Goal: Information Seeking & Learning: Learn about a topic

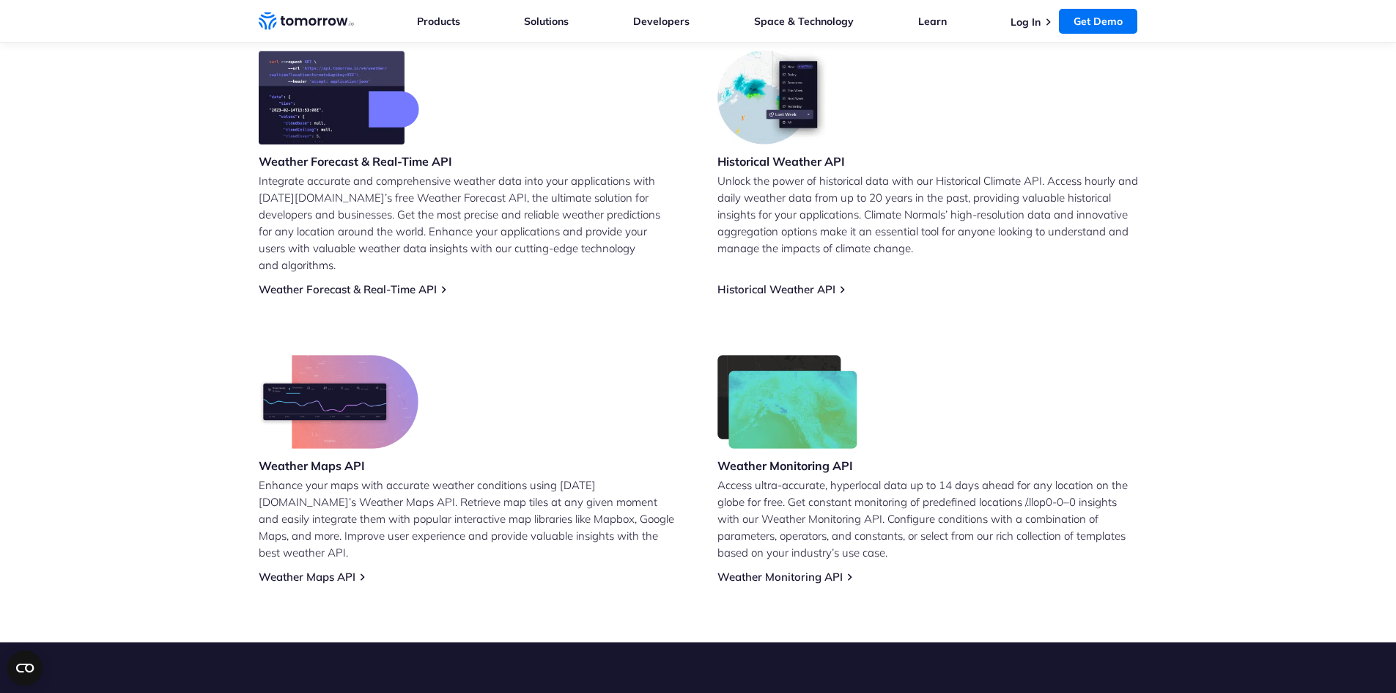
scroll to position [622, 0]
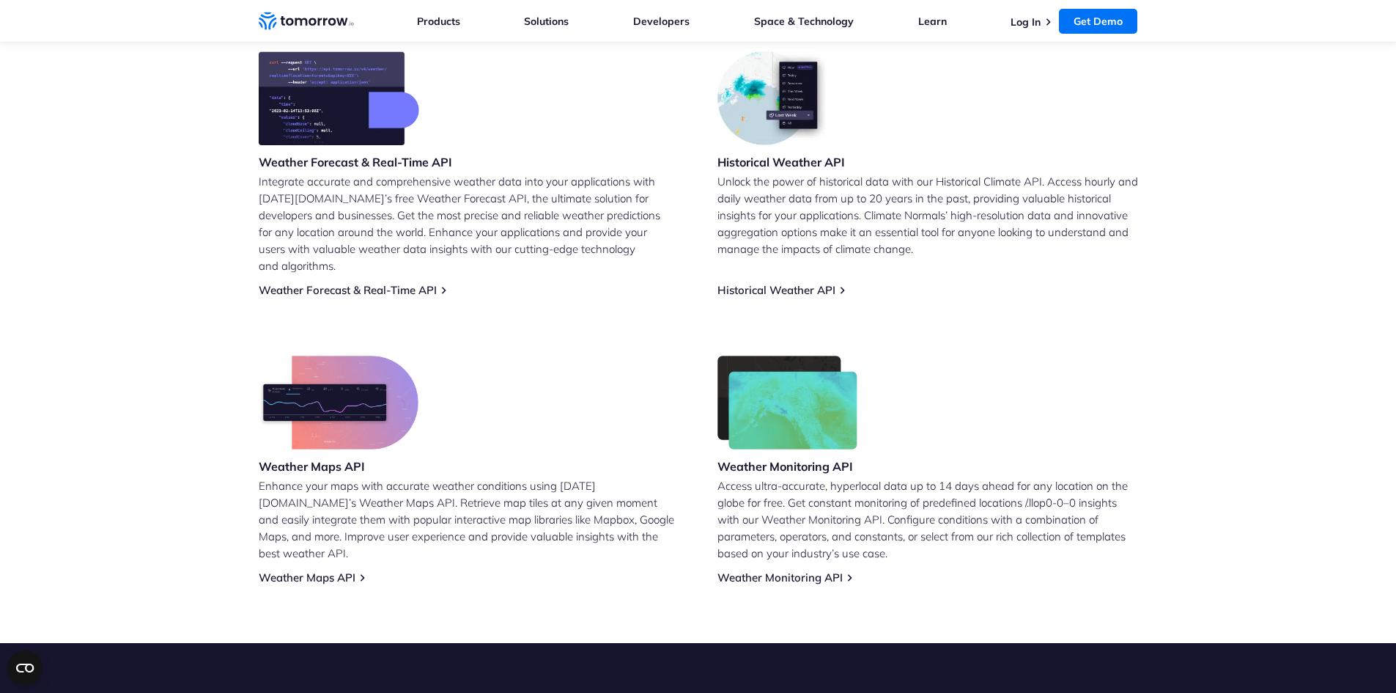
click at [754, 182] on p "Unlock the power of historical data with our Historical Climate API. Access hou…" at bounding box center [928, 215] width 421 height 84
click at [748, 232] on p "Unlock the power of historical data with our Historical Climate API. Access hou…" at bounding box center [928, 215] width 421 height 84
click at [760, 283] on link "Historical Weather API" at bounding box center [777, 290] width 118 height 14
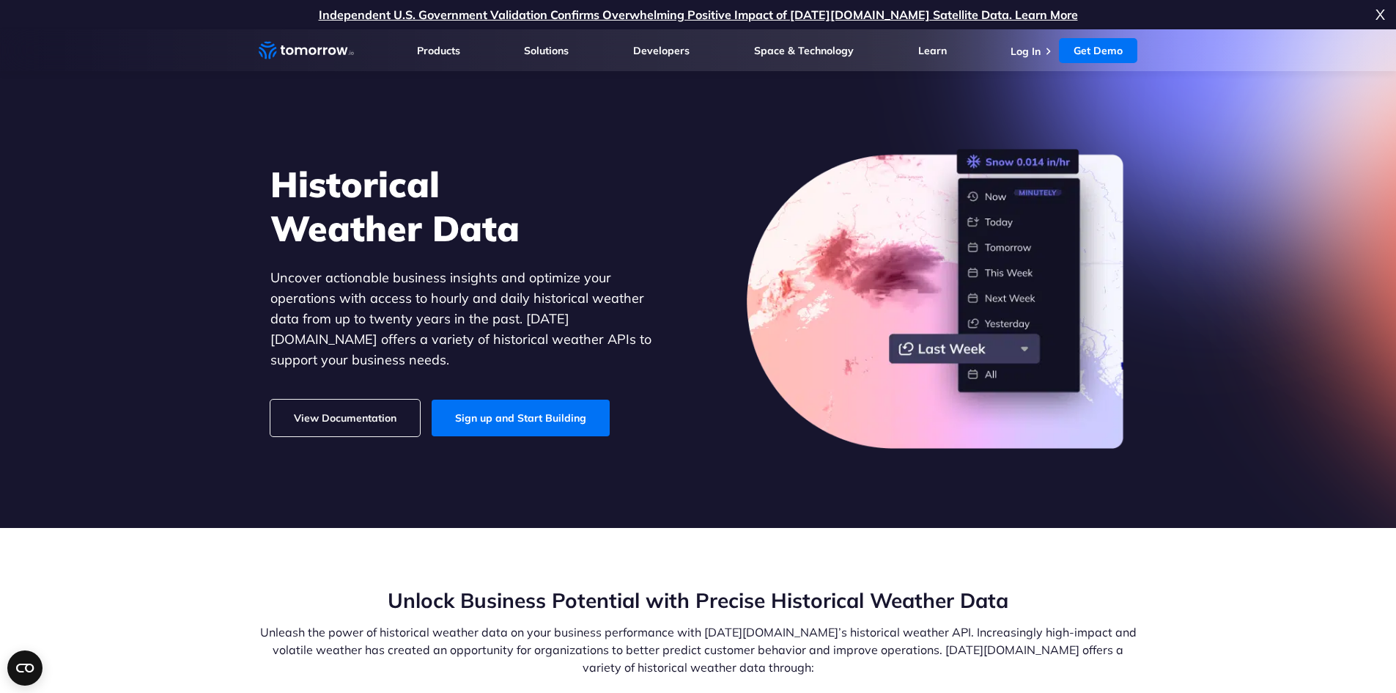
click at [350, 407] on link "View Documentation" at bounding box center [346, 418] width 150 height 37
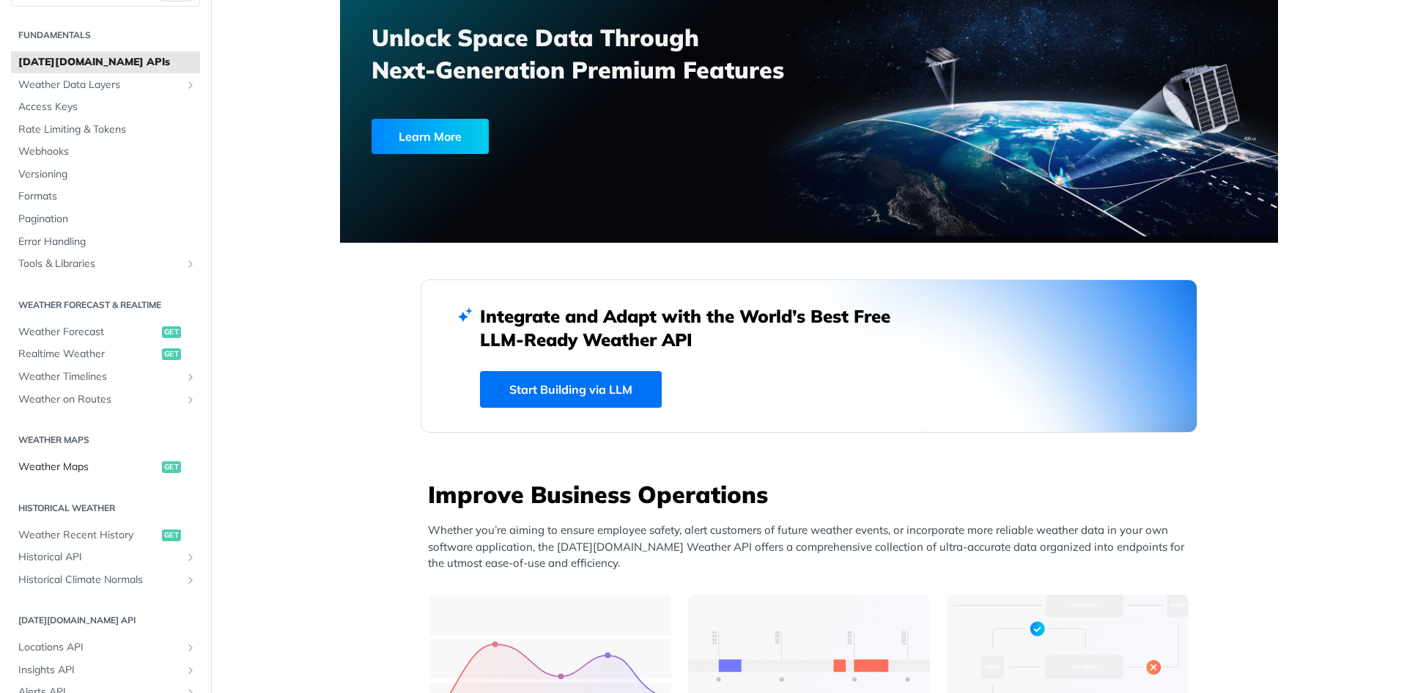
scroll to position [34, 0]
click at [101, 530] on span "Weather Recent History" at bounding box center [88, 531] width 140 height 15
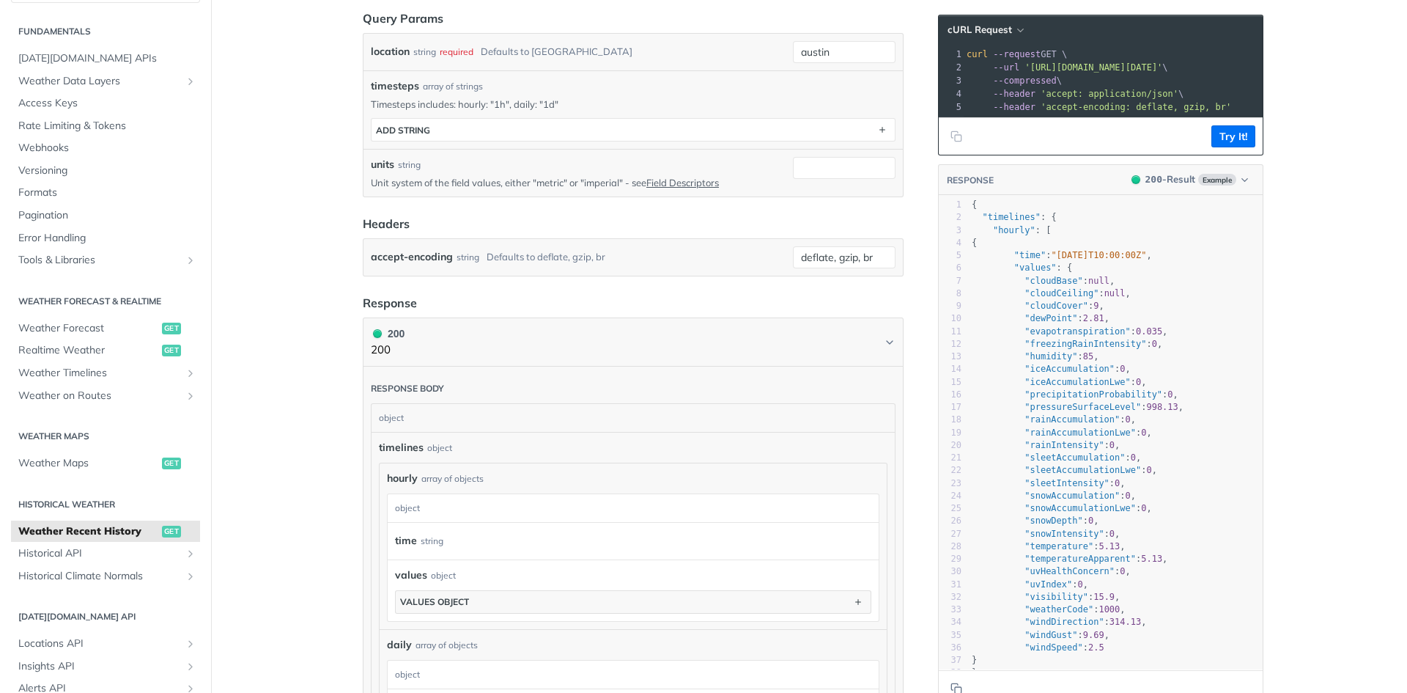
scroll to position [455, 0]
click at [65, 555] on span "Historical API" at bounding box center [99, 553] width 163 height 15
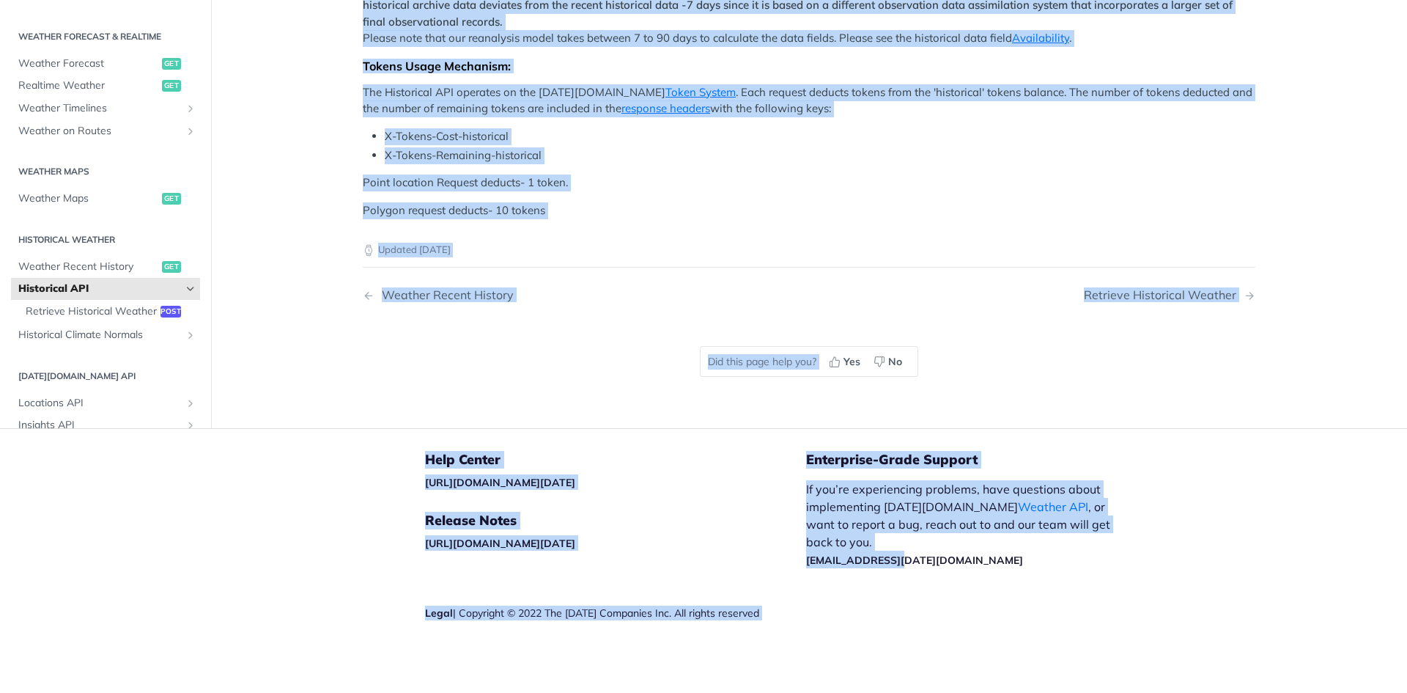
scroll to position [827, 0]
drag, startPoint x: 336, startPoint y: 361, endPoint x: 905, endPoint y: 613, distance: 622.0
click at [905, 613] on div "Jump to Content Reference Recipes FAQs Help Center Blog API Status Recipes Refe…" at bounding box center [703, 346] width 1407 height 693
copy div "Tomorrow.io's Historical Weather API allows you to query weather conditions (li…"
click at [413, 289] on div "Weather Recent History" at bounding box center [444, 295] width 139 height 14
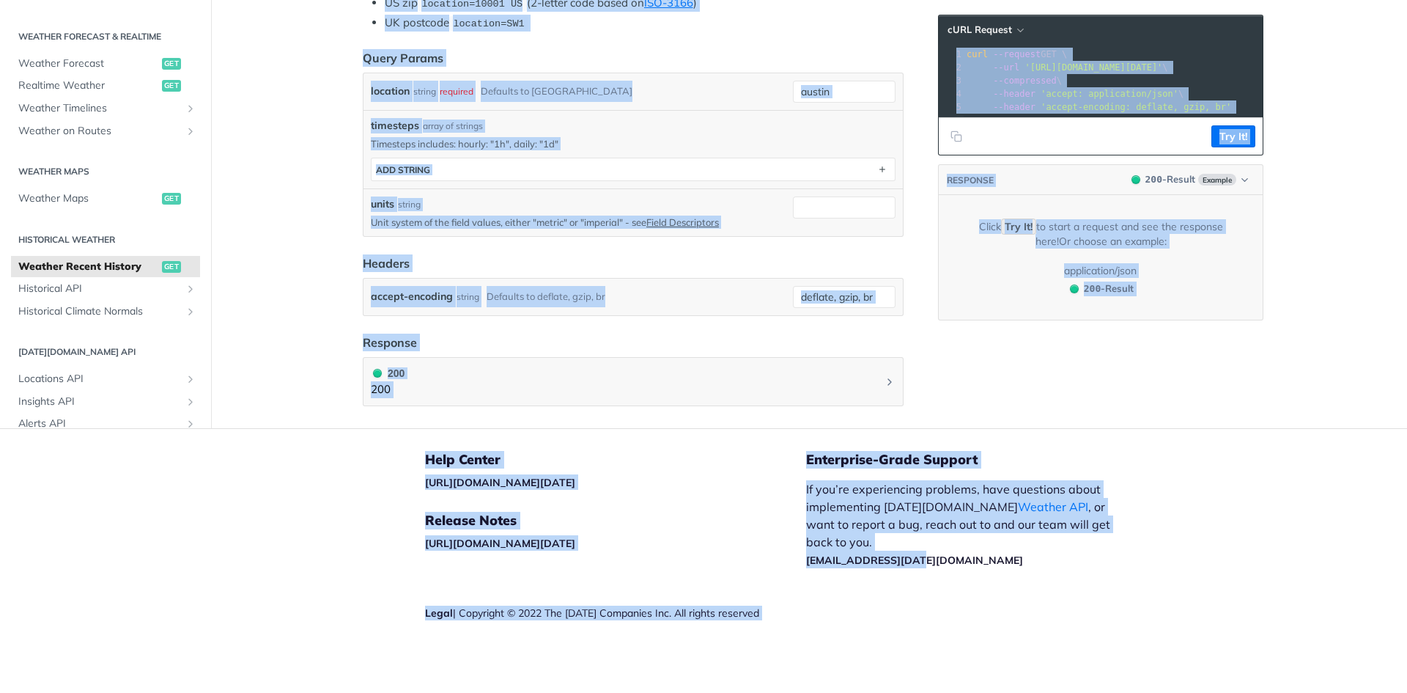
scroll to position [509, 0]
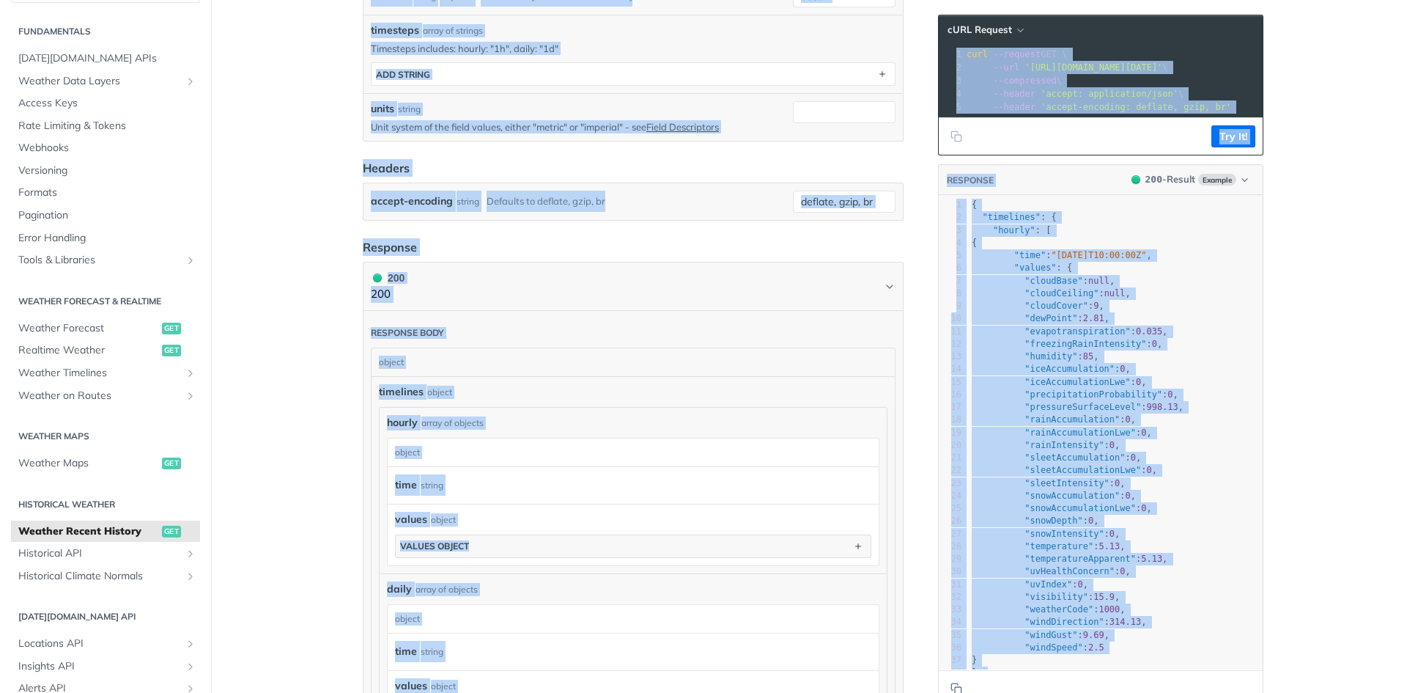
click at [328, 378] on main "JUMP TO CTRL-/ Fundamentals Tomorrow.io APIs Weather Data Layers Core Probabili…" at bounding box center [703, 362] width 1407 height 1585
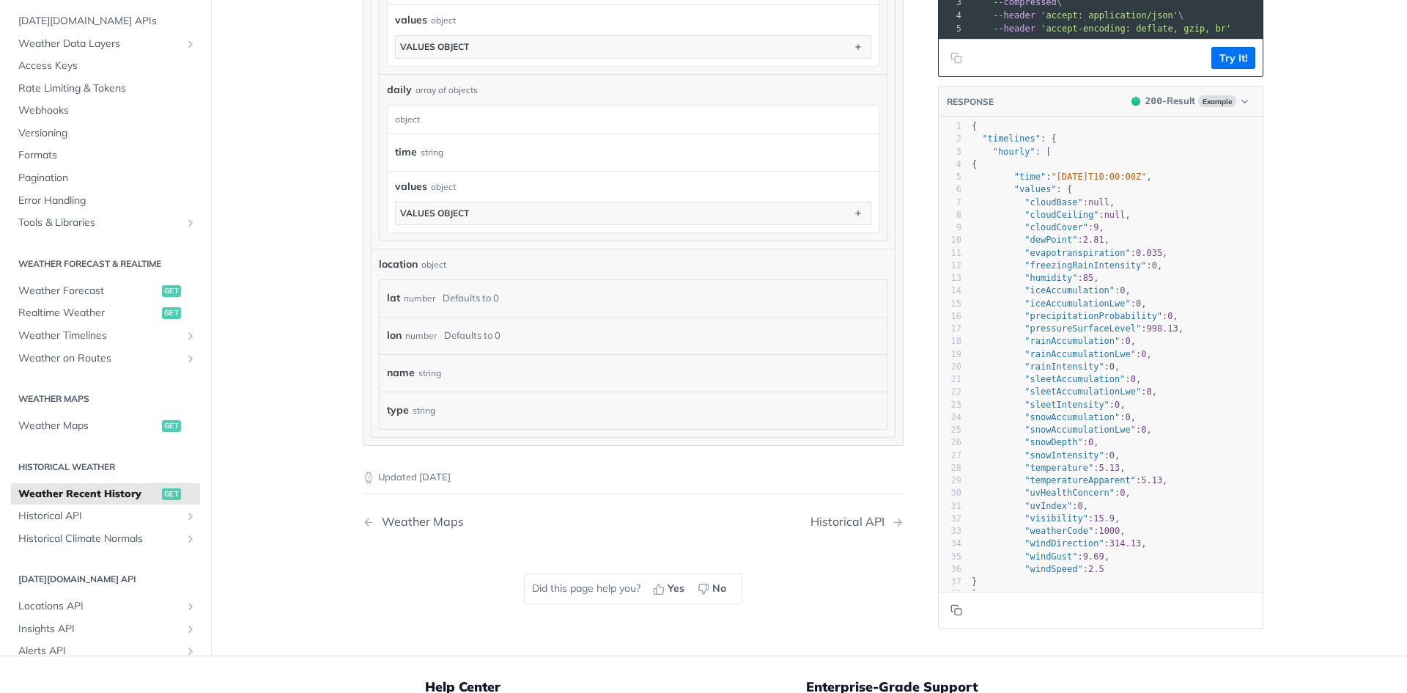
scroll to position [1007, 0]
click at [416, 339] on div "number" at bounding box center [421, 335] width 32 height 21
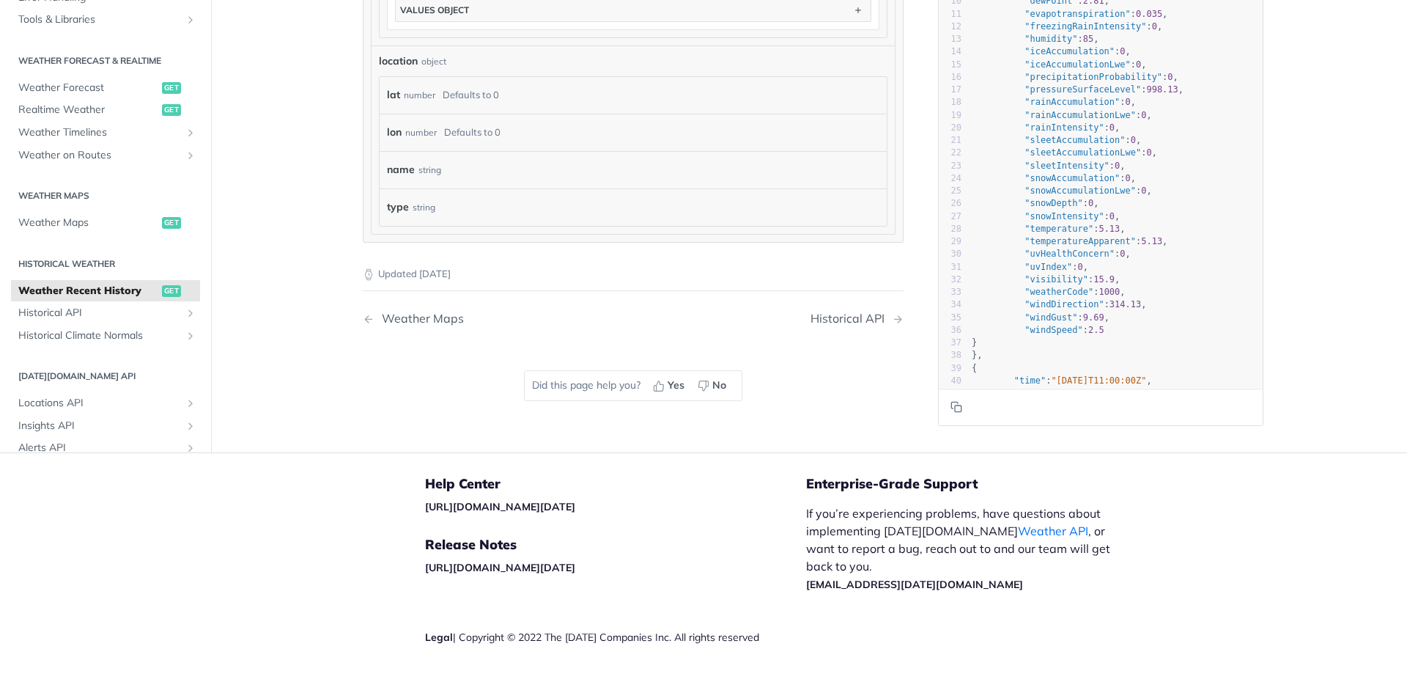
scroll to position [1233, 0]
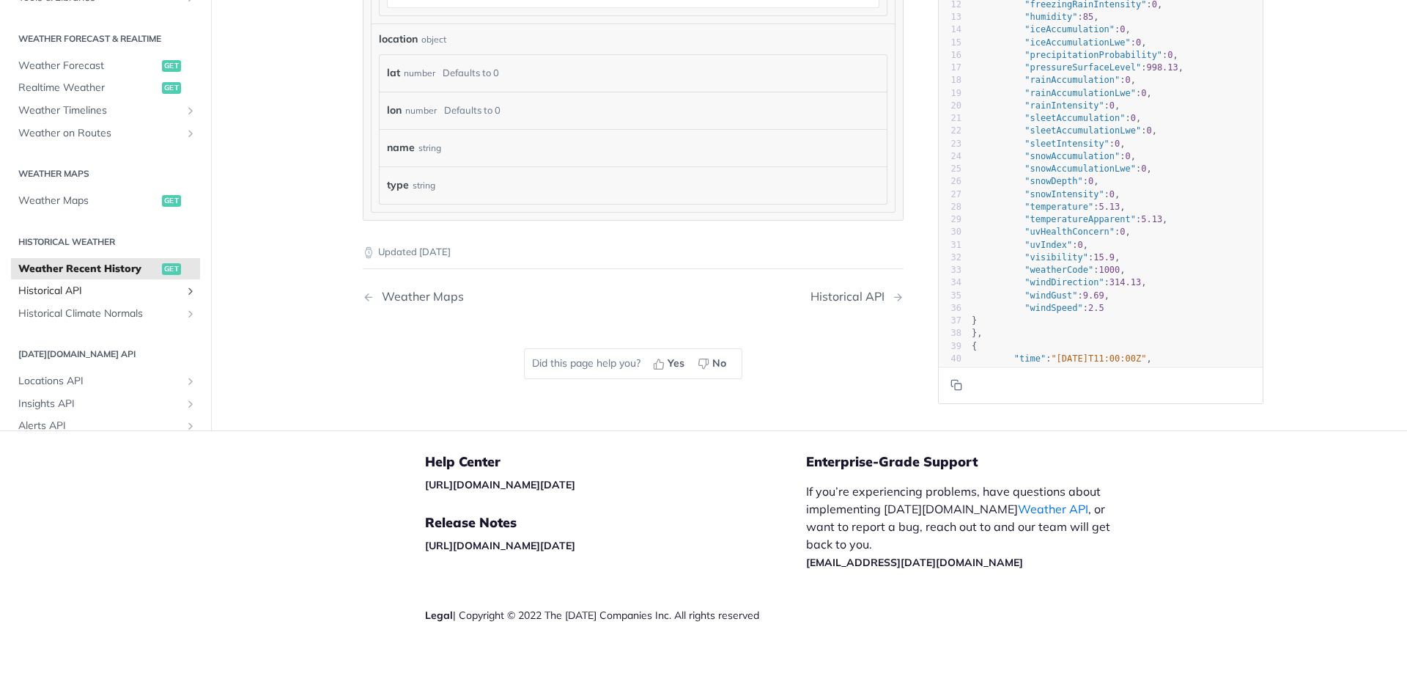
click at [84, 290] on span "Historical API" at bounding box center [99, 291] width 163 height 15
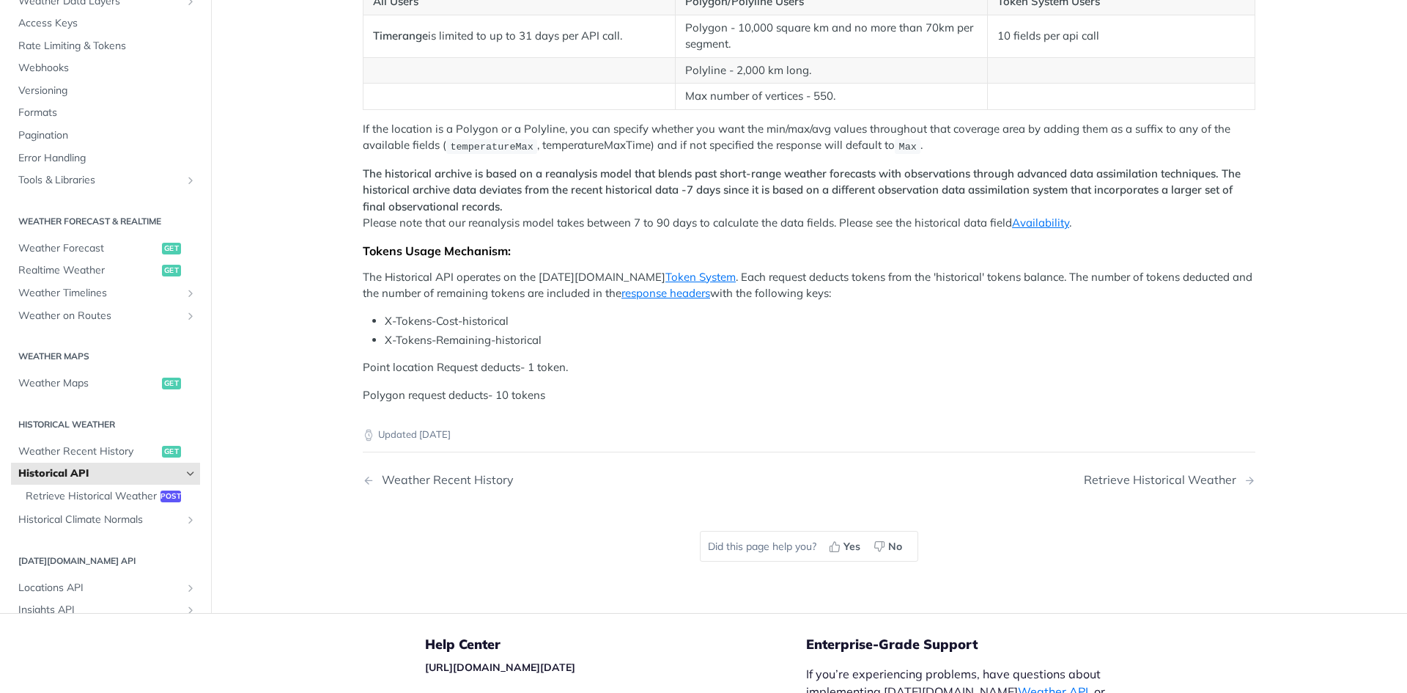
scroll to position [284, 0]
click at [323, 179] on main "JUMP TO CTRL-/ Fundamentals Tomorrow.io APIs Weather Data Layers Core Probabili…" at bounding box center [703, 205] width 1407 height 820
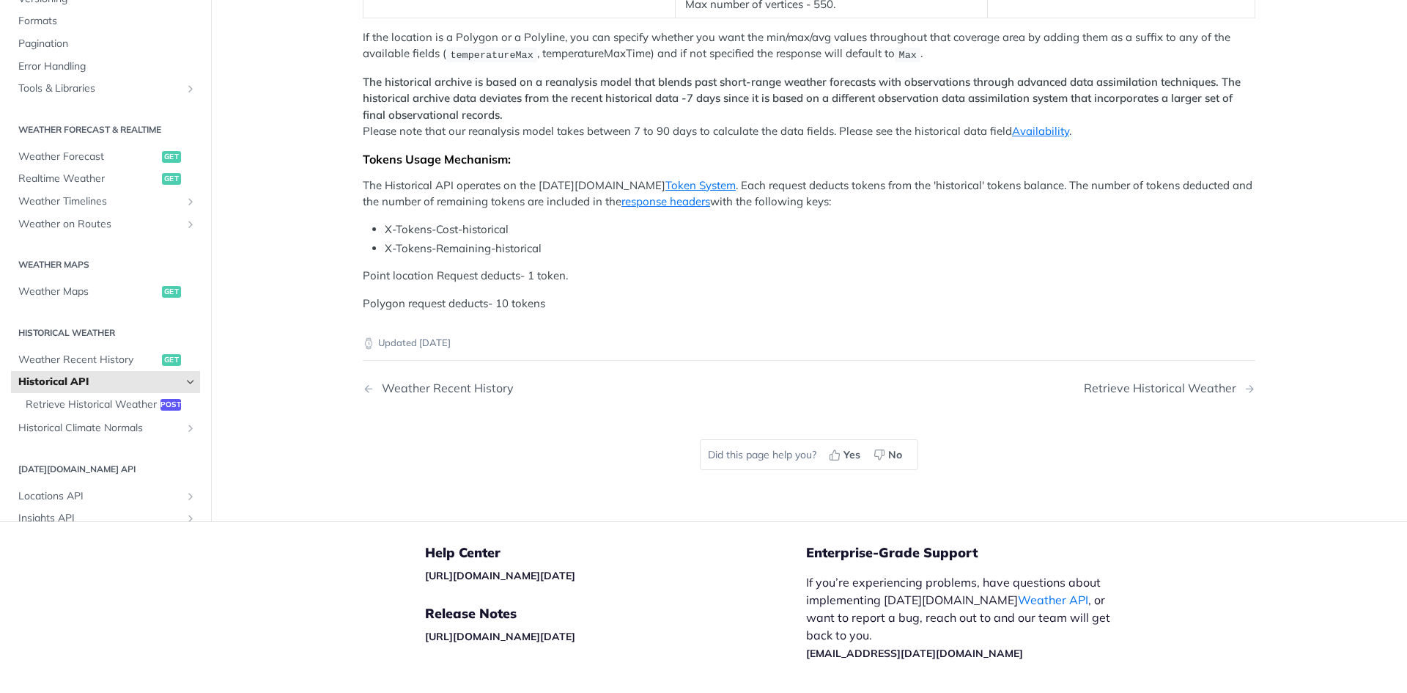
scroll to position [378, 0]
click at [403, 62] on p "If the location is a Polygon or a Polyline, you can specify whether you want th…" at bounding box center [809, 45] width 893 height 34
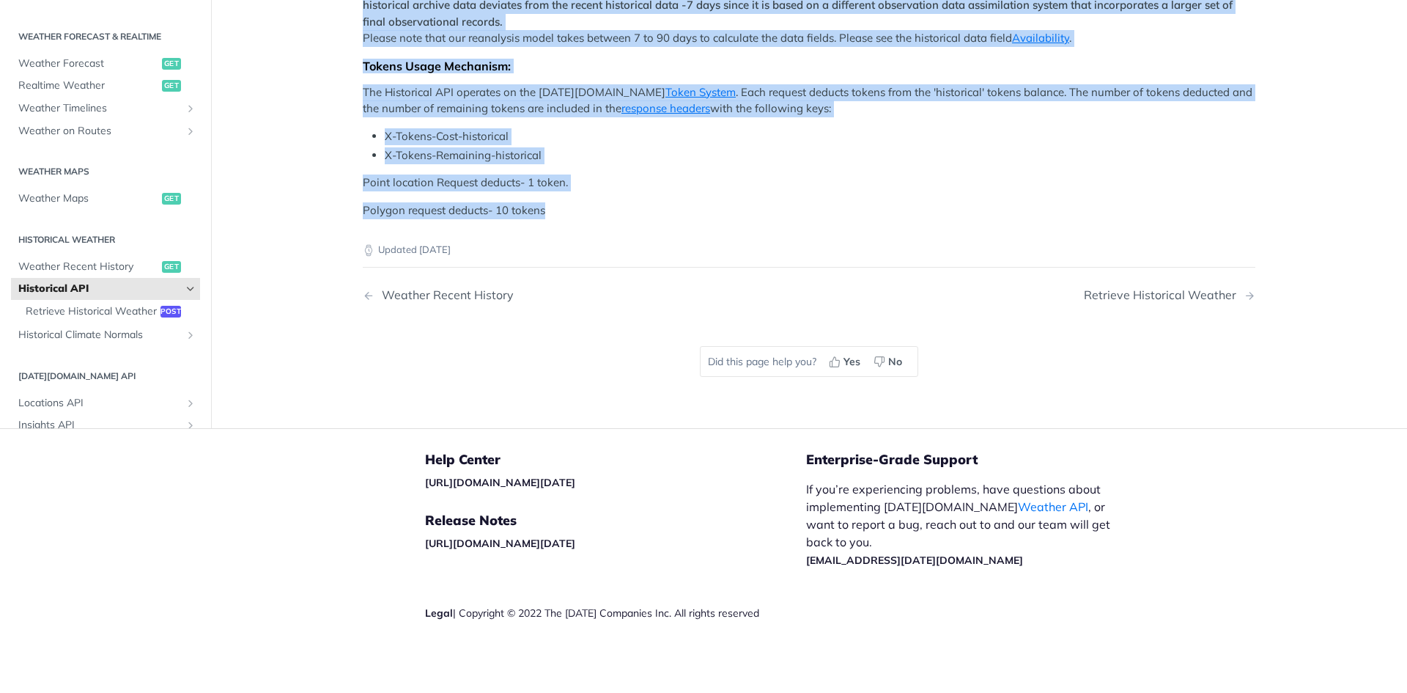
drag, startPoint x: 345, startPoint y: 387, endPoint x: 540, endPoint y: 538, distance: 246.6
click at [540, 428] on article "Historical API Tomorrow.io's Historical Weather API allows you to query weather…" at bounding box center [809, 19] width 938 height 820
click at [340, 353] on article "Historical API Tomorrow.io's Historical Weather API allows you to query weather…" at bounding box center [809, 19] width 938 height 820
click at [340, 302] on article "Historical API Tomorrow.io's Historical Weather API allows you to query weather…" at bounding box center [809, 19] width 938 height 820
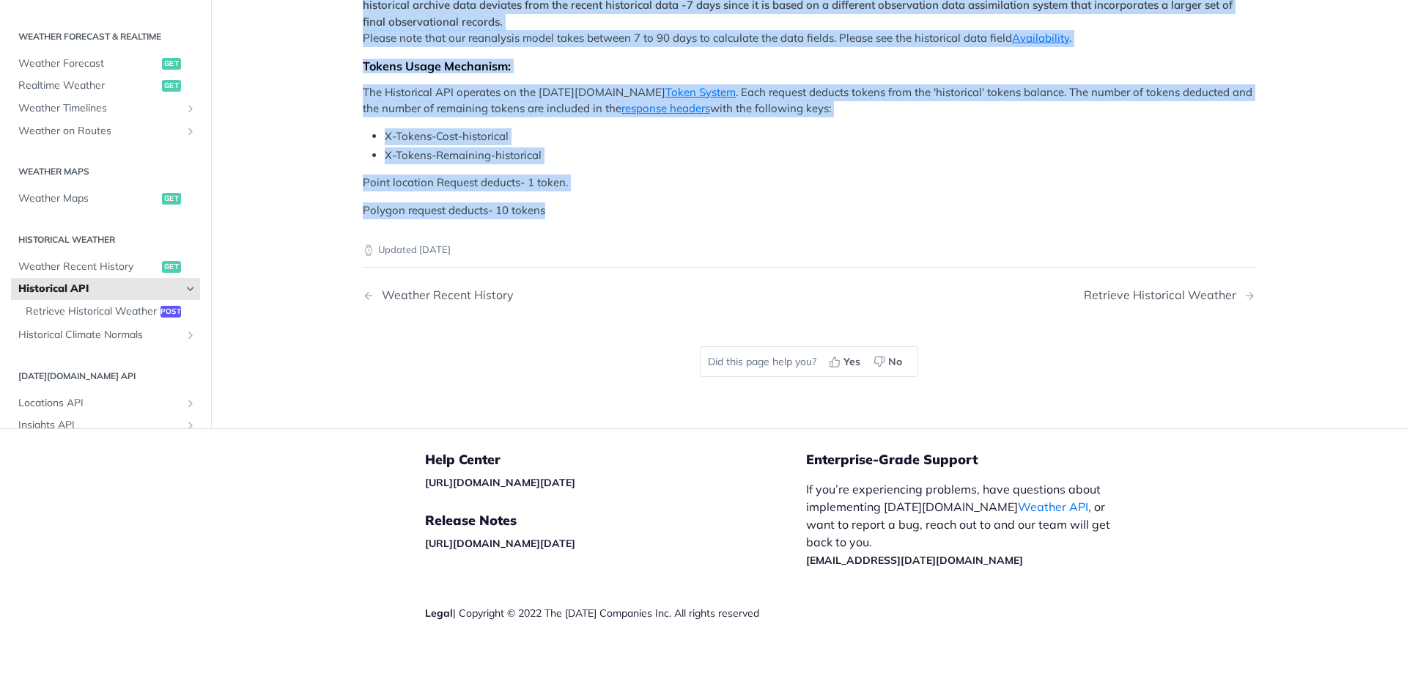
drag, startPoint x: 334, startPoint y: 292, endPoint x: 572, endPoint y: 539, distance: 342.2
click at [572, 428] on article "Historical API Tomorrow.io's Historical Weather API allows you to query weather…" at bounding box center [809, 19] width 938 height 820
drag, startPoint x: 572, startPoint y: 539, endPoint x: 345, endPoint y: 273, distance: 349.9
click at [345, 273] on article "Historical API Tomorrow.io's Historical Weather API allows you to query weather…" at bounding box center [809, 19] width 938 height 820
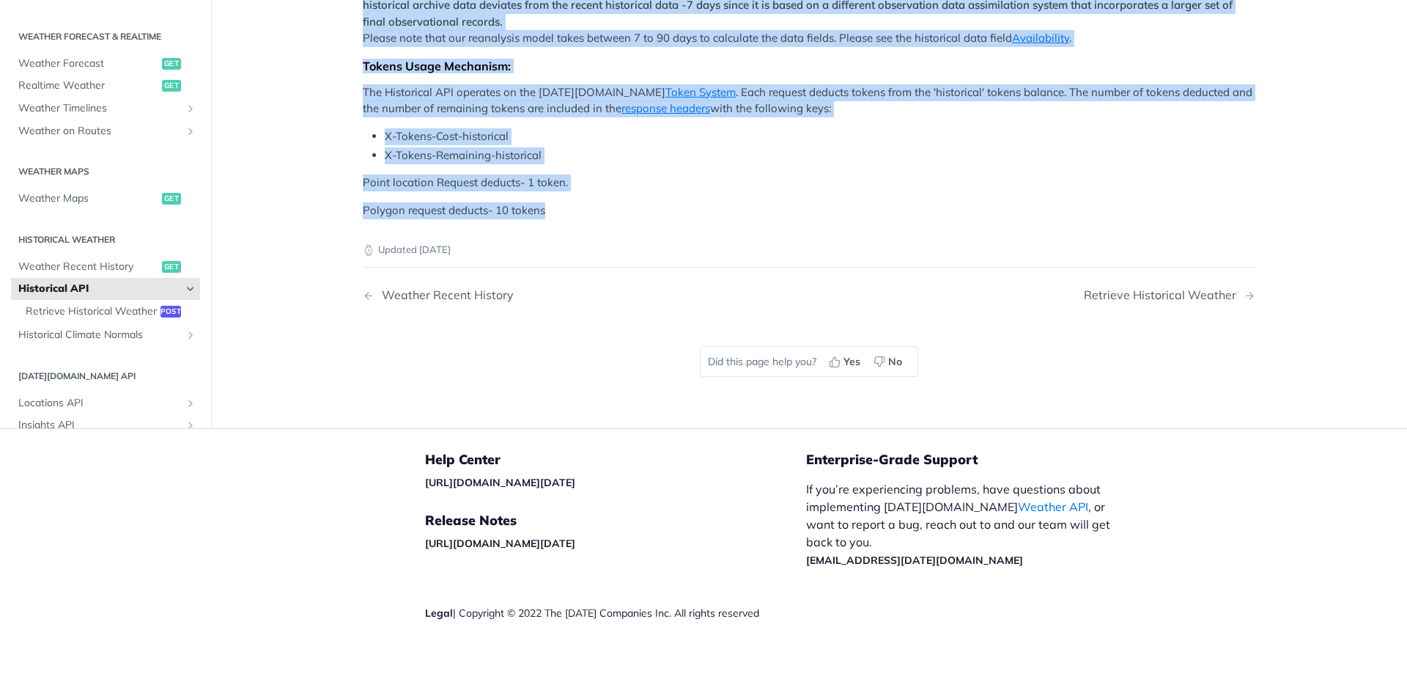
click at [345, 273] on article "Historical API Tomorrow.io's Historical Weather API allows you to query weather…" at bounding box center [809, 19] width 938 height 820
drag, startPoint x: 345, startPoint y: 273, endPoint x: 606, endPoint y: 534, distance: 369.6
click at [606, 428] on article "Historical API Tomorrow.io's Historical Weather API allows you to query weather…" at bounding box center [809, 19] width 938 height 820
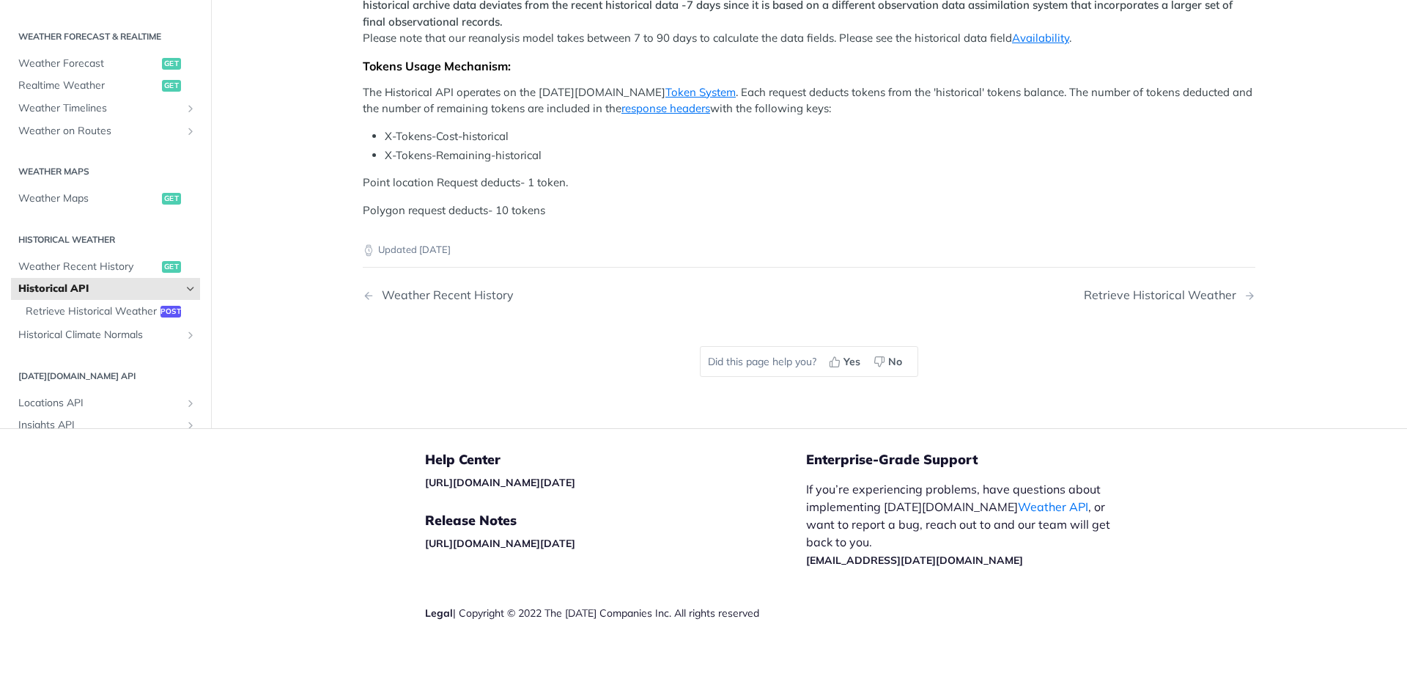
click at [570, 219] on p "Polygon request deducts- 10 tokens" at bounding box center [809, 210] width 893 height 17
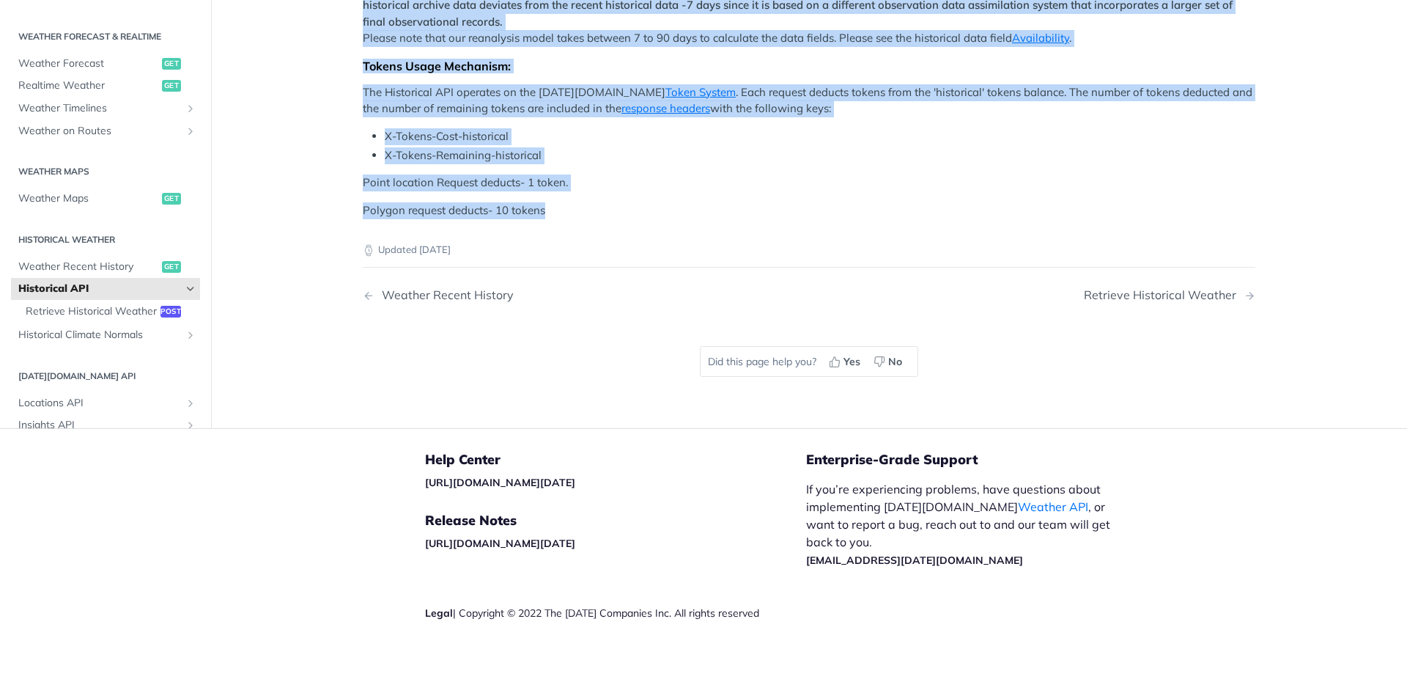
drag, startPoint x: 551, startPoint y: 551, endPoint x: 358, endPoint y: 85, distance: 504.2
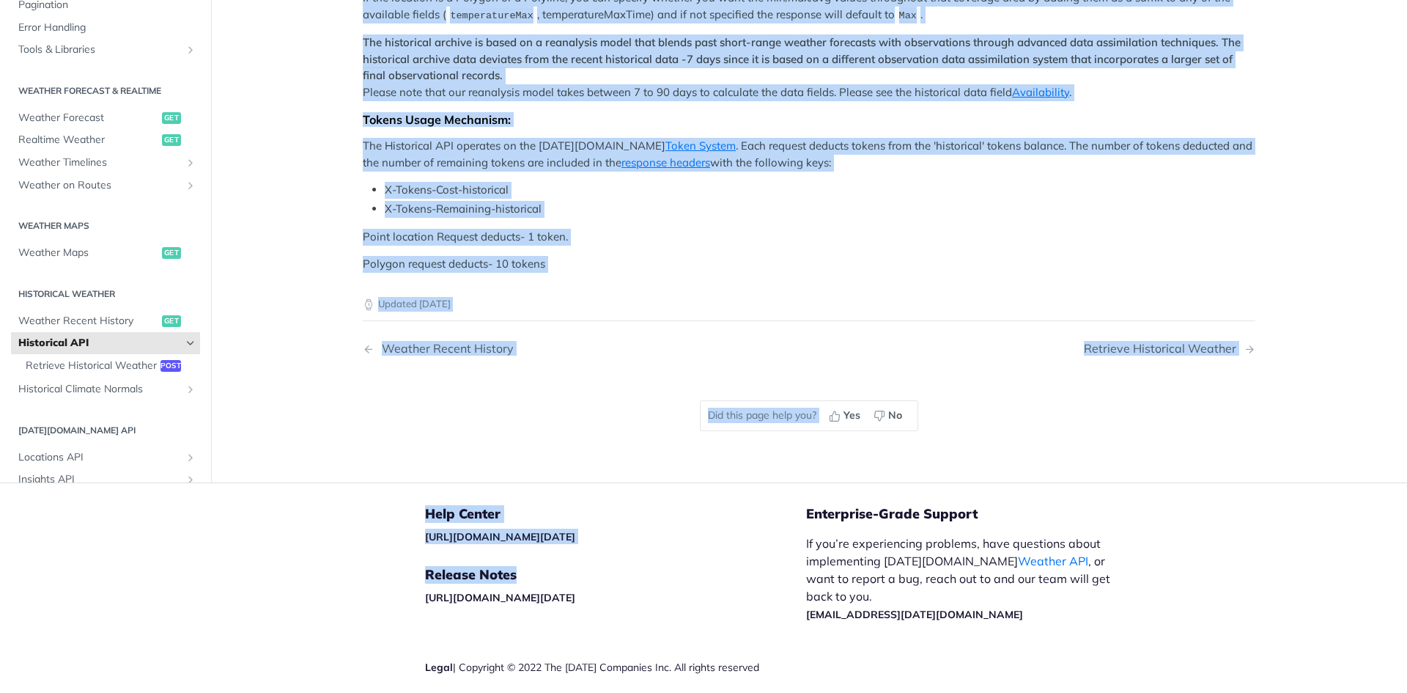
scroll to position [827, 0]
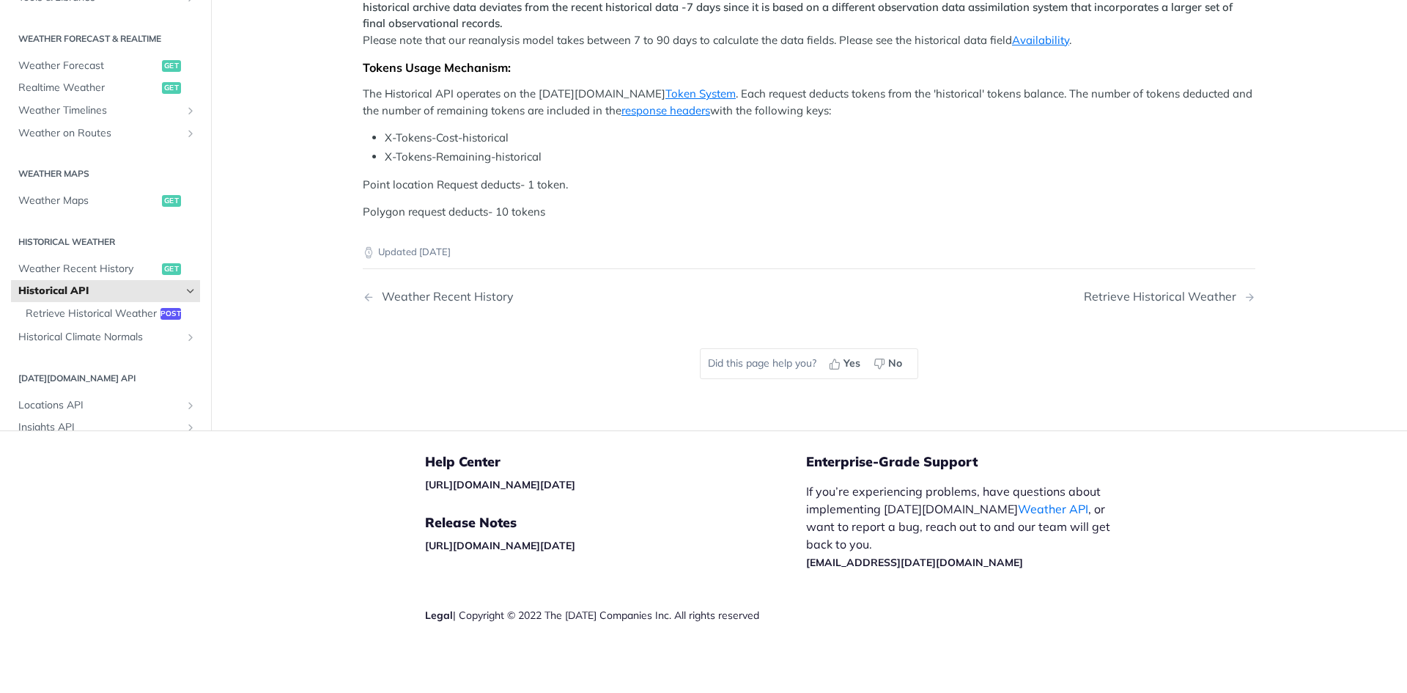
drag, startPoint x: 869, startPoint y: 578, endPoint x: 813, endPoint y: 586, distance: 56.3
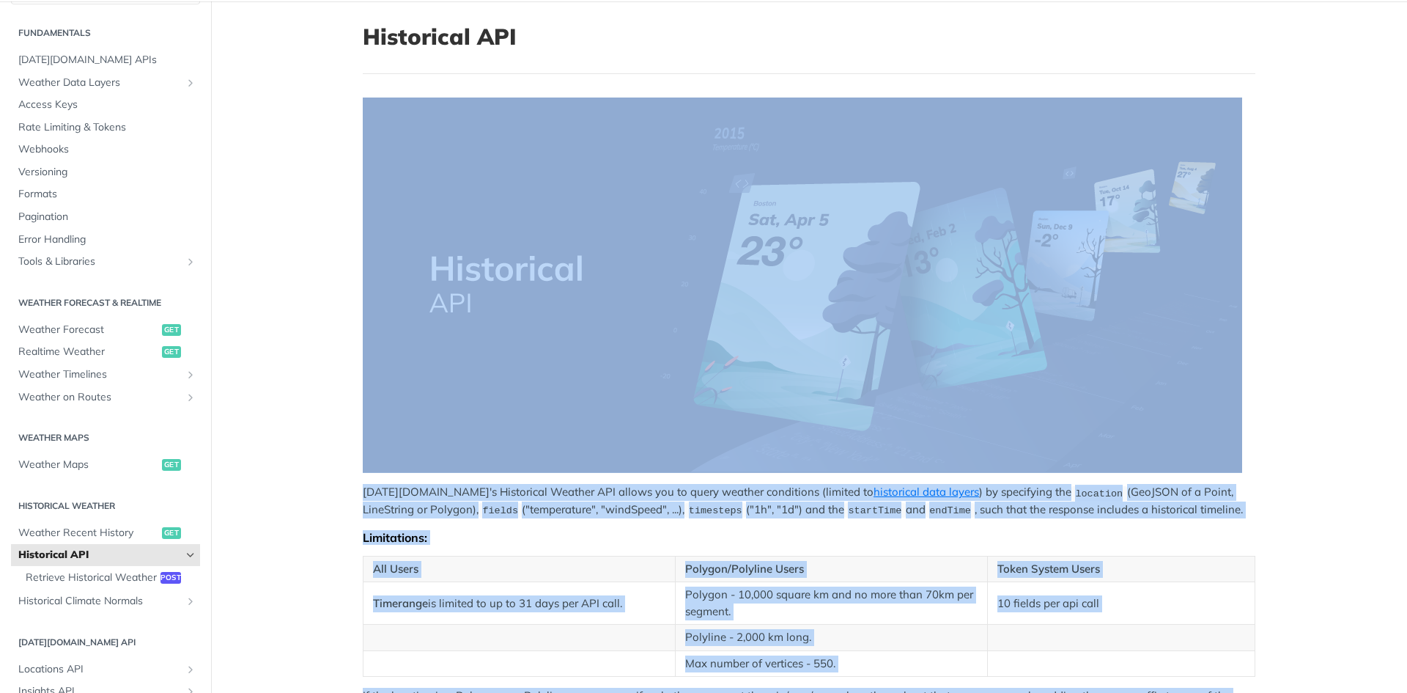
scroll to position [0, 0]
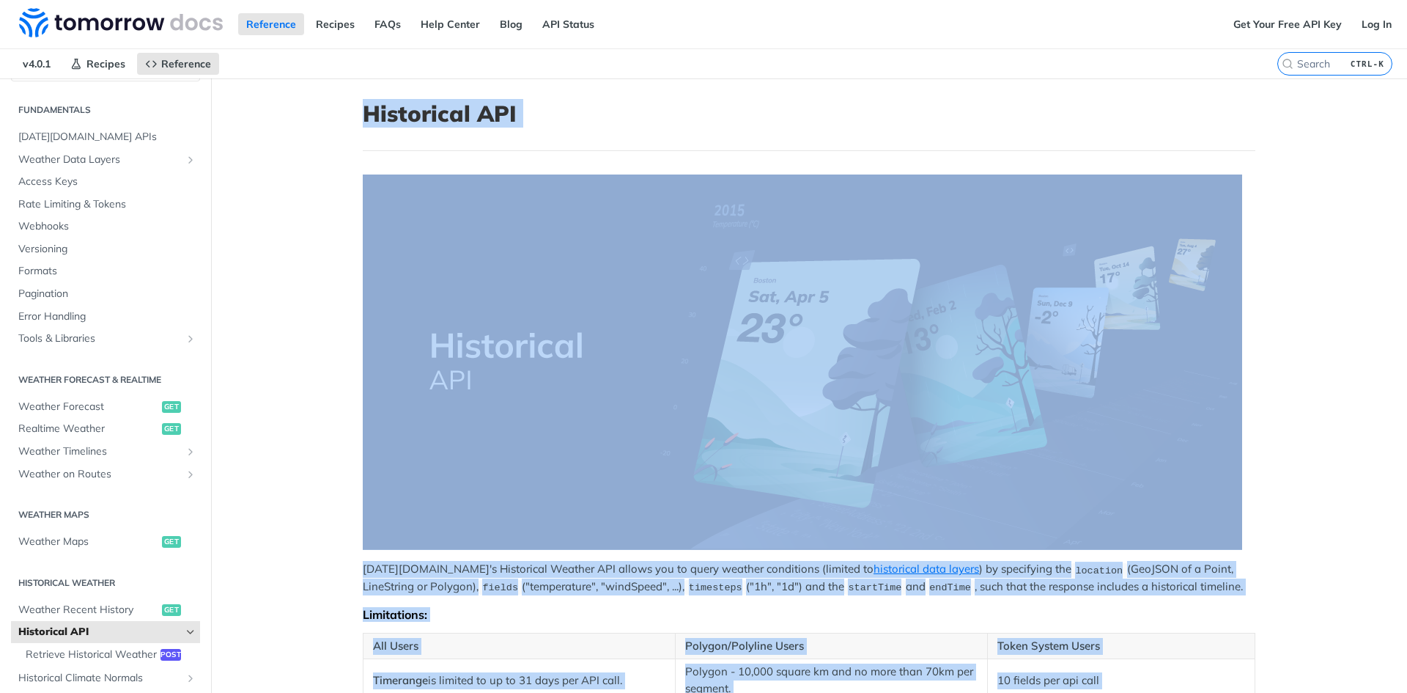
drag, startPoint x: 682, startPoint y: 553, endPoint x: 334, endPoint y: 102, distance: 570.7
click at [334, 102] on div "Jump to Content Reference Recipes FAQs Help Center Blog API Status Recipes Refe…" at bounding box center [703, 346] width 1407 height 693
click at [334, 102] on main "JUMP TO CTRL-/ Fundamentals Tomorrow.io APIs Weather Data Layers Core Probabili…" at bounding box center [703, 667] width 1407 height 1179
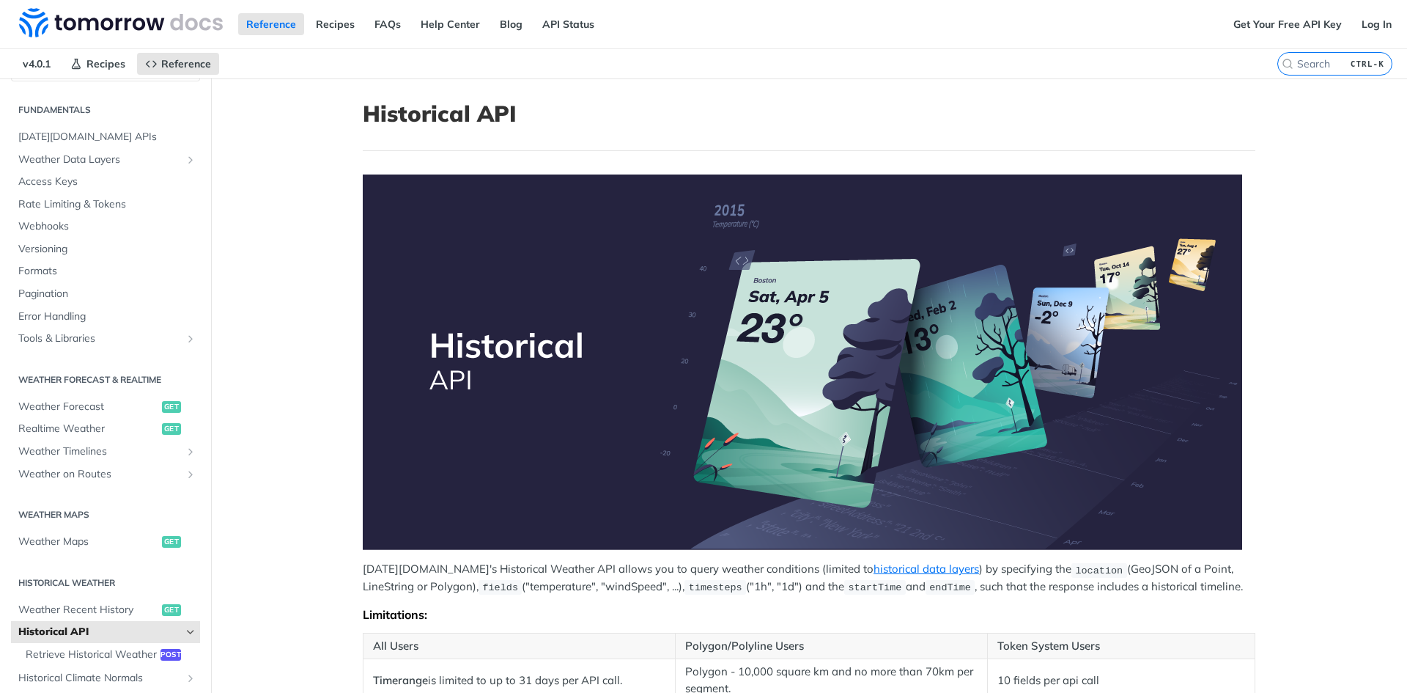
click at [754, 265] on img "Expand image" at bounding box center [803, 361] width 880 height 375
click at [732, 306] on img "Expand image" at bounding box center [803, 361] width 880 height 375
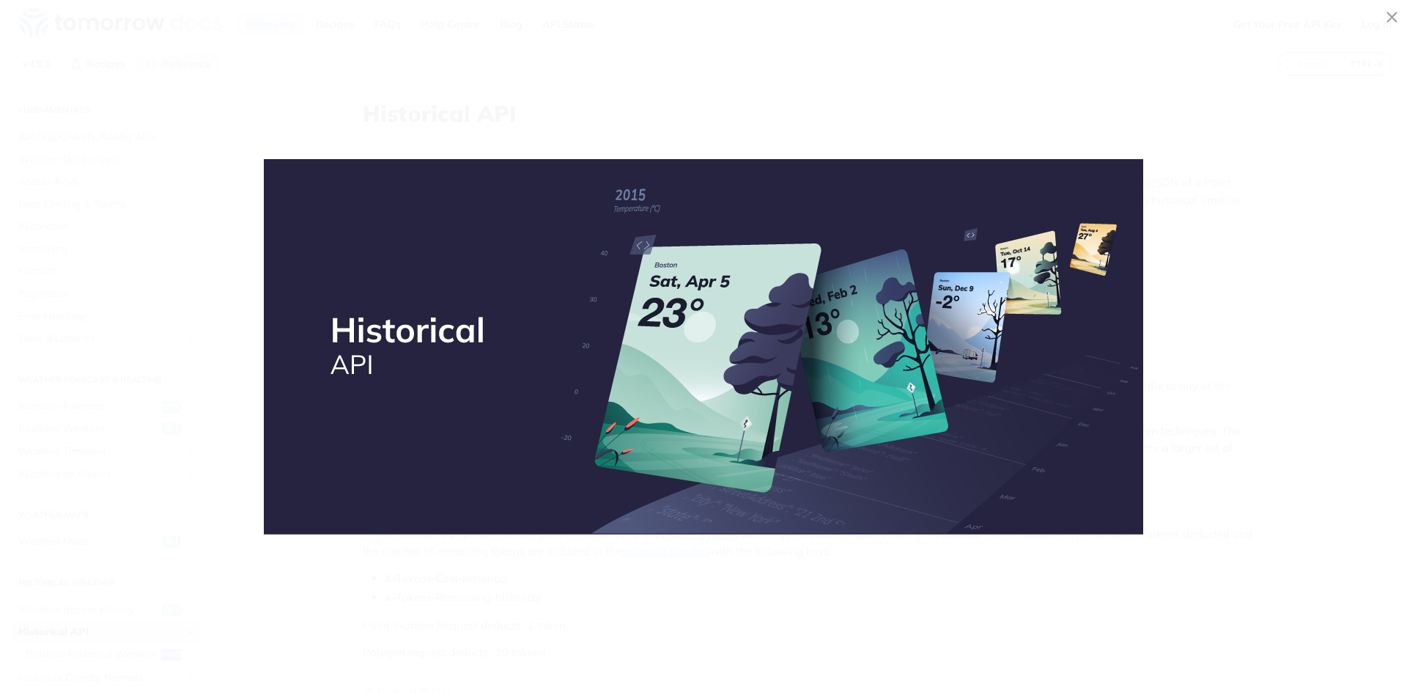
click at [732, 306] on img "Collapse image" at bounding box center [704, 346] width 880 height 375
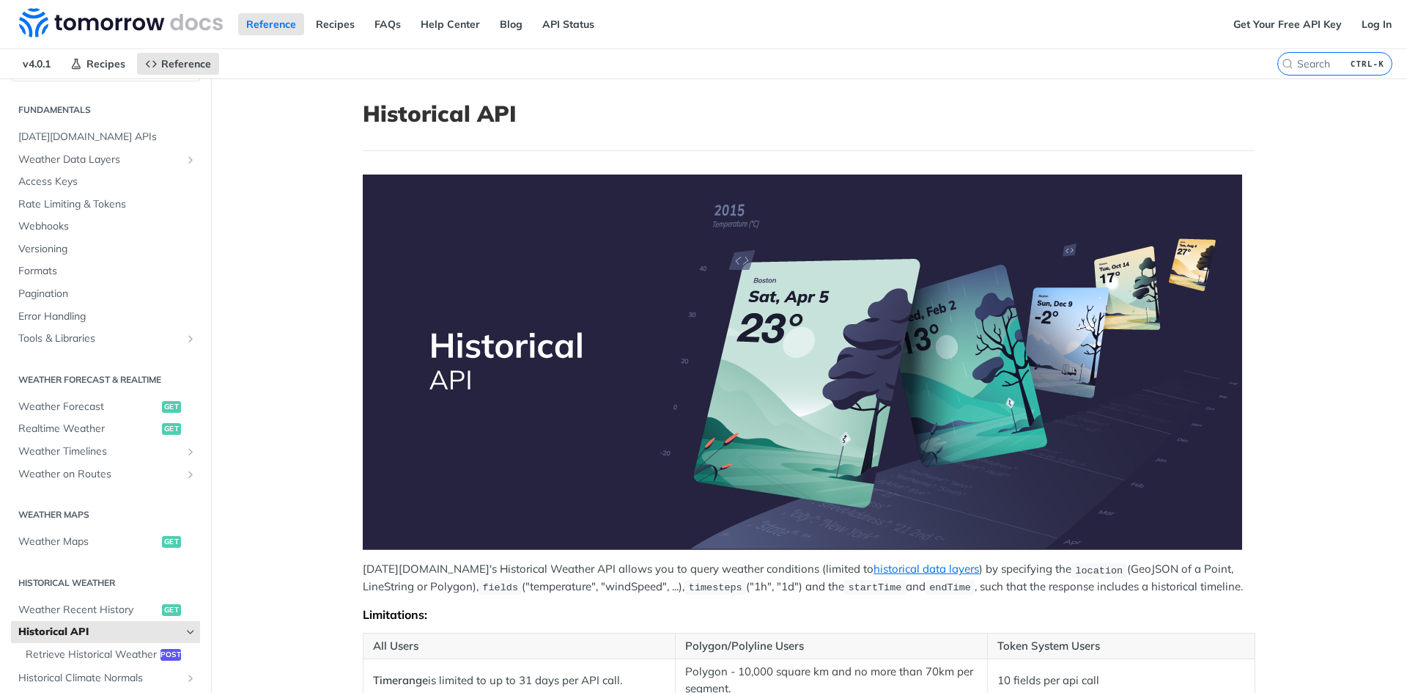
click at [732, 306] on img "Expand image" at bounding box center [803, 361] width 880 height 375
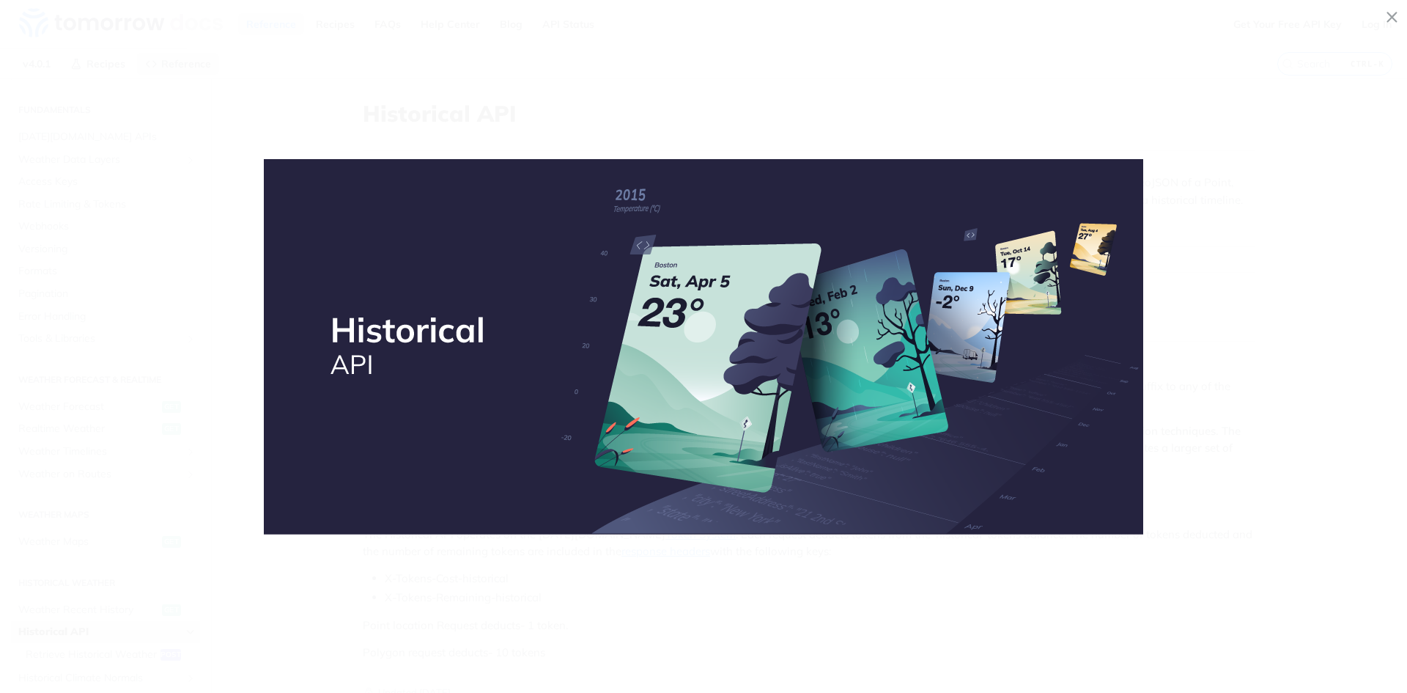
click at [301, 76] on span "Collapse image" at bounding box center [703, 346] width 1407 height 693
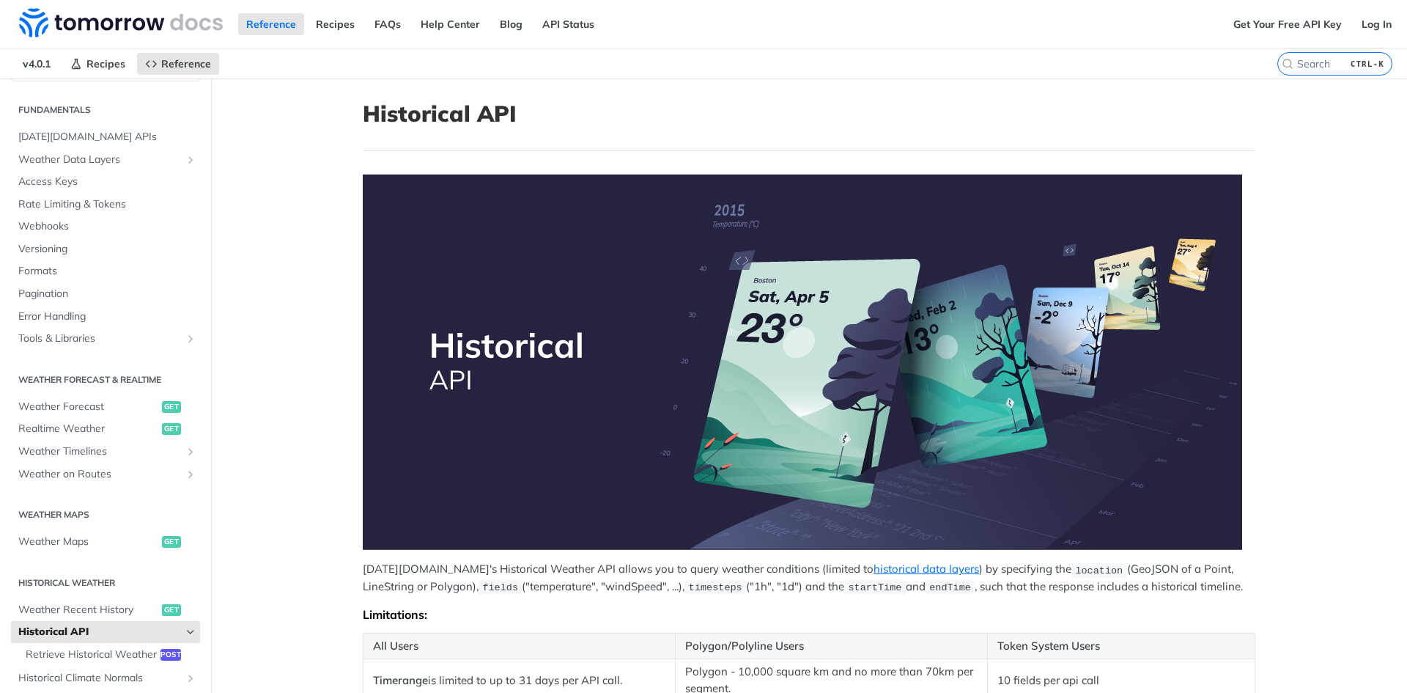
click at [543, 238] on img "Expand image" at bounding box center [803, 361] width 880 height 375
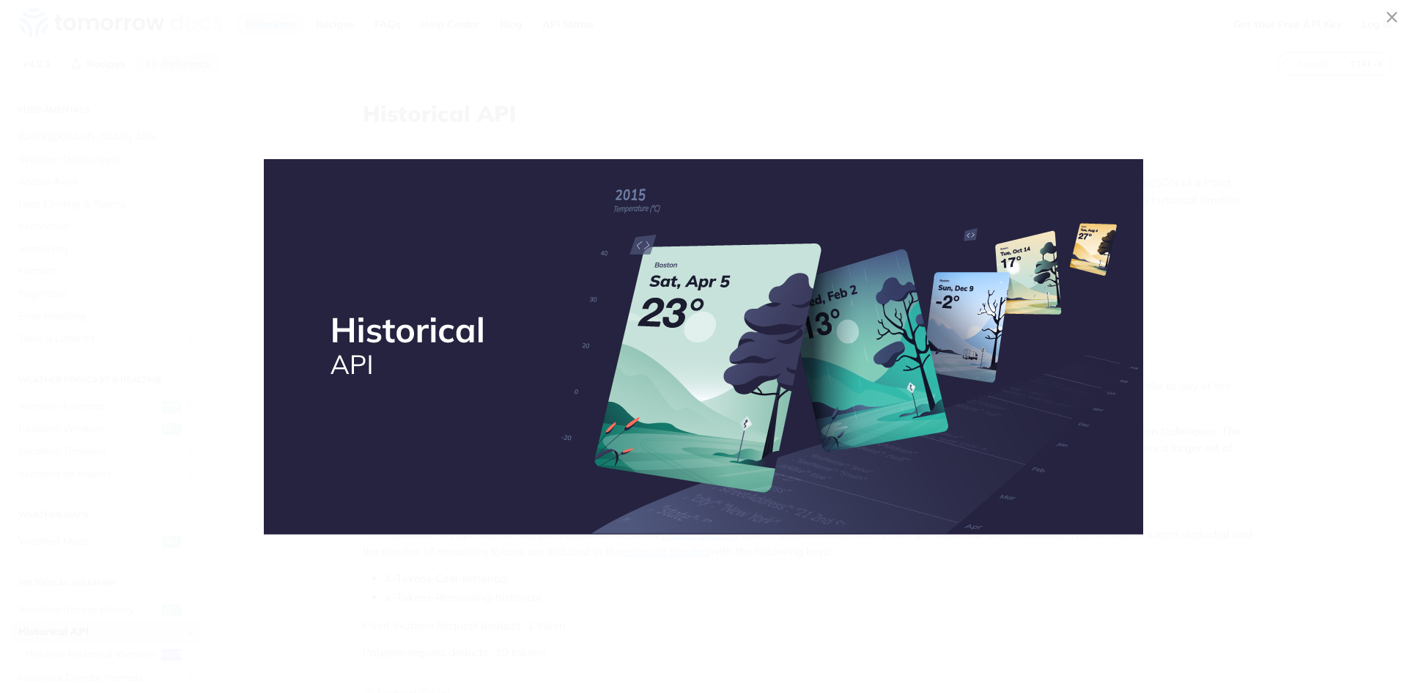
click at [739, 45] on span "Collapse image" at bounding box center [703, 346] width 1407 height 693
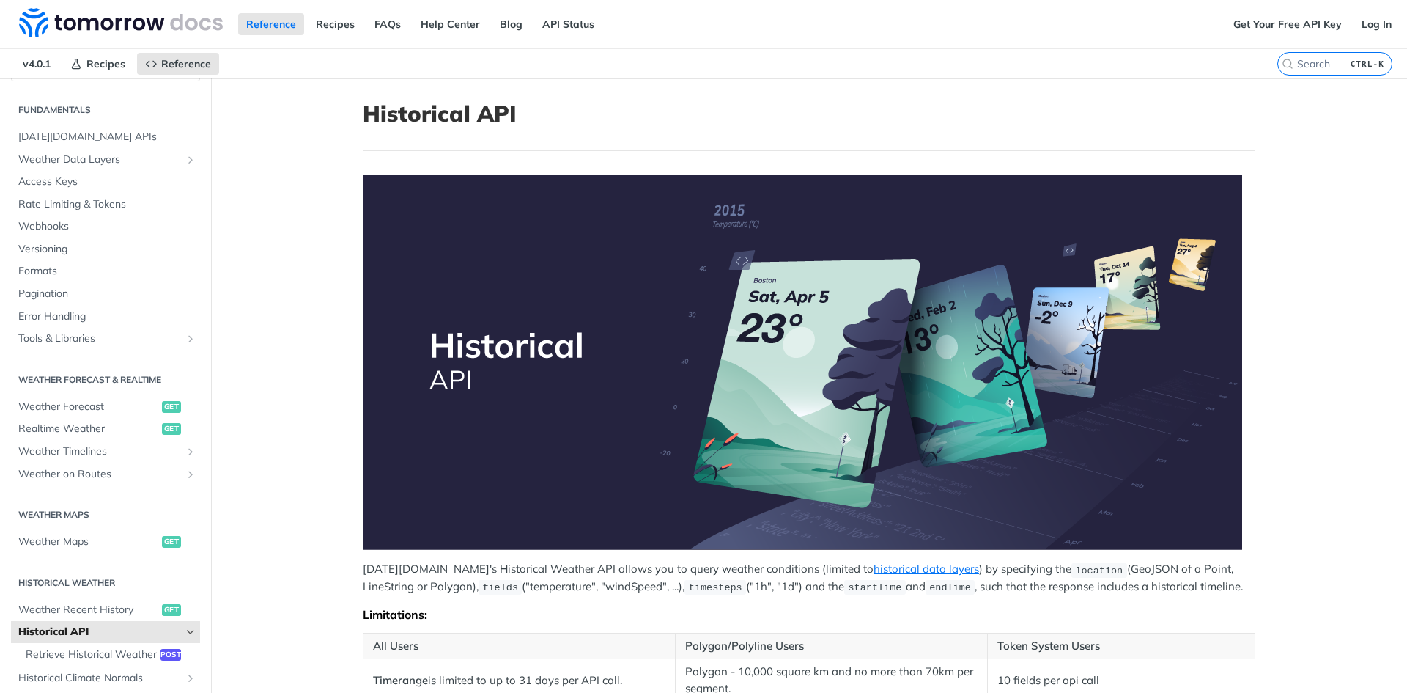
click at [688, 303] on img "Expand image" at bounding box center [803, 361] width 880 height 375
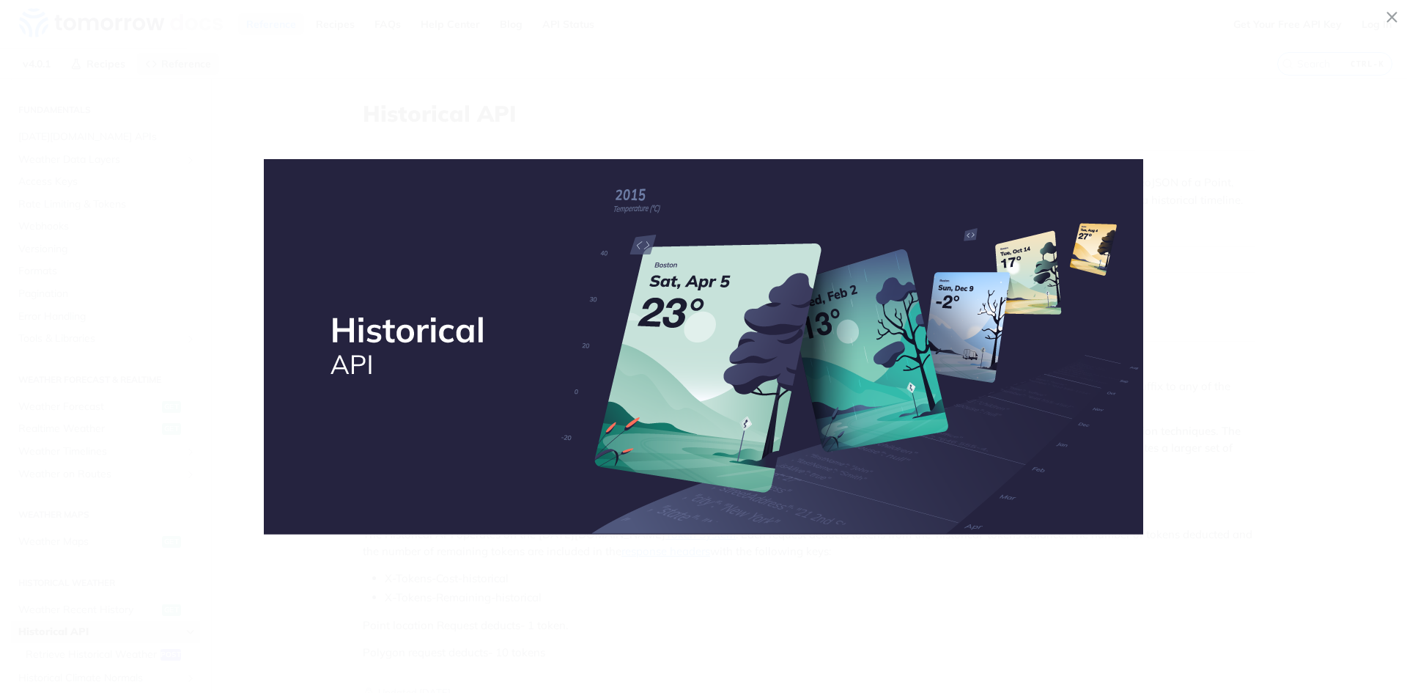
click at [704, 77] on span "Collapse image" at bounding box center [703, 346] width 1407 height 693
click at [704, 77] on nav "v4.0.1 Recipes Reference" at bounding box center [639, 63] width 1278 height 29
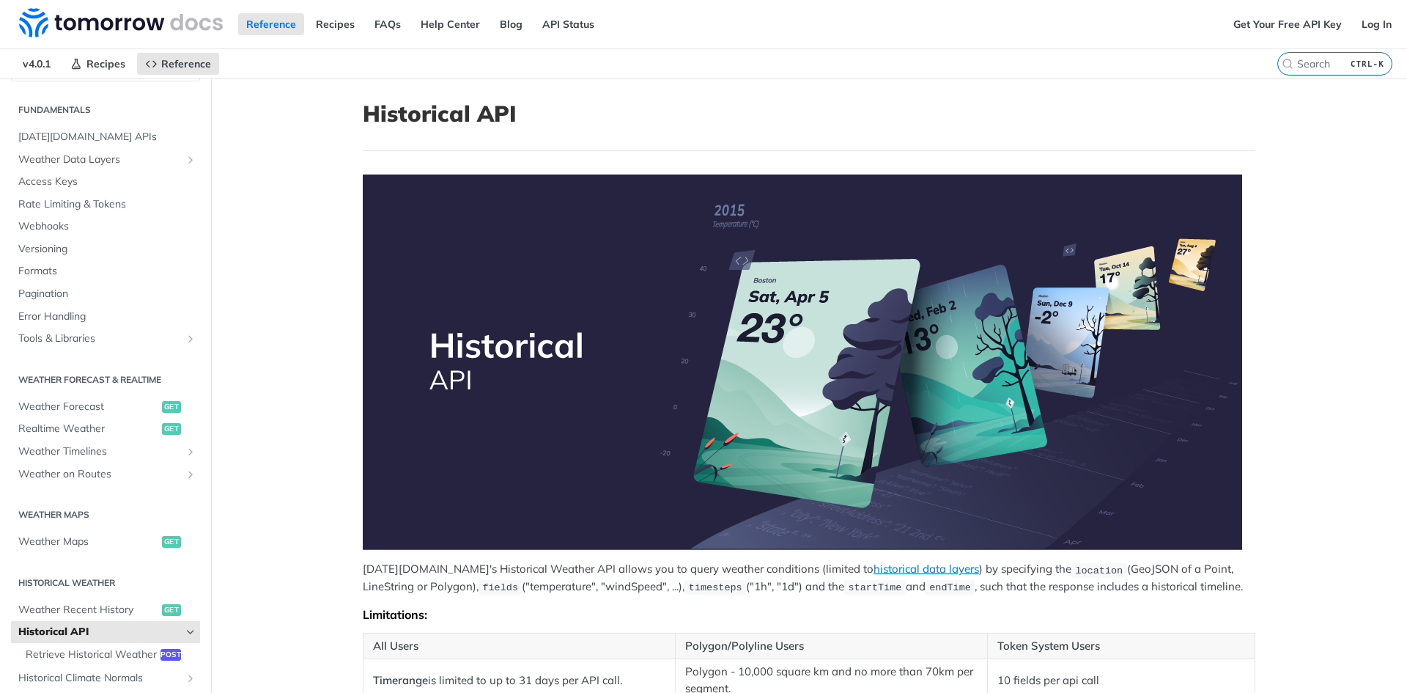
click at [732, 300] on img "Expand image" at bounding box center [803, 361] width 880 height 375
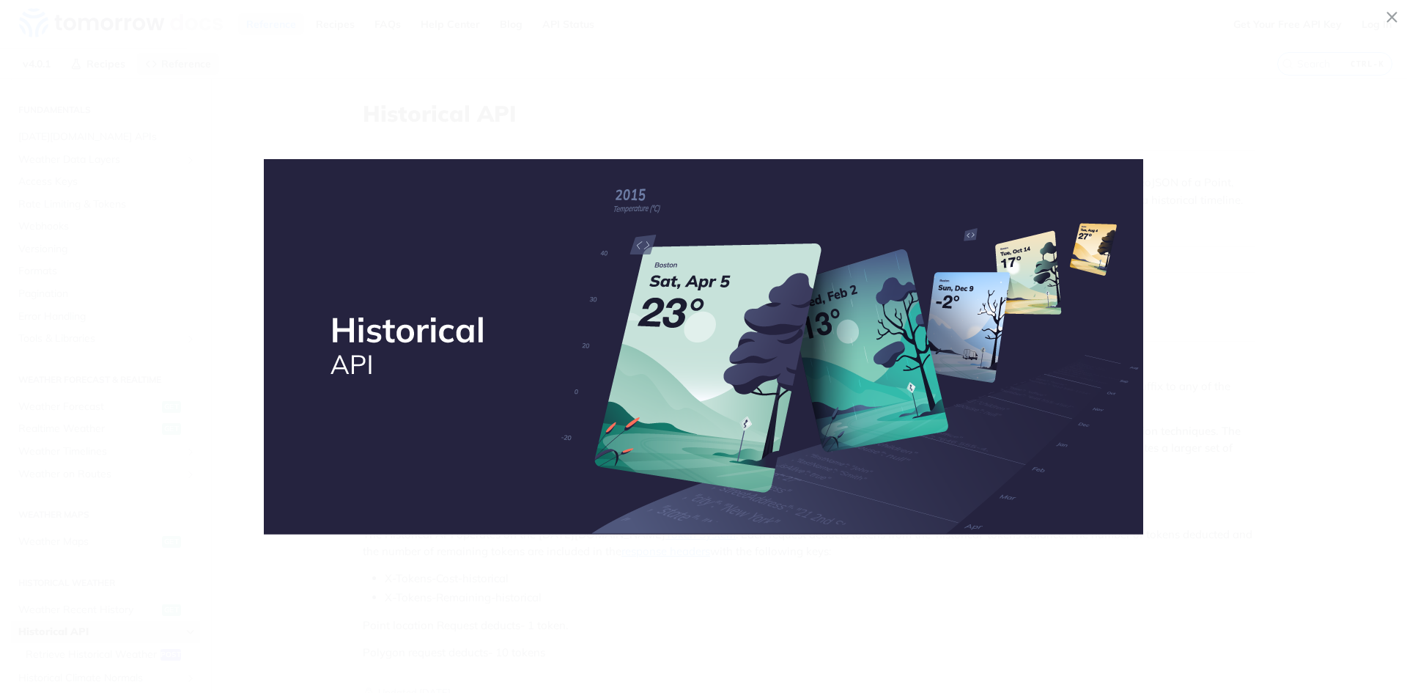
click at [693, 89] on span "Collapse image" at bounding box center [703, 346] width 1407 height 693
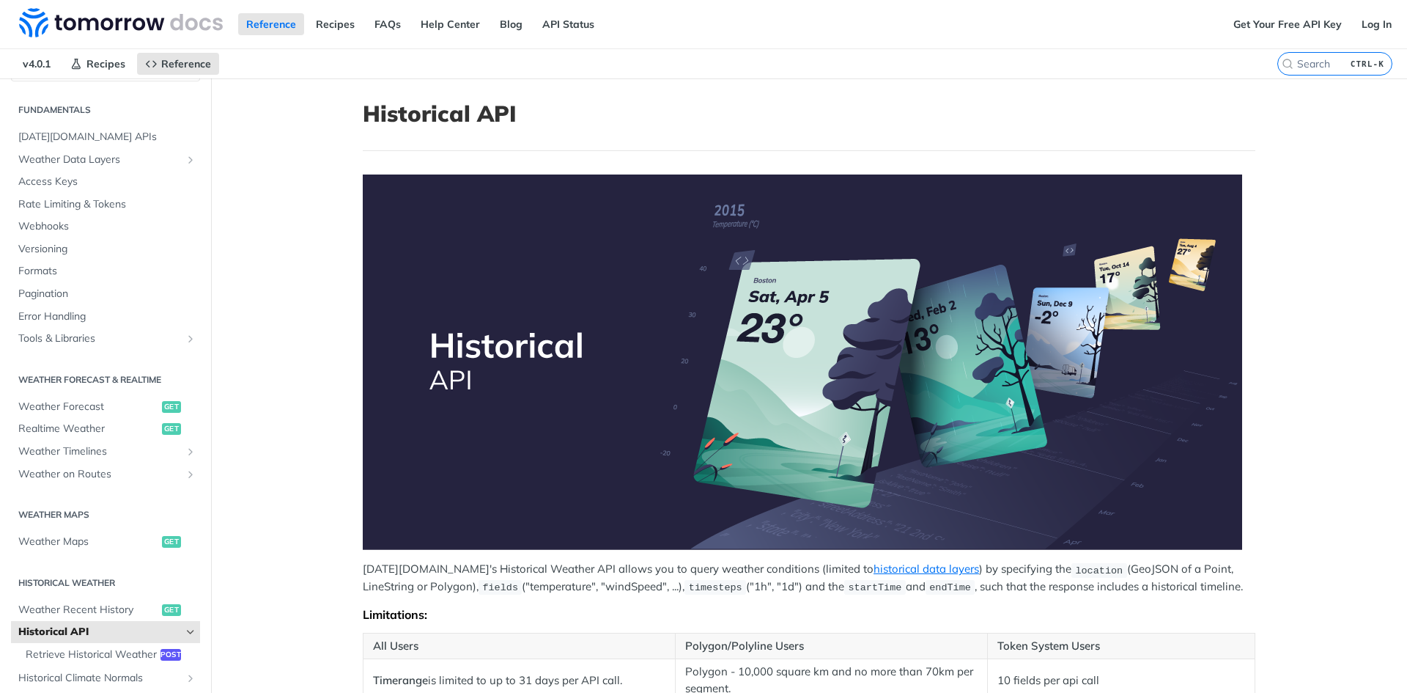
click at [753, 278] on img "Expand image" at bounding box center [803, 361] width 880 height 375
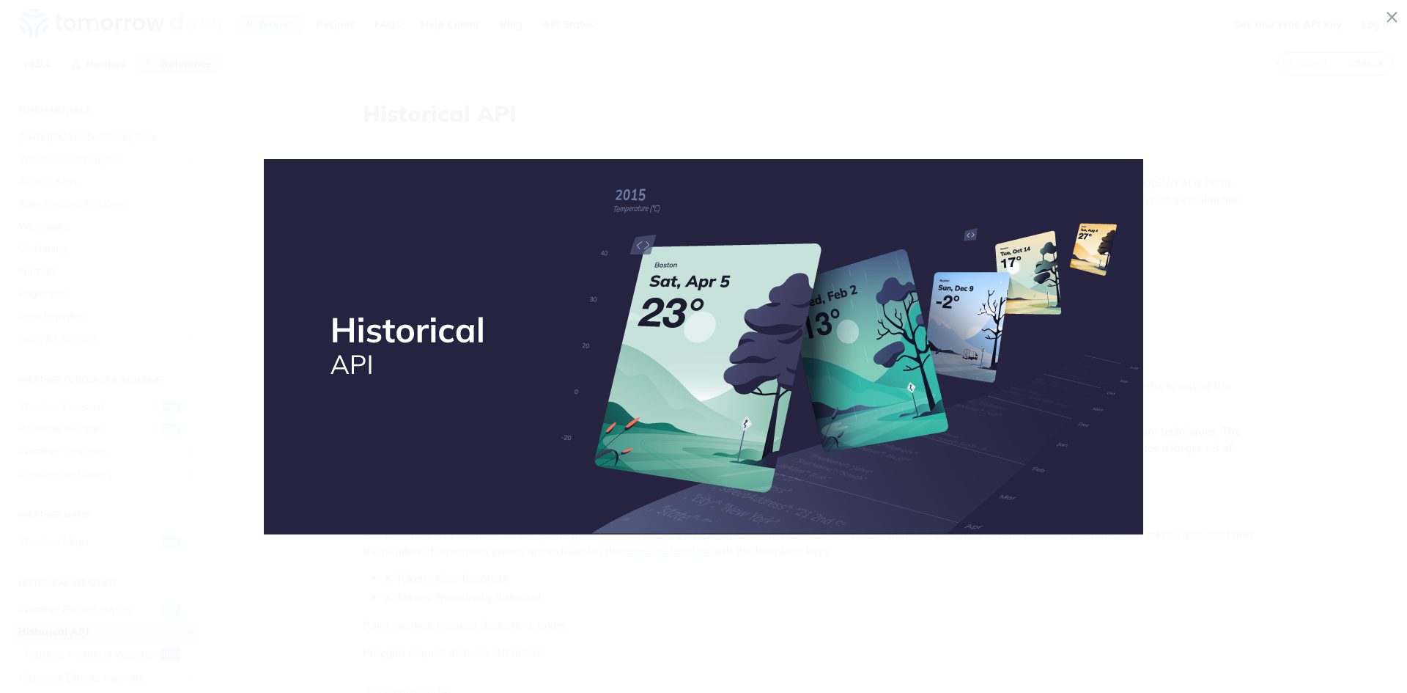
click at [642, 15] on span "Collapse image" at bounding box center [703, 346] width 1407 height 693
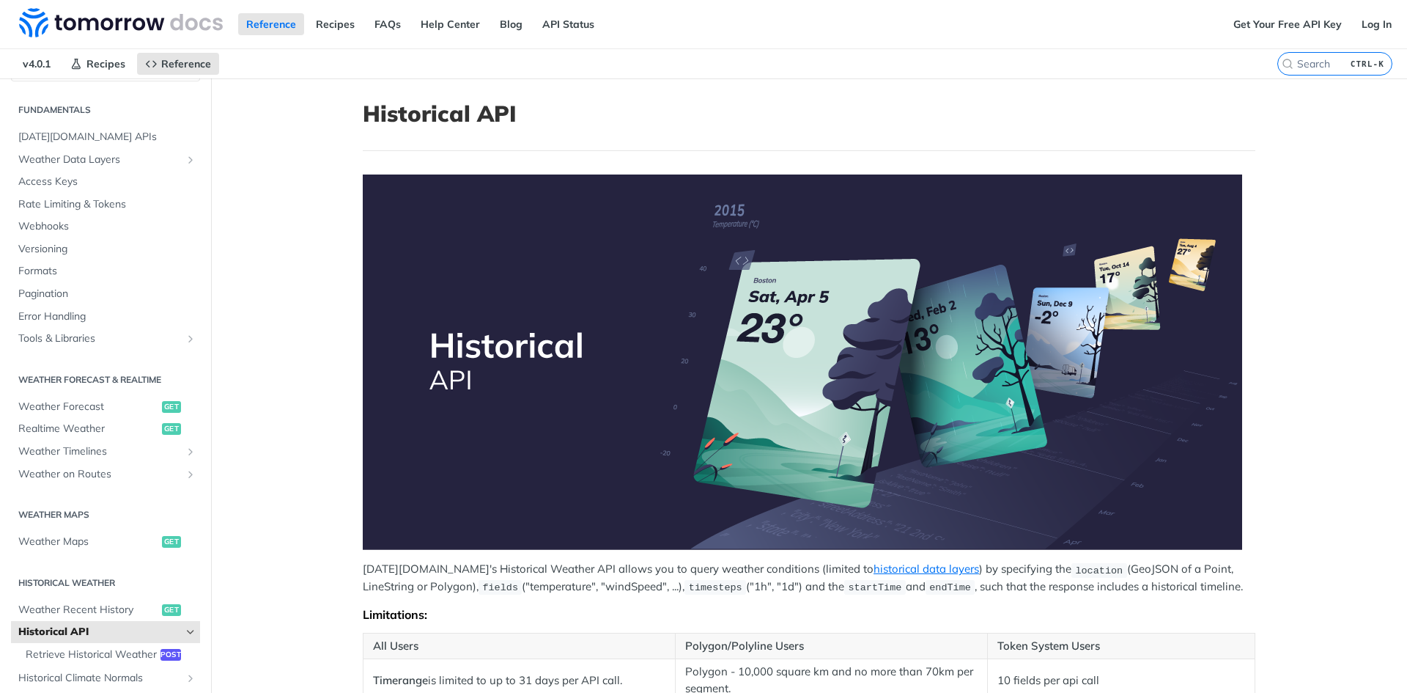
click at [710, 192] on img "Expand image" at bounding box center [803, 361] width 880 height 375
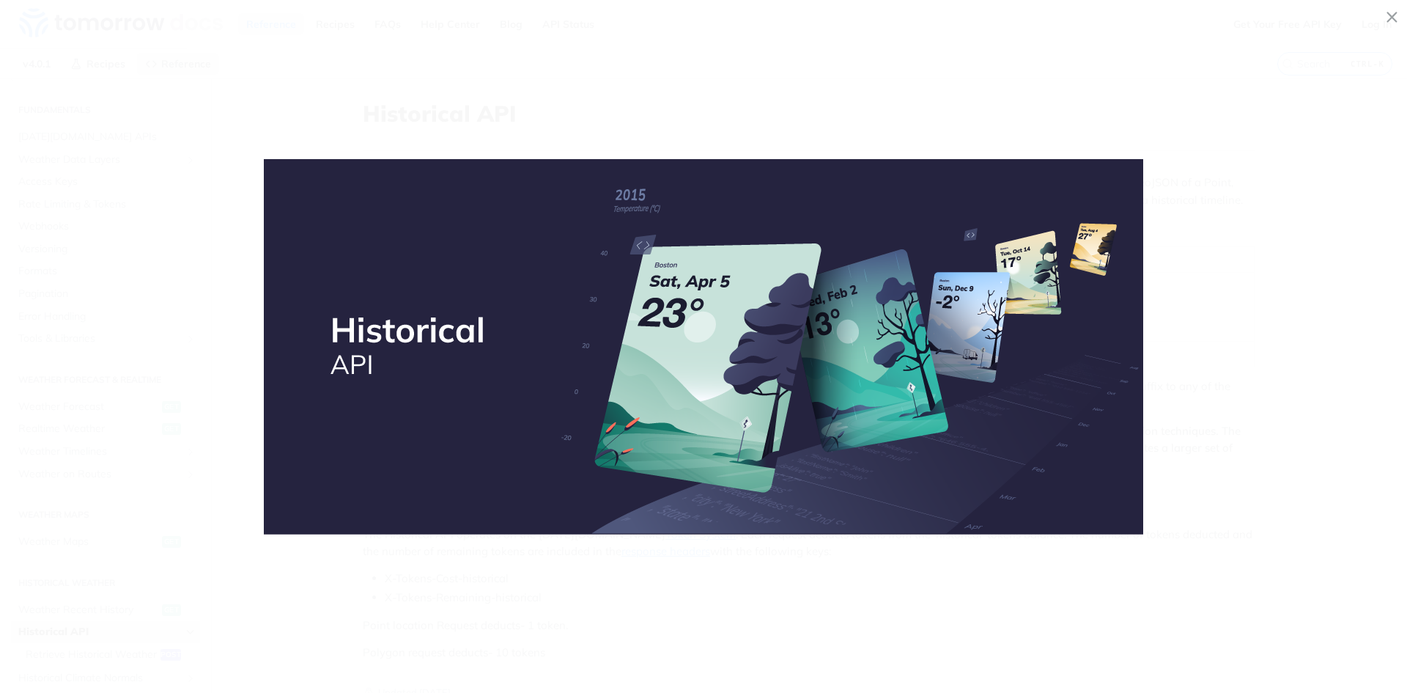
click at [713, 164] on img "Collapse image" at bounding box center [704, 346] width 880 height 375
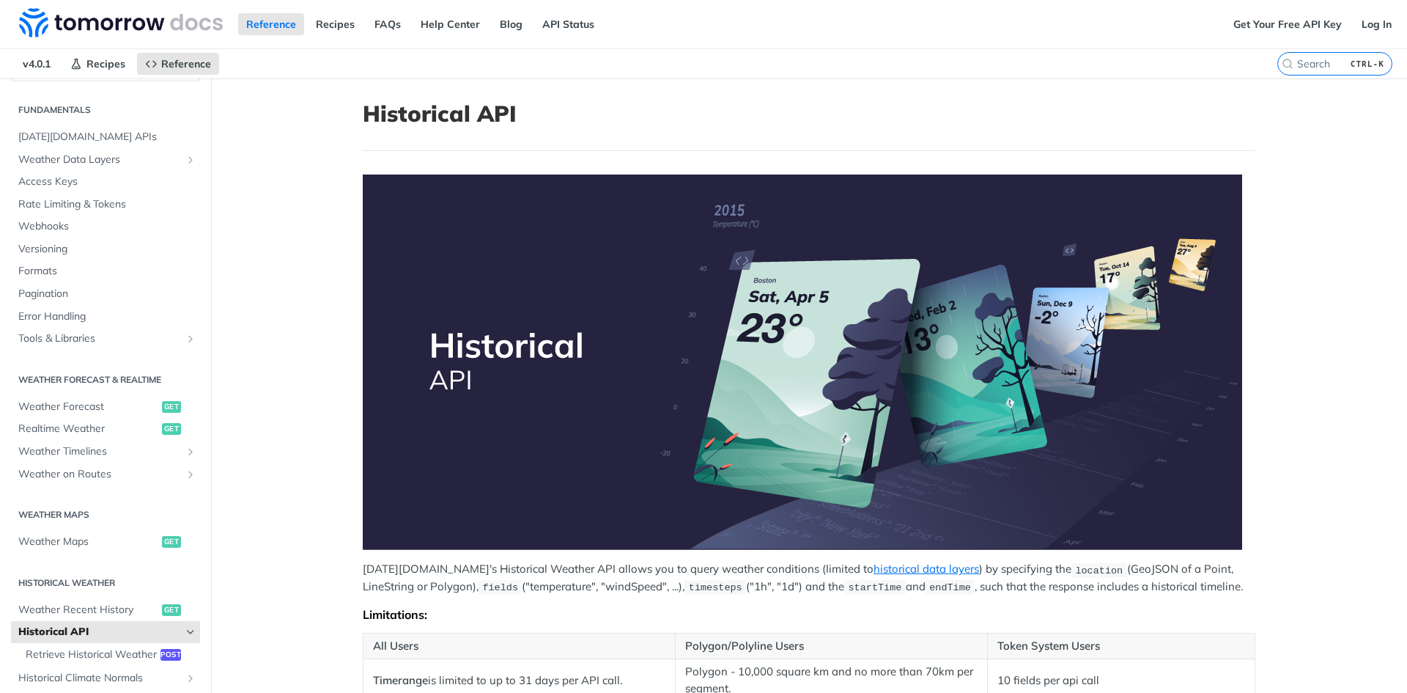
click at [696, 76] on nav "v4.0.1 Recipes Reference" at bounding box center [639, 63] width 1278 height 29
click at [684, 144] on header "Historical API" at bounding box center [809, 125] width 893 height 51
click at [685, 227] on img "Expand image" at bounding box center [803, 361] width 880 height 375
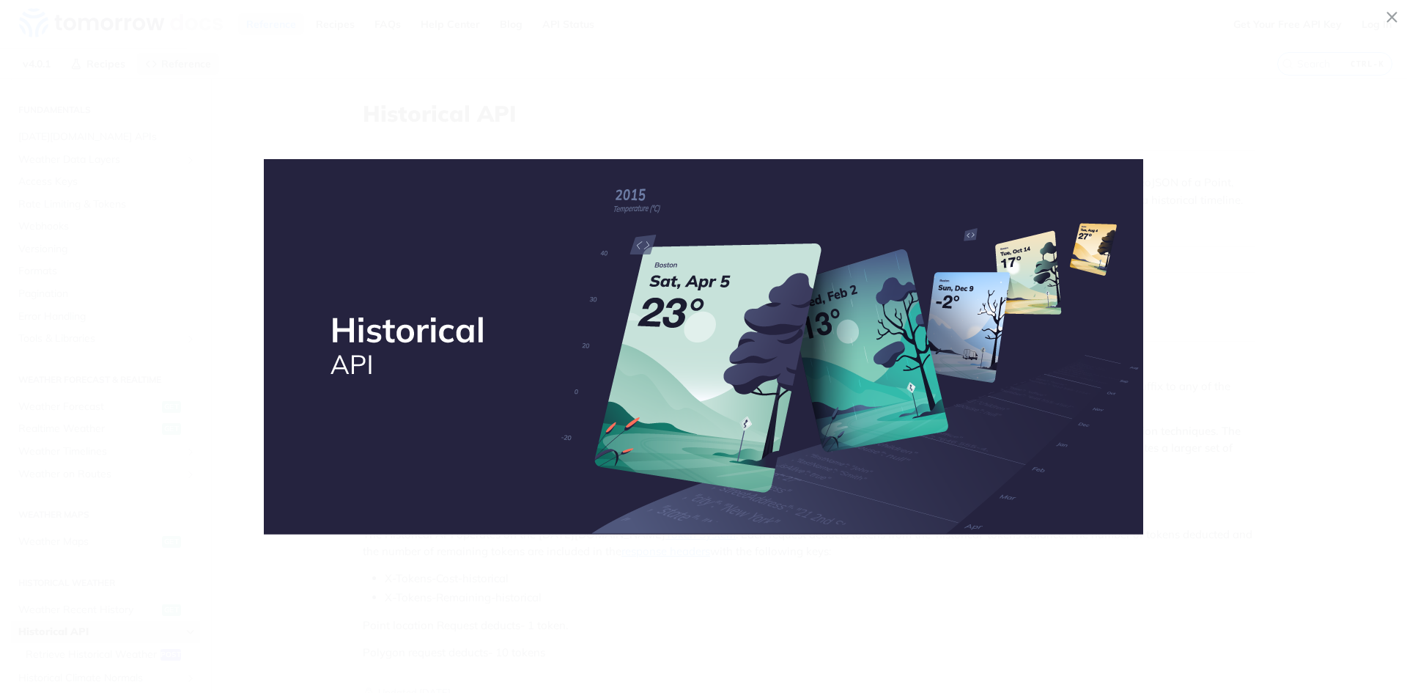
click at [679, 129] on span "Collapse image" at bounding box center [703, 346] width 1407 height 693
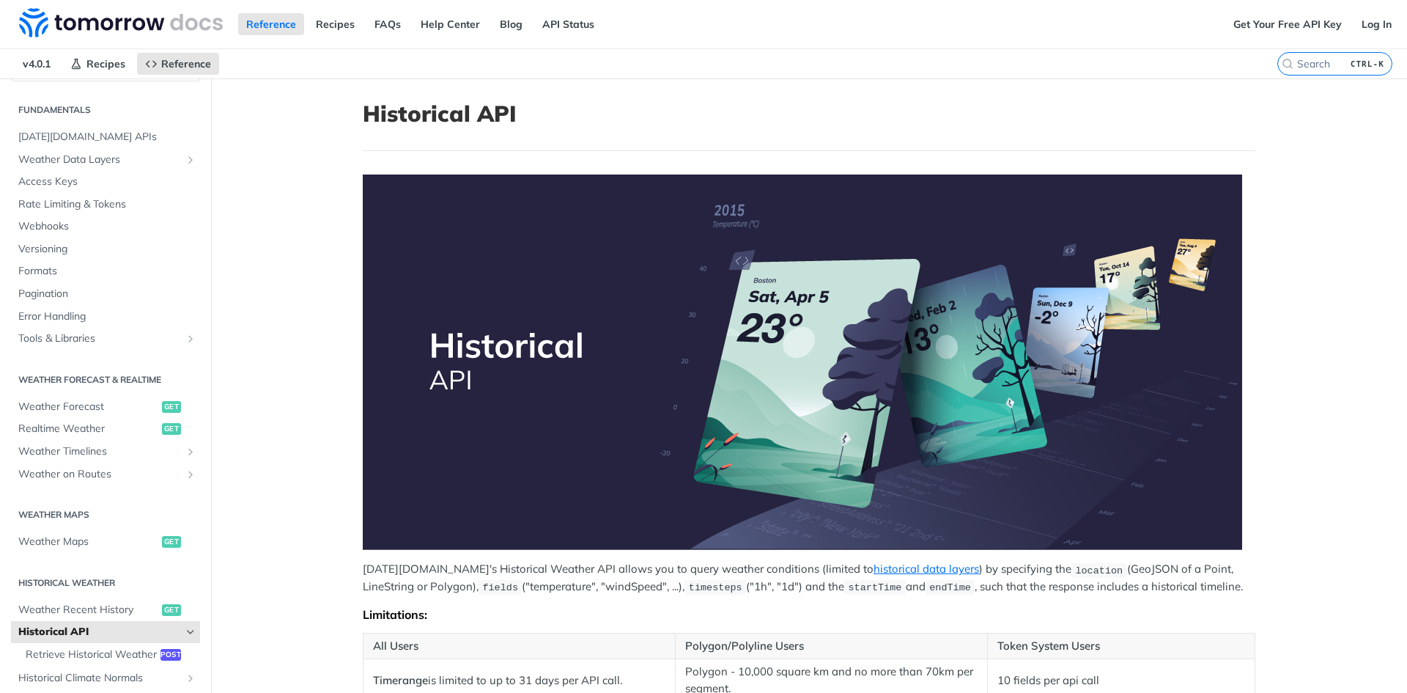
click at [699, 220] on img "Expand image" at bounding box center [803, 361] width 880 height 375
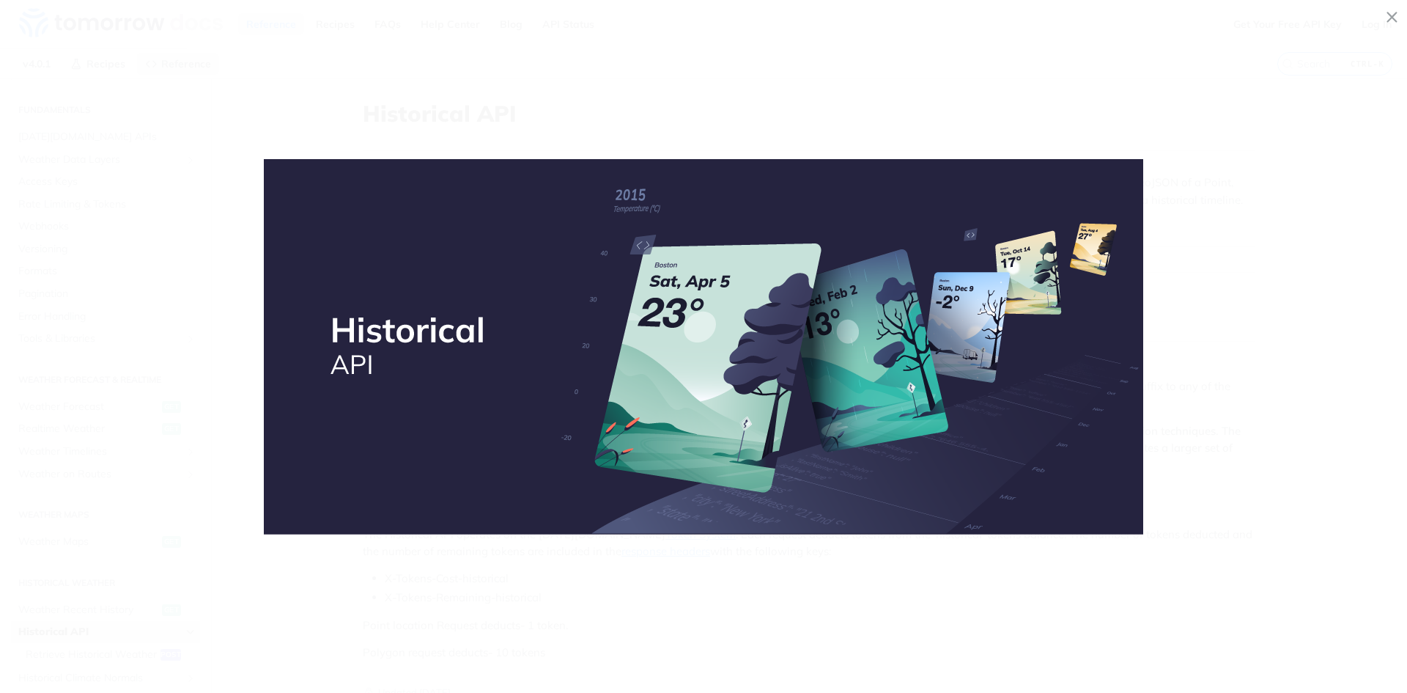
click at [699, 220] on img "Collapse image" at bounding box center [704, 346] width 880 height 375
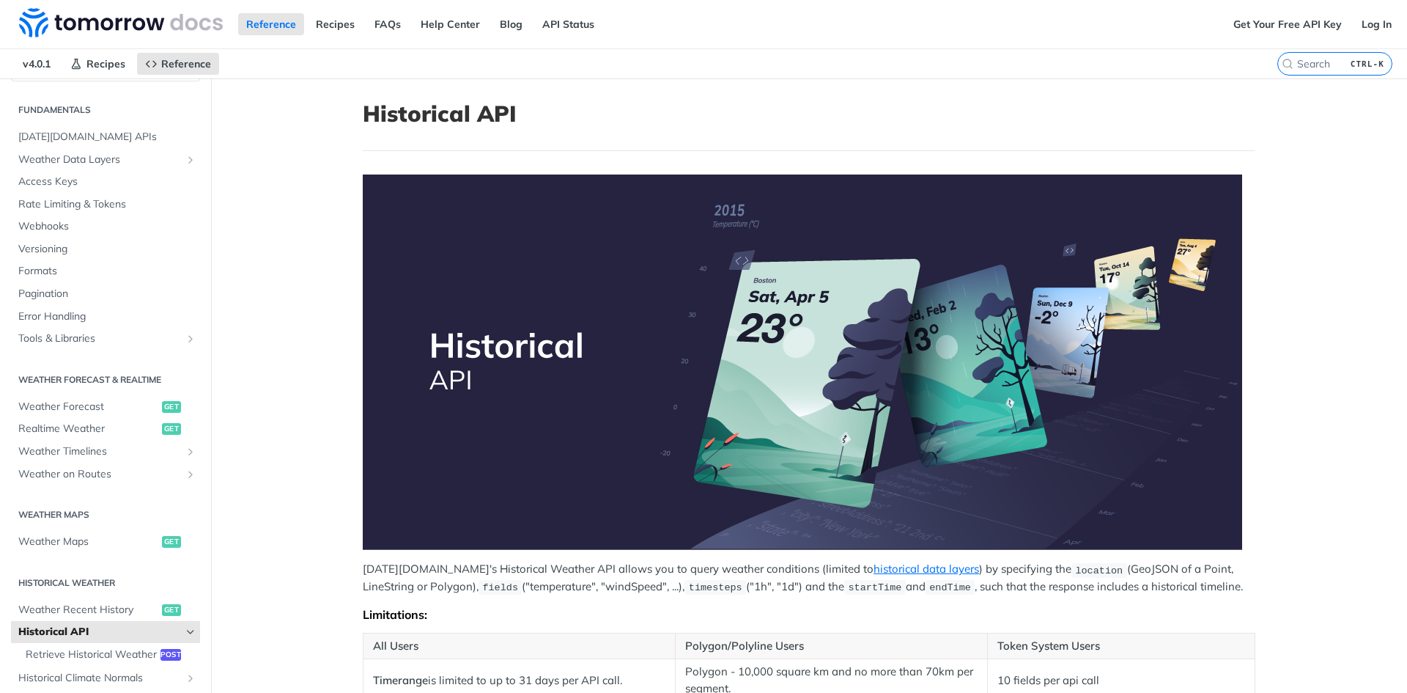
click at [680, 137] on header "Historical API" at bounding box center [809, 125] width 893 height 51
click at [687, 231] on img "Expand image" at bounding box center [803, 361] width 880 height 375
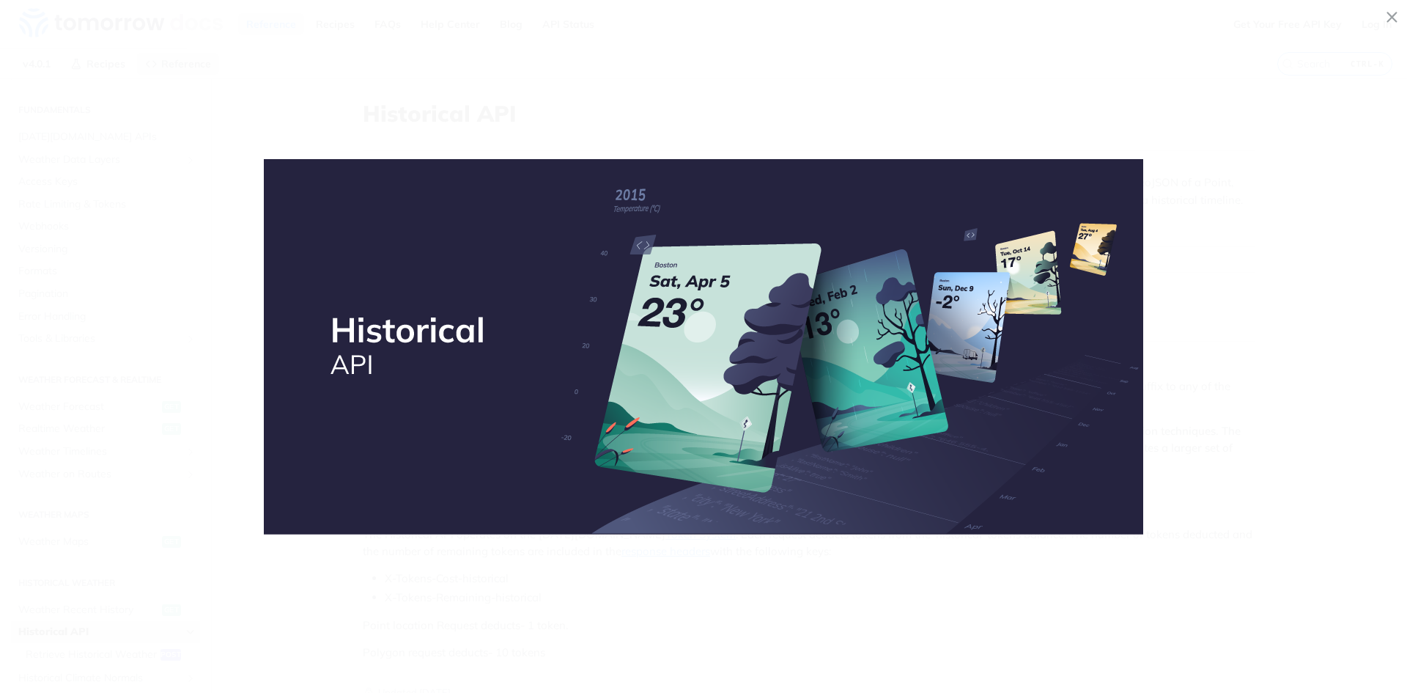
click at [687, 231] on img "Collapse image" at bounding box center [704, 346] width 880 height 375
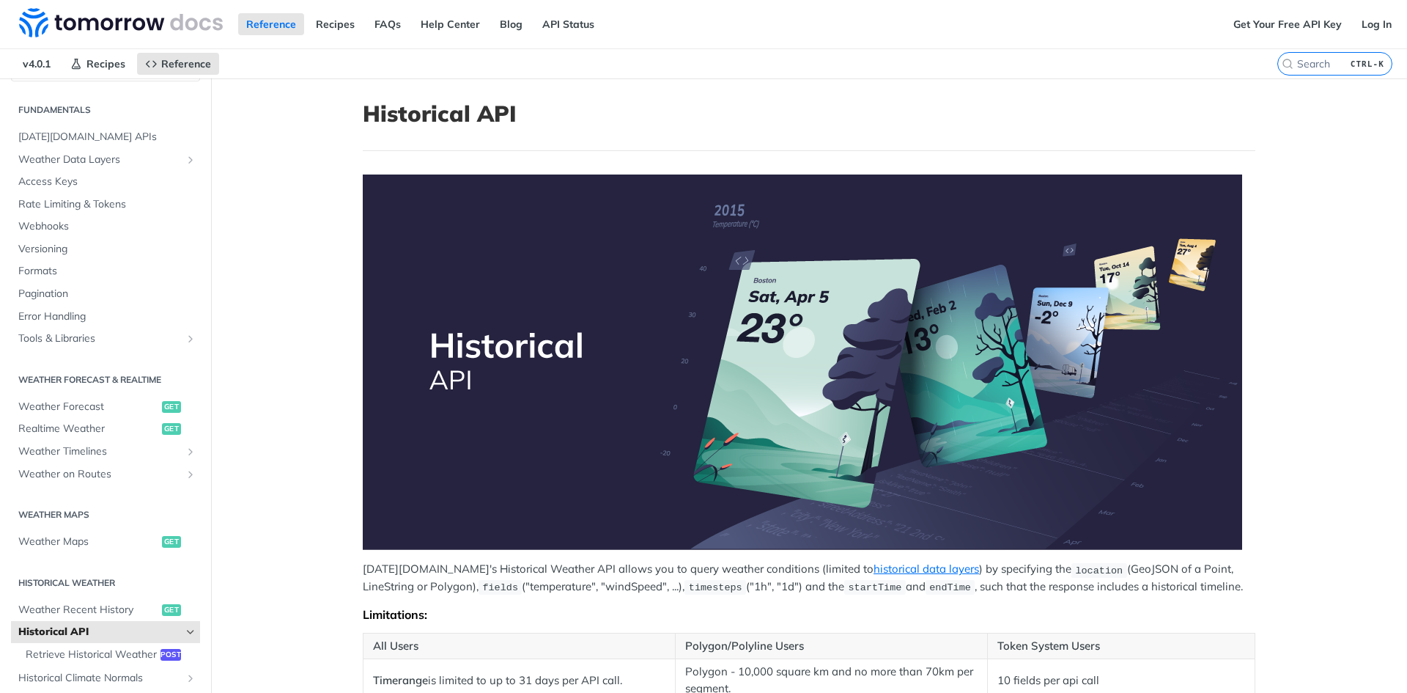
click at [593, 139] on header "Historical API" at bounding box center [809, 125] width 893 height 51
click at [600, 192] on img "Expand image" at bounding box center [803, 361] width 880 height 375
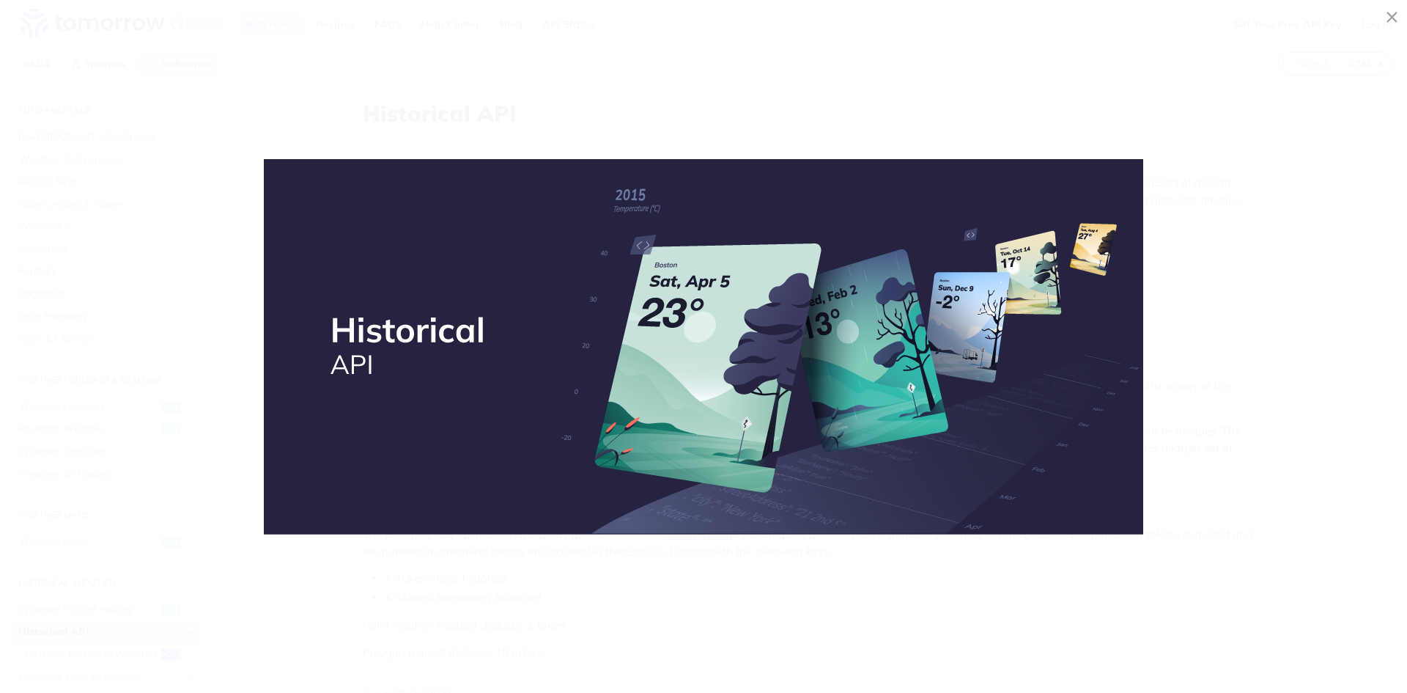
click at [600, 192] on img "Collapse image" at bounding box center [704, 346] width 880 height 375
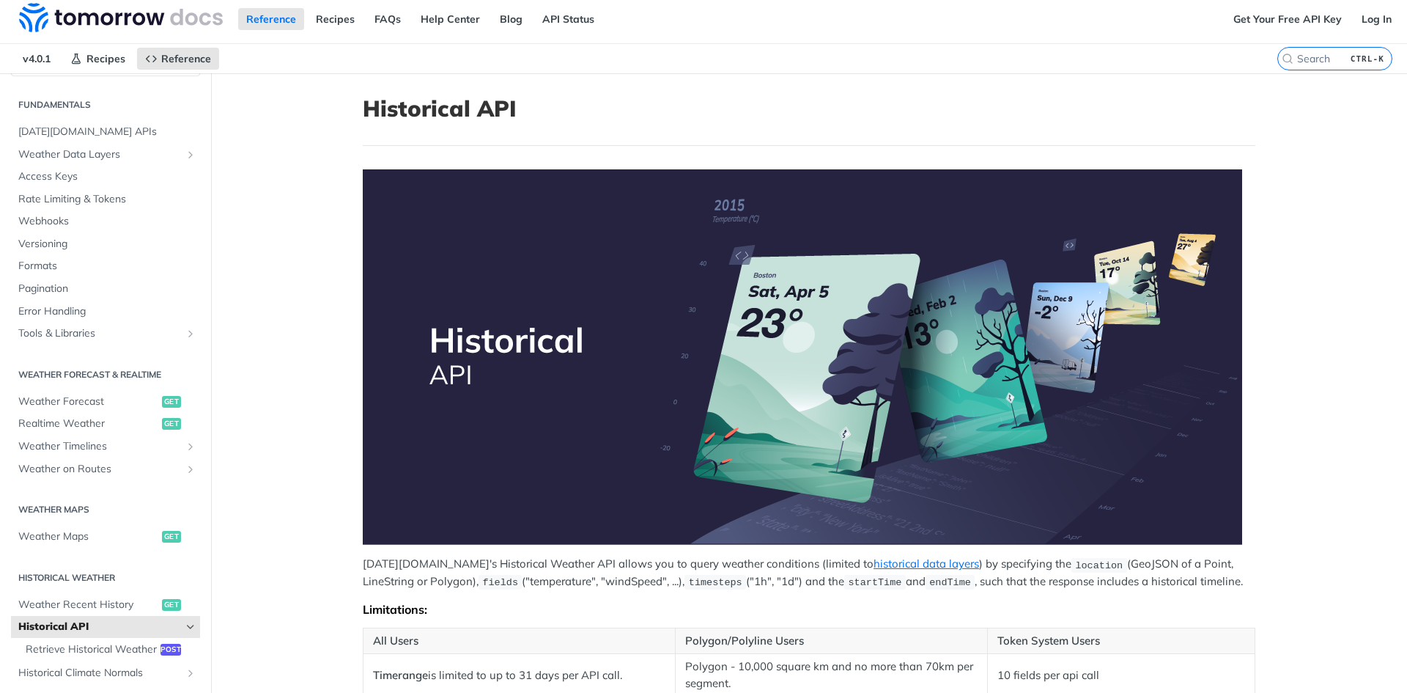
scroll to position [7, 0]
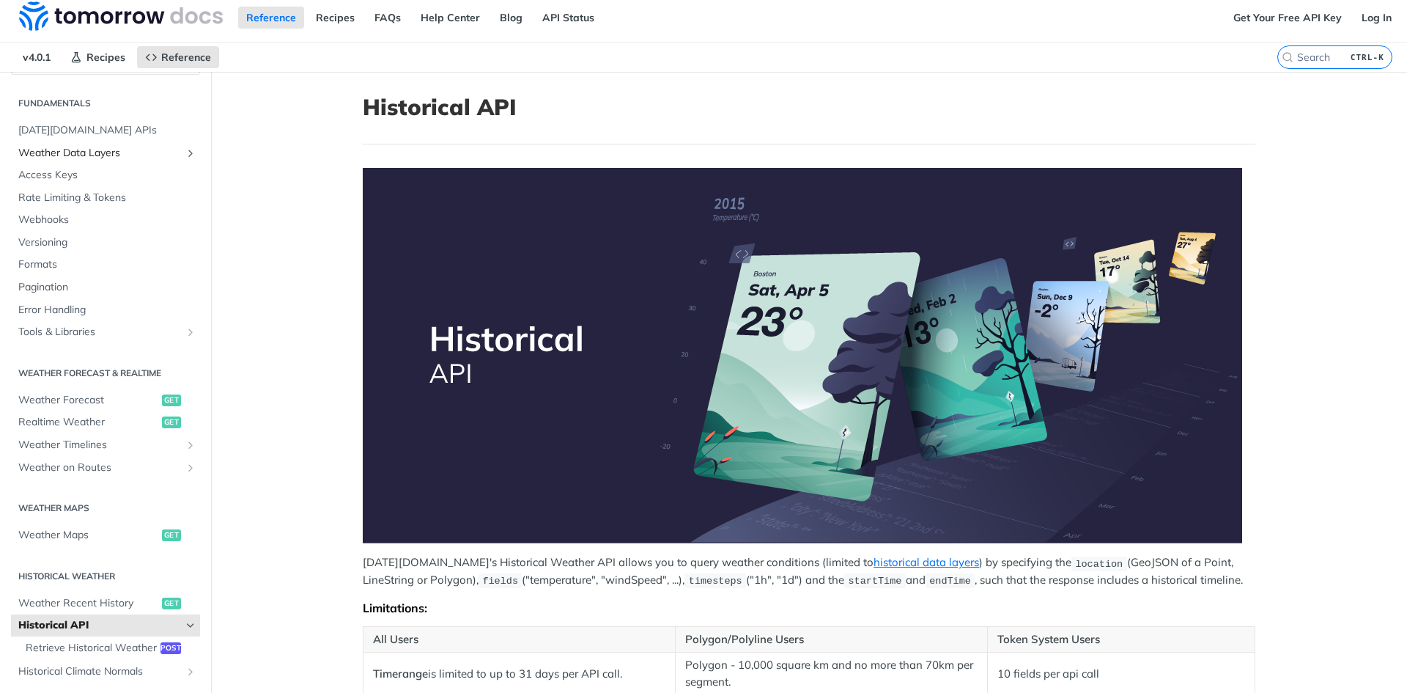
click at [97, 147] on span "Weather Data Layers" at bounding box center [99, 153] width 163 height 15
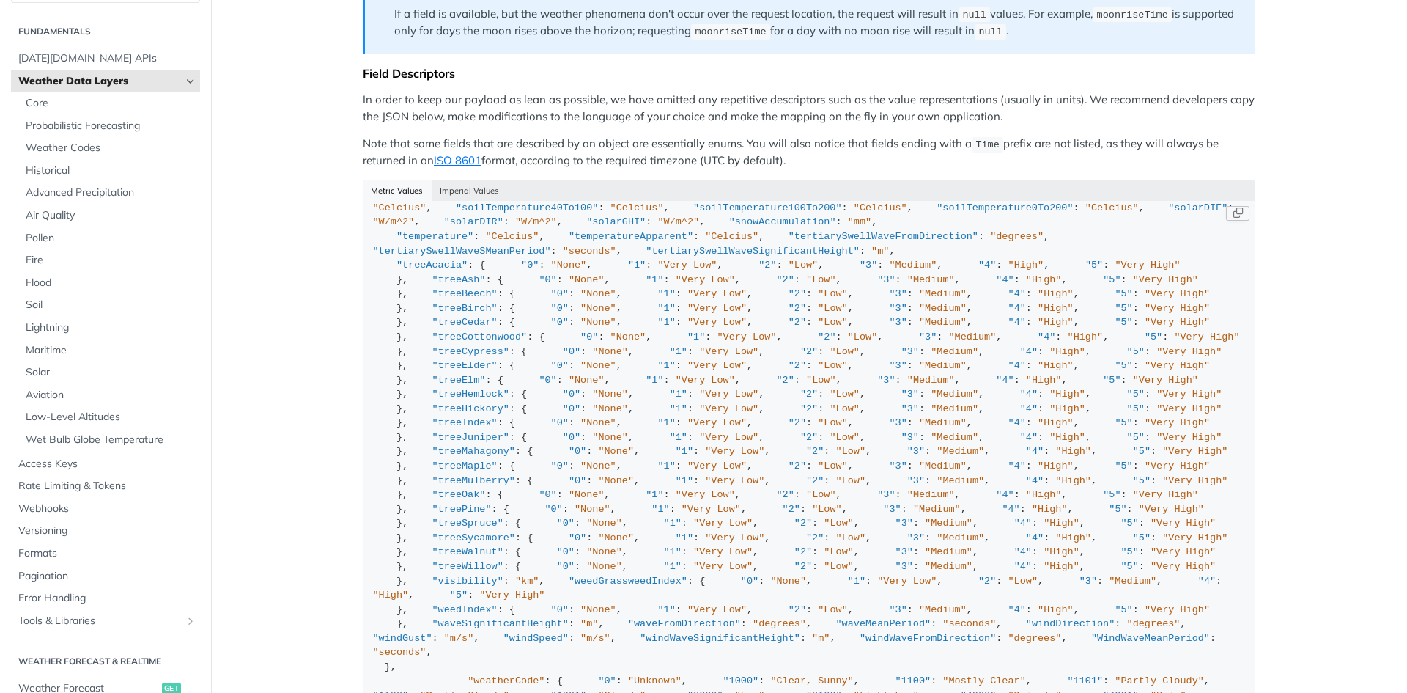
scroll to position [326, 0]
click at [41, 516] on link "Webhooks" at bounding box center [105, 509] width 189 height 22
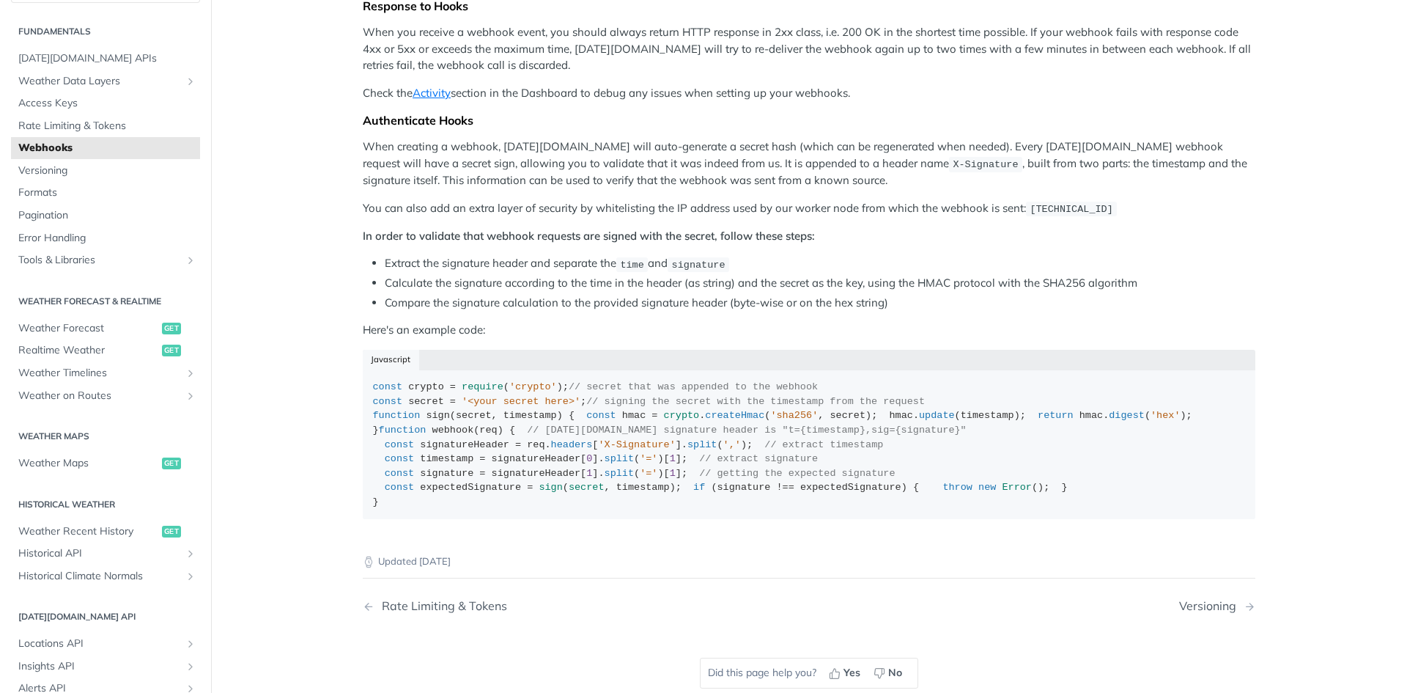
scroll to position [593, 0]
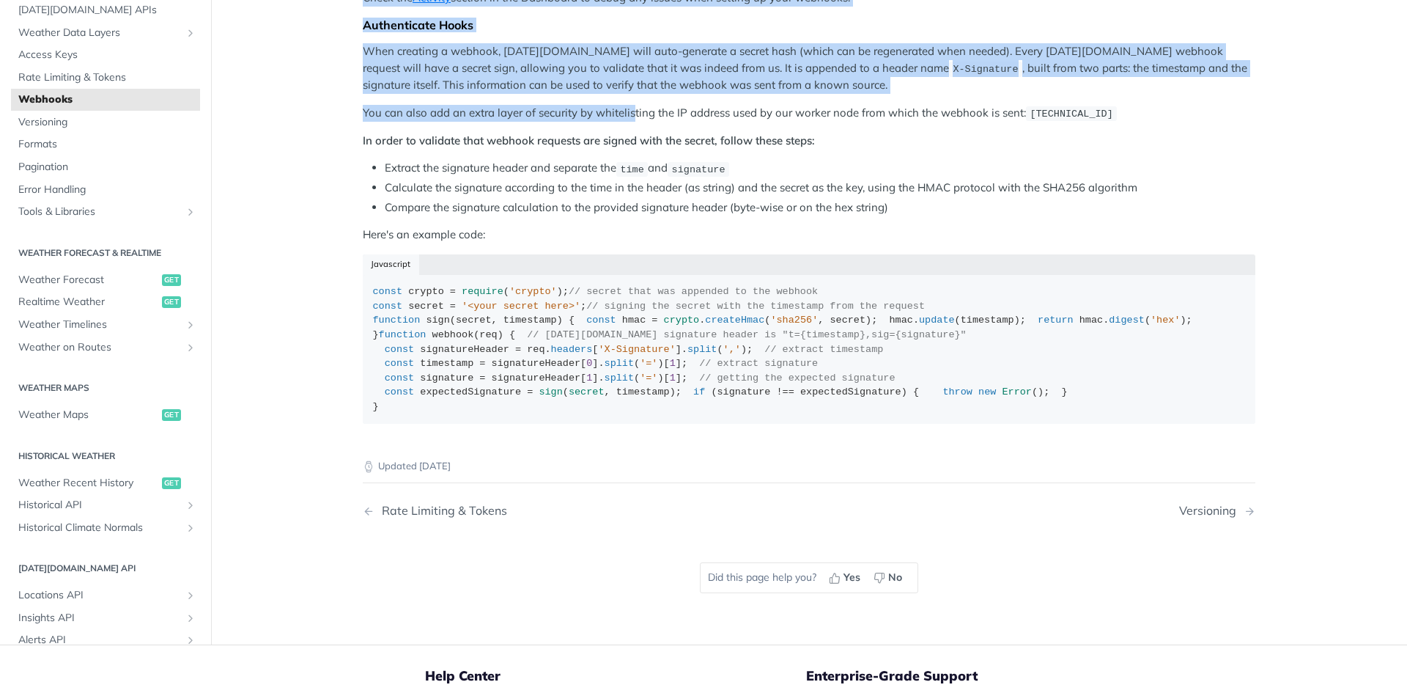
drag, startPoint x: 366, startPoint y: 348, endPoint x: 627, endPoint y: 562, distance: 337.5
click at [627, 434] on div "Webhooks allow you to receive real-time updates when a specific event occurs, i…" at bounding box center [809, 7] width 893 height 853
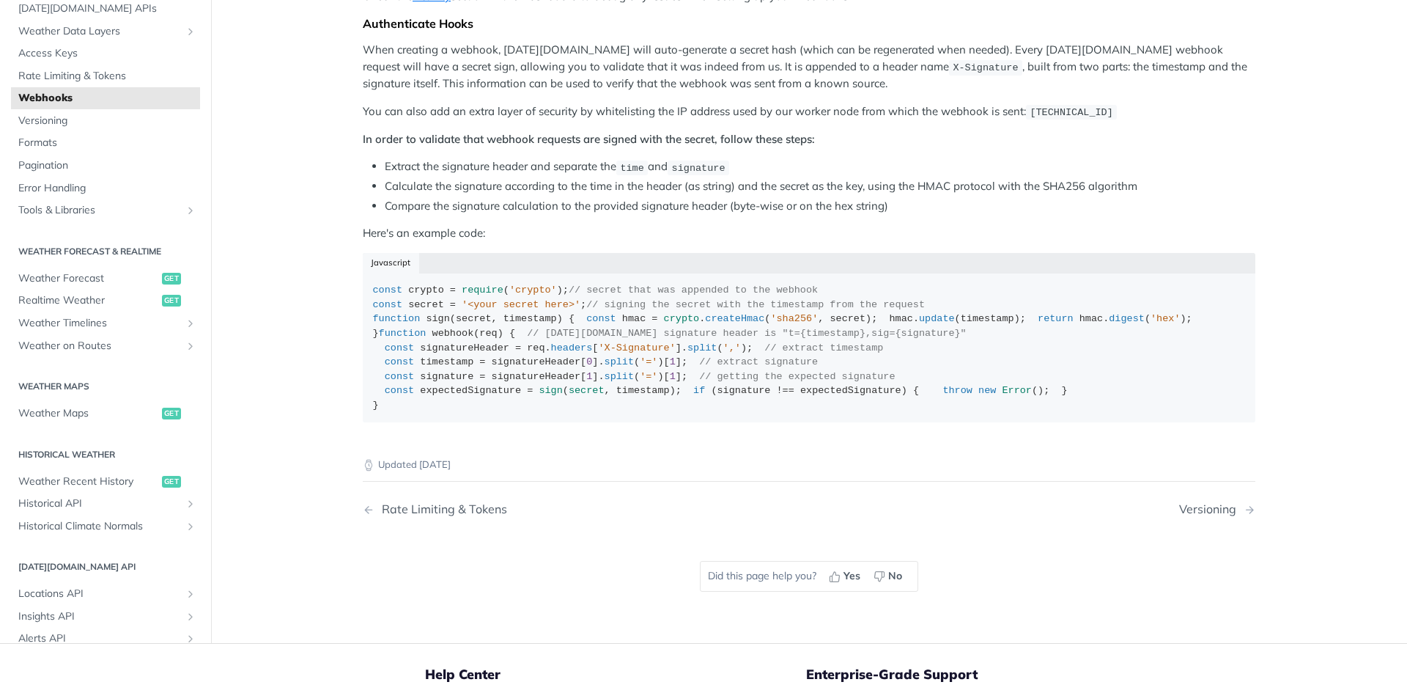
drag, startPoint x: 375, startPoint y: 369, endPoint x: 532, endPoint y: 395, distance: 159.7
click at [526, 425] on div "Webhooks allow you to receive real-time updates when a specific event occurs, i…" at bounding box center [809, 6] width 893 height 853
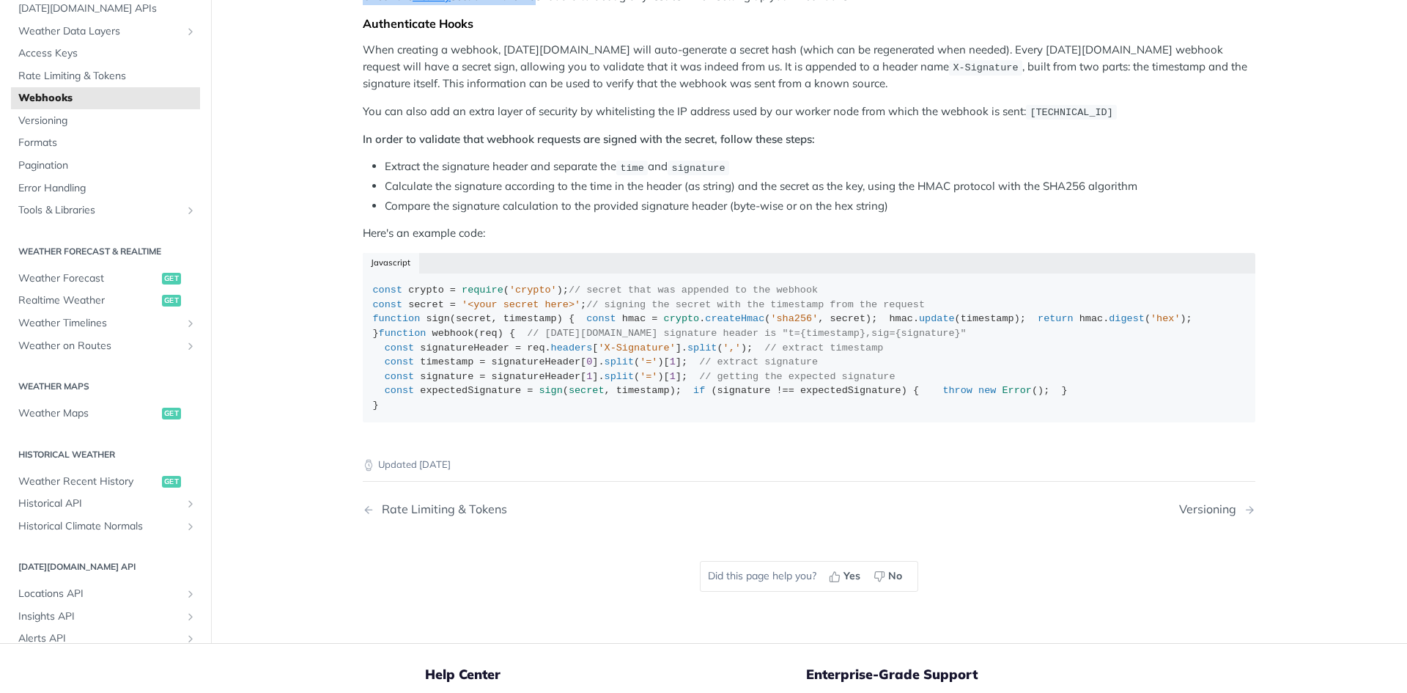
drag, startPoint x: 532, startPoint y: 394, endPoint x: 410, endPoint y: 364, distance: 126.1
click at [410, 364] on div "Webhooks allow you to receive real-time updates when a specific event occurs, i…" at bounding box center [809, 6] width 893 height 853
click at [369, 369] on div "Webhooks allow you to receive real-time updates when a specific event occurs, i…" at bounding box center [809, 6] width 893 height 853
drag, startPoint x: 369, startPoint y: 369, endPoint x: 501, endPoint y: 422, distance: 143.1
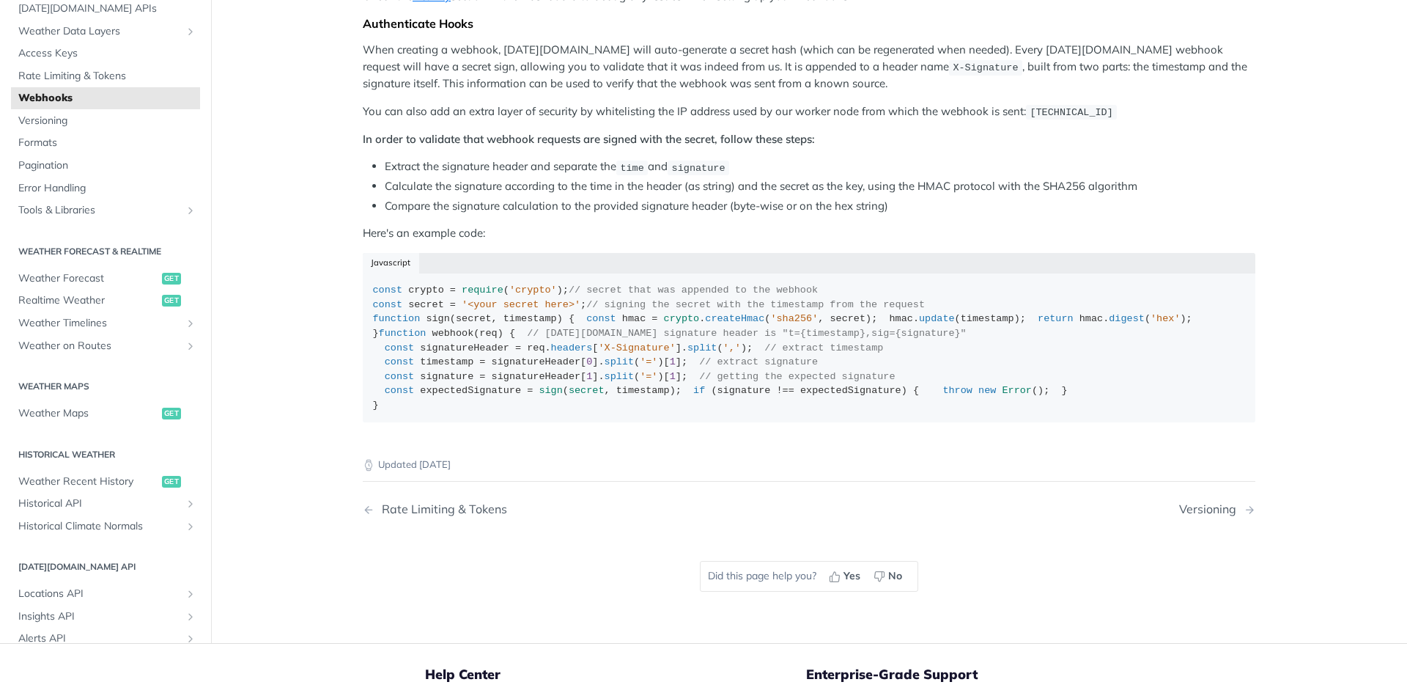
click at [501, 422] on div "Webhooks allow you to receive real-time updates when a specific event occurs, i…" at bounding box center [809, 6] width 893 height 853
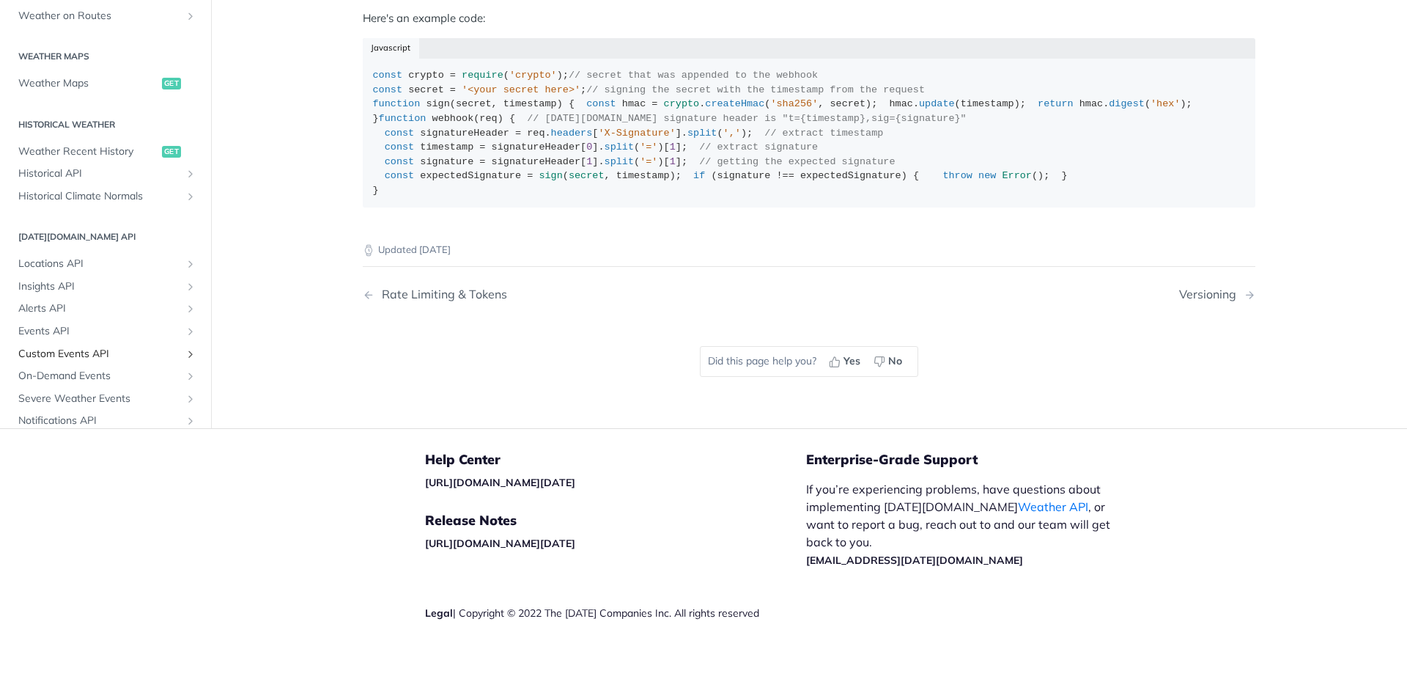
scroll to position [46, 0]
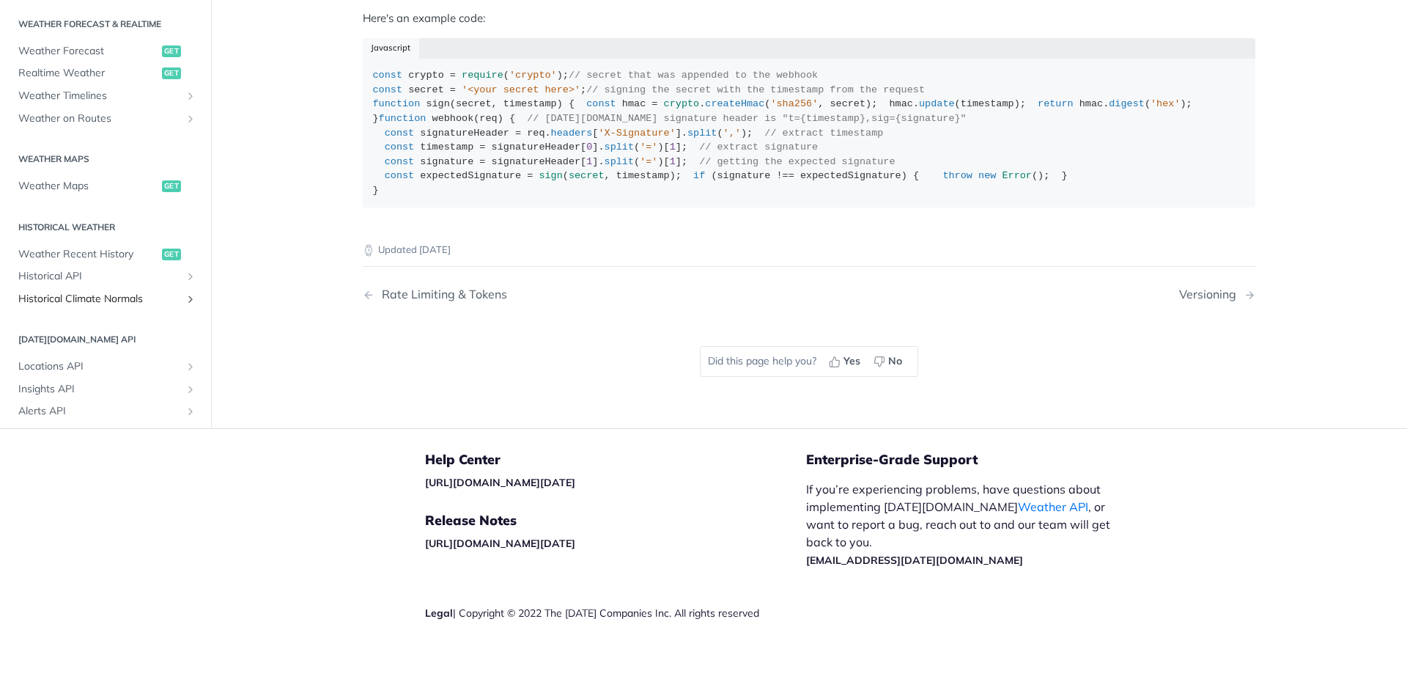
click at [72, 301] on span "Historical Climate Normals" at bounding box center [99, 298] width 163 height 15
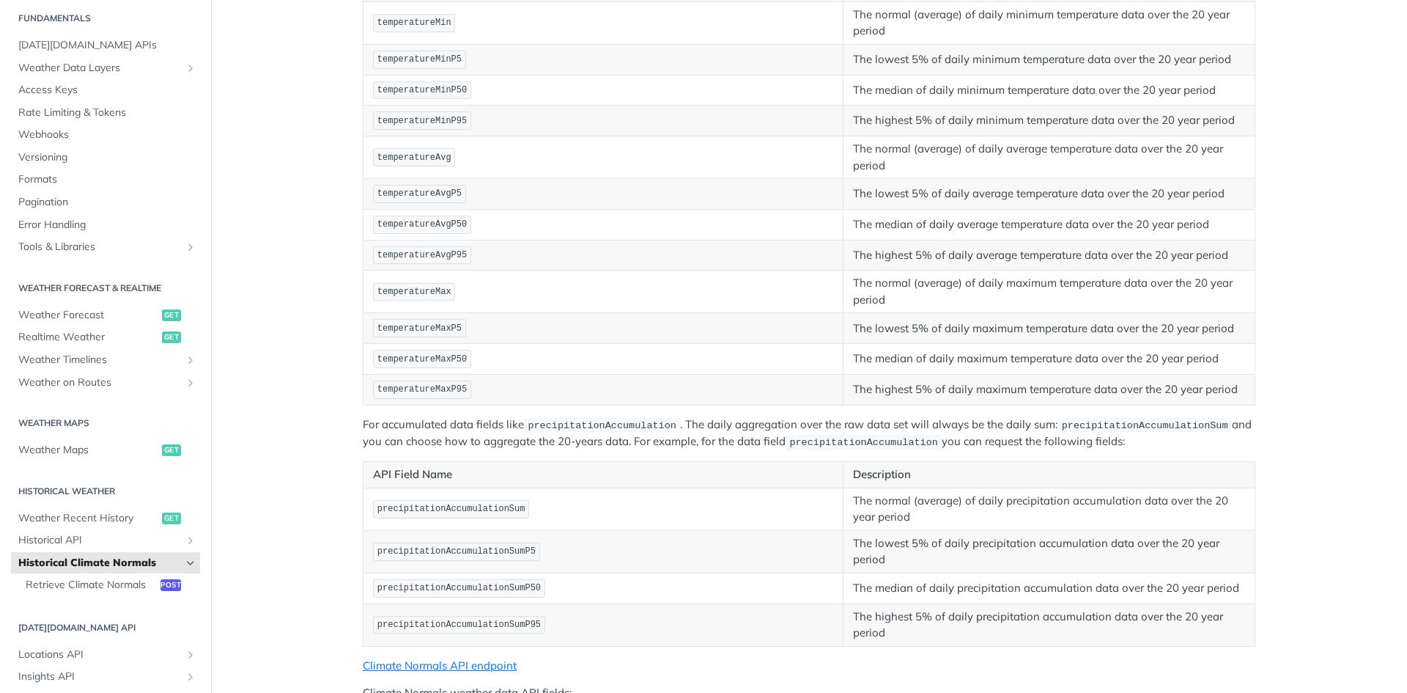
scroll to position [320, 0]
click at [56, 549] on link "Historical API" at bounding box center [105, 540] width 189 height 22
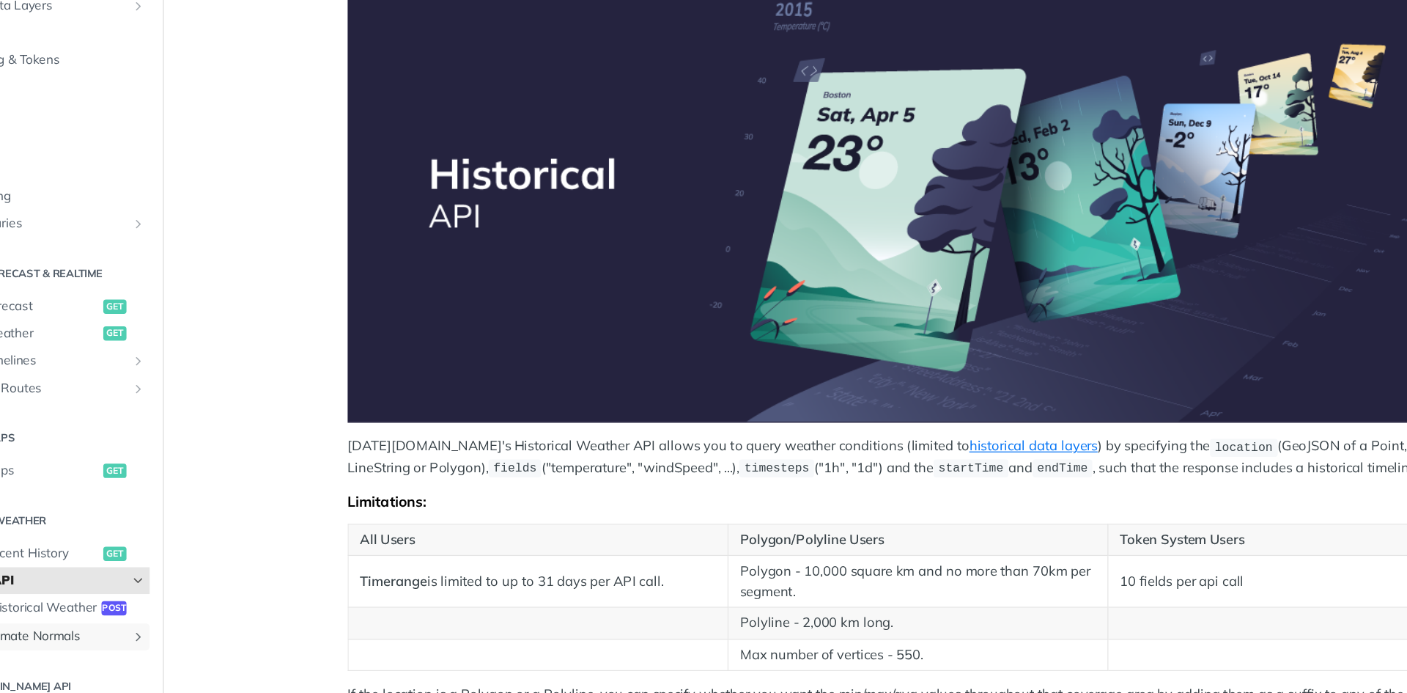
scroll to position [141, 0]
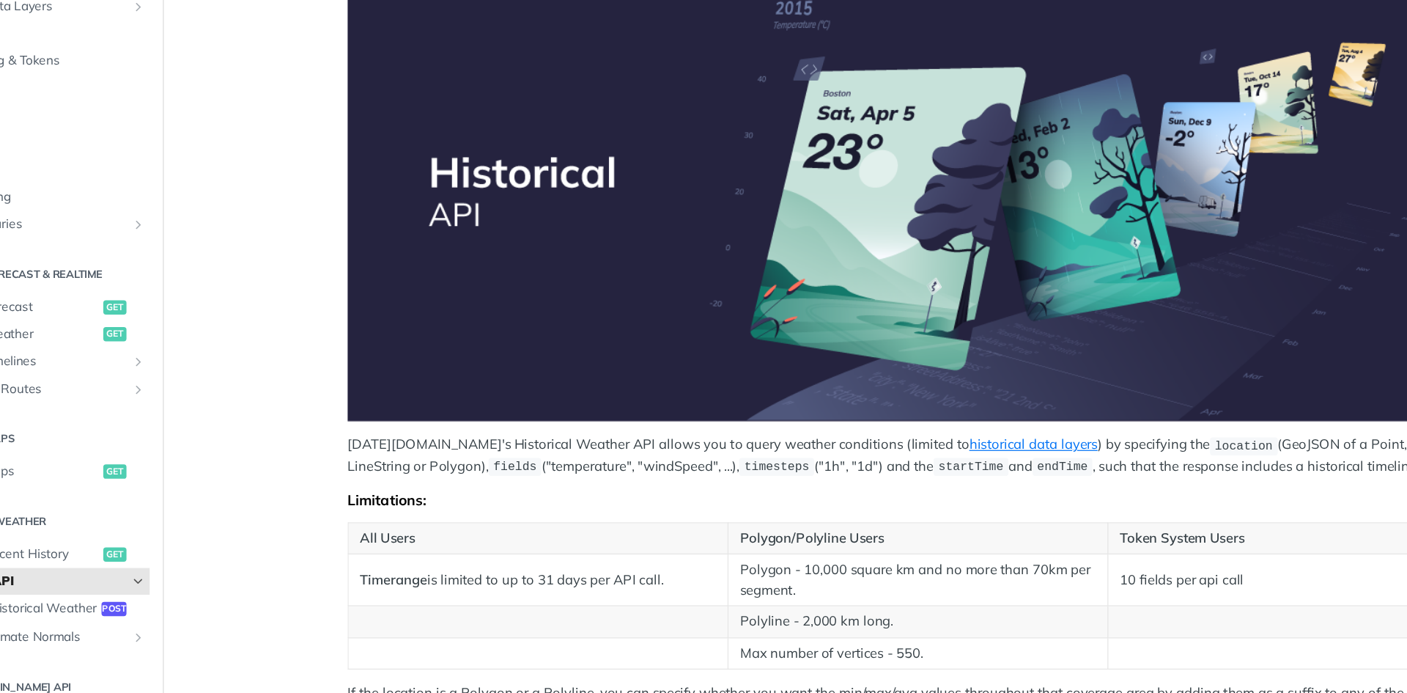
click at [383, 426] on p "Tomorrow.io's Historical Weather API allows you to query weather conditions (li…" at bounding box center [809, 437] width 893 height 34
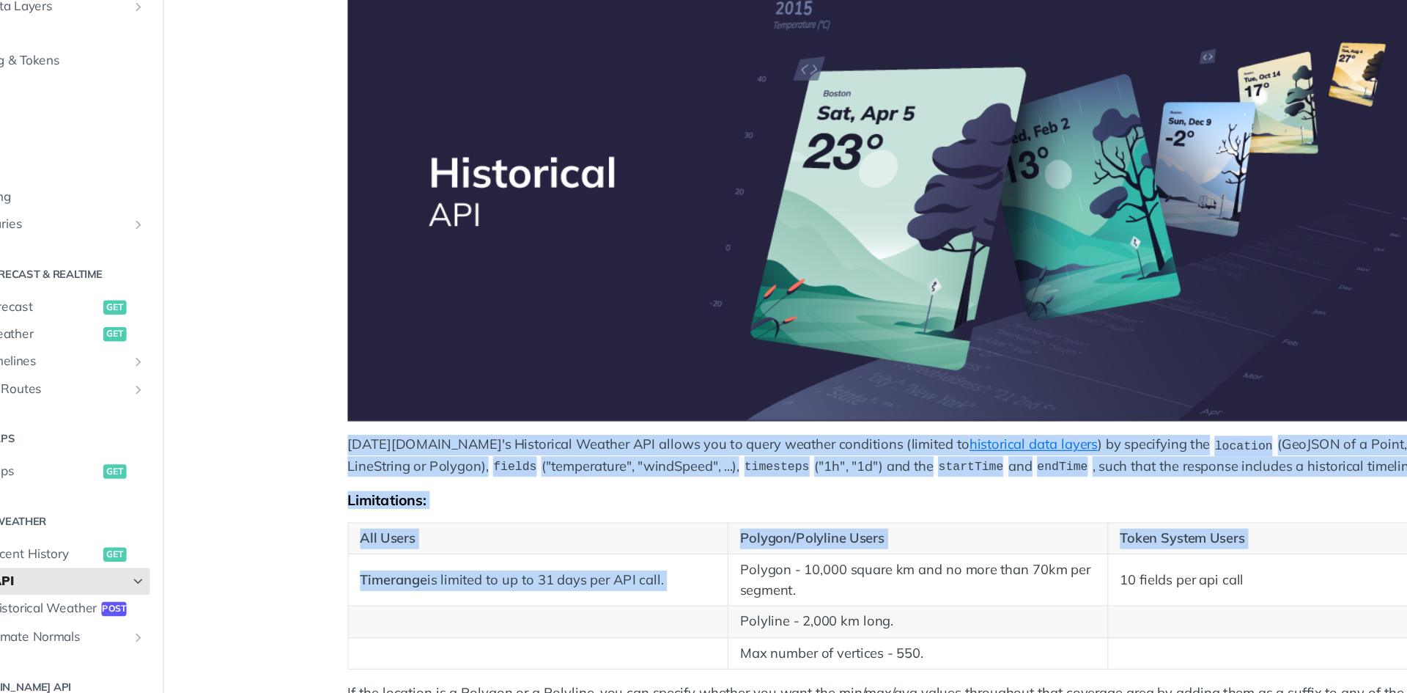
drag, startPoint x: 383, startPoint y: 426, endPoint x: 540, endPoint y: 546, distance: 197.1
click at [540, 546] on div "Tomorrow.io's Historical Weather API allows you to query weather conditions (li…" at bounding box center [809, 470] width 893 height 873
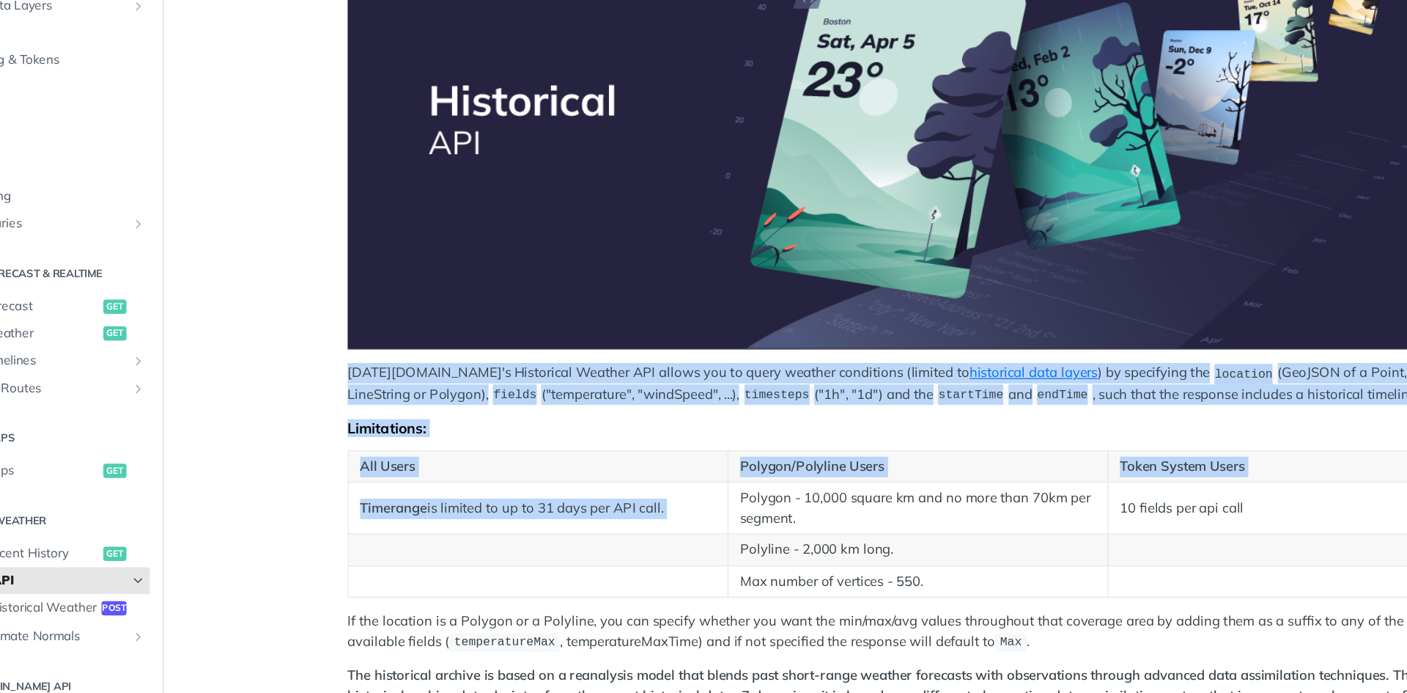
scroll to position [207, 0]
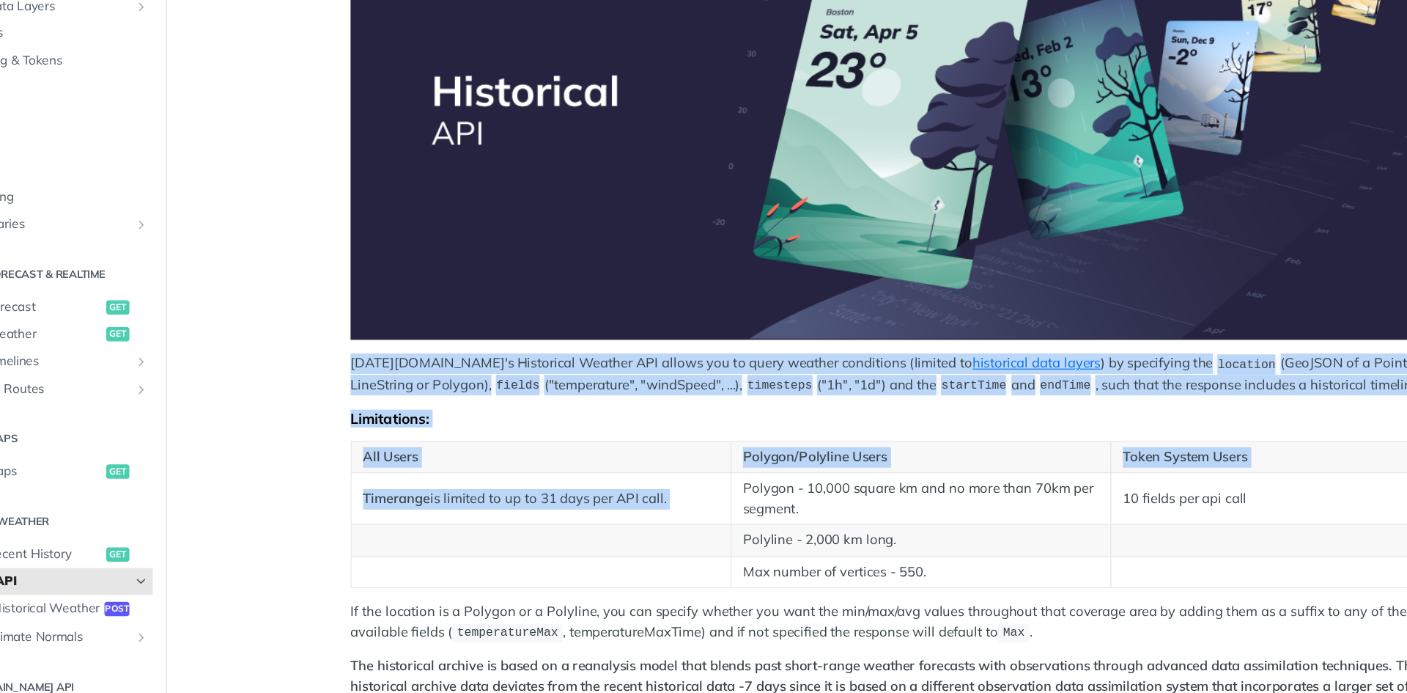
click at [367, 356] on p "Tomorrow.io's Historical Weather API allows you to query weather conditions (li…" at bounding box center [809, 370] width 893 height 34
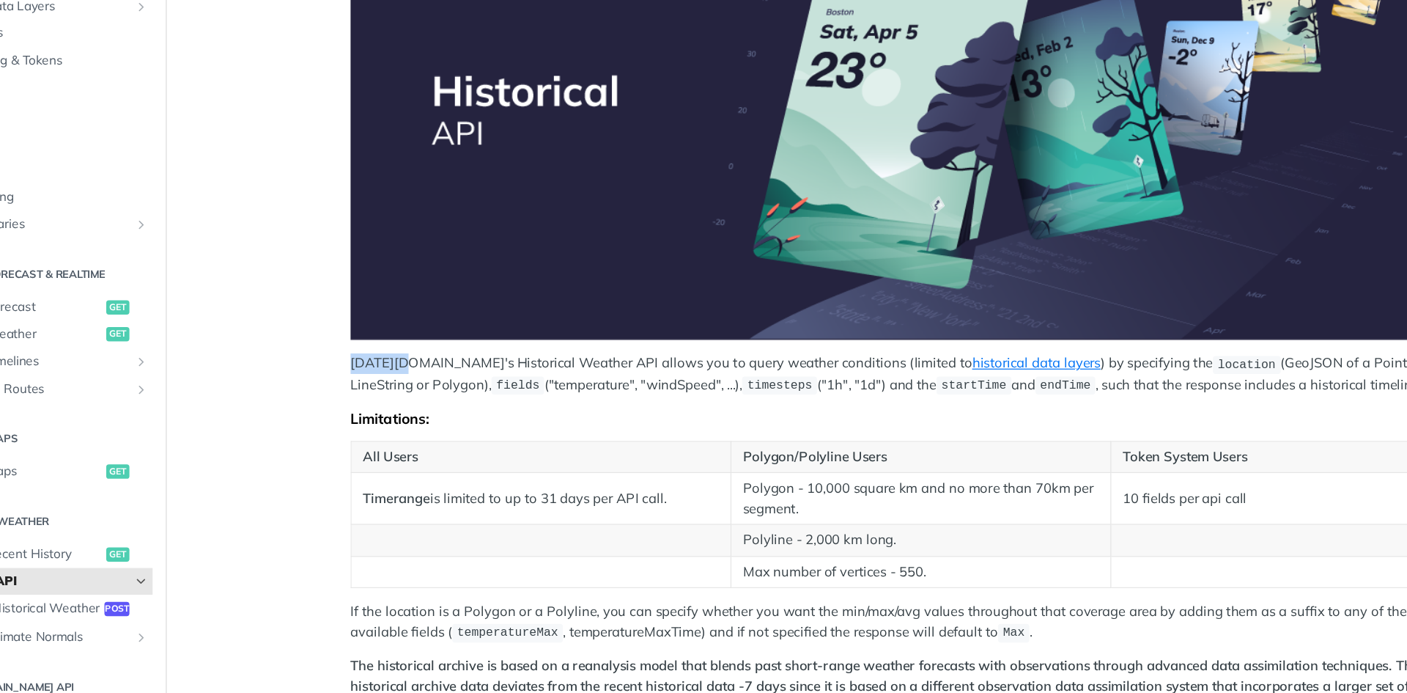
click at [367, 356] on p "Tomorrow.io's Historical Weather API allows you to query weather conditions (li…" at bounding box center [809, 370] width 893 height 34
click at [378, 347] on div "Tomorrow.io's Historical Weather API allows you to query weather conditions (li…" at bounding box center [809, 403] width 893 height 873
click at [390, 343] on div "Tomorrow.io's Historical Weather API allows you to query weather conditions (li…" at bounding box center [809, 403] width 893 height 873
click at [386, 350] on div "Tomorrow.io's Historical Weather API allows you to query weather conditions (li…" at bounding box center [809, 403] width 893 height 873
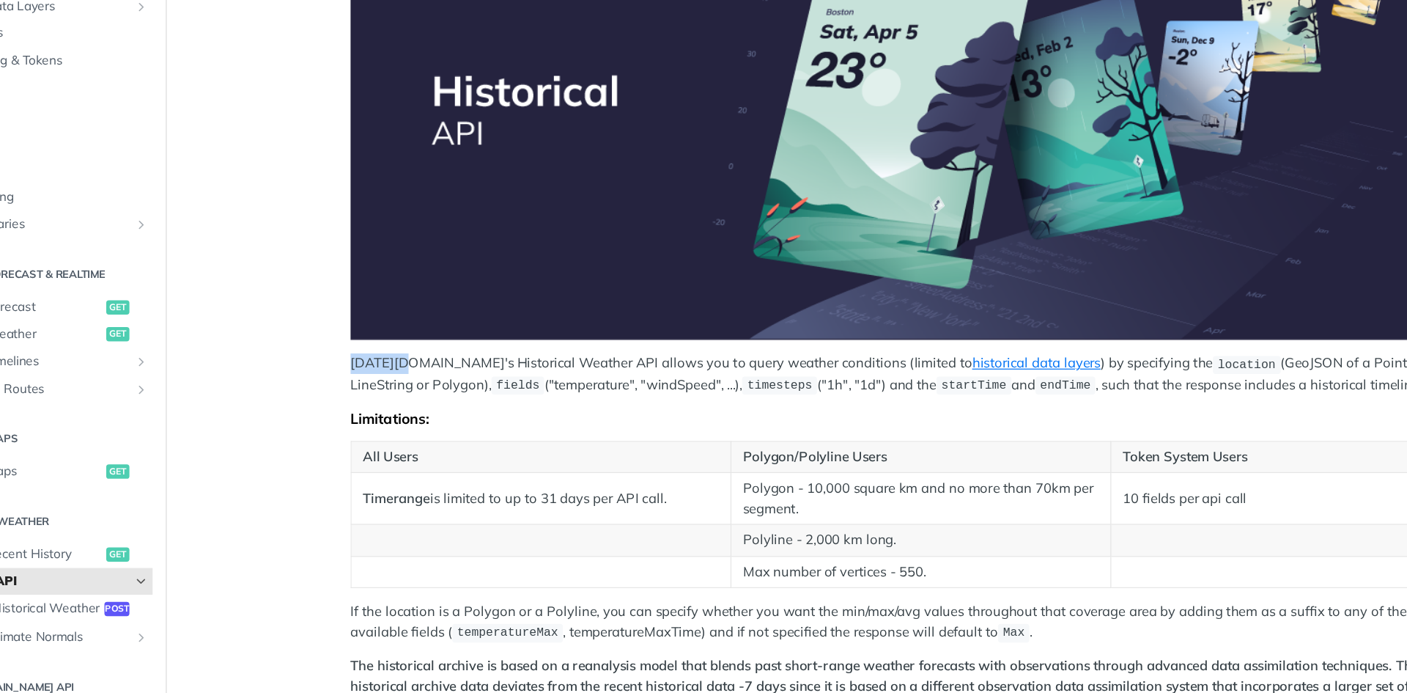
click at [386, 350] on div "Tomorrow.io's Historical Weather API allows you to query weather conditions (li…" at bounding box center [809, 403] width 893 height 873
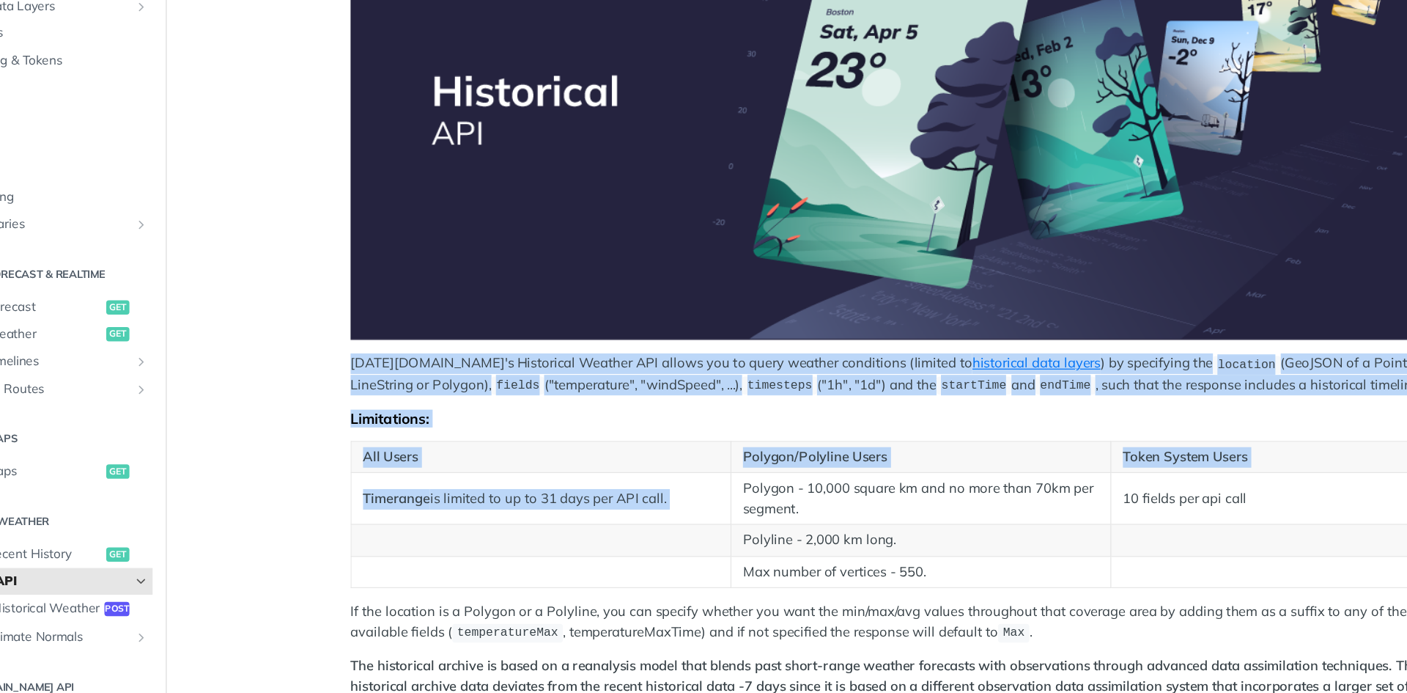
drag, startPoint x: 386, startPoint y: 350, endPoint x: 538, endPoint y: 492, distance: 207.5
click at [538, 492] on div "Tomorrow.io's Historical Weather API allows you to query weather conditions (li…" at bounding box center [809, 403] width 893 height 873
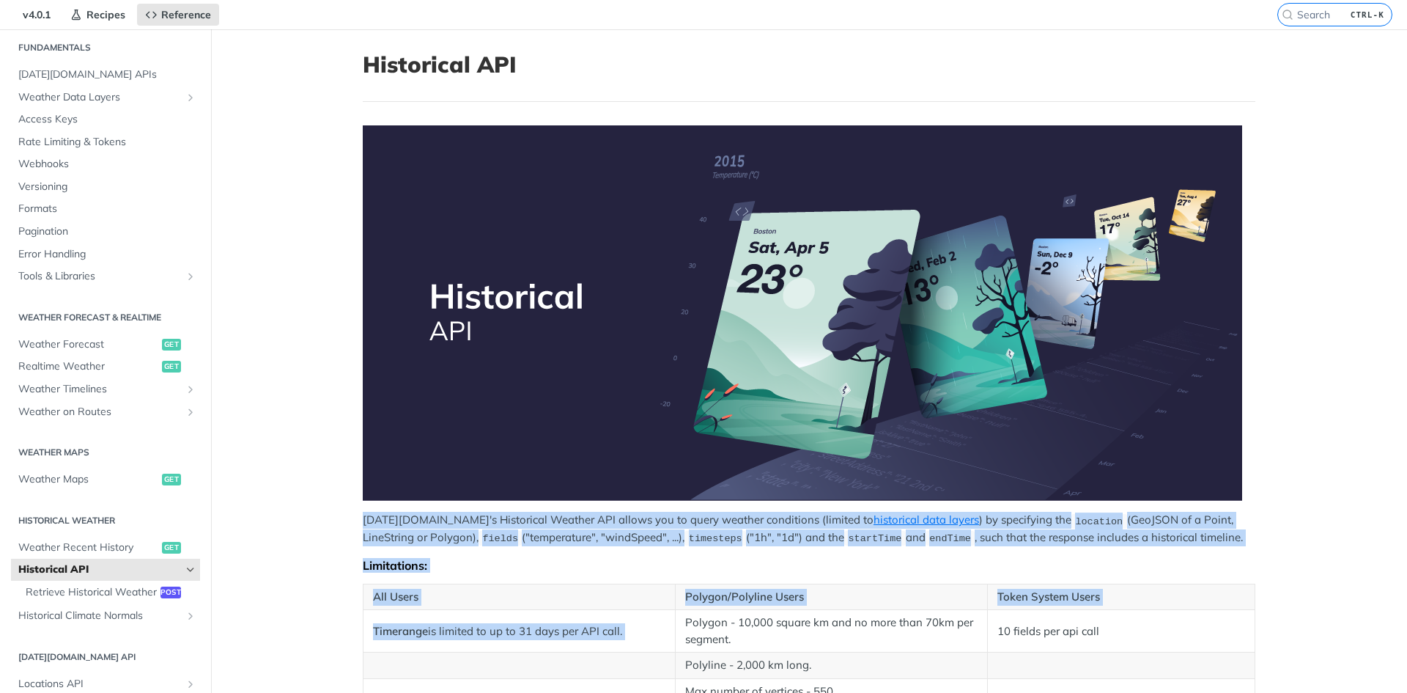
scroll to position [0, 0]
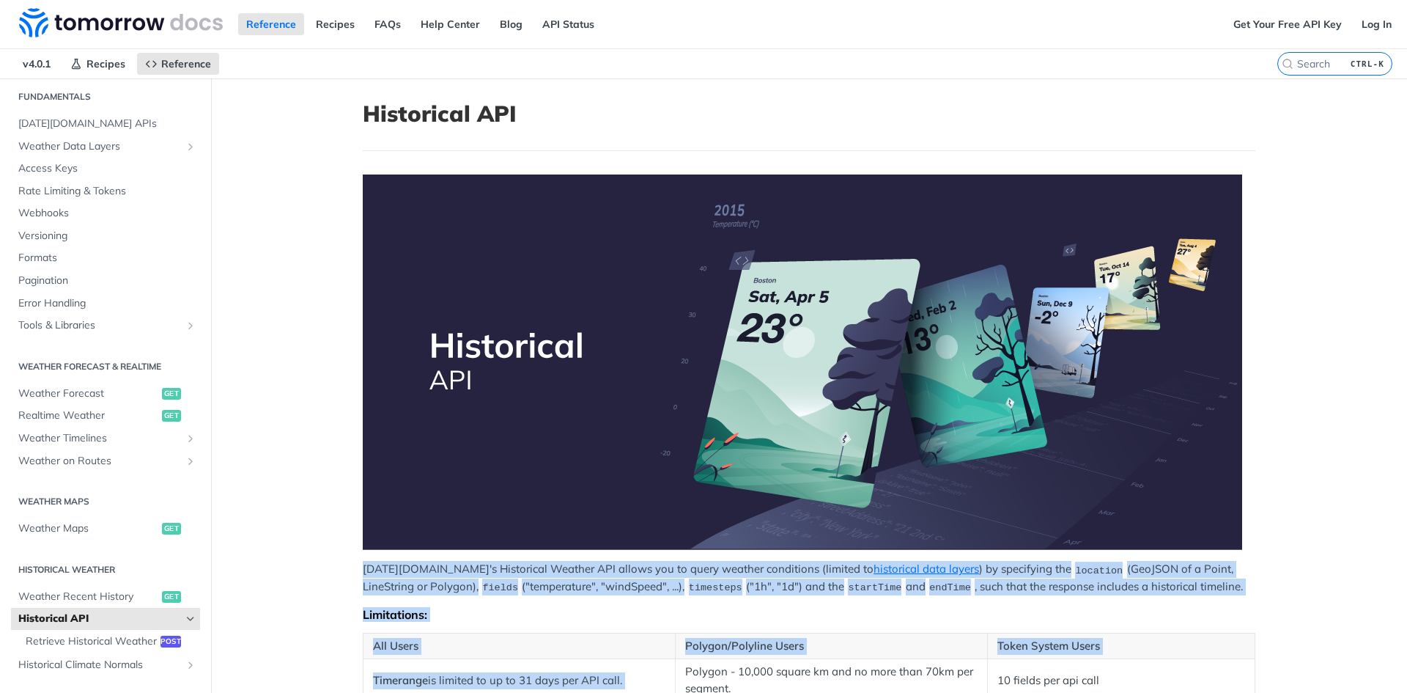
drag, startPoint x: 790, startPoint y: 619, endPoint x: 21, endPoint y: 73, distance: 943.8
click at [21, 73] on div "Jump to Content Reference Recipes FAQs Help Center Blog API Status Recipes Refe…" at bounding box center [703, 346] width 1407 height 693
click at [340, 106] on article "Historical API Tomorrow.io's Historical Weather API allows you to query weather…" at bounding box center [809, 667] width 938 height 1179
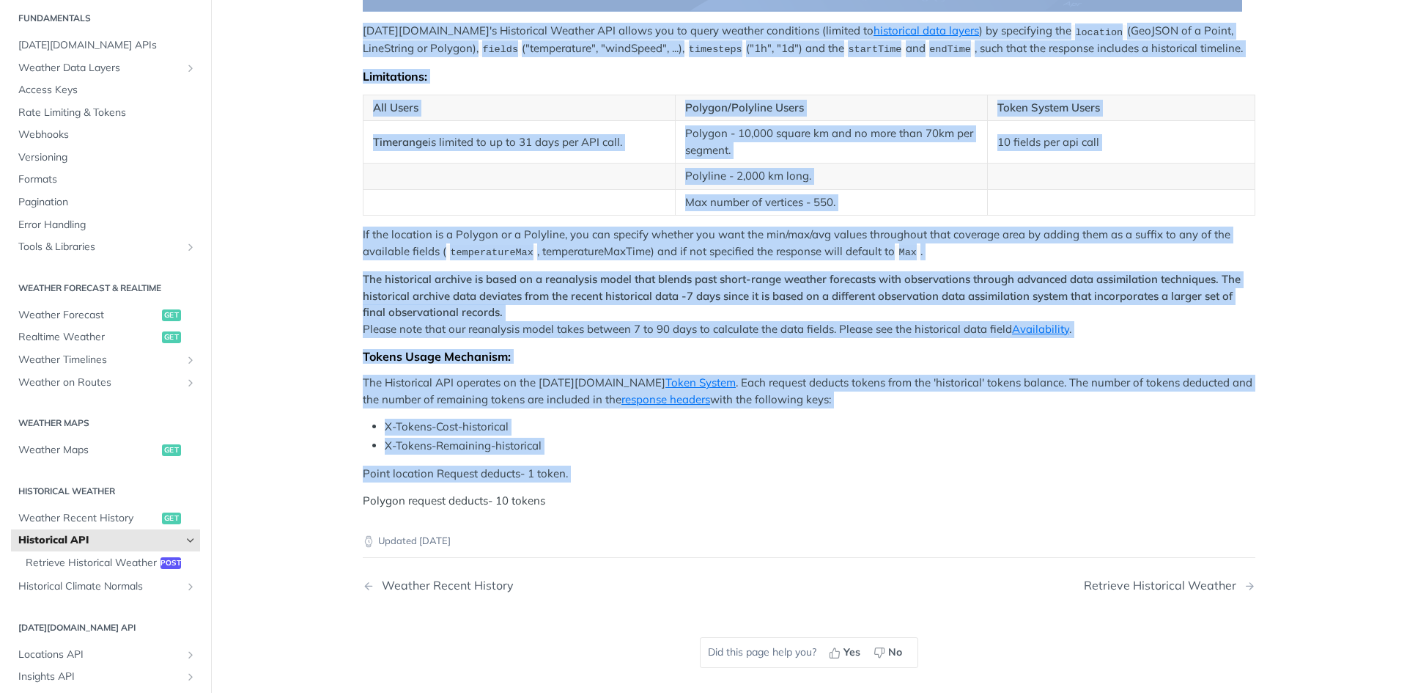
scroll to position [537, 0]
drag, startPoint x: 339, startPoint y: 106, endPoint x: 589, endPoint y: 465, distance: 438.2
click at [589, 465] on article "Historical API Tomorrow.io's Historical Weather API allows you to query weather…" at bounding box center [809, 130] width 938 height 1179
click at [540, 498] on p "Polygon request deducts- 10 tokens" at bounding box center [809, 501] width 893 height 17
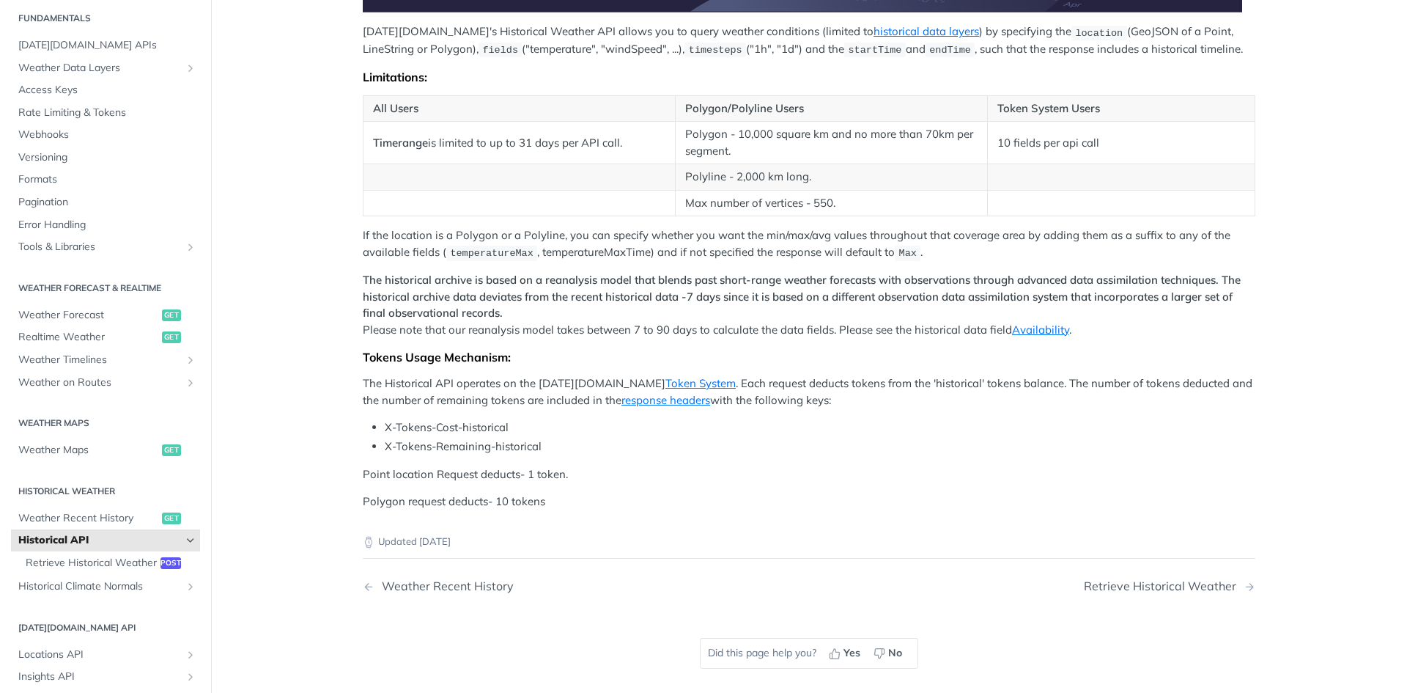
click at [540, 498] on p "Polygon request deducts- 10 tokens" at bounding box center [809, 501] width 893 height 17
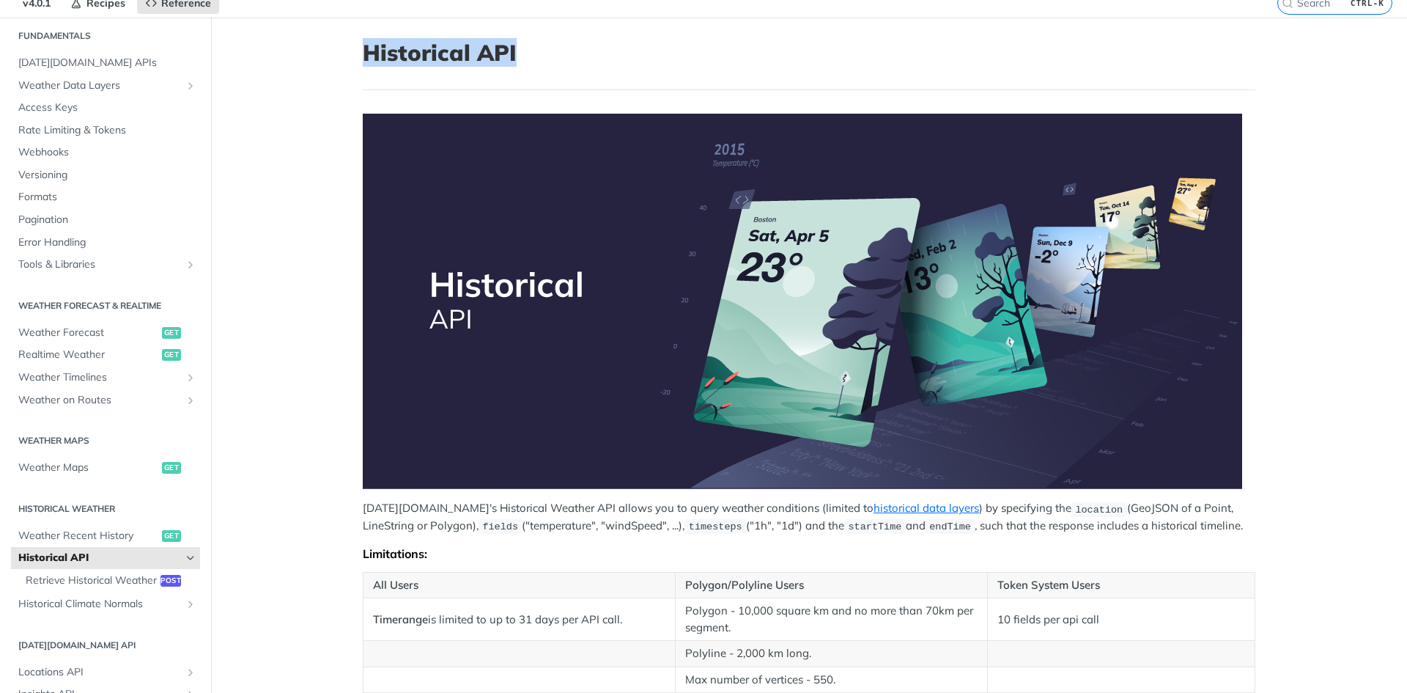
scroll to position [0, 0]
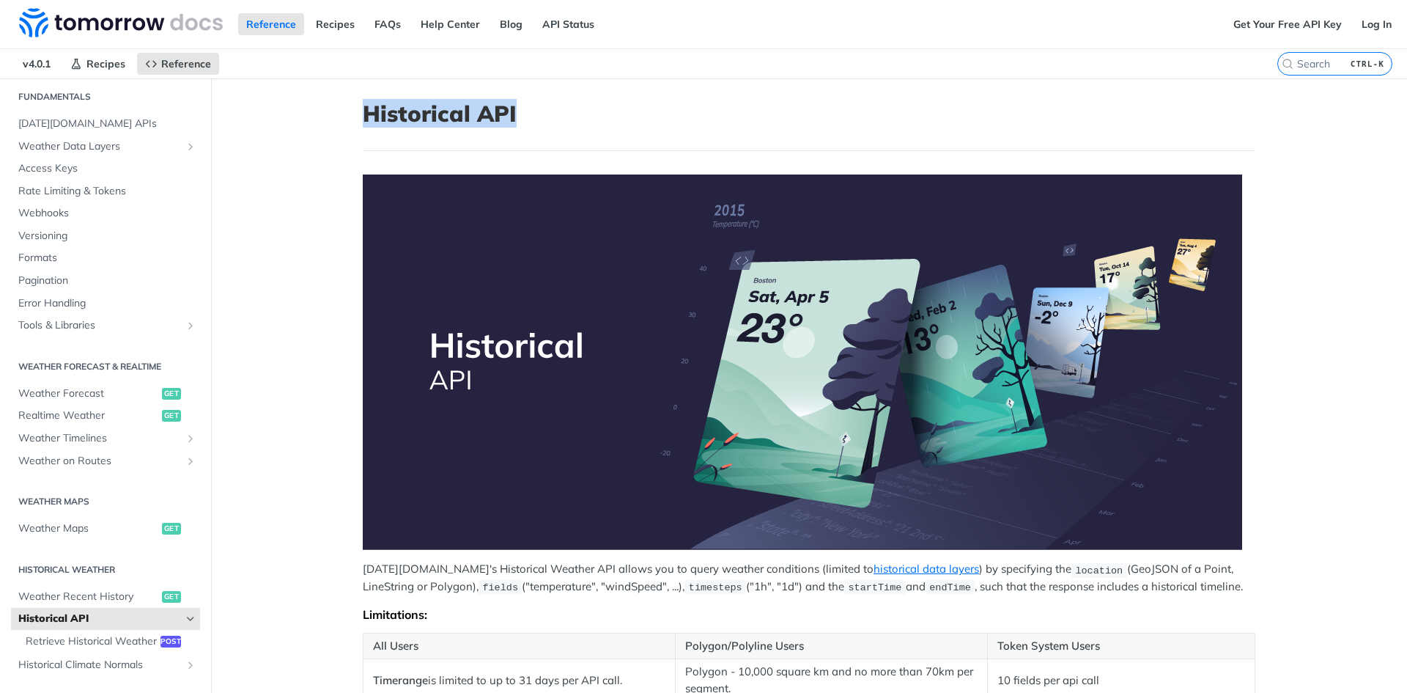
drag, startPoint x: 364, startPoint y: 89, endPoint x: 495, endPoint y: 343, distance: 285.2
click at [495, 343] on article "Historical API Tomorrow.io's Historical Weather API allows you to query weather…" at bounding box center [809, 667] width 938 height 1179
click at [347, 117] on article "Historical API Tomorrow.io's Historical Weather API allows you to query weather…" at bounding box center [809, 667] width 938 height 1179
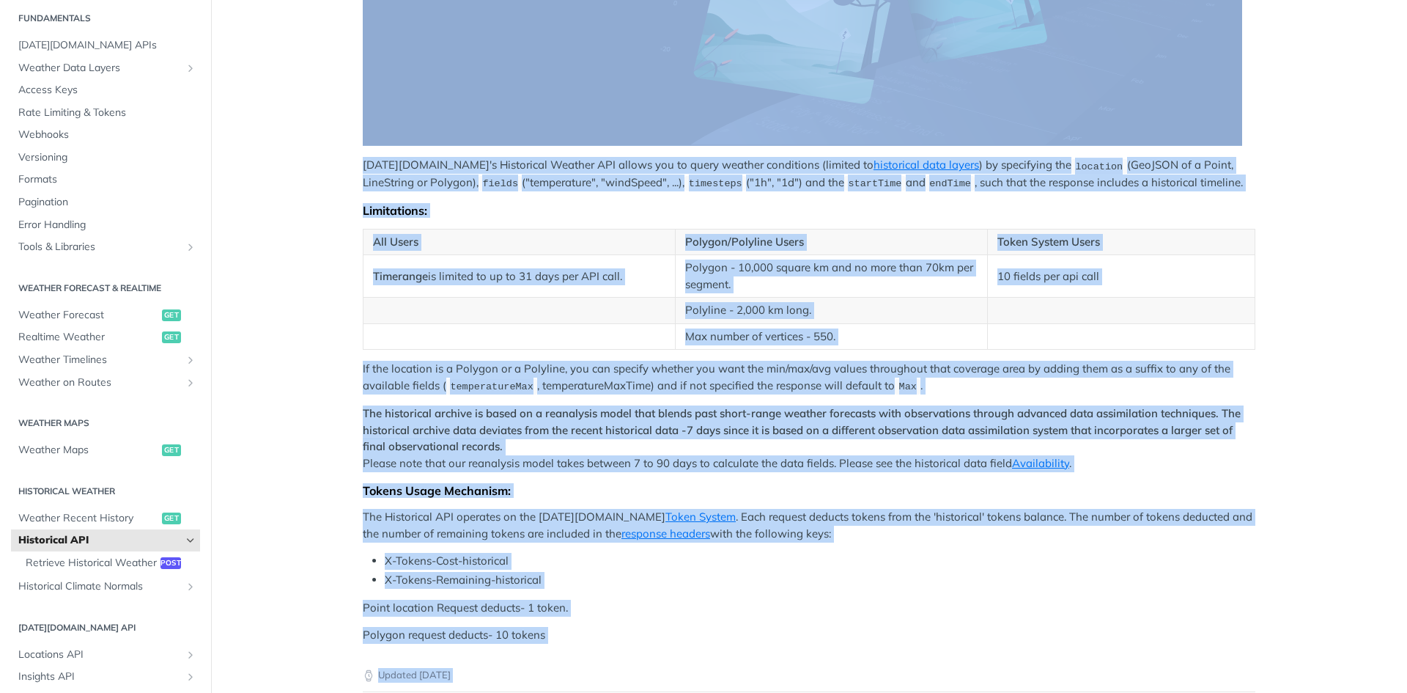
scroll to position [827, 0]
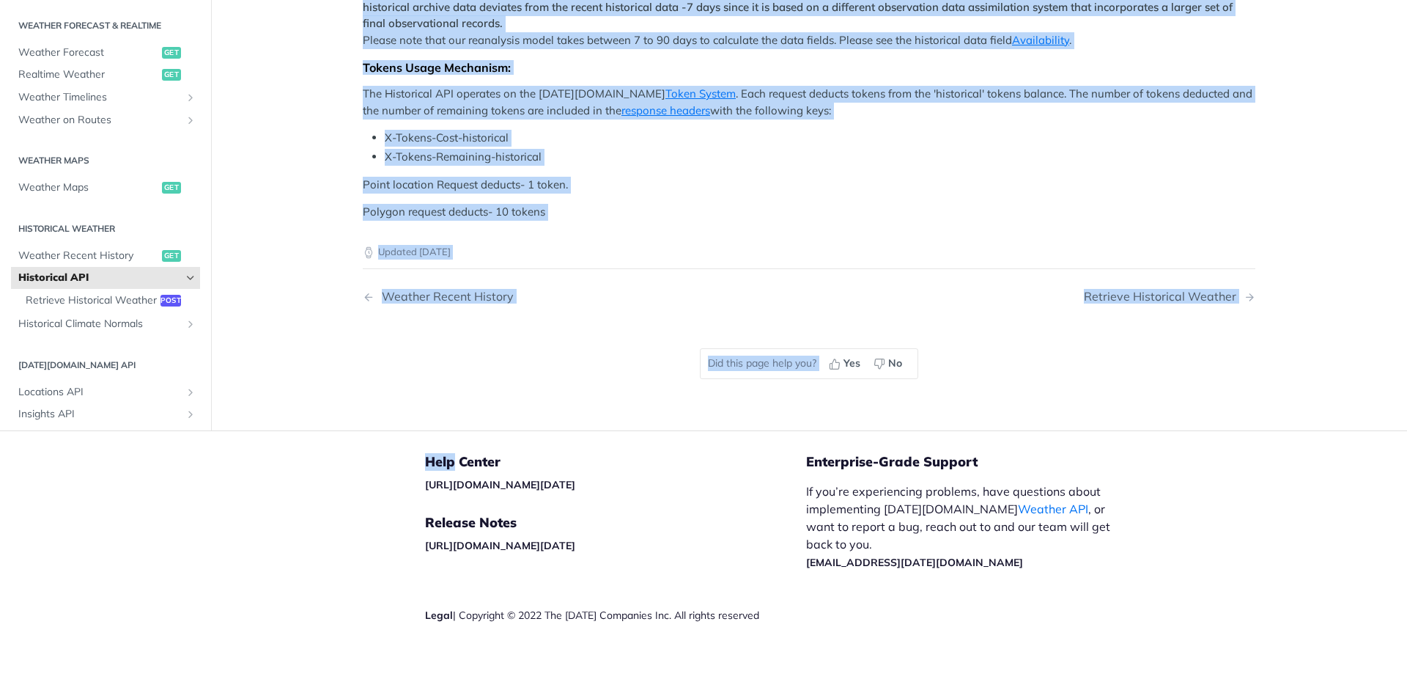
drag, startPoint x: 347, startPoint y: 117, endPoint x: 905, endPoint y: 394, distance: 623.2
click at [844, 362] on span "Yes" at bounding box center [852, 363] width 17 height 15
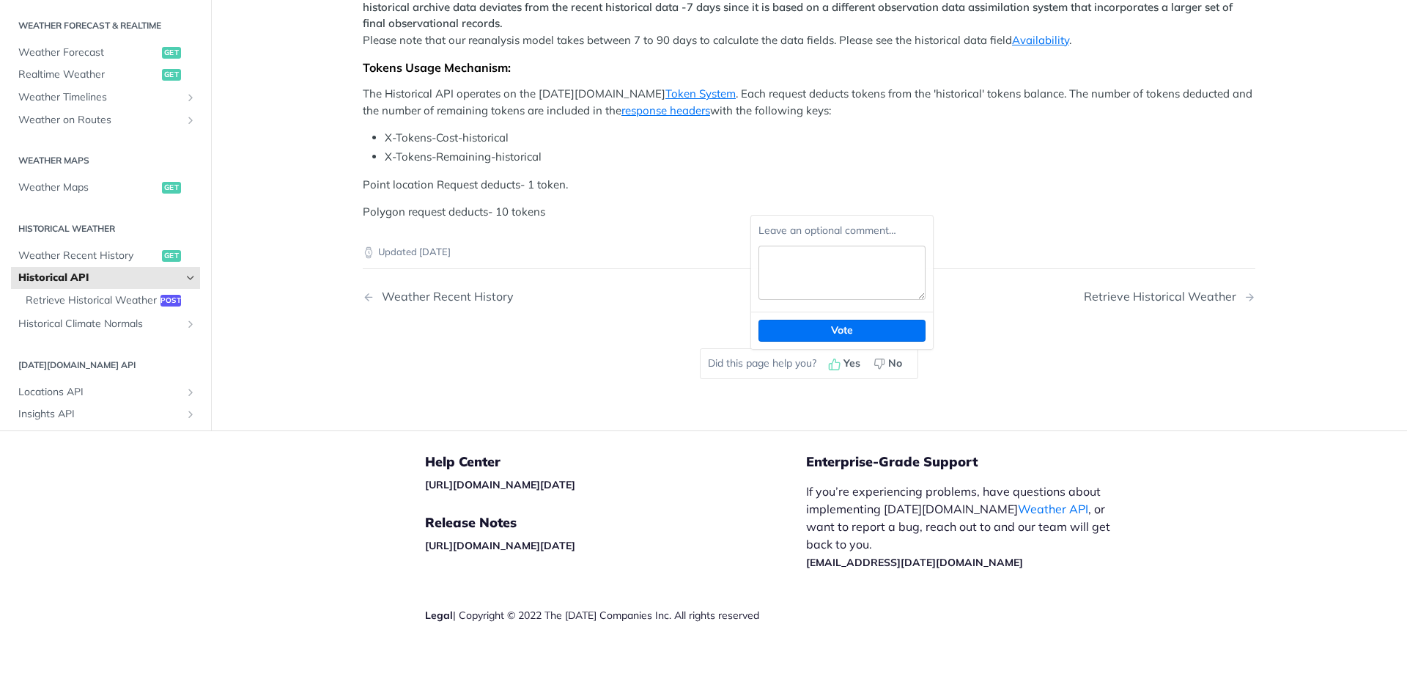
click at [920, 289] on textarea "Leave an optional comment…" at bounding box center [842, 273] width 167 height 54
click at [834, 287] on textarea "Leave an optional comment…" at bounding box center [842, 273] width 167 height 54
drag, startPoint x: 888, startPoint y: 267, endPoint x: 783, endPoint y: 273, distance: 105.0
drag, startPoint x: 791, startPoint y: 275, endPoint x: 872, endPoint y: 263, distance: 82.2
click at [872, 263] on textarea "cfgffffffffffffffffffffgf" at bounding box center [842, 273] width 167 height 54
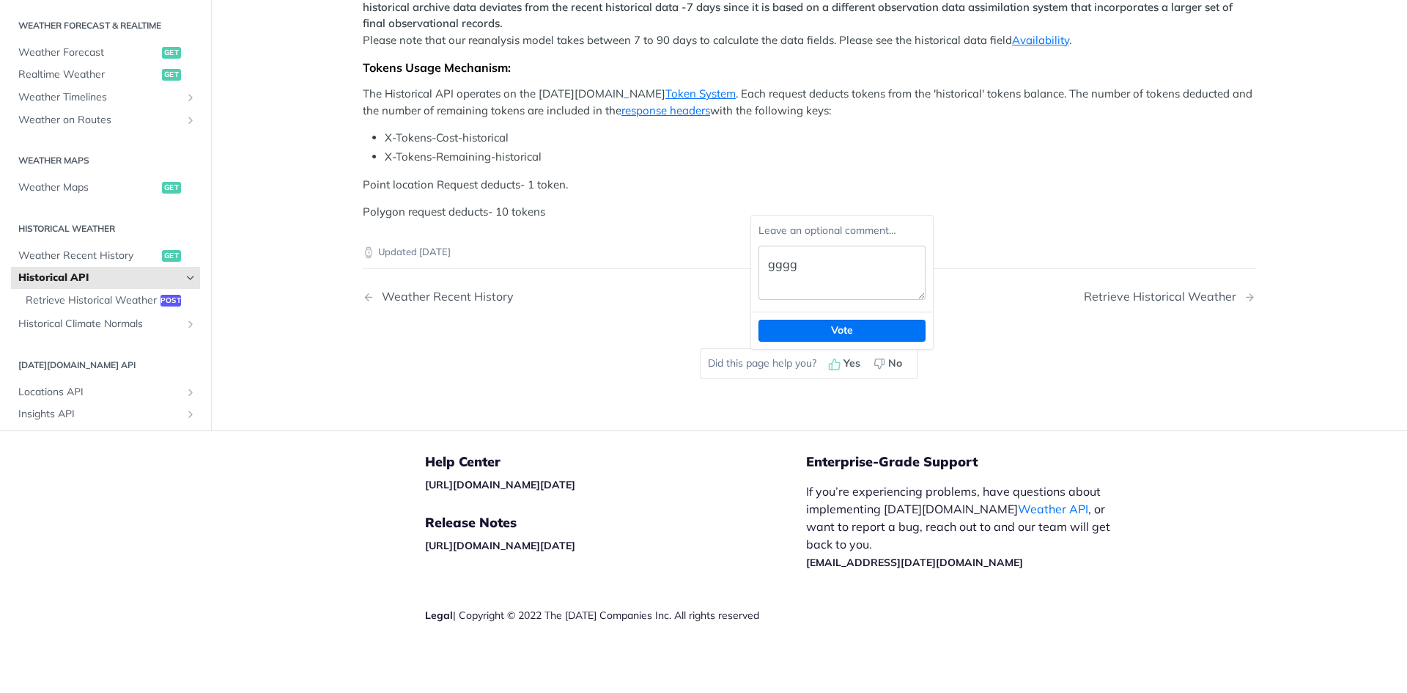
drag, startPoint x: 872, startPoint y: 263, endPoint x: 758, endPoint y: 273, distance: 114.8
drag, startPoint x: 836, startPoint y: 262, endPoint x: 773, endPoint y: 277, distance: 64.7
click at [751, 279] on div "Leave an optional comment… ggggg" at bounding box center [842, 264] width 182 height 96
click at [803, 268] on textarea "ggggg" at bounding box center [842, 273] width 167 height 54
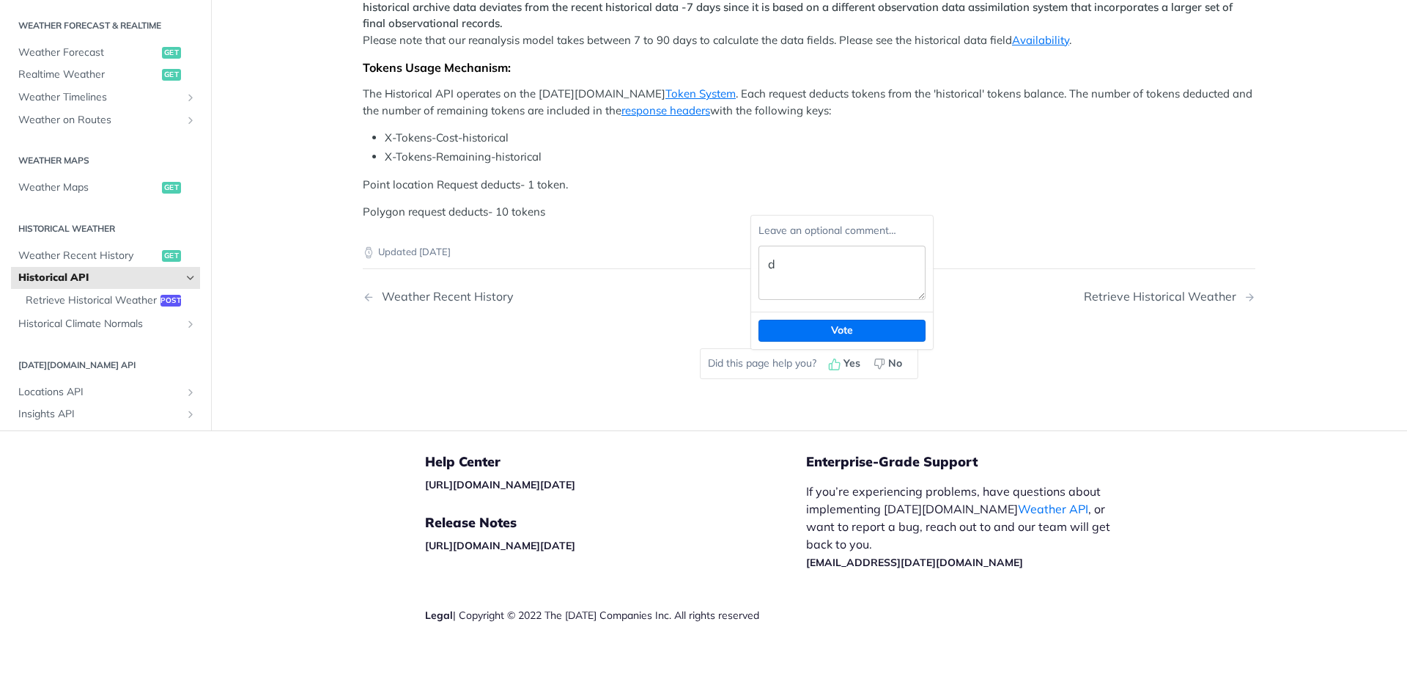
click at [803, 268] on textarea "d" at bounding box center [842, 273] width 167 height 54
drag, startPoint x: 836, startPoint y: 266, endPoint x: 746, endPoint y: 271, distance: 90.3
drag, startPoint x: 839, startPoint y: 260, endPoint x: 746, endPoint y: 265, distance: 93.2
drag, startPoint x: 843, startPoint y: 260, endPoint x: 759, endPoint y: 265, distance: 84.4
drag, startPoint x: 820, startPoint y: 262, endPoint x: 748, endPoint y: 266, distance: 72.0
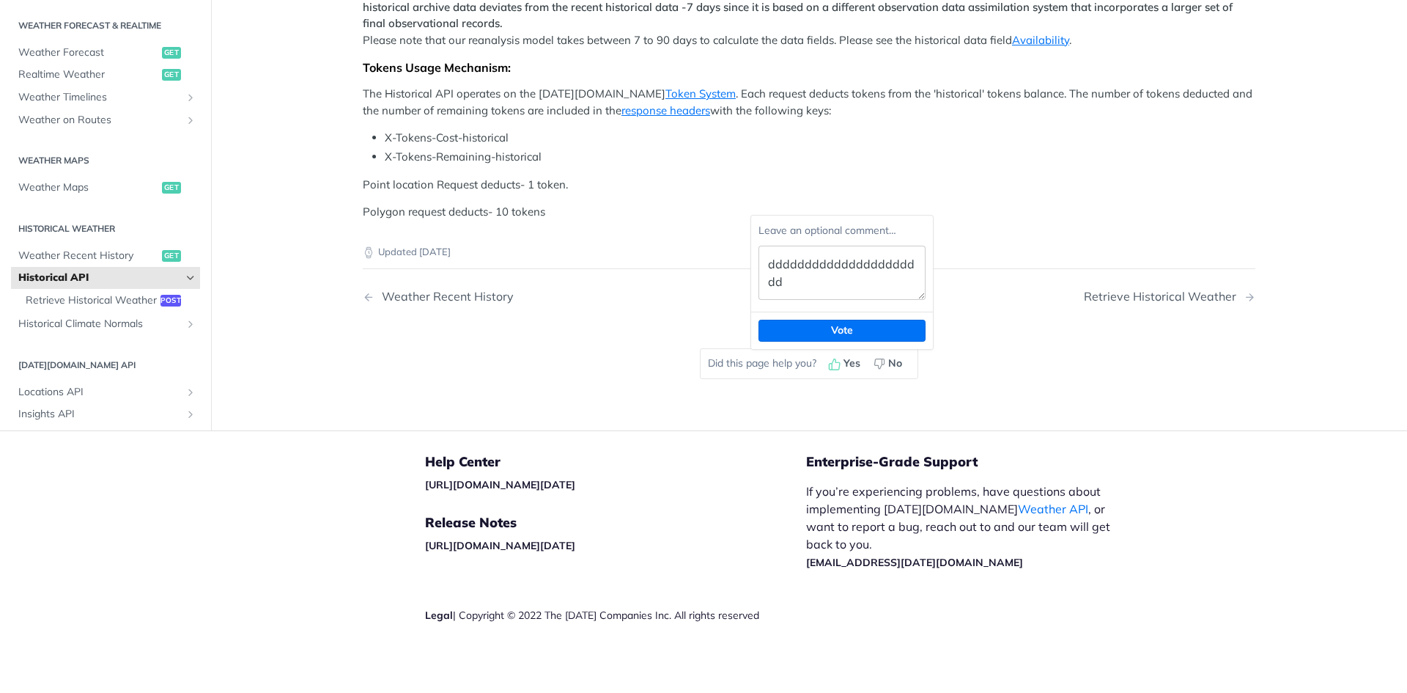
drag, startPoint x: 835, startPoint y: 257, endPoint x: 754, endPoint y: 266, distance: 81.8
click at [898, 256] on textarea "ddddddddddddddddddddddd" at bounding box center [842, 273] width 167 height 54
click at [855, 265] on textarea "ddddddddddddddddddddddd" at bounding box center [842, 273] width 167 height 54
drag, startPoint x: 814, startPoint y: 278, endPoint x: 762, endPoint y: 271, distance: 51.8
type textarea "dd"
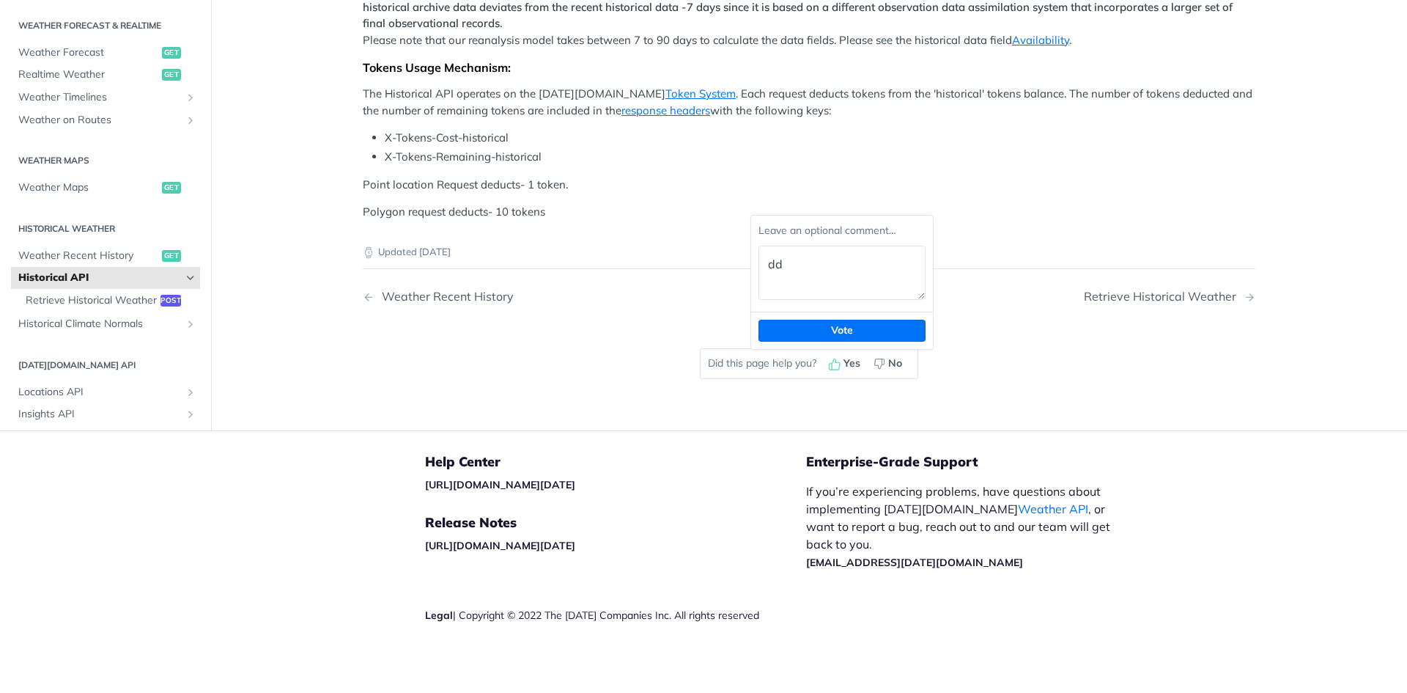
click at [818, 240] on div "Leave an optional comment… dd" at bounding box center [842, 264] width 182 height 96
click at [814, 263] on textarea "dd" at bounding box center [842, 273] width 167 height 54
click at [854, 334] on button "Vote" at bounding box center [842, 331] width 167 height 22
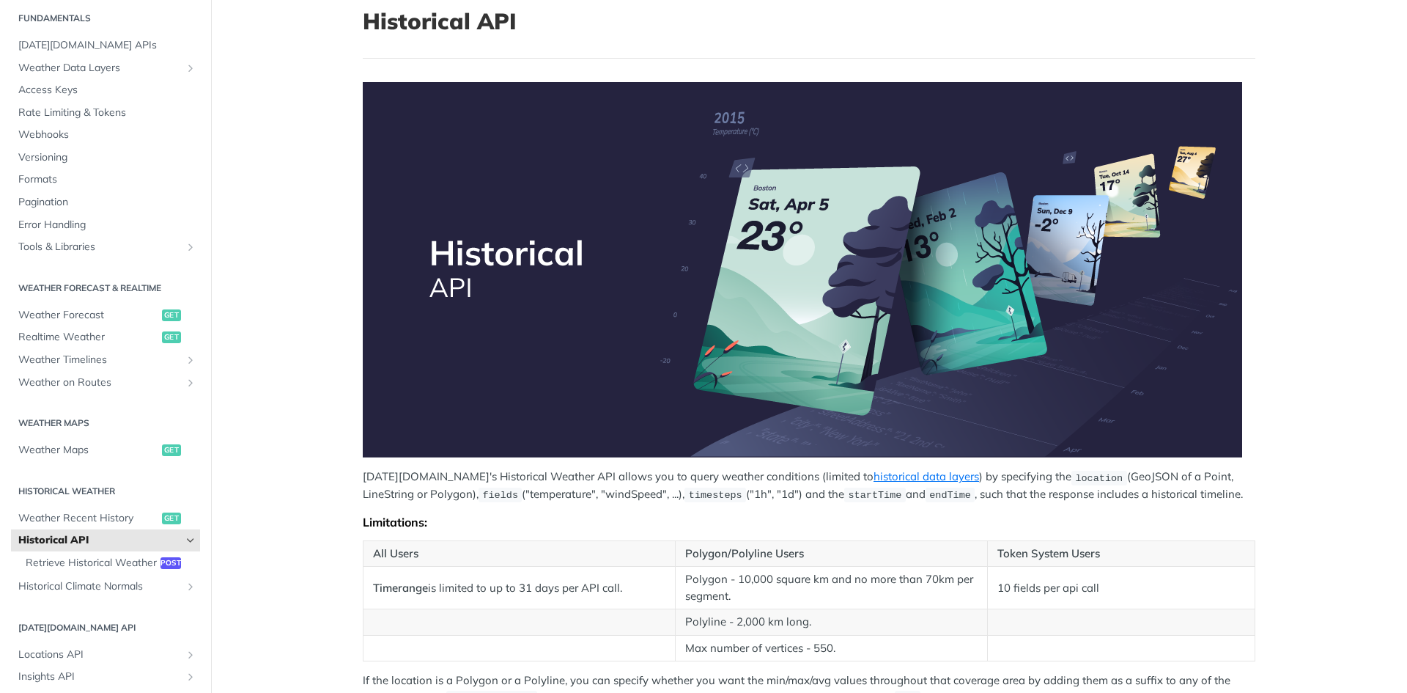
scroll to position [93, 0]
click at [774, 567] on td "Polygon - 10,000 square km and no more than 70km per segment." at bounding box center [831, 587] width 312 height 43
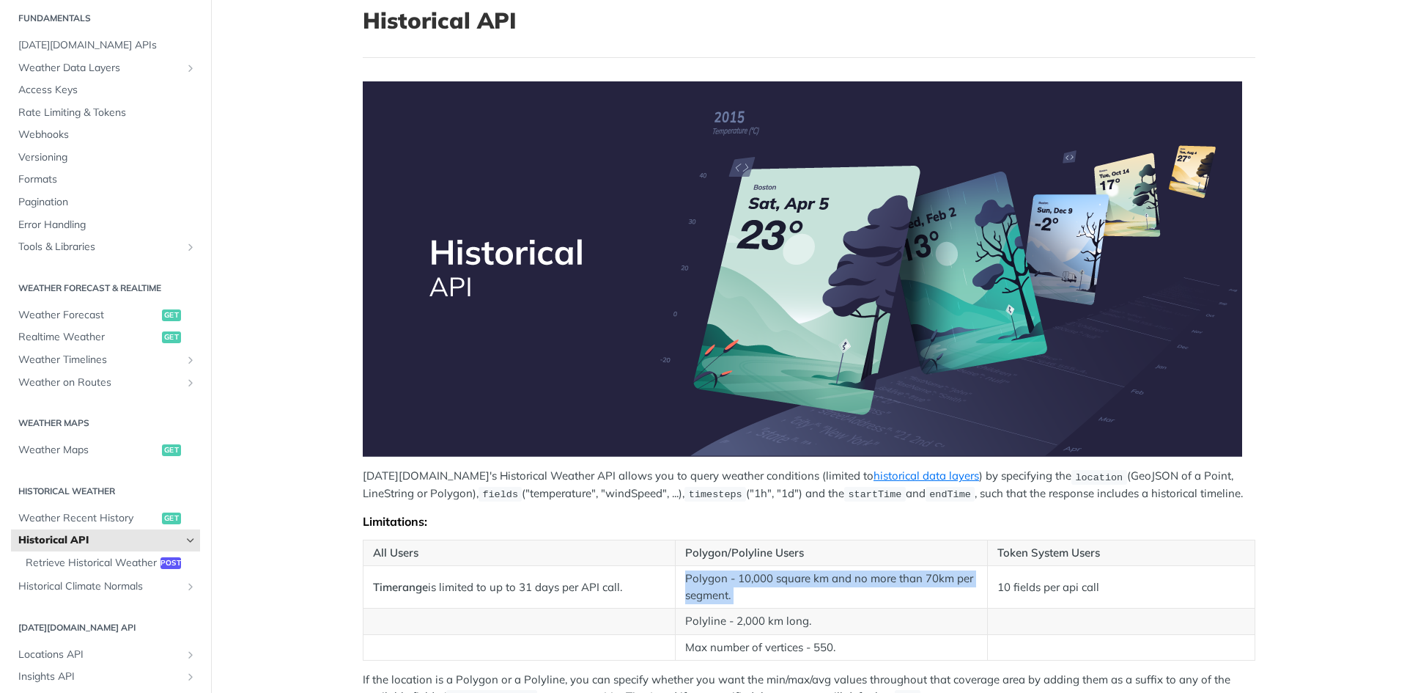
click at [774, 567] on td "Polygon - 10,000 square km and no more than 70km per segment." at bounding box center [831, 587] width 312 height 43
click at [797, 623] on td "Polyline - 2,000 km long." at bounding box center [831, 621] width 312 height 26
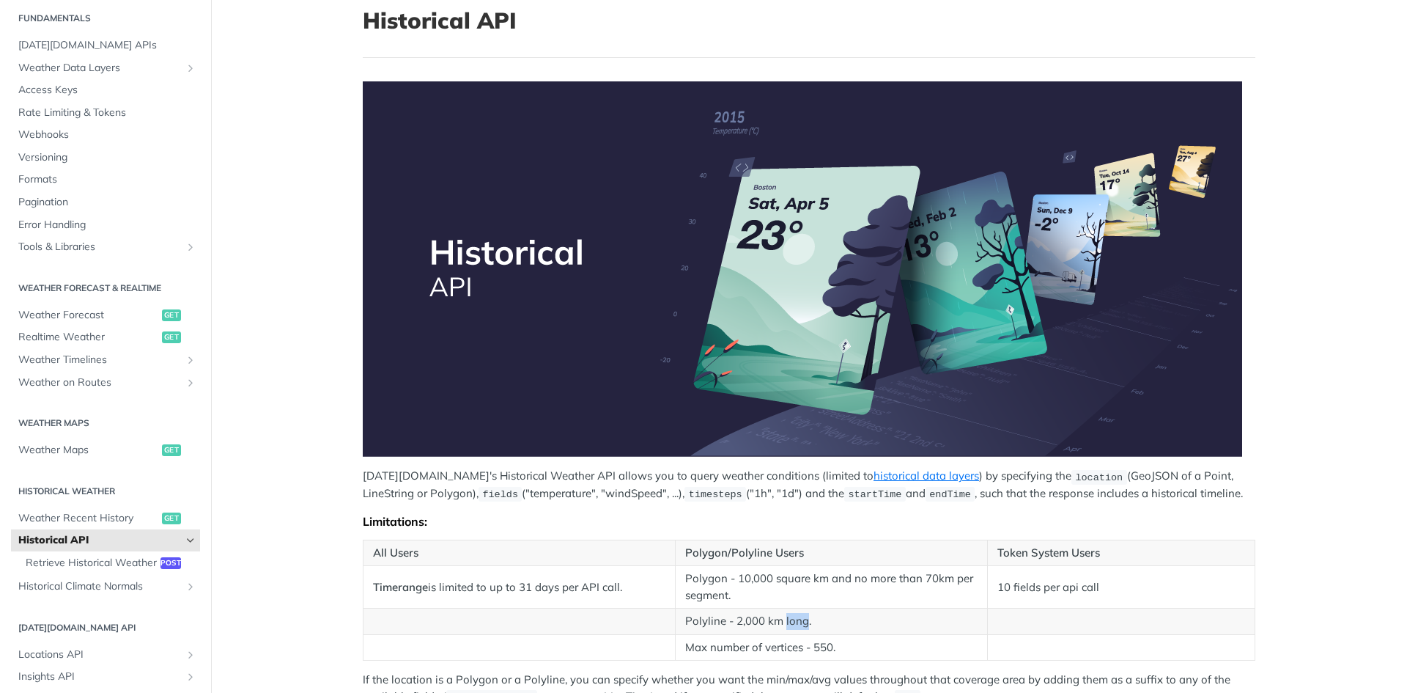
click at [797, 623] on td "Polyline - 2,000 km long." at bounding box center [831, 621] width 312 height 26
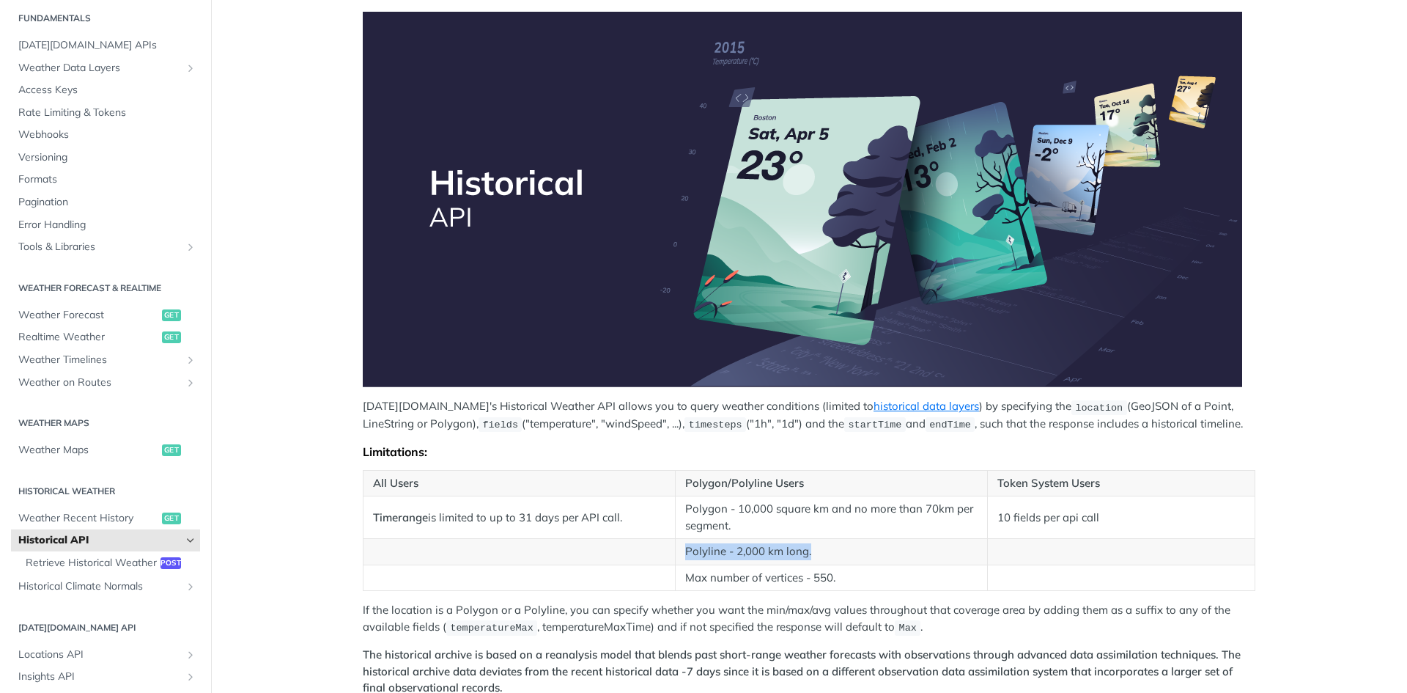
scroll to position [162, 0]
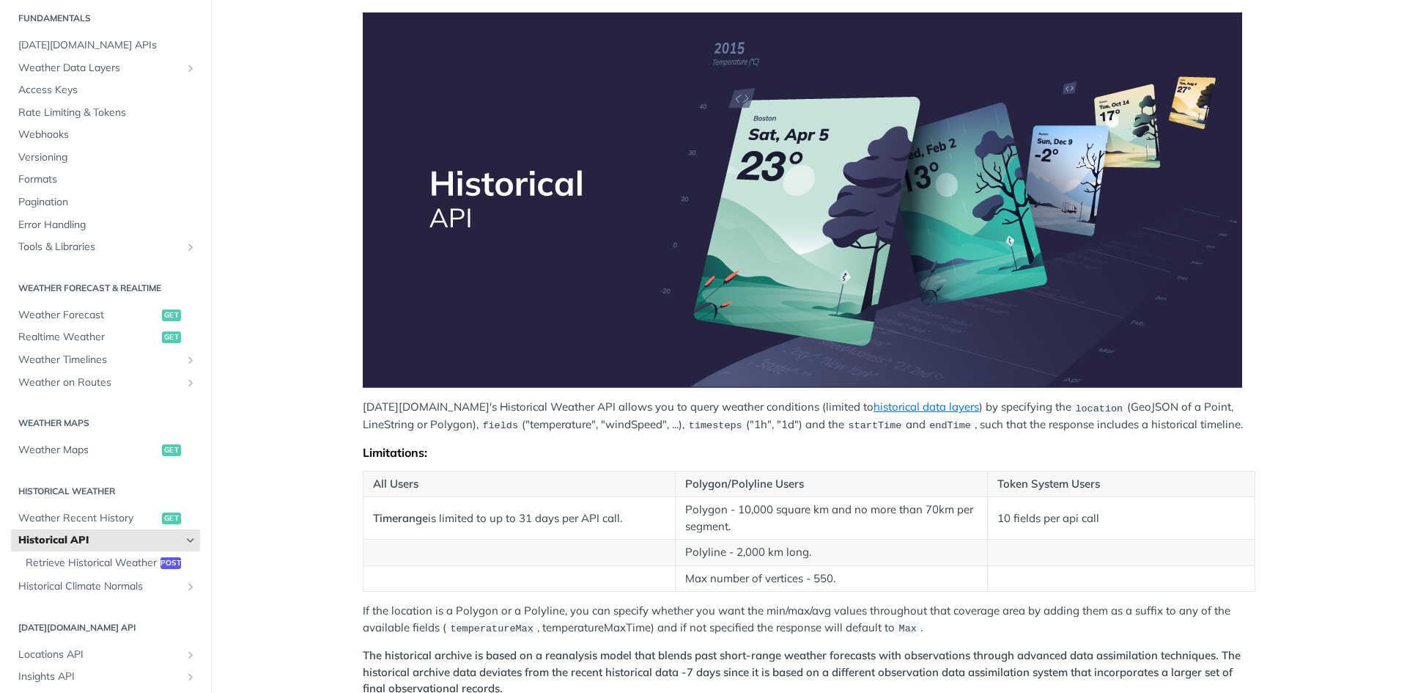
click at [719, 565] on td "Max number of vertices - 550." at bounding box center [831, 578] width 312 height 26
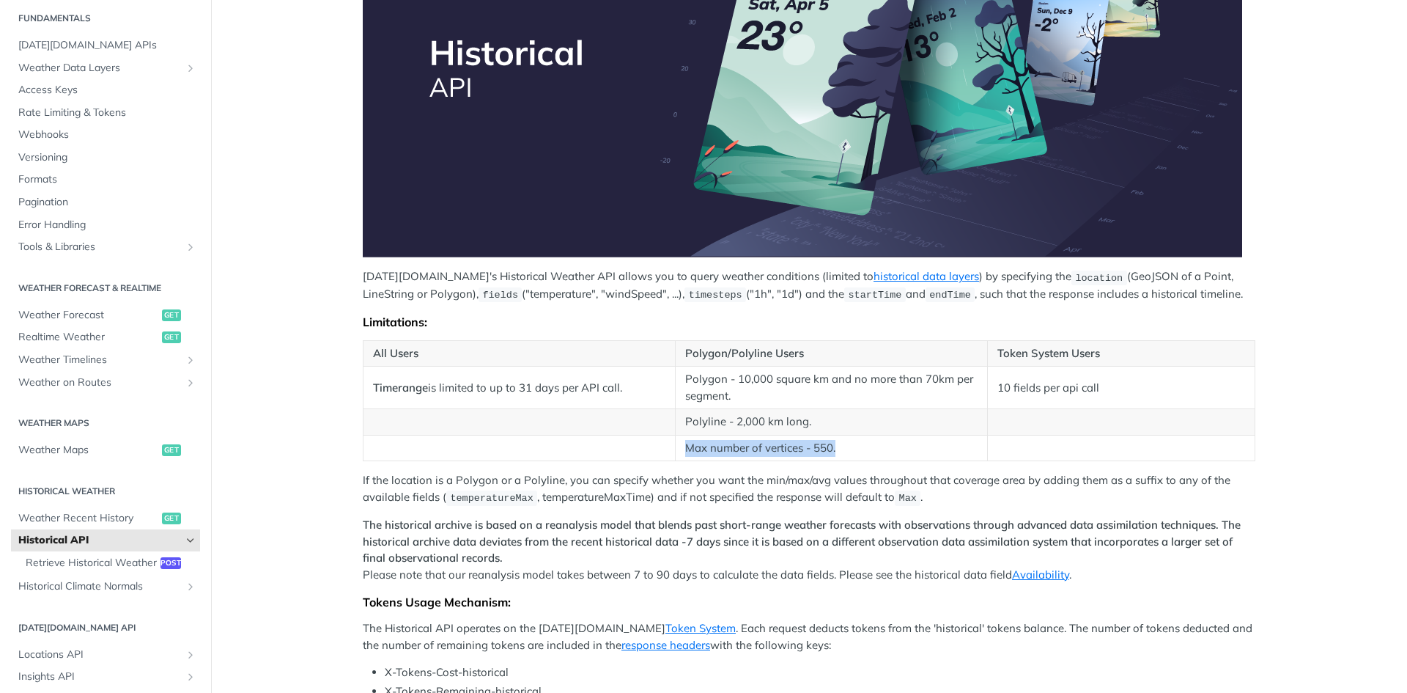
scroll to position [292, 0]
click at [400, 471] on div "Tomorrow.io's Historical Weather API allows you to query weather conditions (li…" at bounding box center [809, 319] width 893 height 873
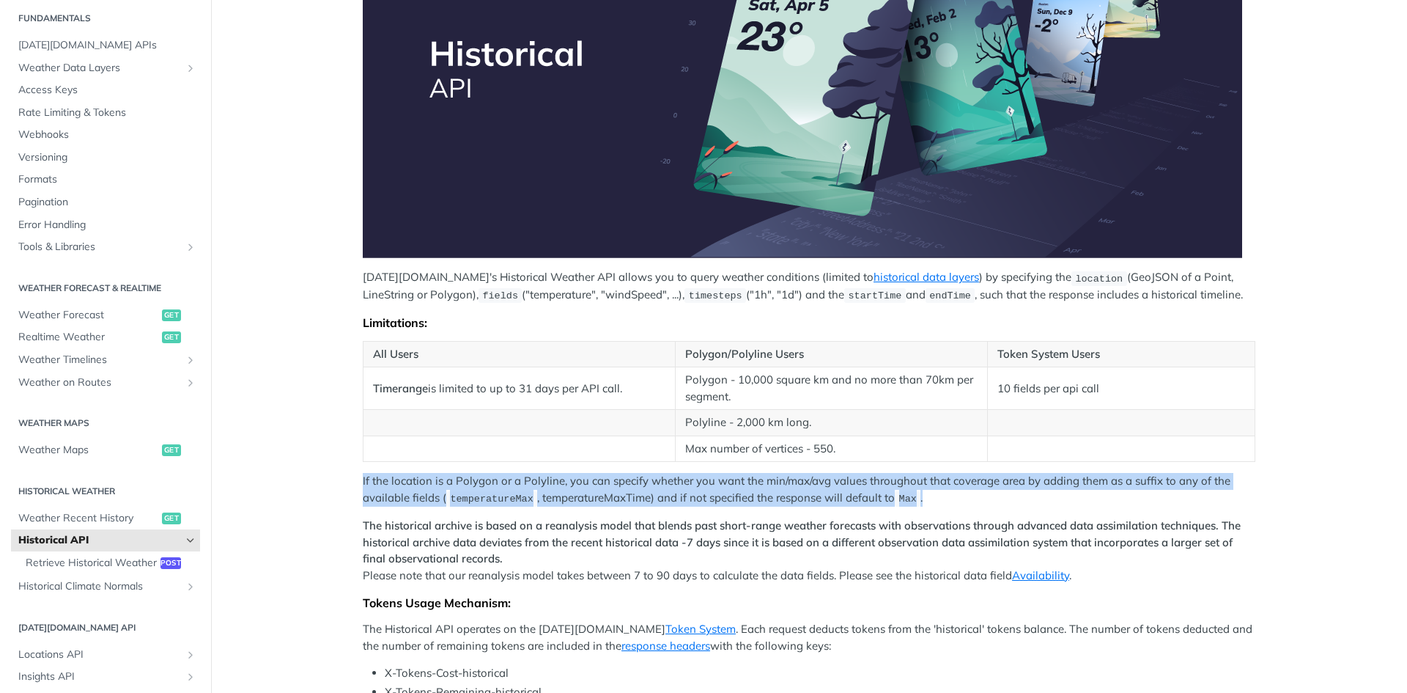
click at [400, 471] on div "Tomorrow.io's Historical Weather API allows you to query weather conditions (li…" at bounding box center [809, 319] width 893 height 873
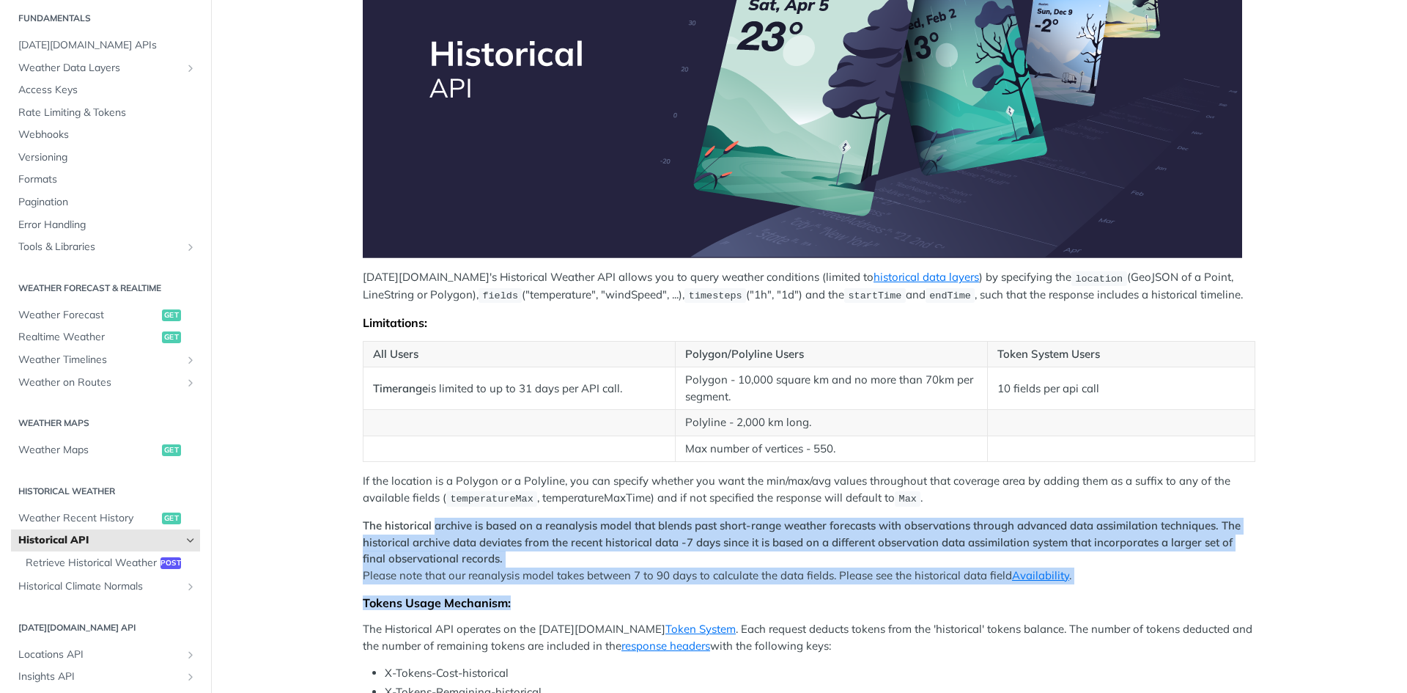
drag, startPoint x: 478, startPoint y: 540, endPoint x: 598, endPoint y: 589, distance: 129.9
click at [598, 589] on div "Tomorrow.io's Historical Weather API allows you to query weather conditions (li…" at bounding box center [809, 319] width 893 height 873
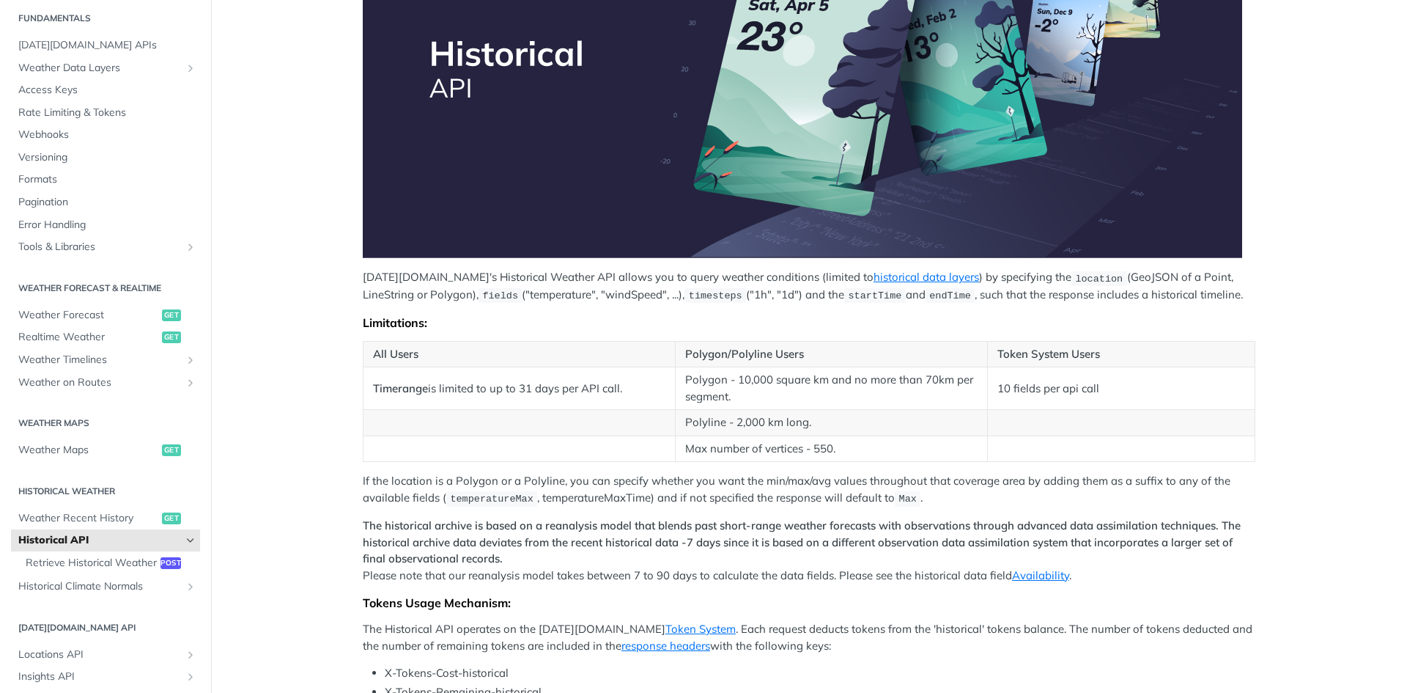
click at [350, 520] on article "Historical API Tomorrow.io's Historical Weather API allows you to query weather…" at bounding box center [809, 373] width 938 height 1172
click at [349, 515] on article "Historical API Tomorrow.io's Historical Weather API allows you to query weather…" at bounding box center [809, 373] width 938 height 1172
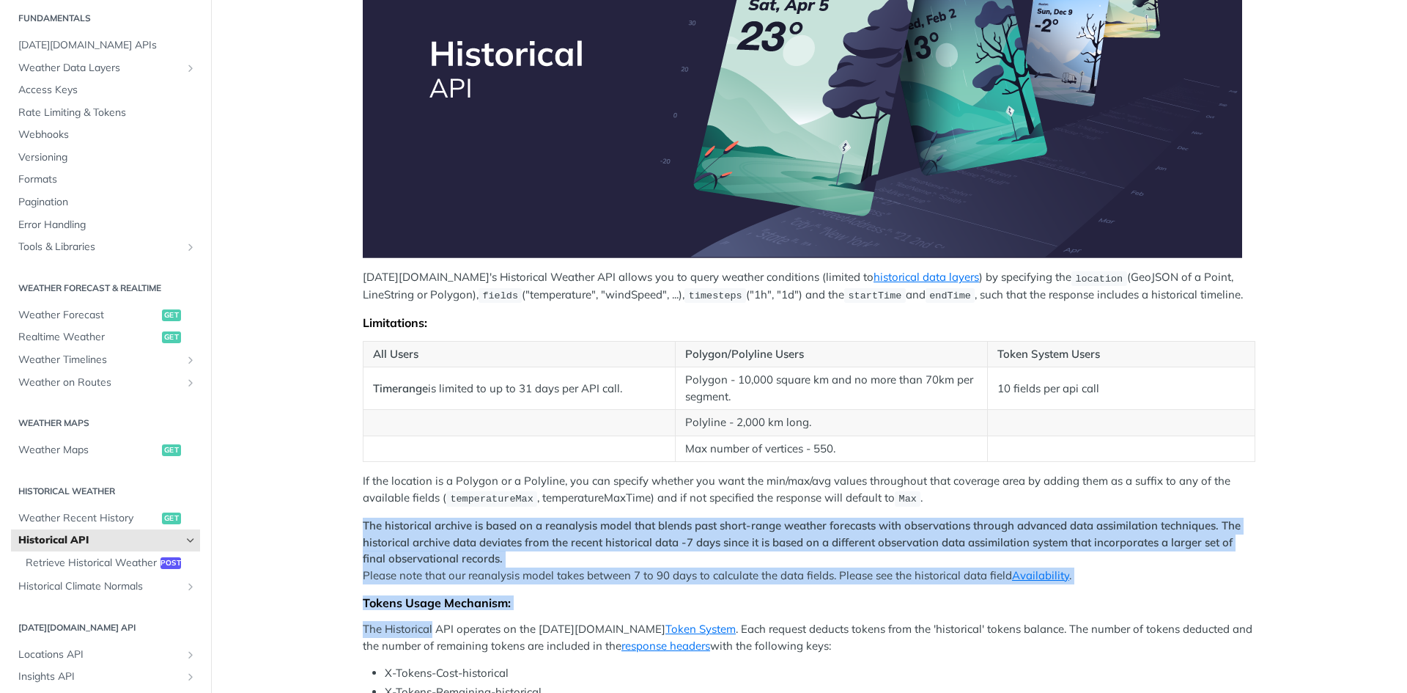
drag, startPoint x: 349, startPoint y: 515, endPoint x: 408, endPoint y: 618, distance: 118.6
click at [406, 629] on article "Historical API Tomorrow.io's Historical Weather API allows you to query weather…" at bounding box center [809, 373] width 938 height 1172
click at [408, 621] on p "The Historical API operates on the Tomorrow.io Token System . Each request dedu…" at bounding box center [809, 637] width 893 height 33
click at [408, 618] on div "Tomorrow.io's Historical Weather API allows you to query weather conditions (li…" at bounding box center [809, 319] width 893 height 873
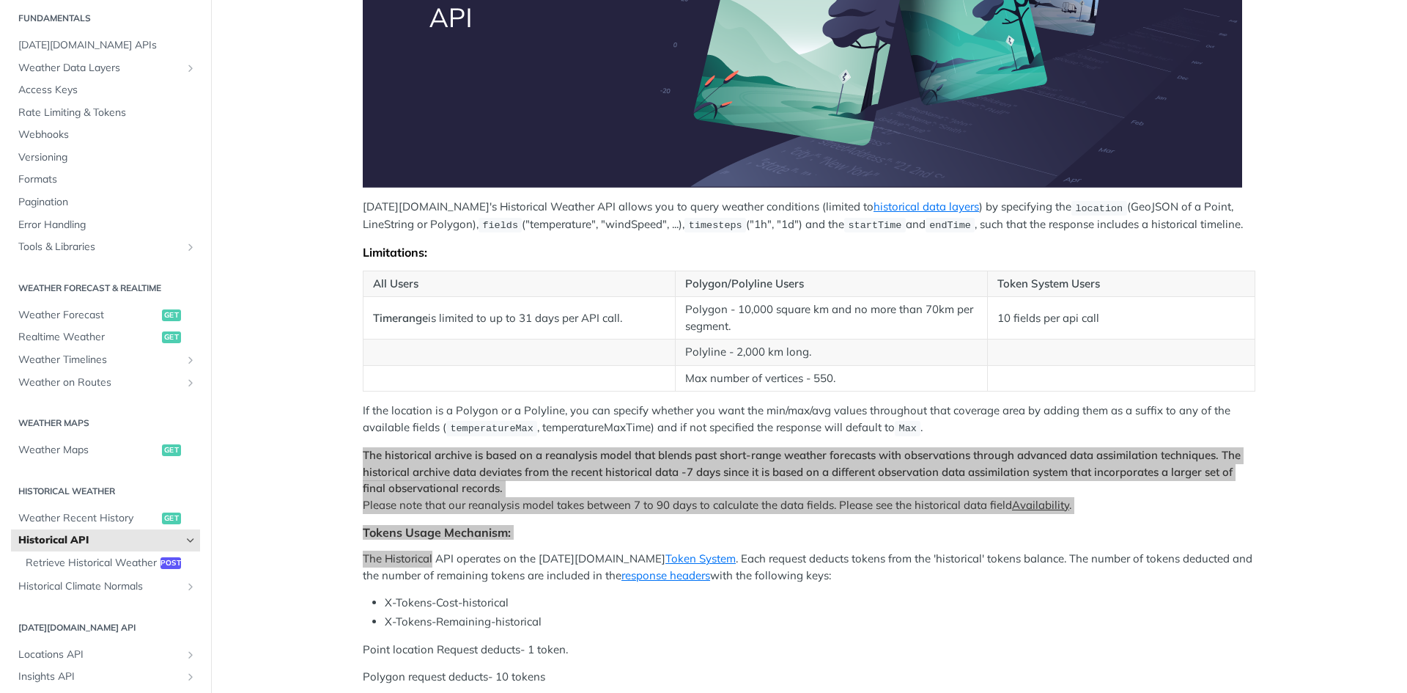
scroll to position [365, 0]
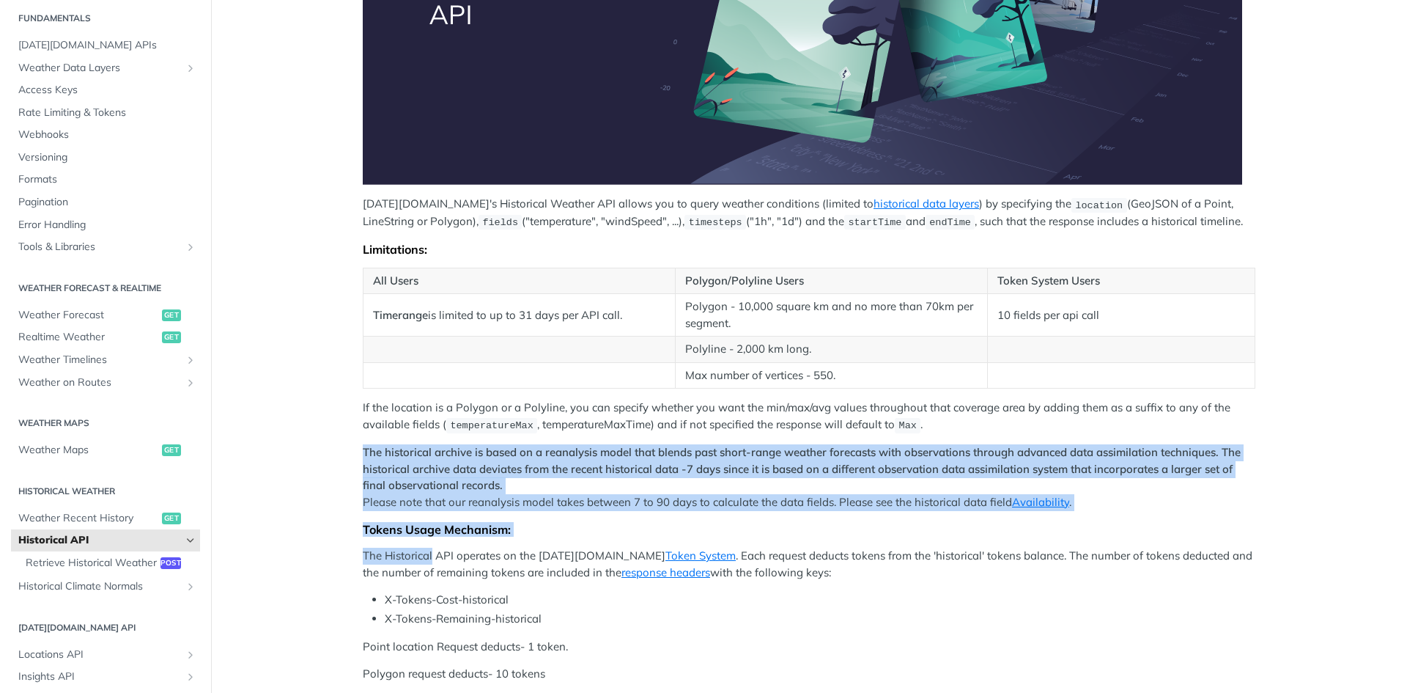
click at [433, 461] on strong "The historical archive is based on a reanalysis model that blends past short-ra…" at bounding box center [802, 468] width 878 height 47
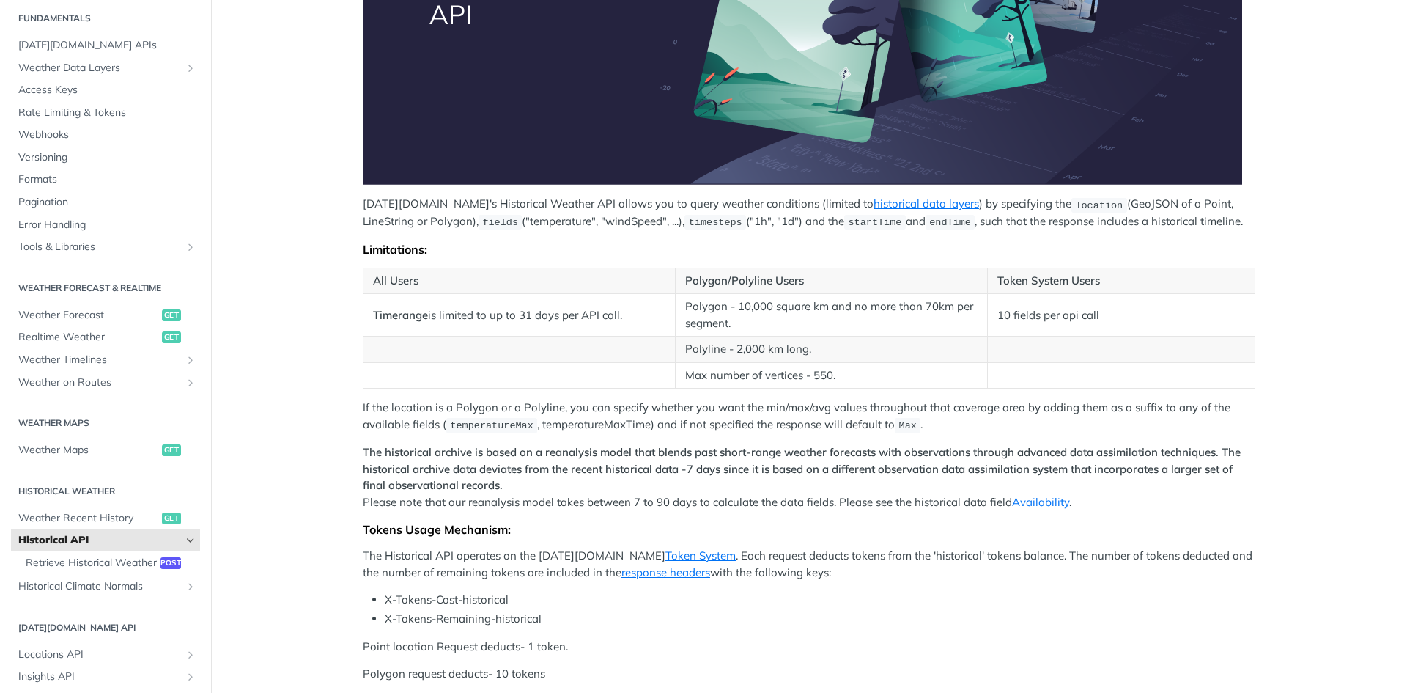
click at [433, 461] on strong "The historical archive is based on a reanalysis model that blends past short-ra…" at bounding box center [802, 468] width 878 height 47
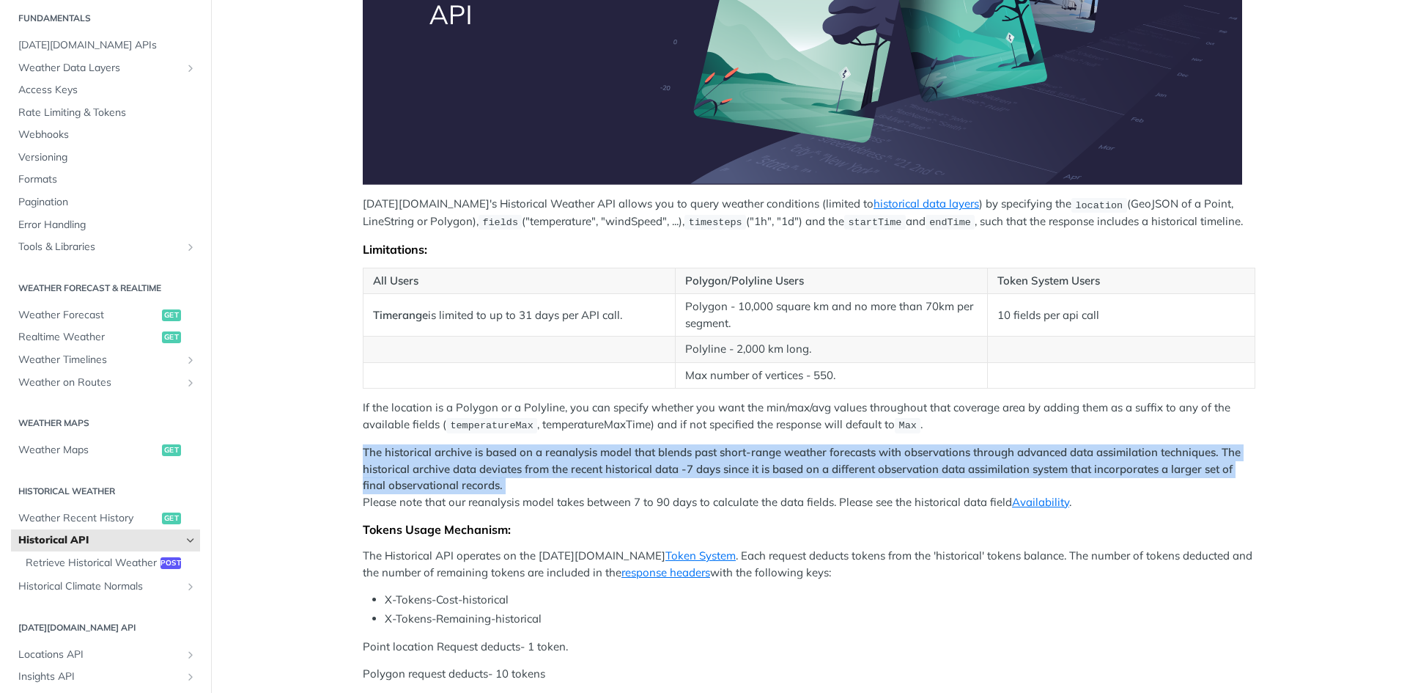
click at [433, 461] on strong "The historical archive is based on a reanalysis model that blends past short-ra…" at bounding box center [802, 468] width 878 height 47
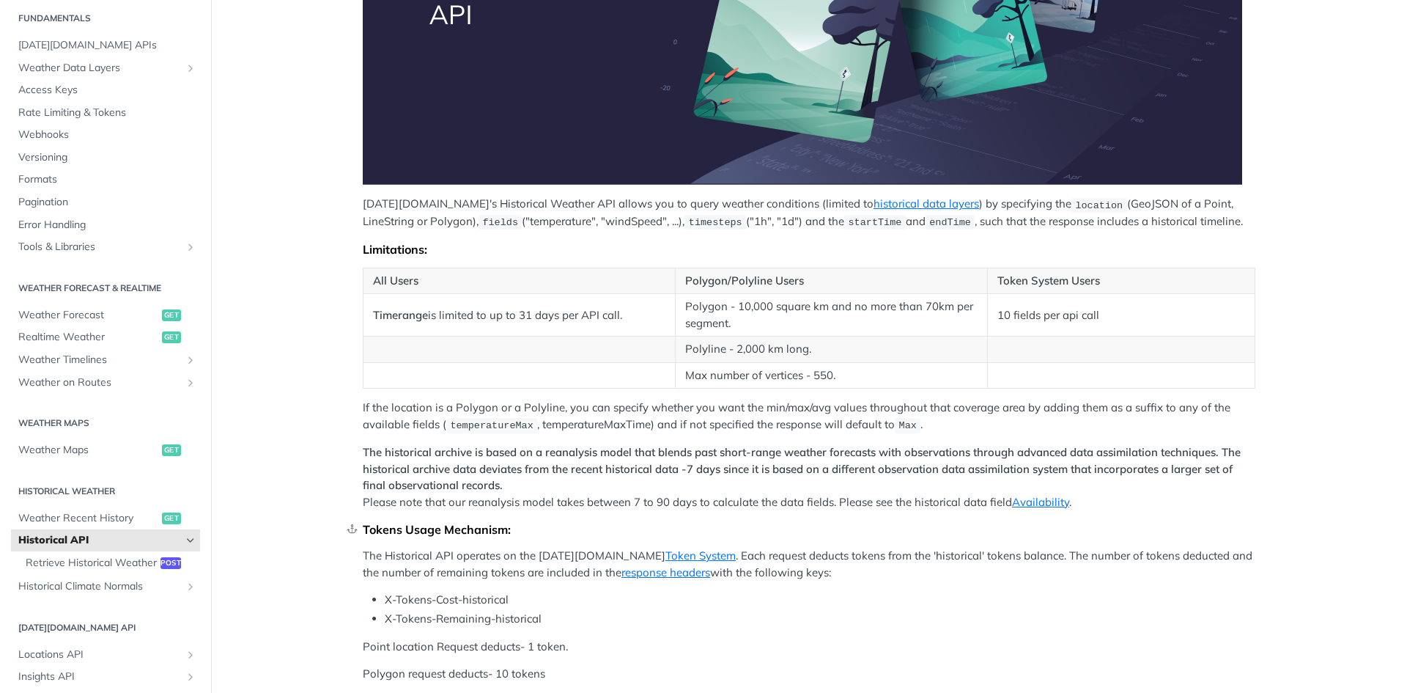
click at [468, 524] on div "Tokens Usage Mechanism:" at bounding box center [809, 529] width 893 height 15
click at [399, 628] on div "Tomorrow.io's Historical Weather API allows you to query weather conditions (li…" at bounding box center [809, 245] width 893 height 873
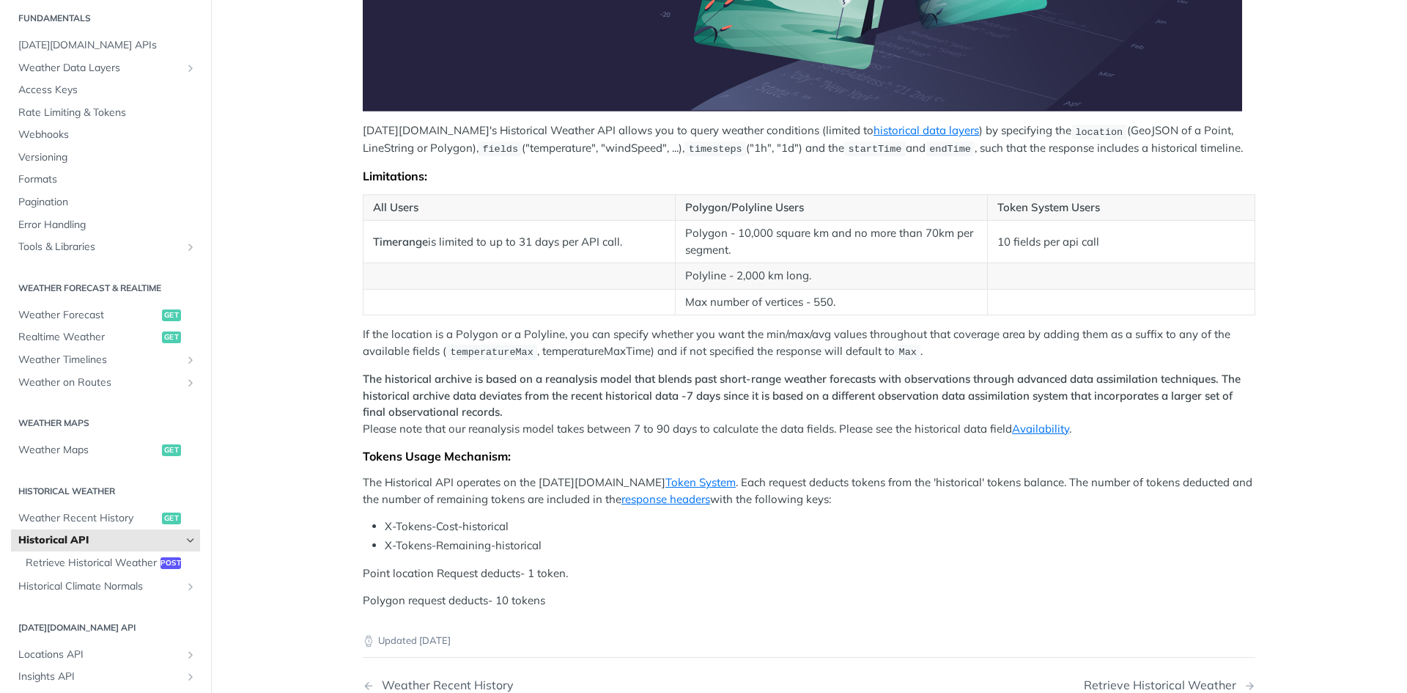
scroll to position [512, 0]
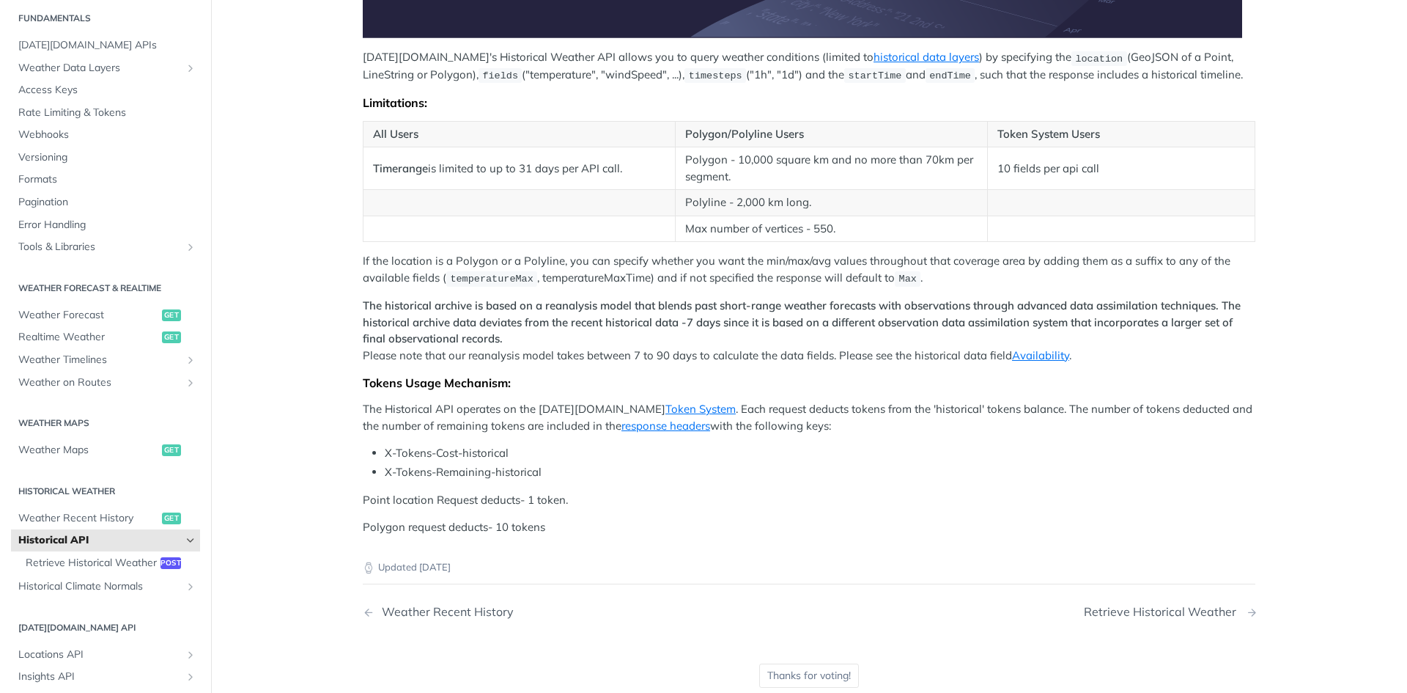
click at [1109, 607] on div "Retrieve Historical Weather" at bounding box center [1164, 612] width 160 height 14
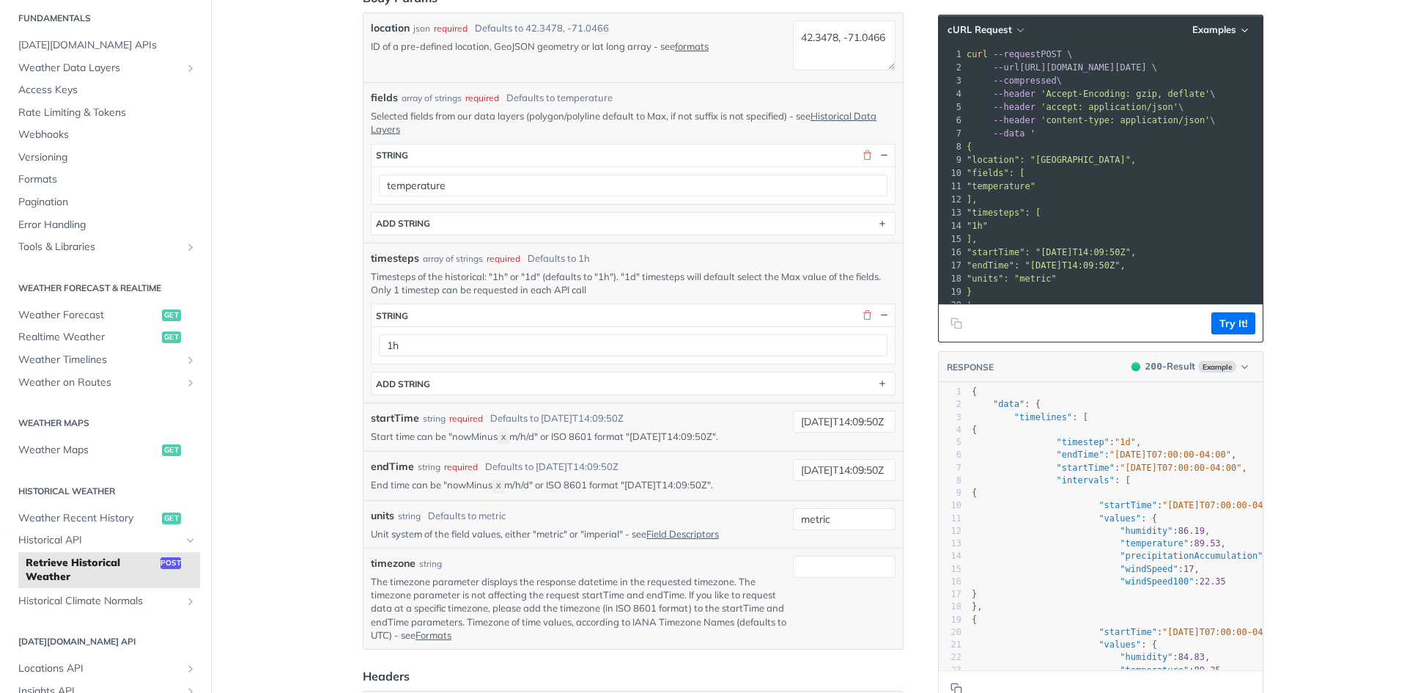
scroll to position [292, 0]
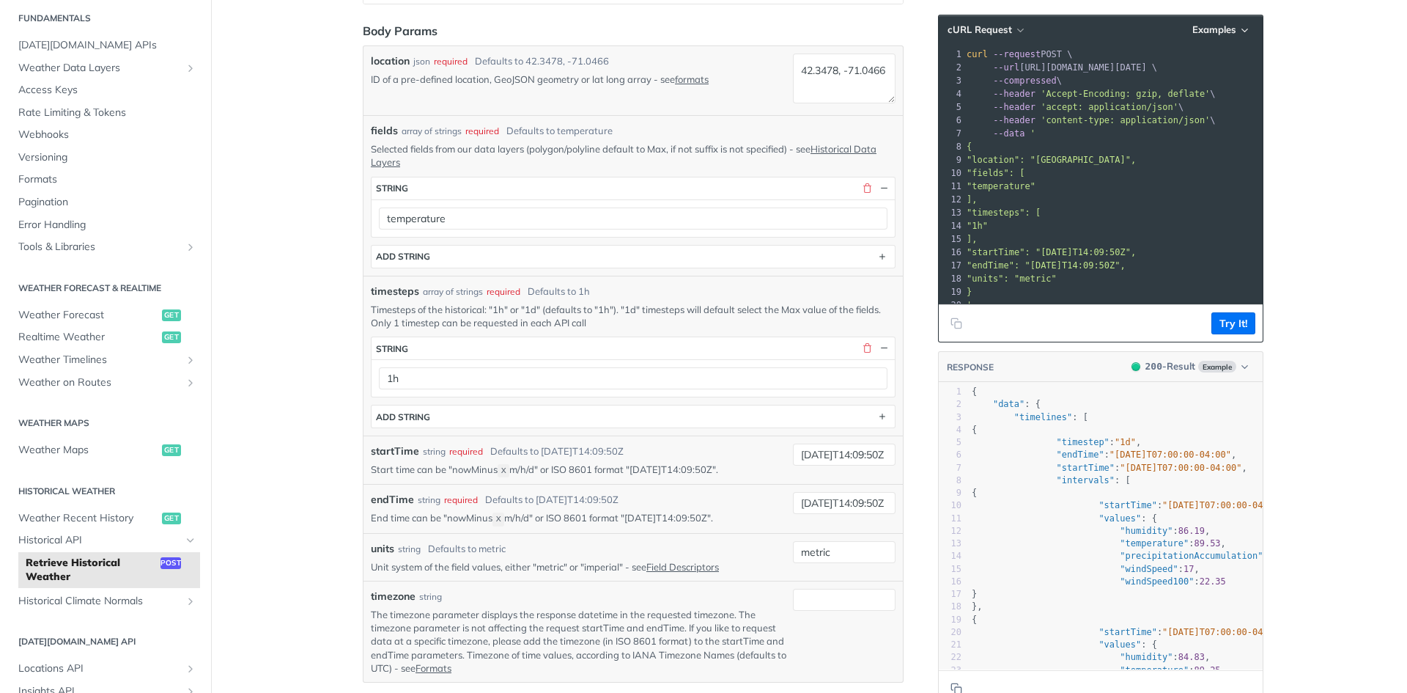
drag, startPoint x: 630, startPoint y: 674, endPoint x: 655, endPoint y: 677, distance: 24.4
click at [655, 676] on div "timezone string The timezone parameter displays the response datetime in the re…" at bounding box center [634, 631] width 540 height 101
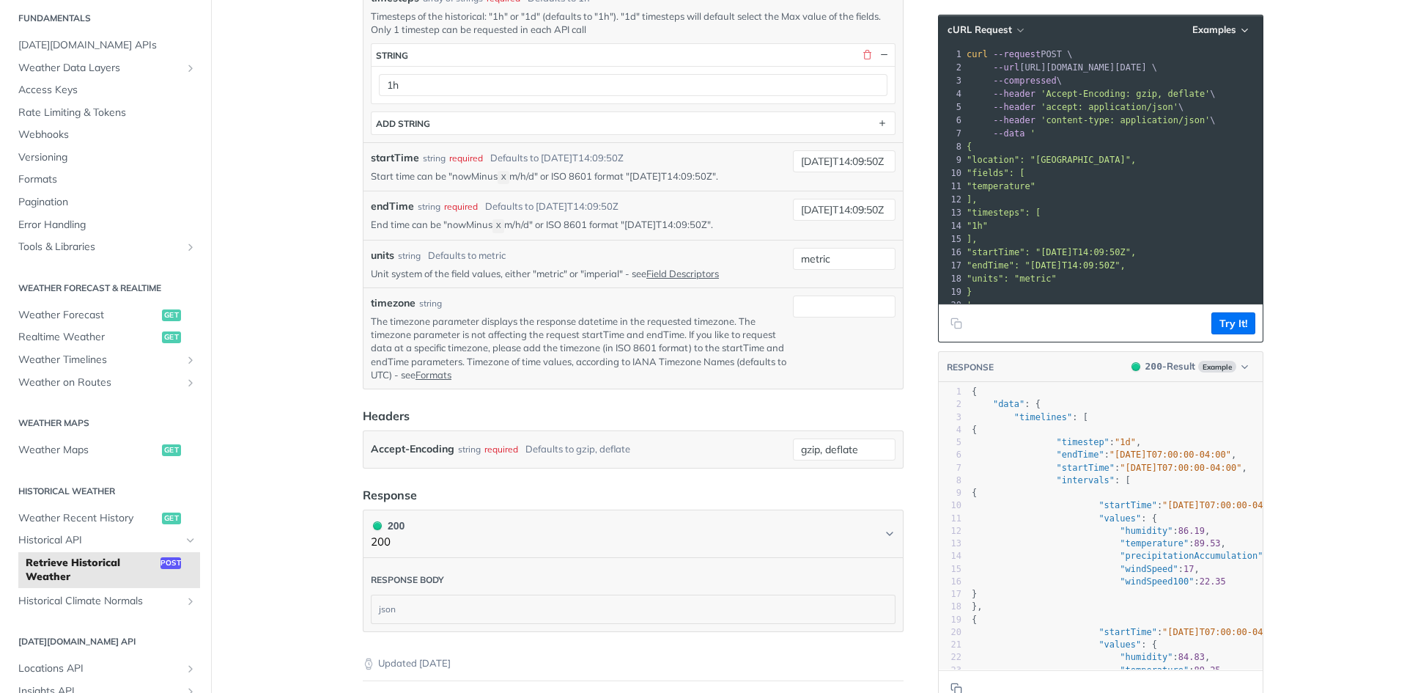
scroll to position [693, 0]
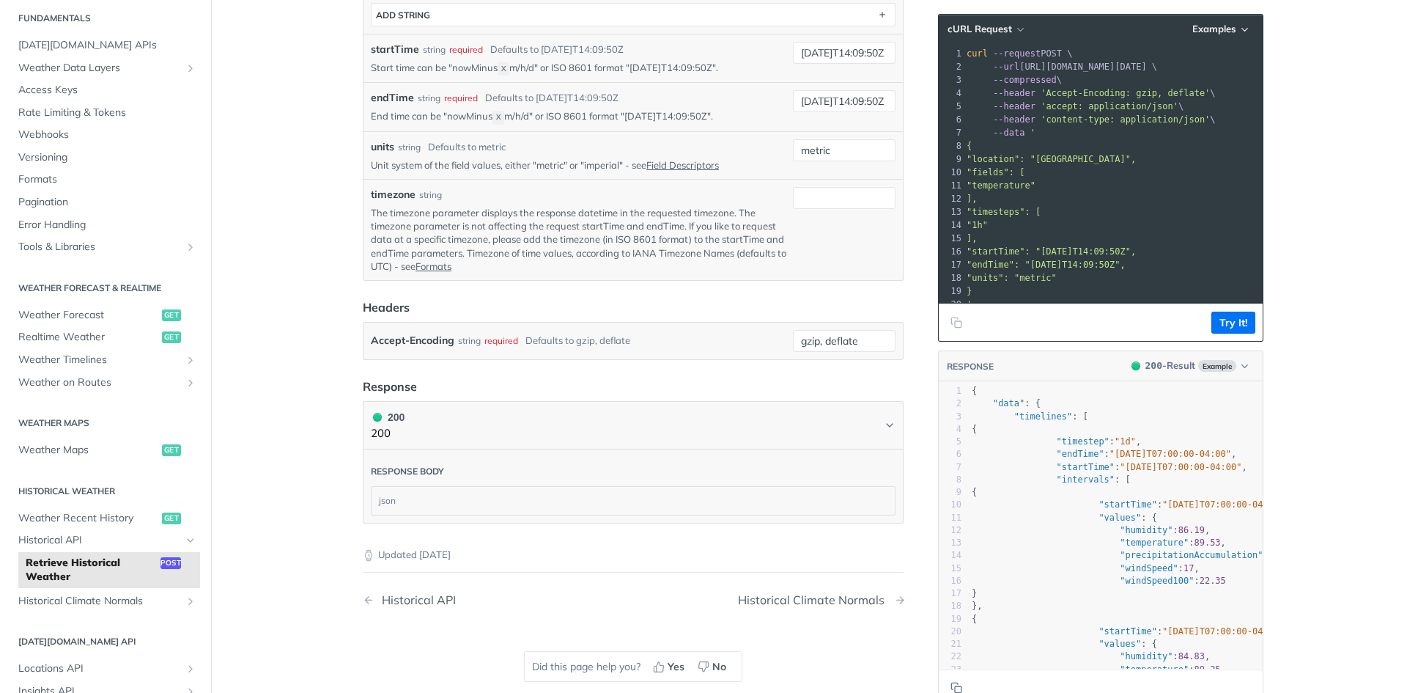
click at [819, 595] on div "Historical Climate Normals" at bounding box center [815, 600] width 154 height 14
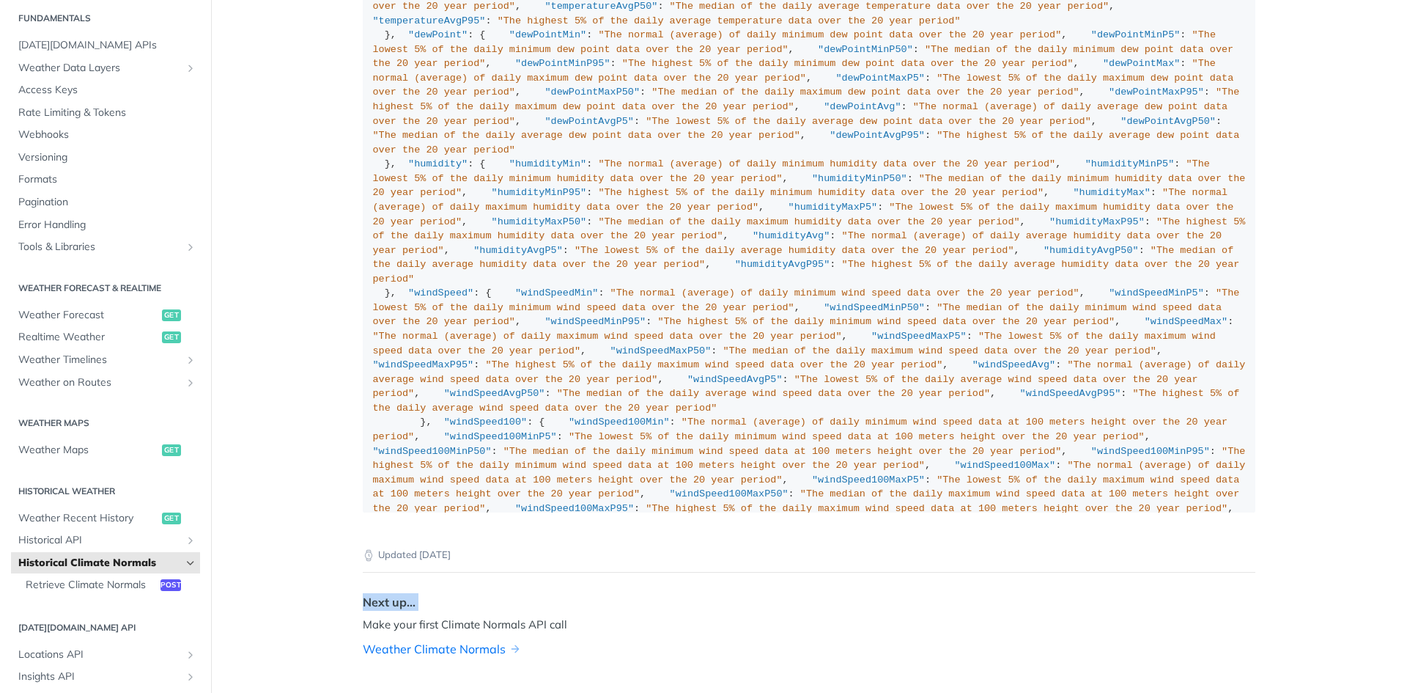
scroll to position [1198, 0]
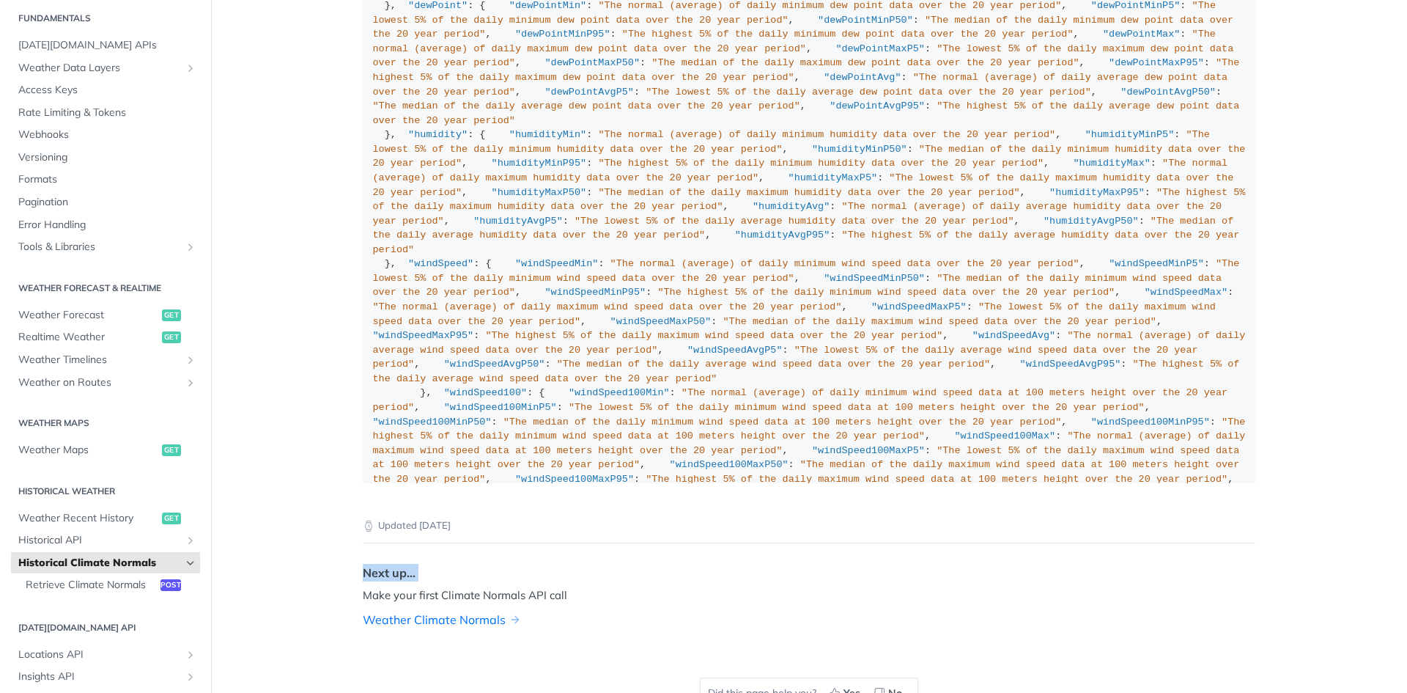
click at [652, 601] on div "Next up... Make your first Climate Normals API call Weather Climate Normals" at bounding box center [809, 599] width 893 height 100
click at [762, 572] on header "Next up..." at bounding box center [809, 569] width 893 height 18
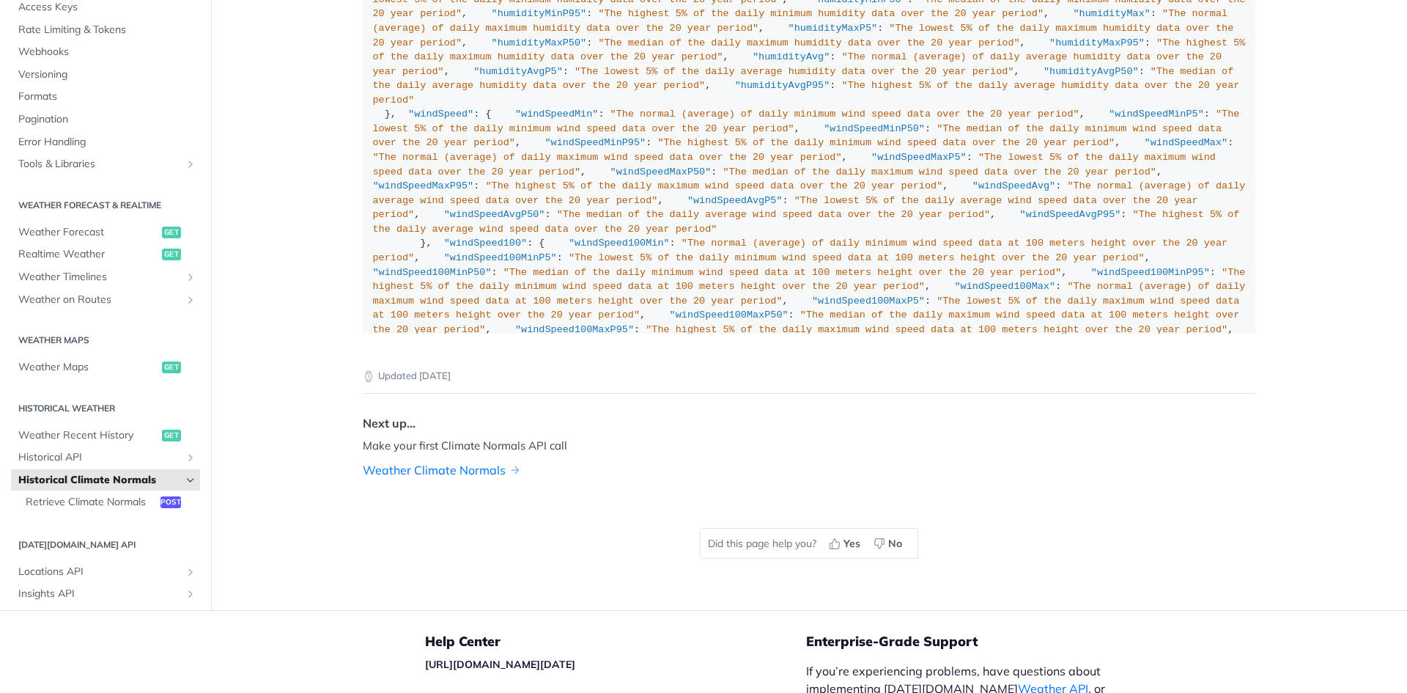
scroll to position [1343, 0]
click at [363, 432] on div "Next up... Make your first Climate Normals API call Weather Climate Normals" at bounding box center [809, 450] width 893 height 100
drag, startPoint x: 352, startPoint y: 424, endPoint x: 400, endPoint y: 424, distance: 47.6
drag, startPoint x: 400, startPoint y: 424, endPoint x: 611, endPoint y: 509, distance: 227.6
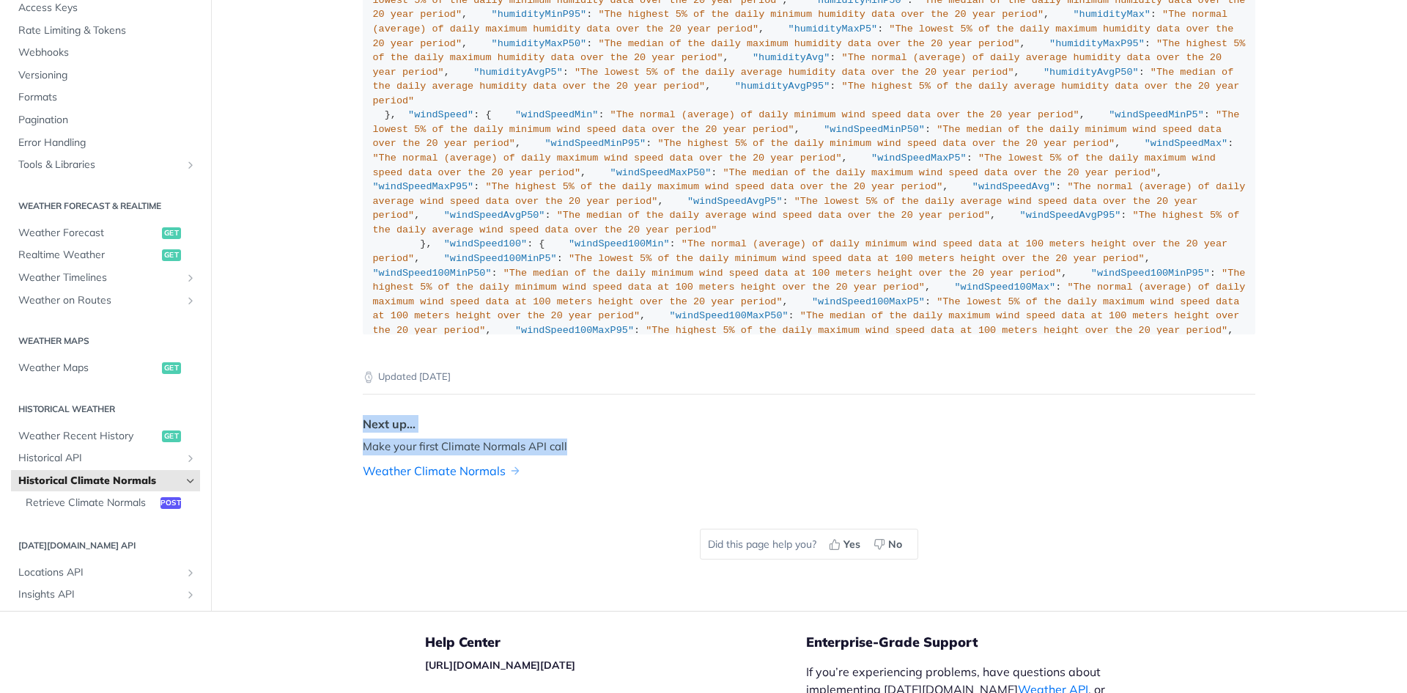
click at [569, 434] on div "Next up... Make your first Climate Normals API call Weather Climate Normals" at bounding box center [809, 450] width 893 height 100
click at [79, 501] on span "Retrieve Climate Normals" at bounding box center [91, 503] width 131 height 15
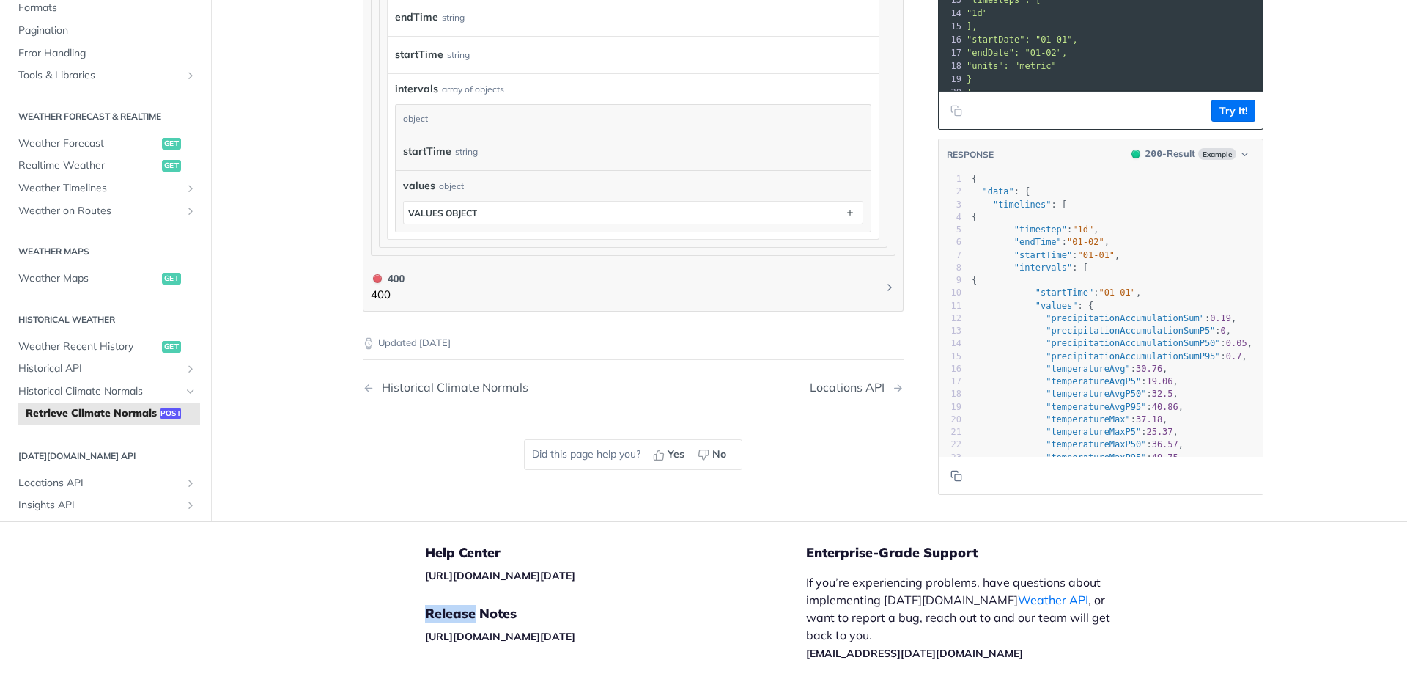
scroll to position [1134, 0]
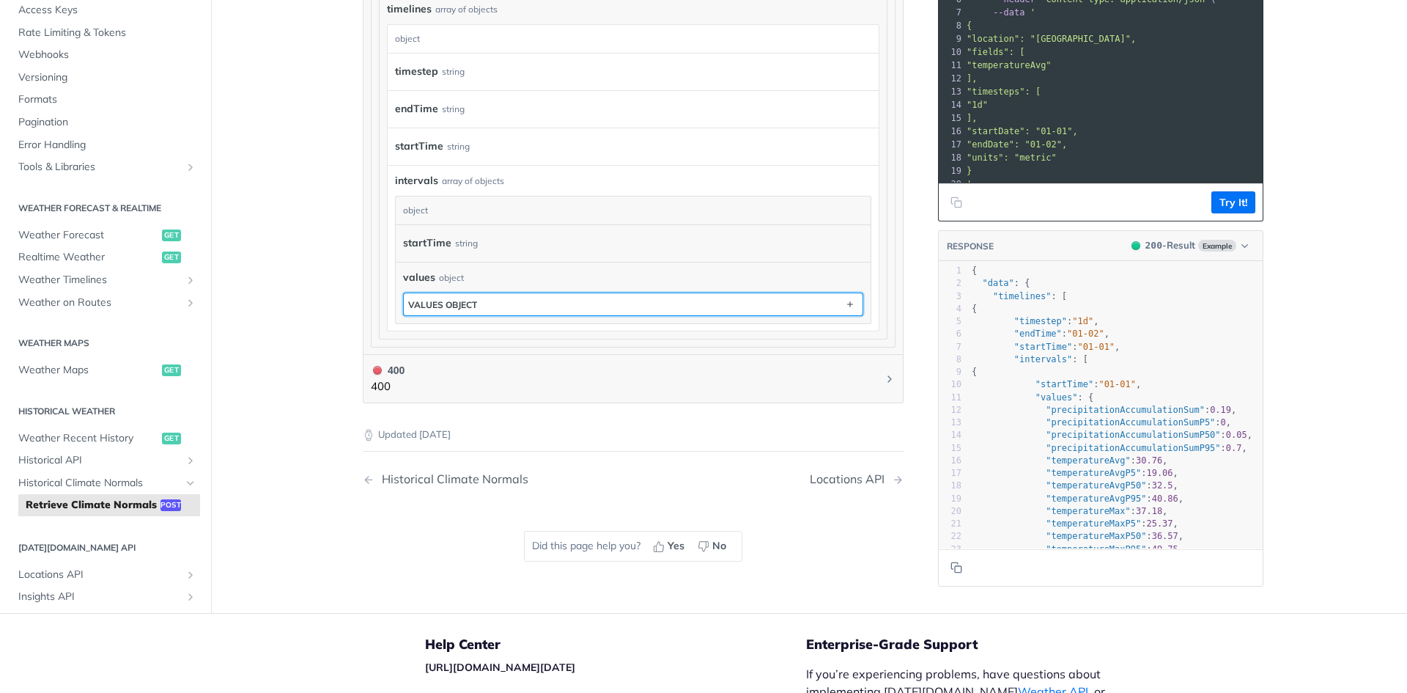
click at [483, 295] on button "values object" at bounding box center [633, 304] width 459 height 22
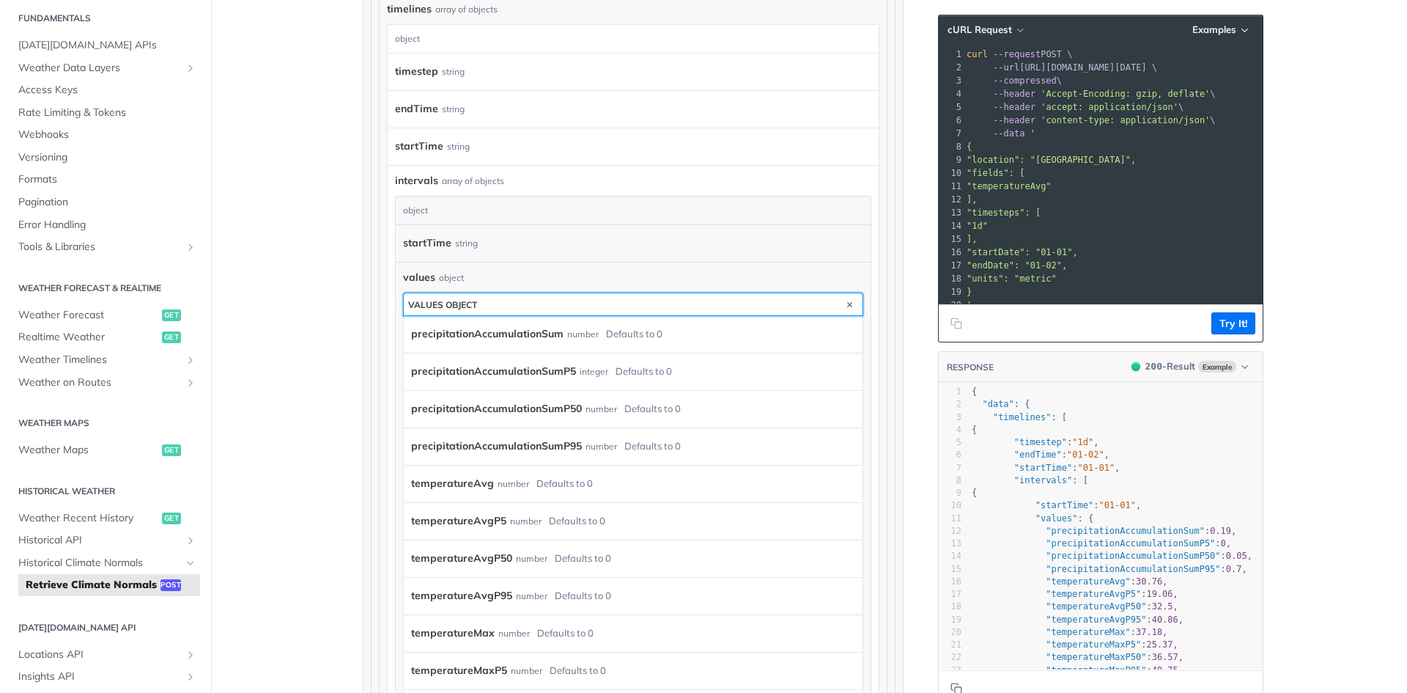
click at [484, 300] on button "values object" at bounding box center [633, 304] width 459 height 22
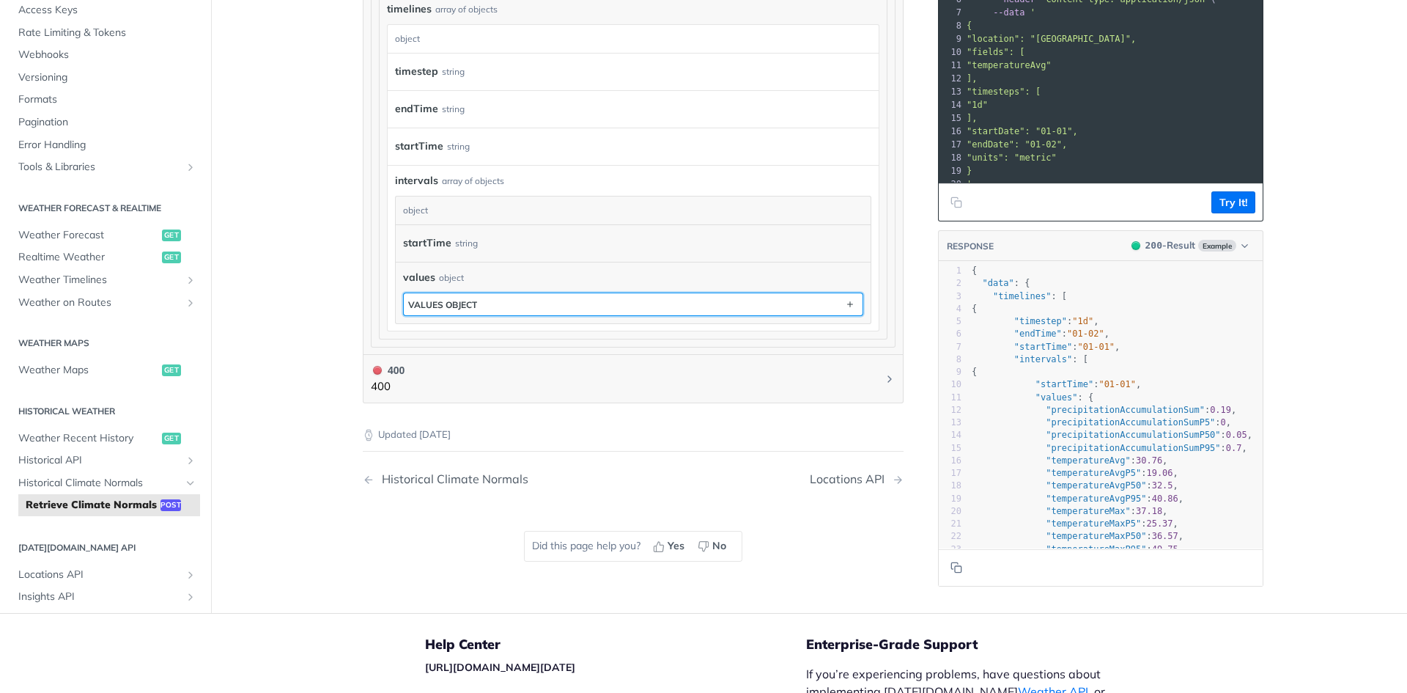
click at [484, 300] on button "values object" at bounding box center [633, 304] width 459 height 22
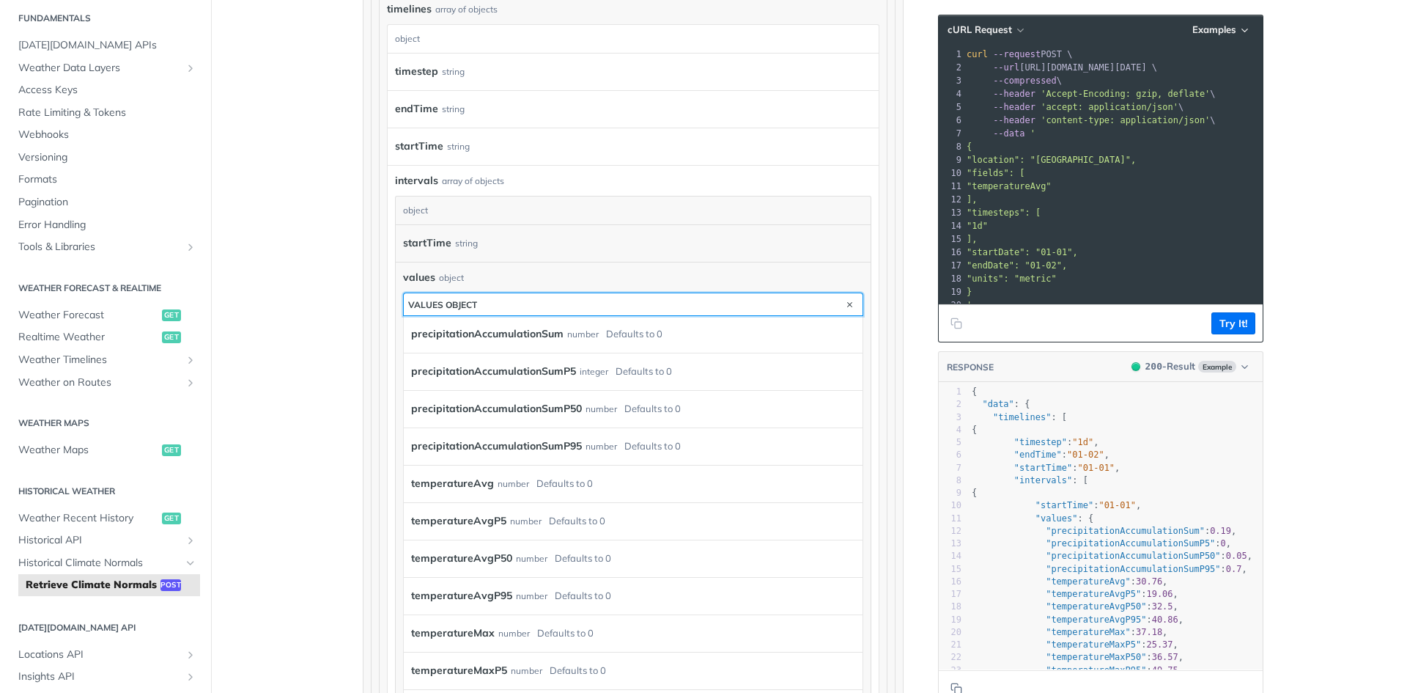
click at [484, 300] on button "values object" at bounding box center [633, 304] width 459 height 22
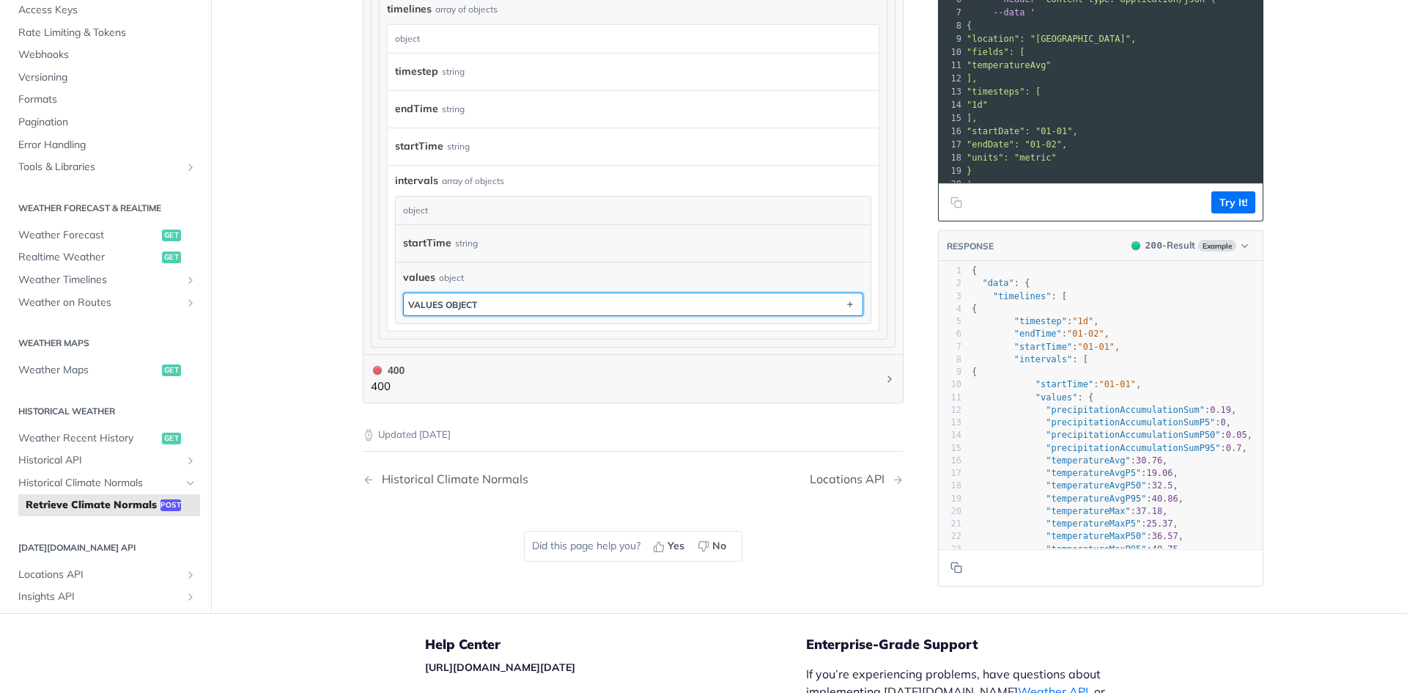
click at [484, 300] on button "values object" at bounding box center [633, 304] width 459 height 22
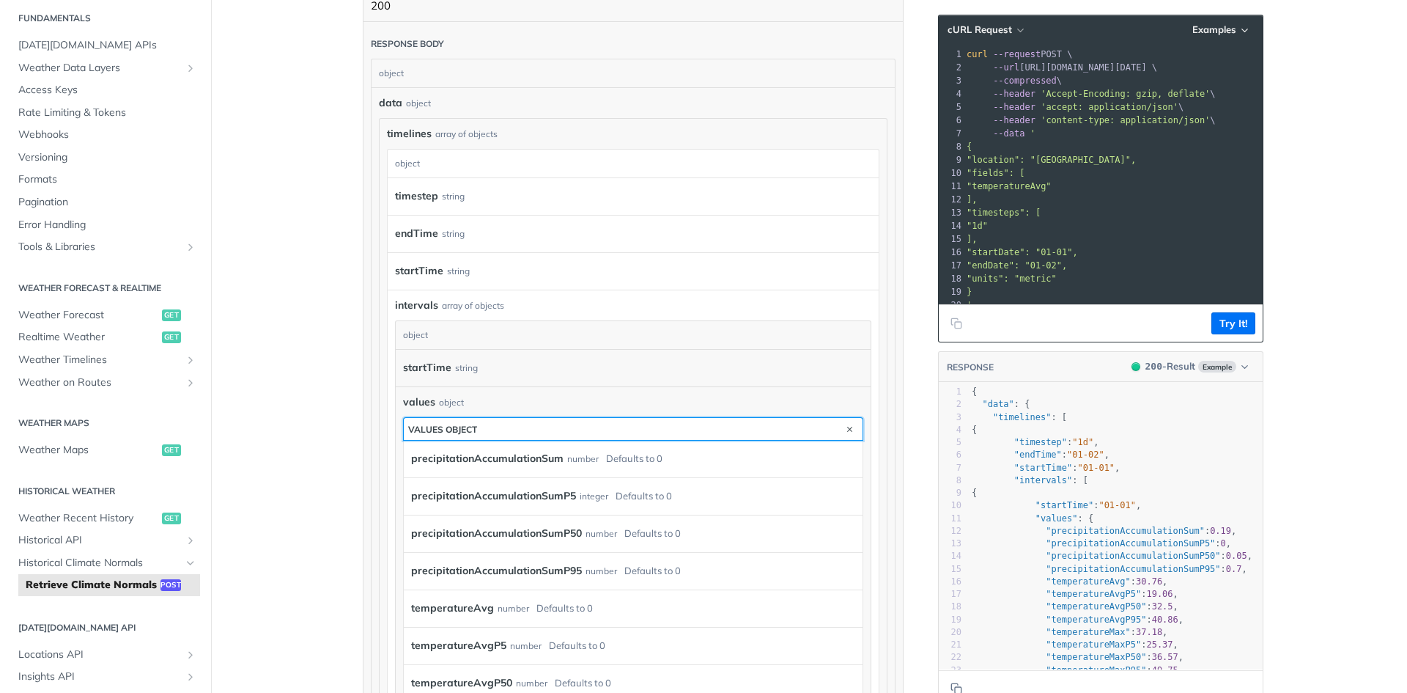
scroll to position [987, 0]
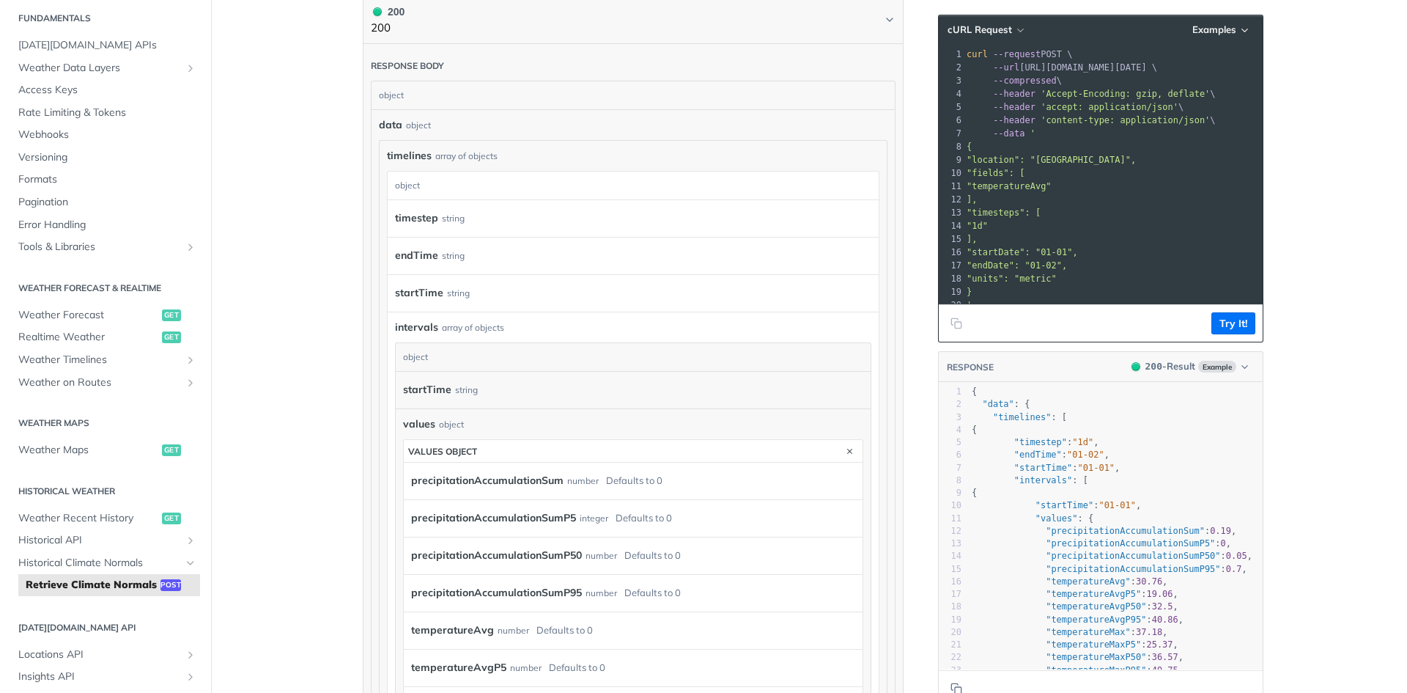
click at [425, 299] on label "startTime" at bounding box center [419, 292] width 48 height 21
click at [433, 356] on div "object" at bounding box center [631, 357] width 471 height 28
click at [439, 399] on label "startTime" at bounding box center [427, 389] width 48 height 21
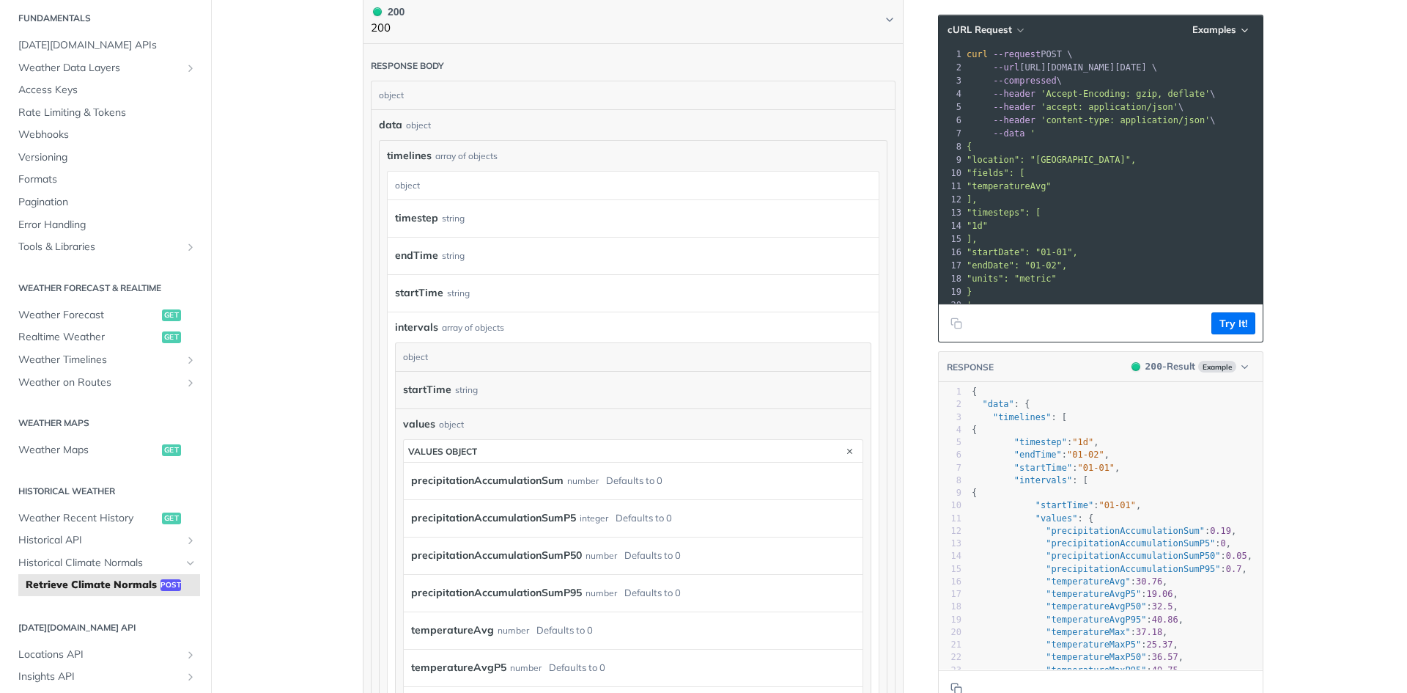
click at [446, 424] on div "object" at bounding box center [451, 424] width 25 height 13
click at [468, 479] on label "precipitationAccumulationSum" at bounding box center [487, 480] width 152 height 21
click at [490, 440] on button "values object" at bounding box center [633, 451] width 459 height 22
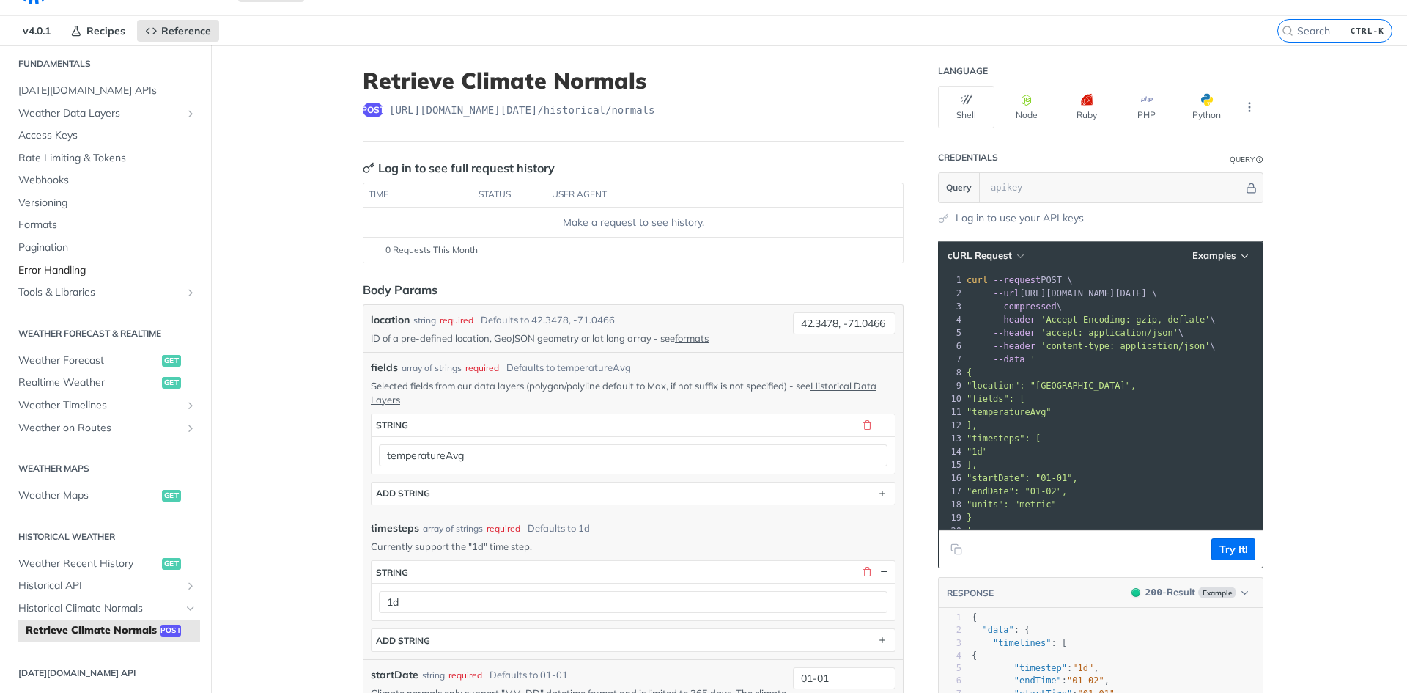
scroll to position [0, 0]
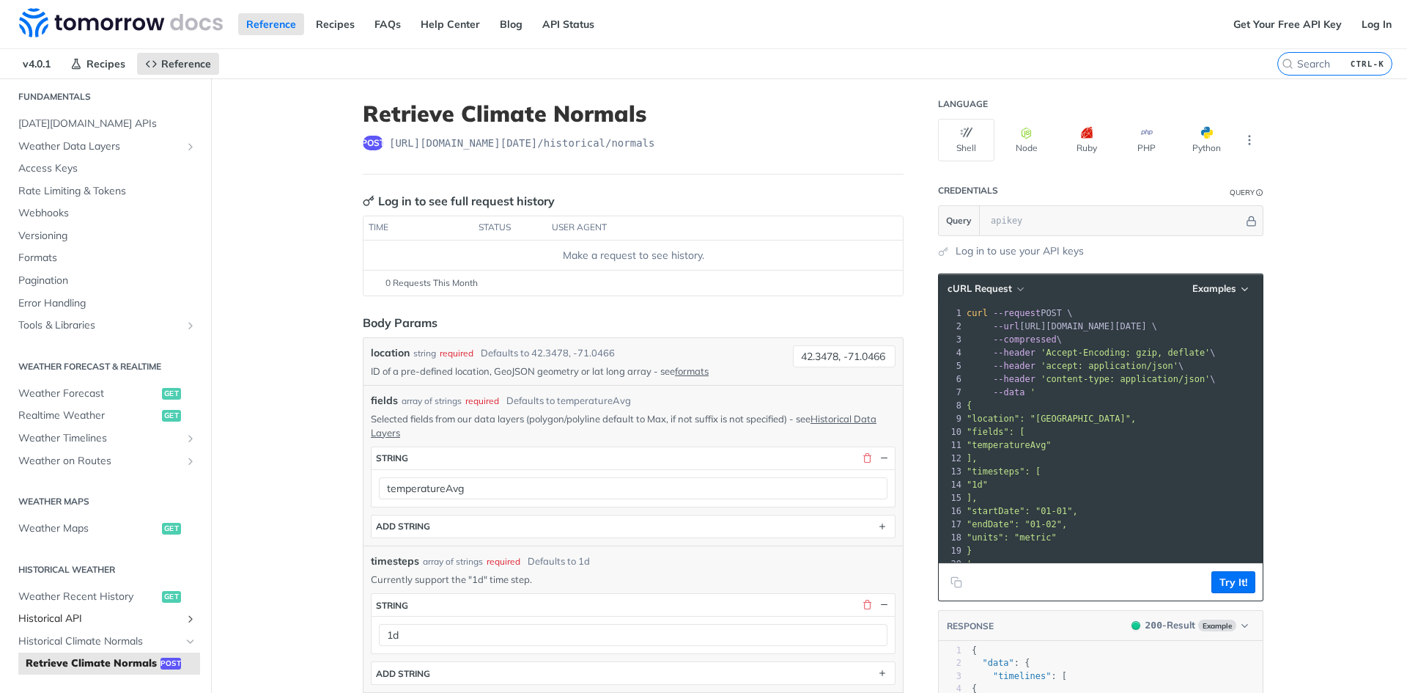
click at [62, 610] on link "Historical API" at bounding box center [105, 619] width 189 height 22
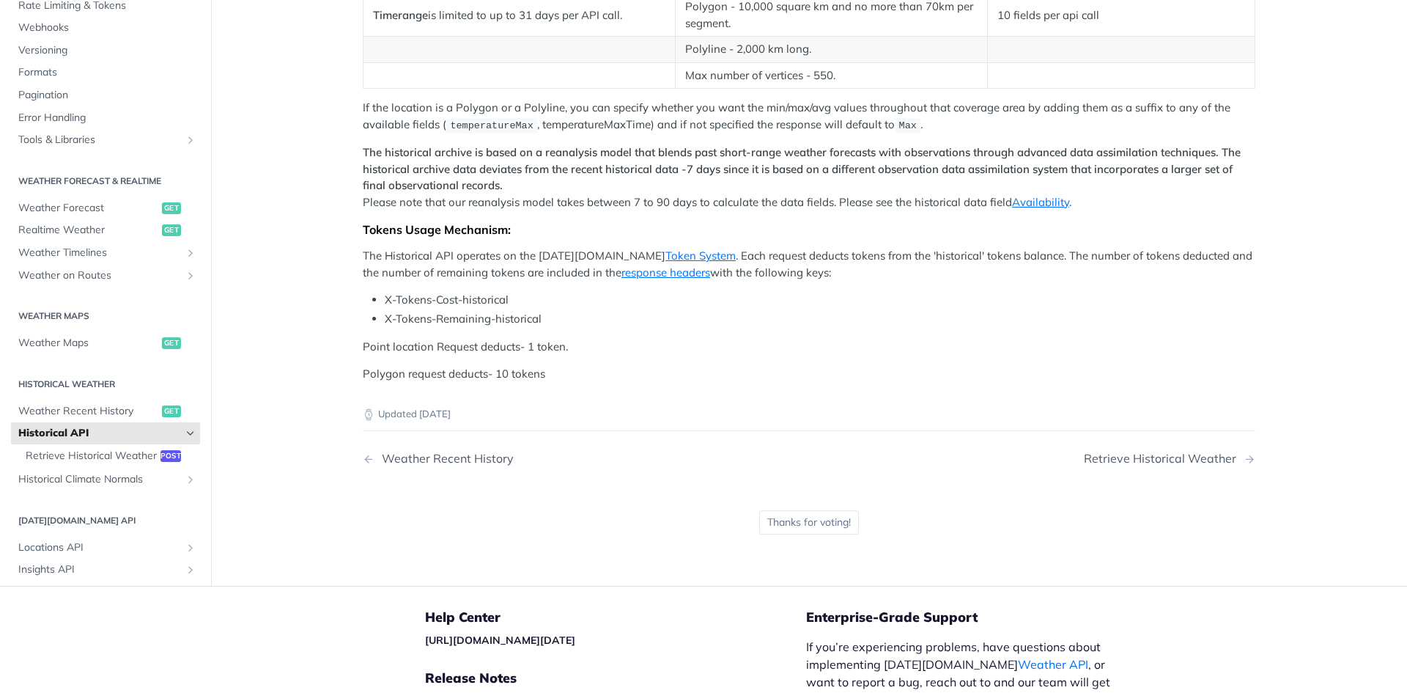
scroll to position [701, 0]
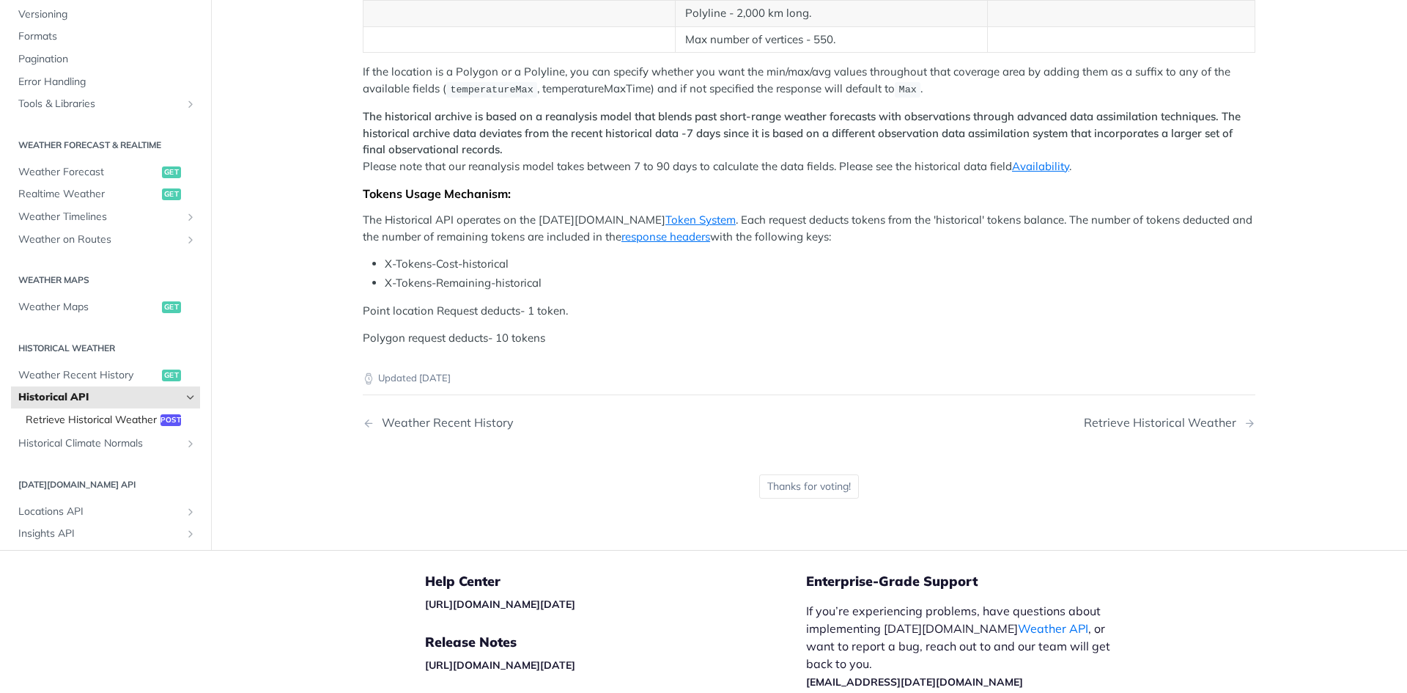
click at [96, 424] on span "Retrieve Historical Weather" at bounding box center [91, 419] width 131 height 15
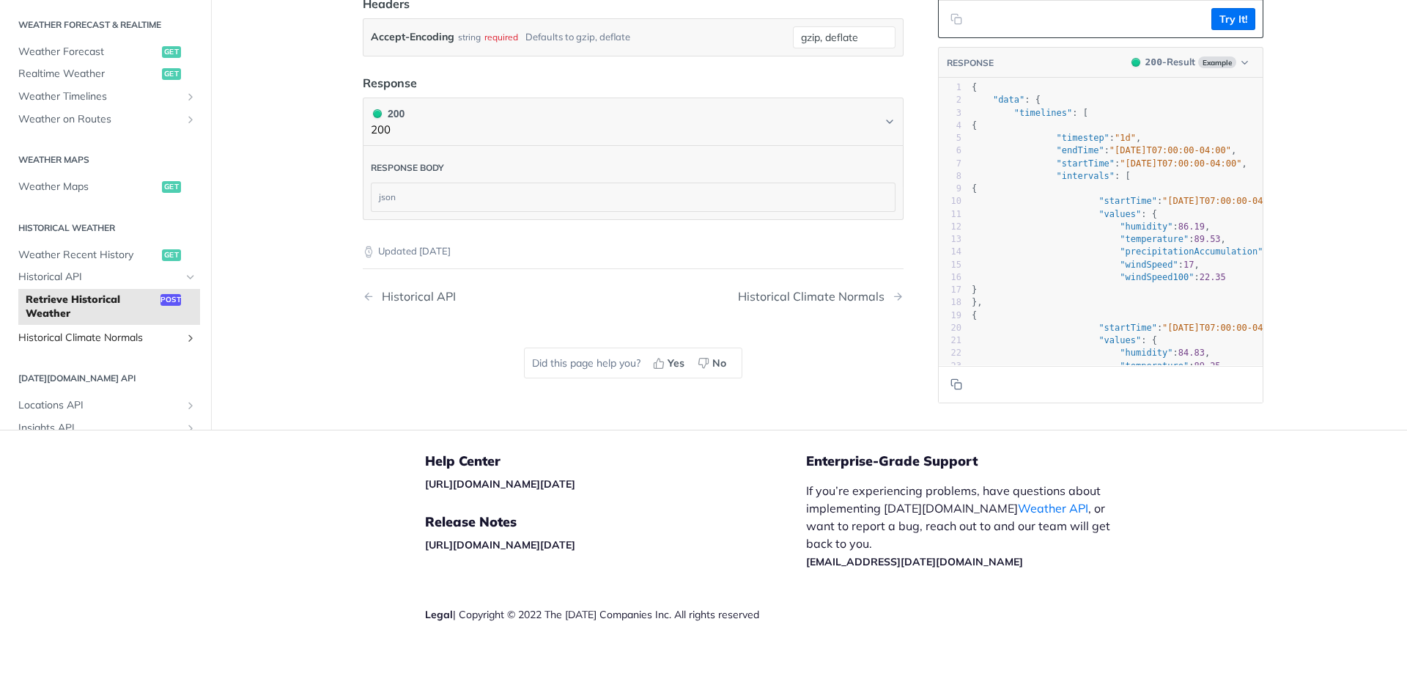
drag, startPoint x: 1046, startPoint y: 390, endPoint x: 130, endPoint y: 334, distance: 917.3
click at [130, 334] on span "Historical Climate Normals" at bounding box center [99, 338] width 163 height 15
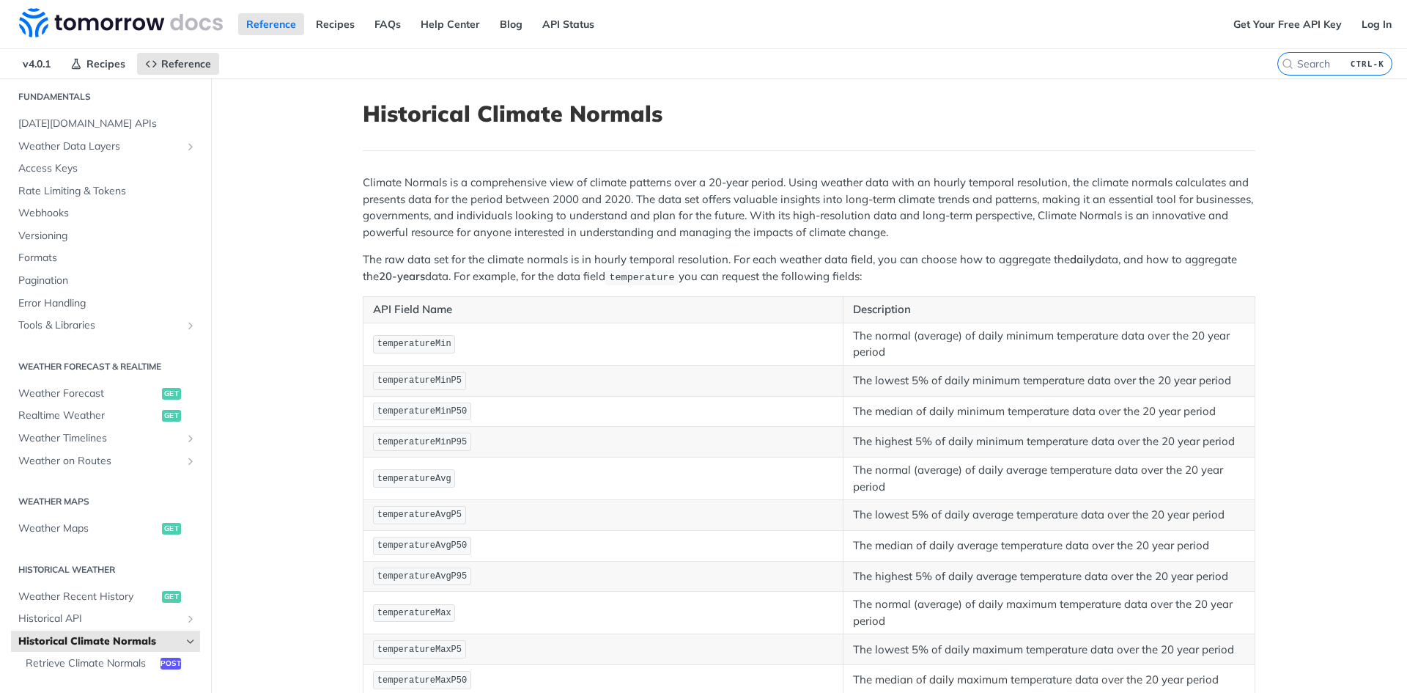
scroll to position [1, 0]
click at [34, 618] on span "Historical API" at bounding box center [99, 618] width 163 height 15
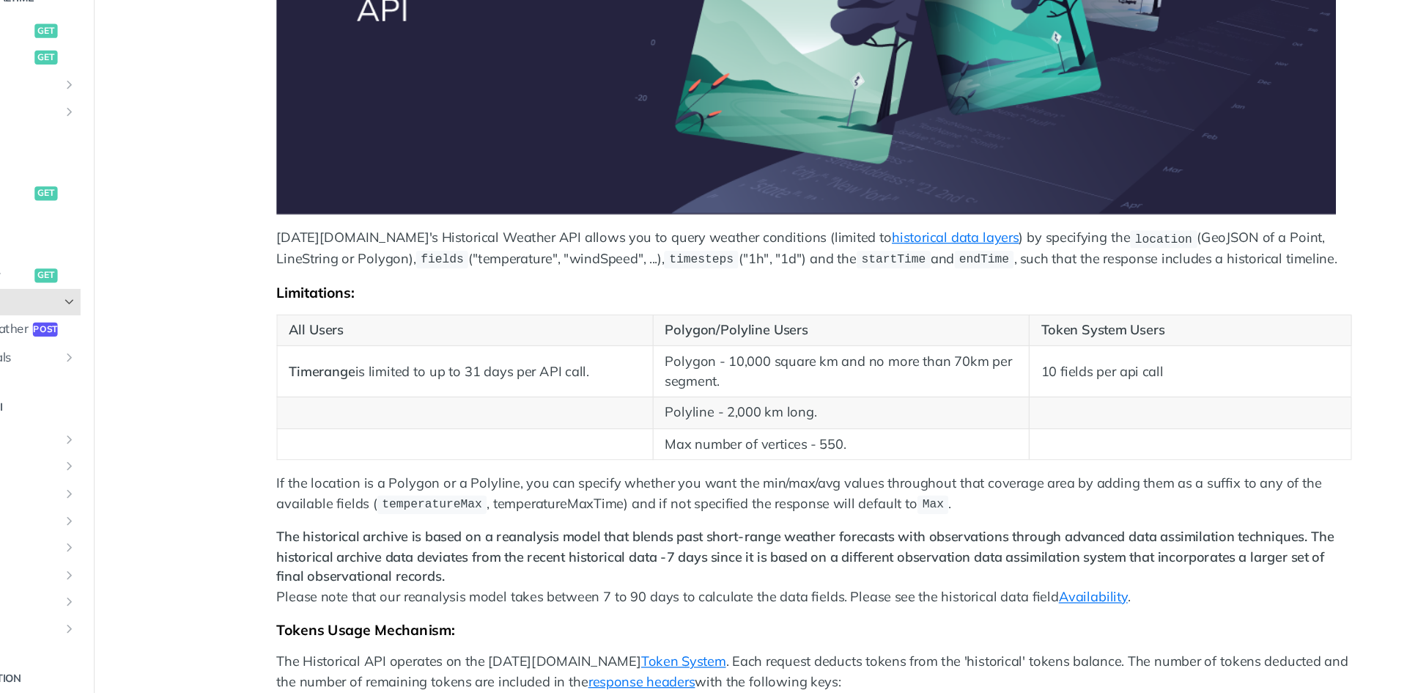
scroll to position [328, 0]
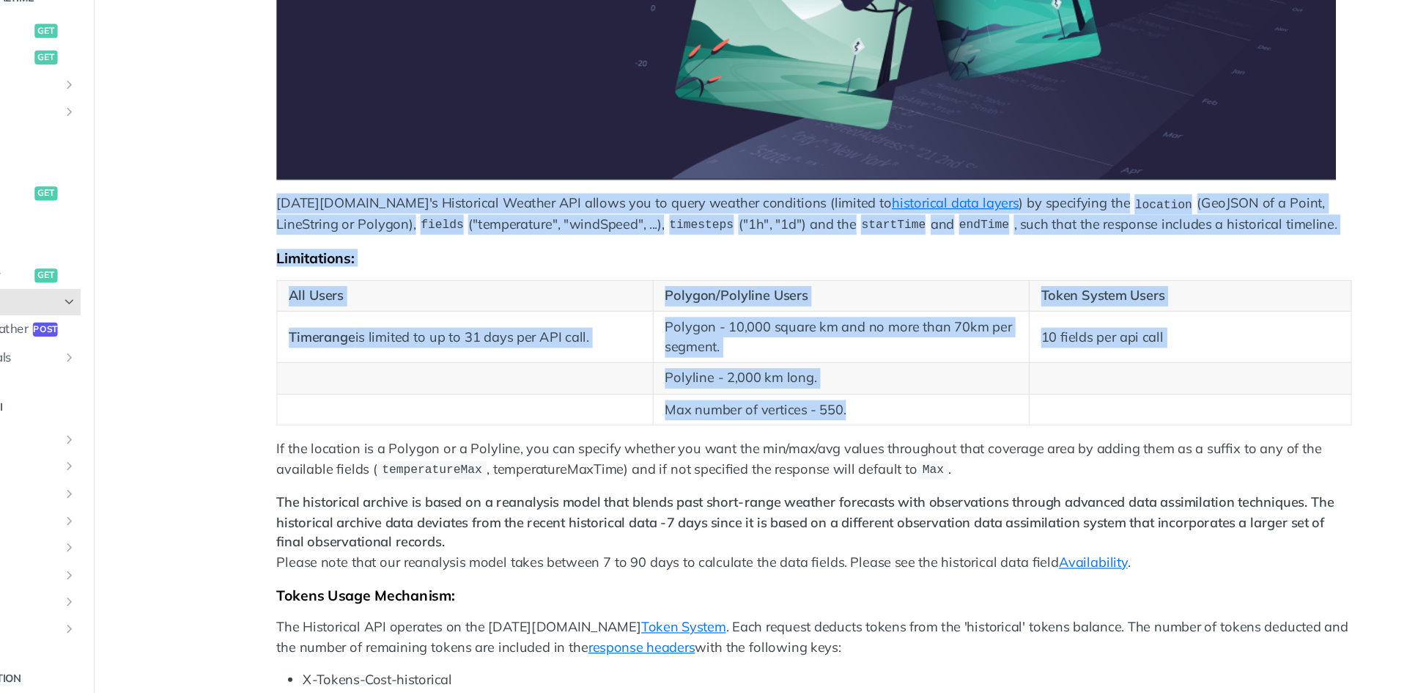
drag, startPoint x: 351, startPoint y: 229, endPoint x: 888, endPoint y: 408, distance: 566.6
click at [888, 408] on article "Historical API Tomorrow.io's Historical Weather API allows you to query weather…" at bounding box center [809, 336] width 938 height 1172
click at [888, 408] on td "Max number of vertices - 550." at bounding box center [831, 412] width 312 height 26
drag, startPoint x: 355, startPoint y: 234, endPoint x: 856, endPoint y: 418, distance: 534.1
click at [856, 418] on article "Historical API Tomorrow.io's Historical Weather API allows you to query weather…" at bounding box center [809, 336] width 938 height 1172
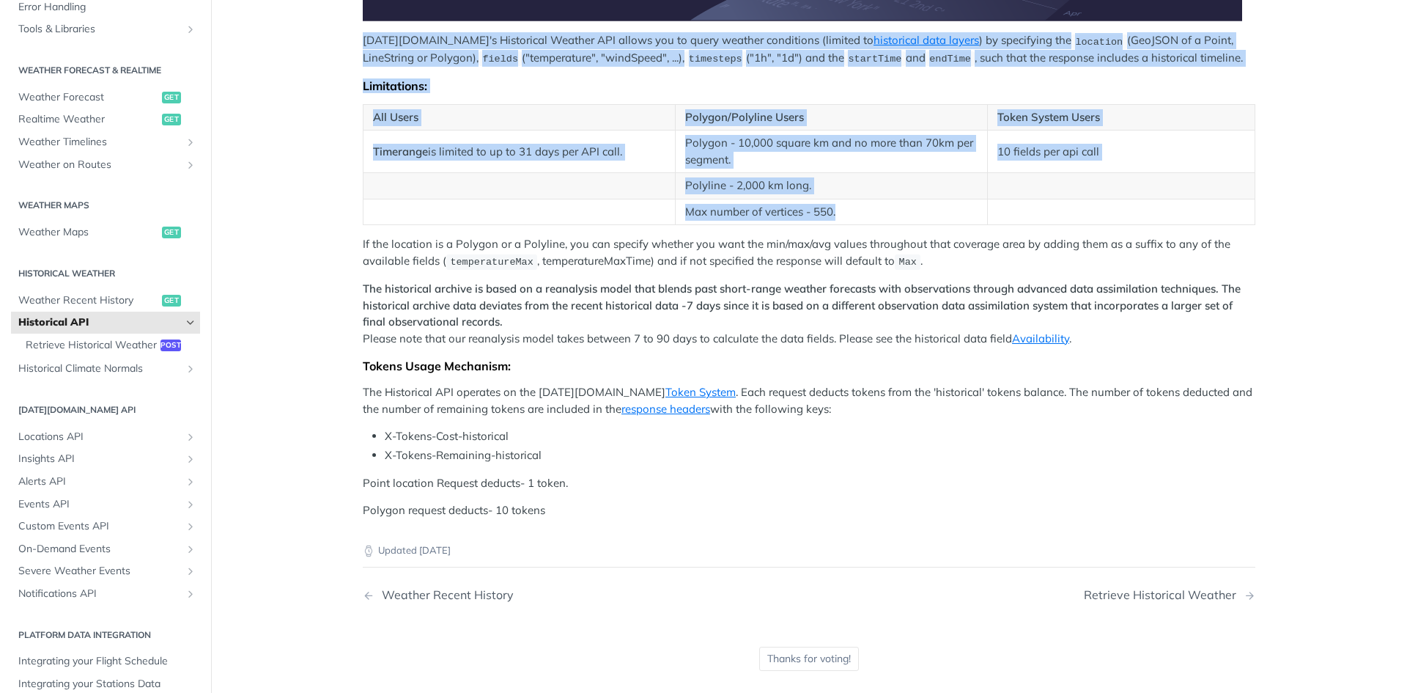
scroll to position [536, 0]
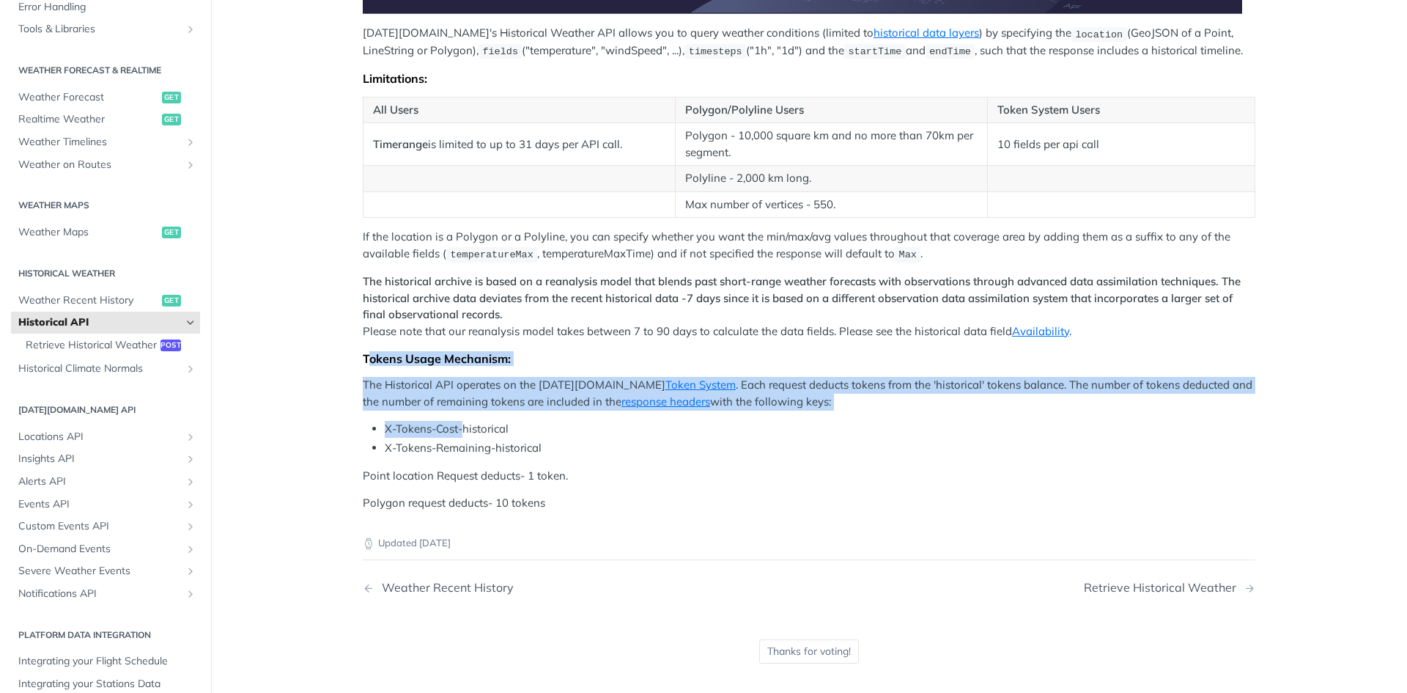
drag, startPoint x: 364, startPoint y: 345, endPoint x: 460, endPoint y: 410, distance: 115.7
click at [460, 410] on div "Tomorrow.io's Historical Weather API allows you to query weather conditions (li…" at bounding box center [809, 75] width 893 height 873
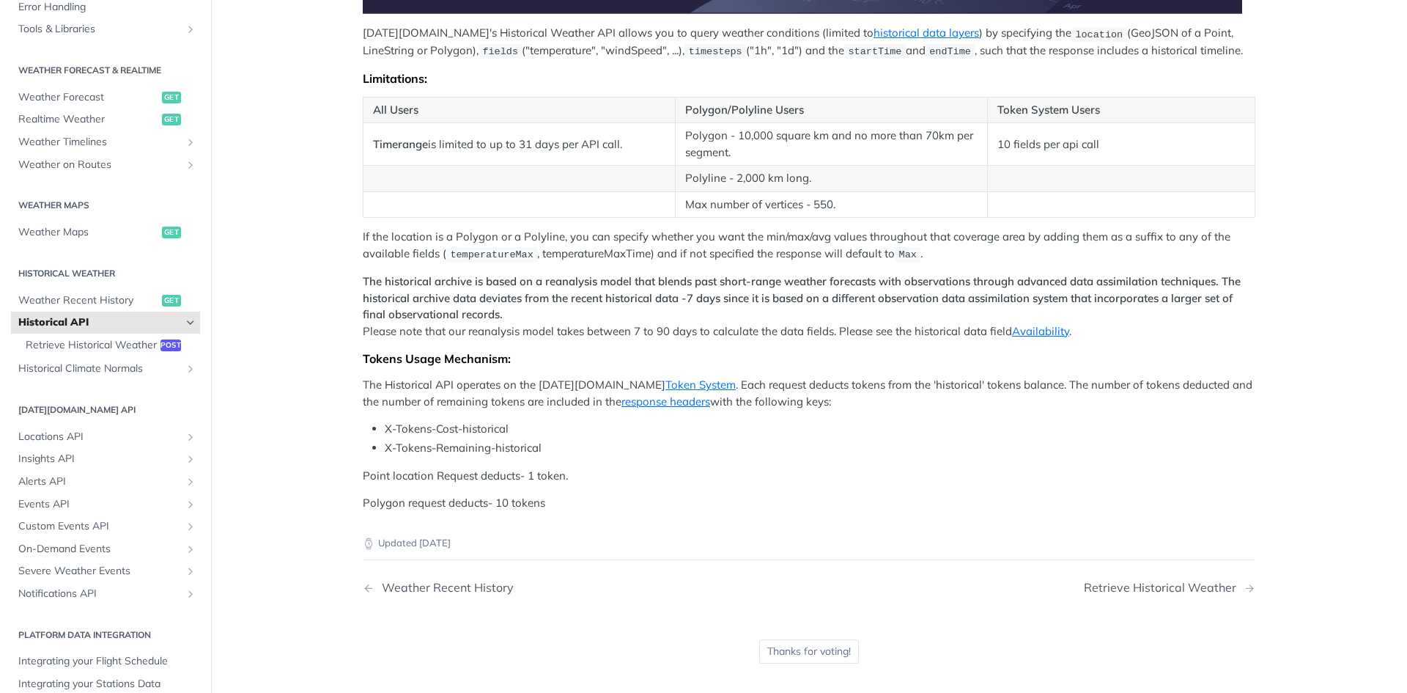
click at [446, 441] on li "X-Tokens-Remaining-historical" at bounding box center [820, 448] width 871 height 17
click at [405, 422] on li "X-Tokens-Cost-historical" at bounding box center [820, 429] width 871 height 17
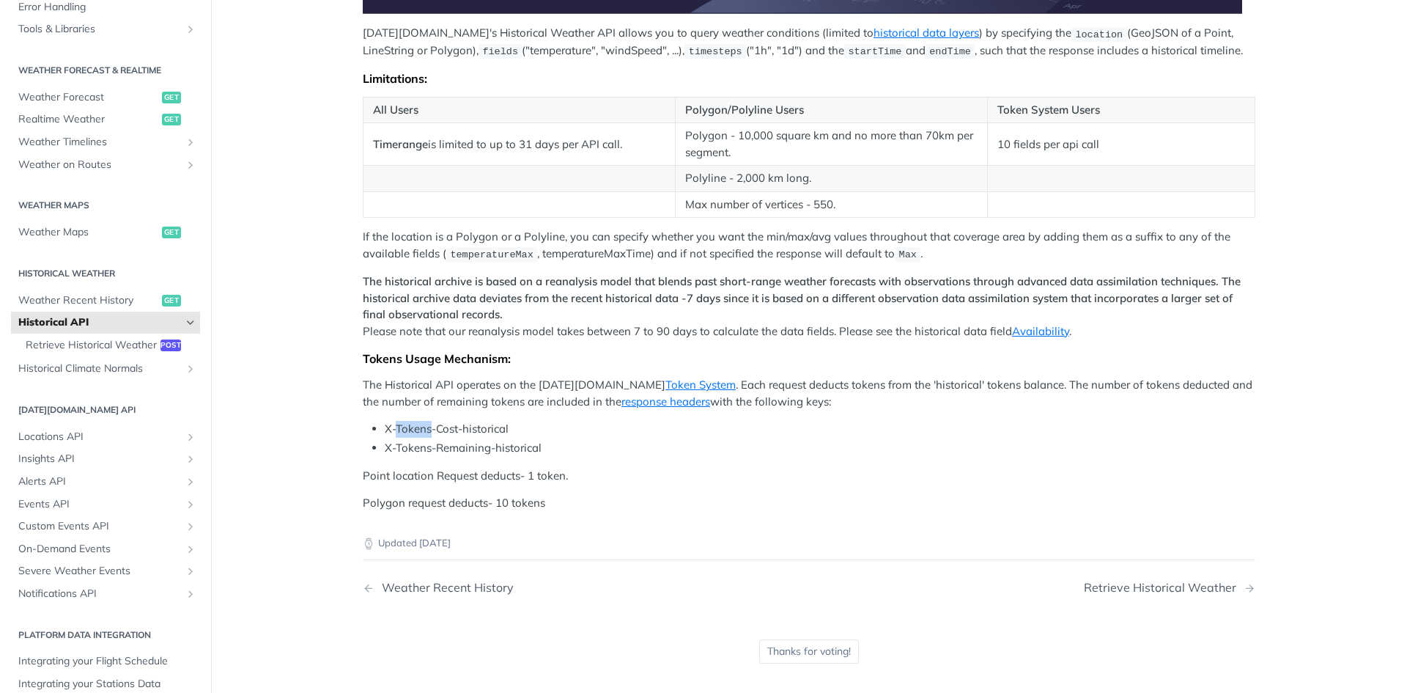
click at [405, 422] on li "X-Tokens-Cost-historical" at bounding box center [820, 429] width 871 height 17
click at [461, 443] on li "X-Tokens-Remaining-historical" at bounding box center [820, 448] width 871 height 17
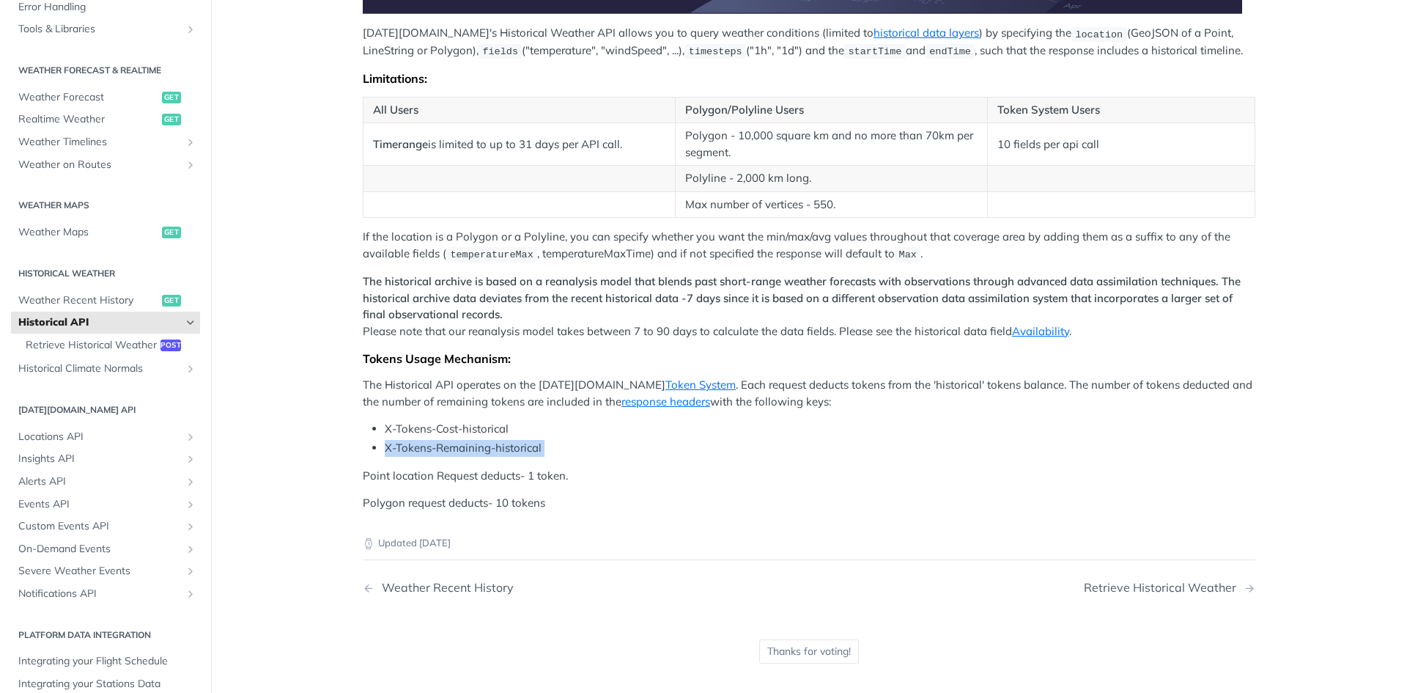
click at [409, 421] on li "X-Tokens-Cost-historical" at bounding box center [820, 429] width 871 height 17
click at [347, 345] on link "Skip link to Tokens Usage Mechanism:" at bounding box center [353, 359] width 12 height 28
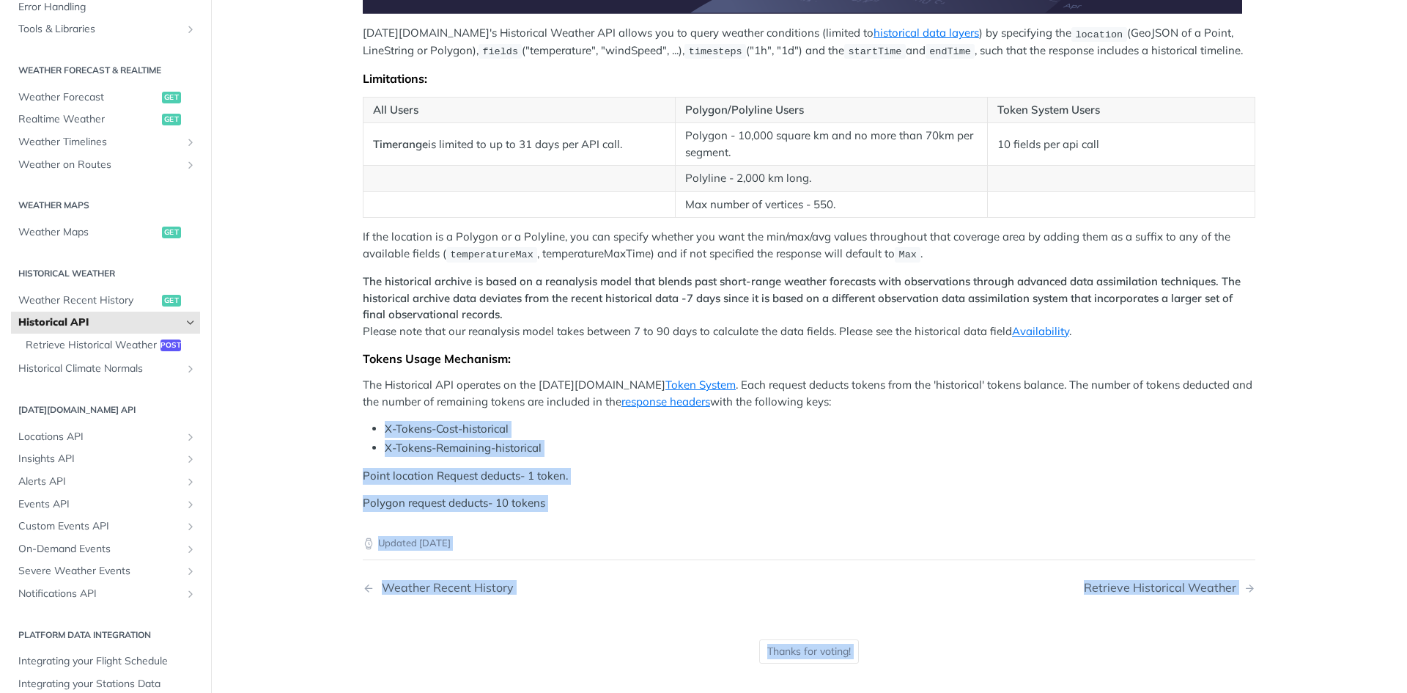
drag, startPoint x: 345, startPoint y: 343, endPoint x: 412, endPoint y: 391, distance: 82.0
click at [405, 385] on article "Historical API Tomorrow.io's Historical Weather API allows you to query weather…" at bounding box center [809, 129] width 938 height 1172
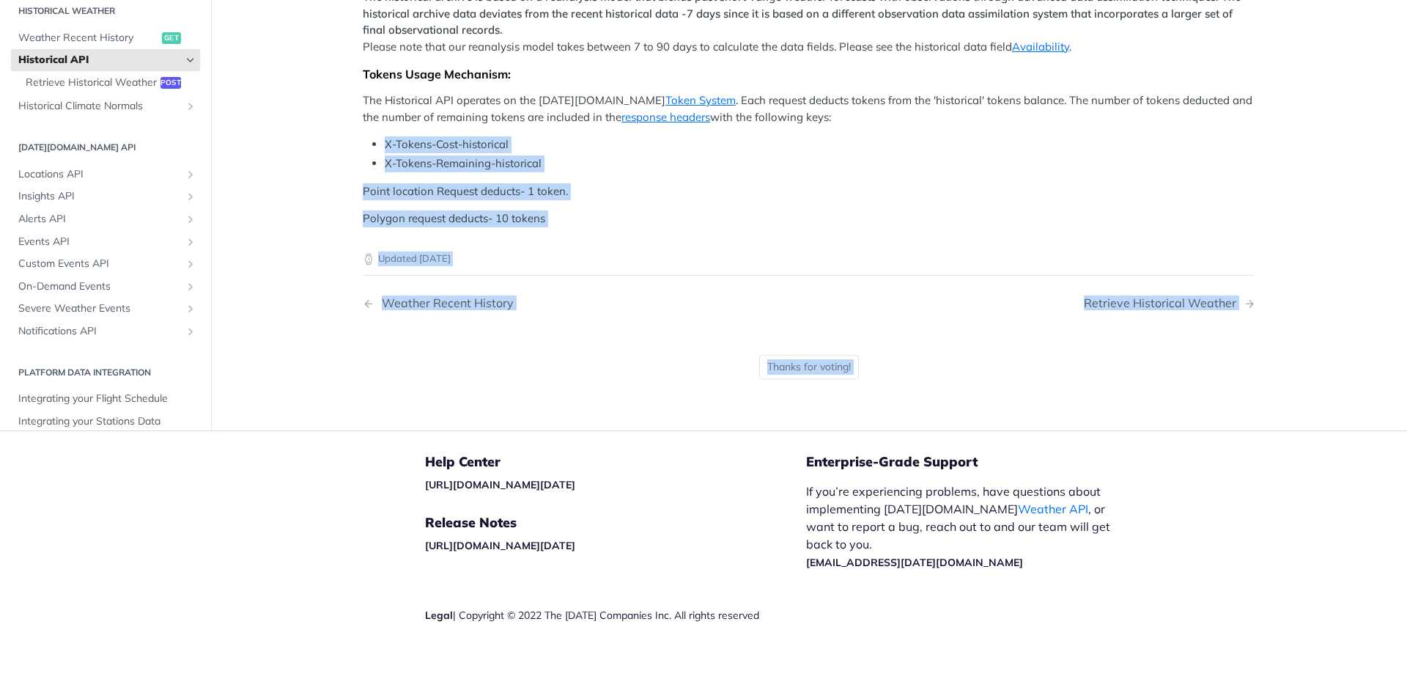
click at [422, 398] on div "Updated 3 months ago Weather Recent History Retrieve Historical Weather Thanks …" at bounding box center [809, 317] width 893 height 181
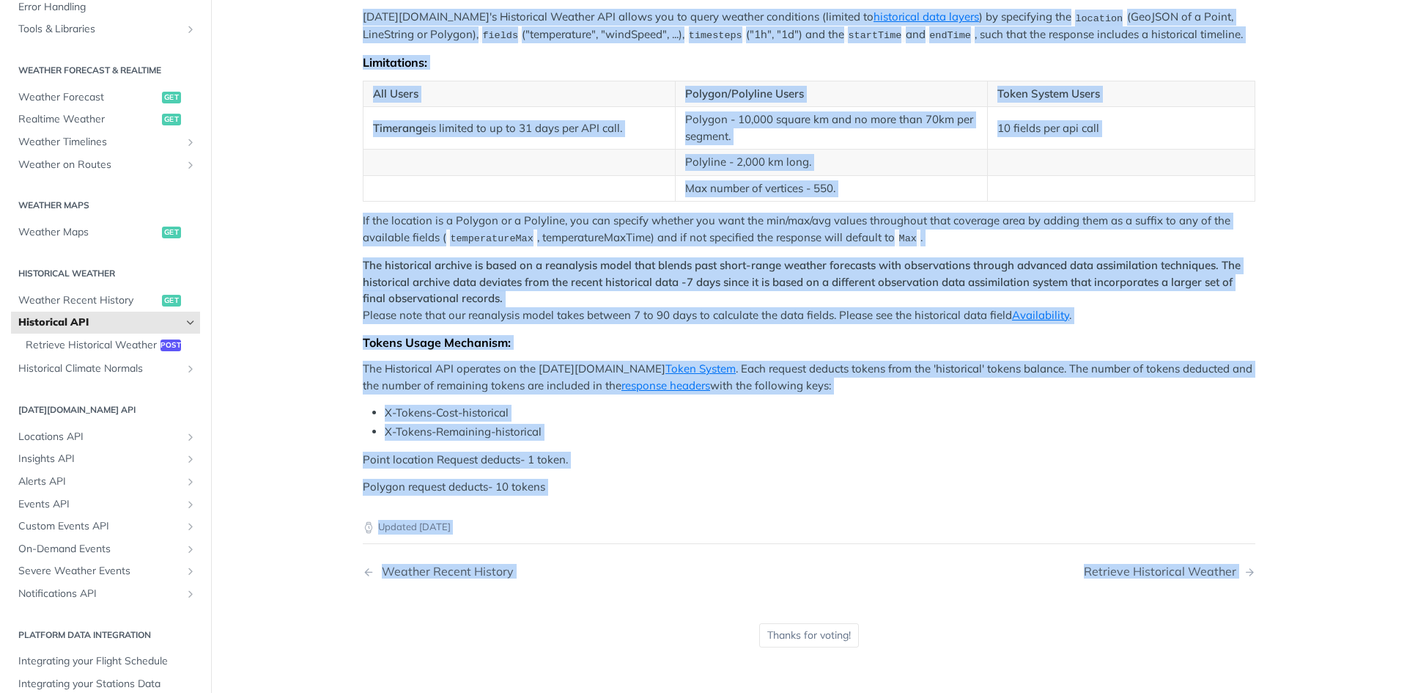
scroll to position [600, 0]
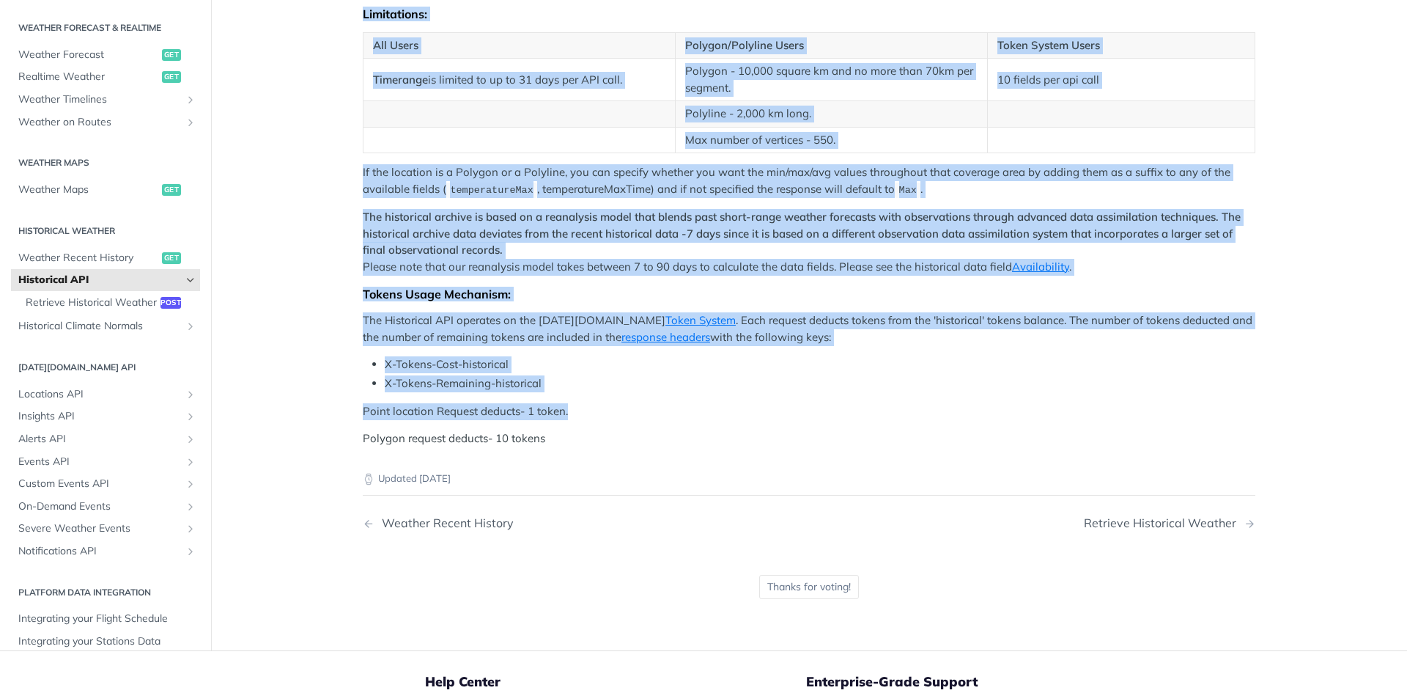
drag, startPoint x: 349, startPoint y: 262, endPoint x: 580, endPoint y: 394, distance: 265.6
click at [580, 394] on article "Historical API Tomorrow.io's Historical Weather API allows you to query weather…" at bounding box center [809, 64] width 938 height 1172
click at [580, 394] on div "Tomorrow.io's Historical Weather API allows you to query weather conditions (li…" at bounding box center [809, 10] width 893 height 873
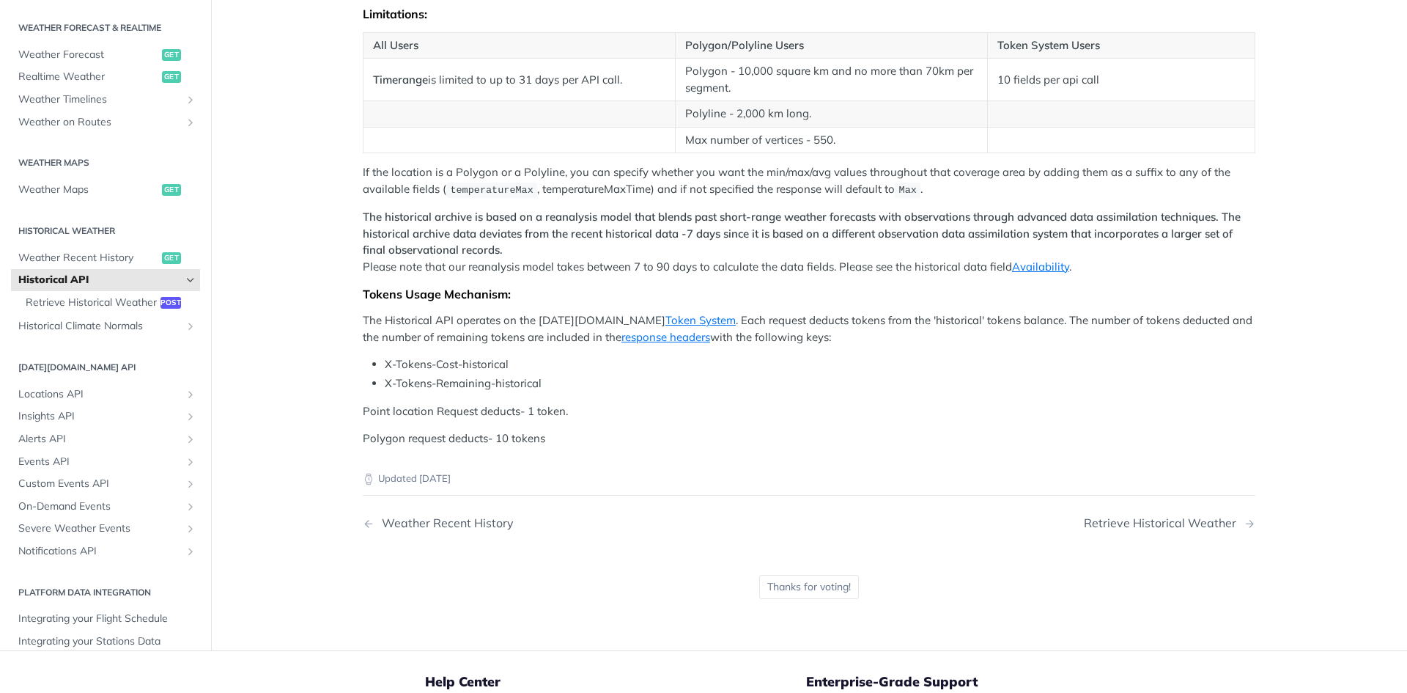
click at [580, 394] on div "Tomorrow.io's Historical Weather API allows you to query weather conditions (li…" at bounding box center [809, 10] width 893 height 873
click at [553, 428] on div "Tomorrow.io's Historical Weather API allows you to query weather conditions (li…" at bounding box center [809, 10] width 893 height 873
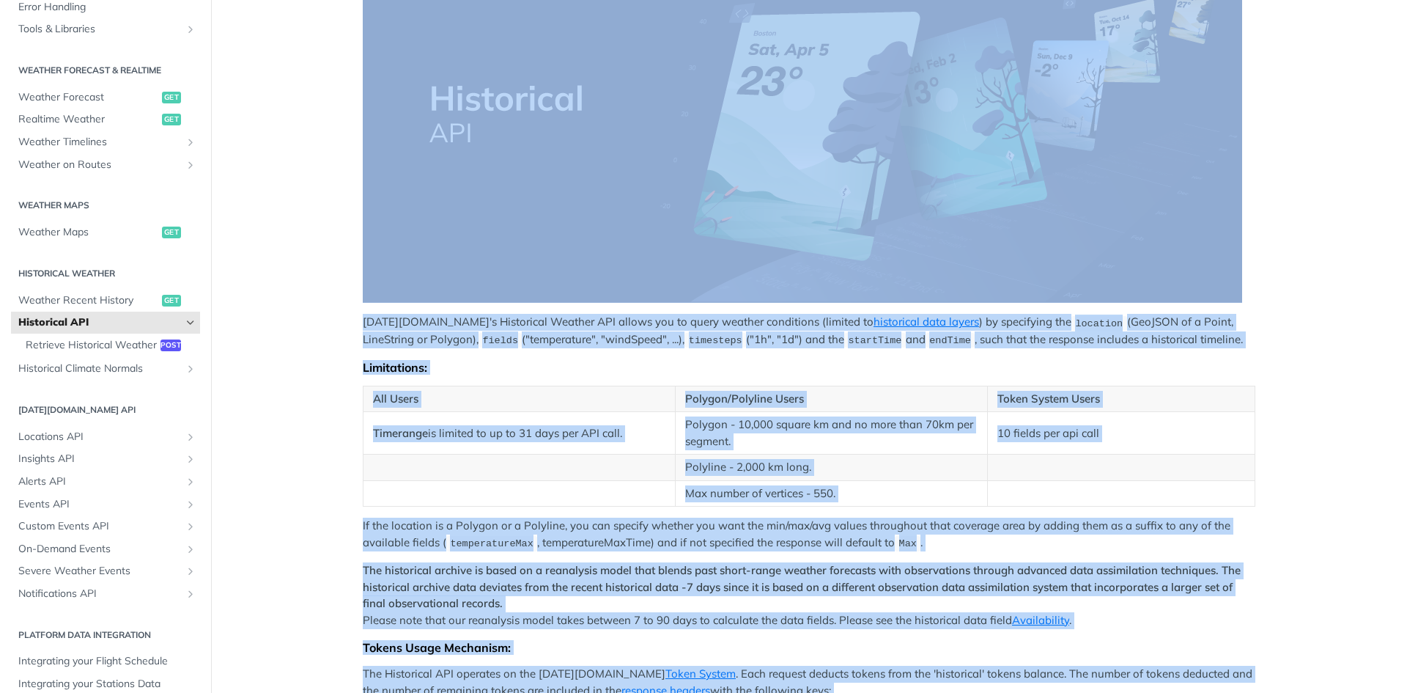
scroll to position [162, 0]
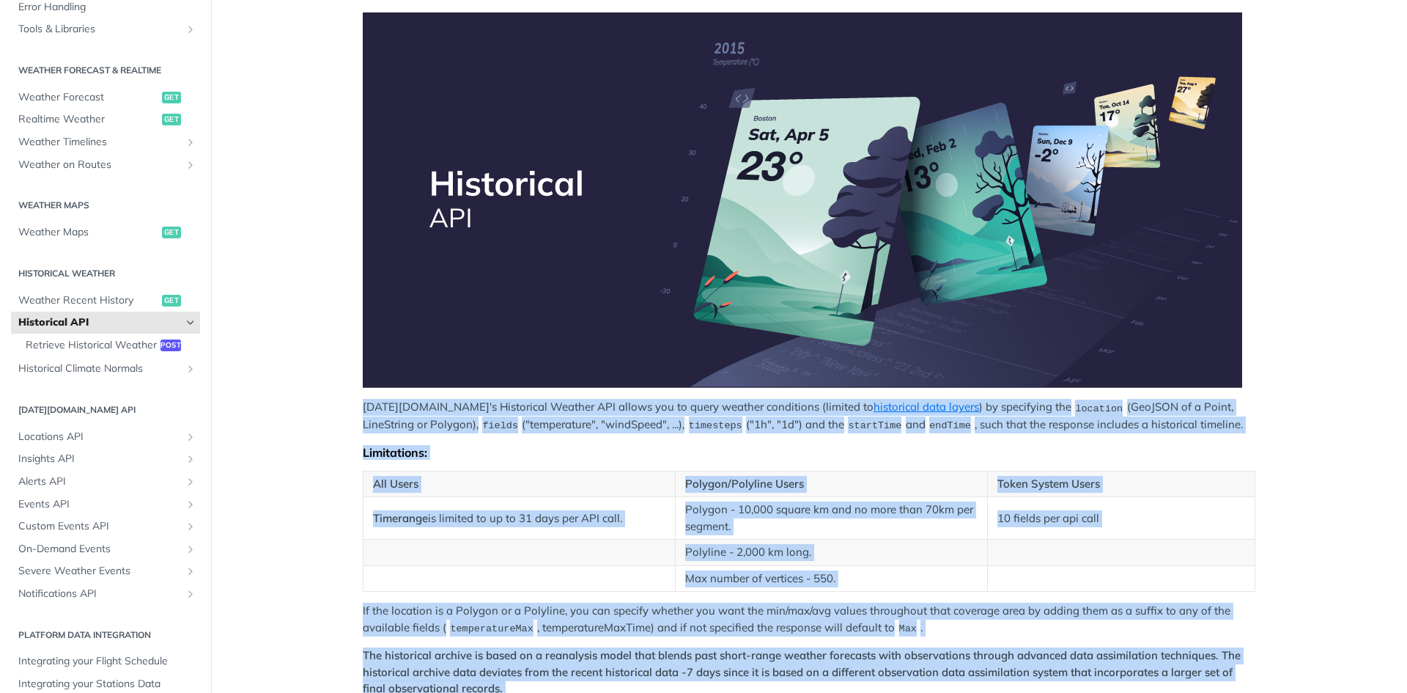
drag, startPoint x: 553, startPoint y: 428, endPoint x: 326, endPoint y: 408, distance: 227.4
click at [326, 408] on main "JUMP TO CTRL-/ Fundamentals Tomorrow.io APIs Weather Data Layers Core Probabili…" at bounding box center [703, 502] width 1407 height 1172
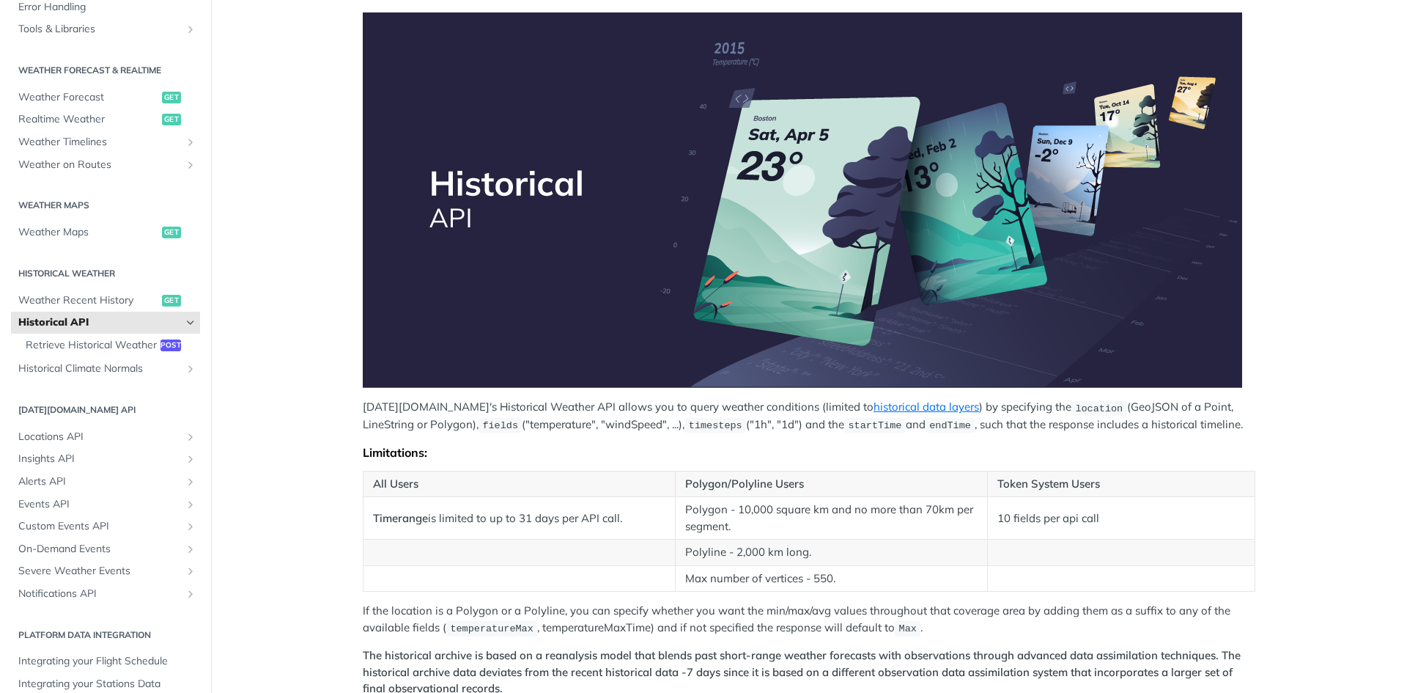
click at [378, 391] on div "Tomorrow.io's Historical Weather API allows you to query weather conditions (li…" at bounding box center [809, 448] width 893 height 873
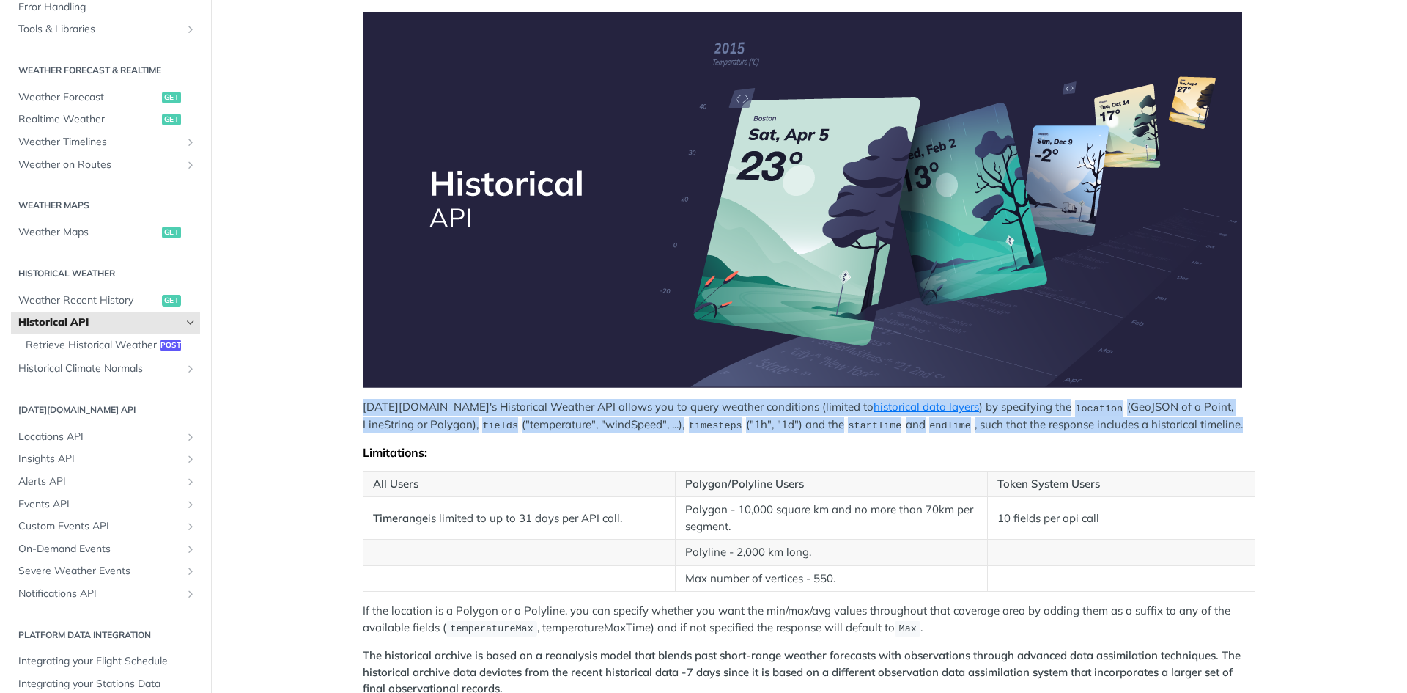
click at [369, 394] on div "Tomorrow.io's Historical Weather API allows you to query weather conditions (li…" at bounding box center [809, 448] width 893 height 873
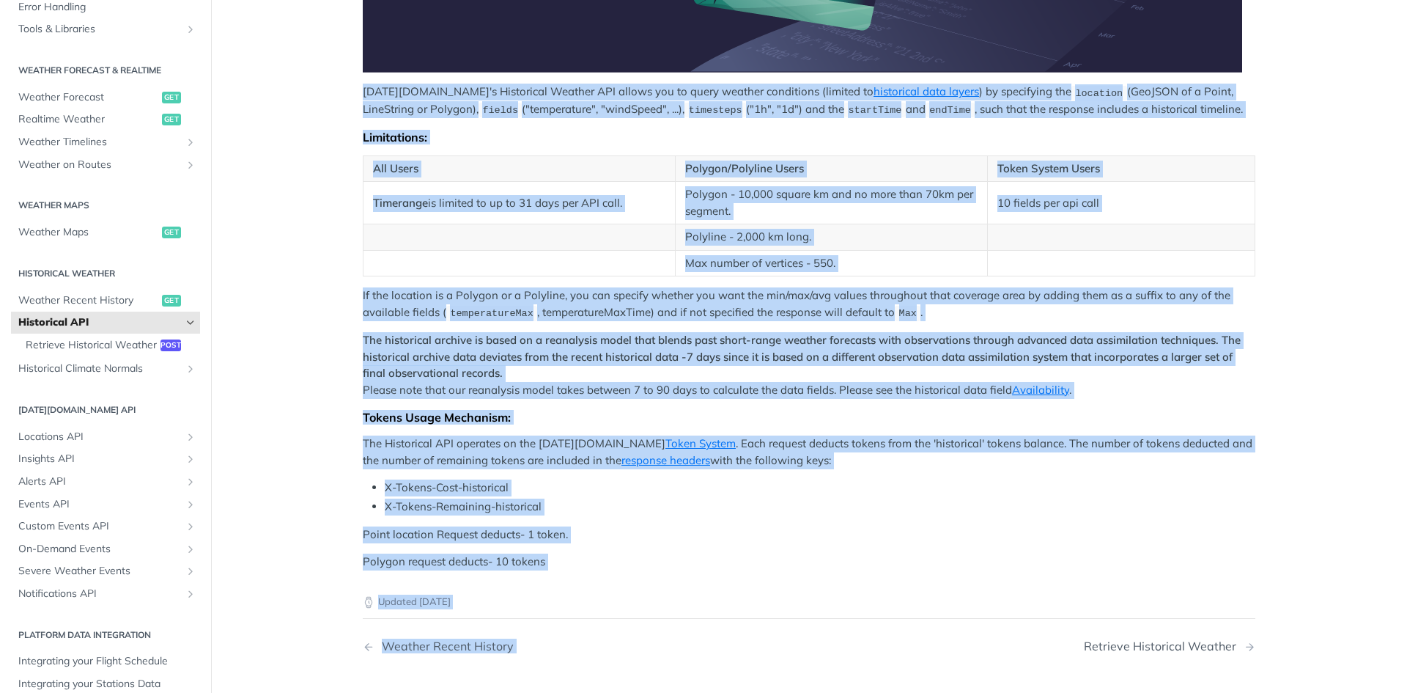
scroll to position [529, 0]
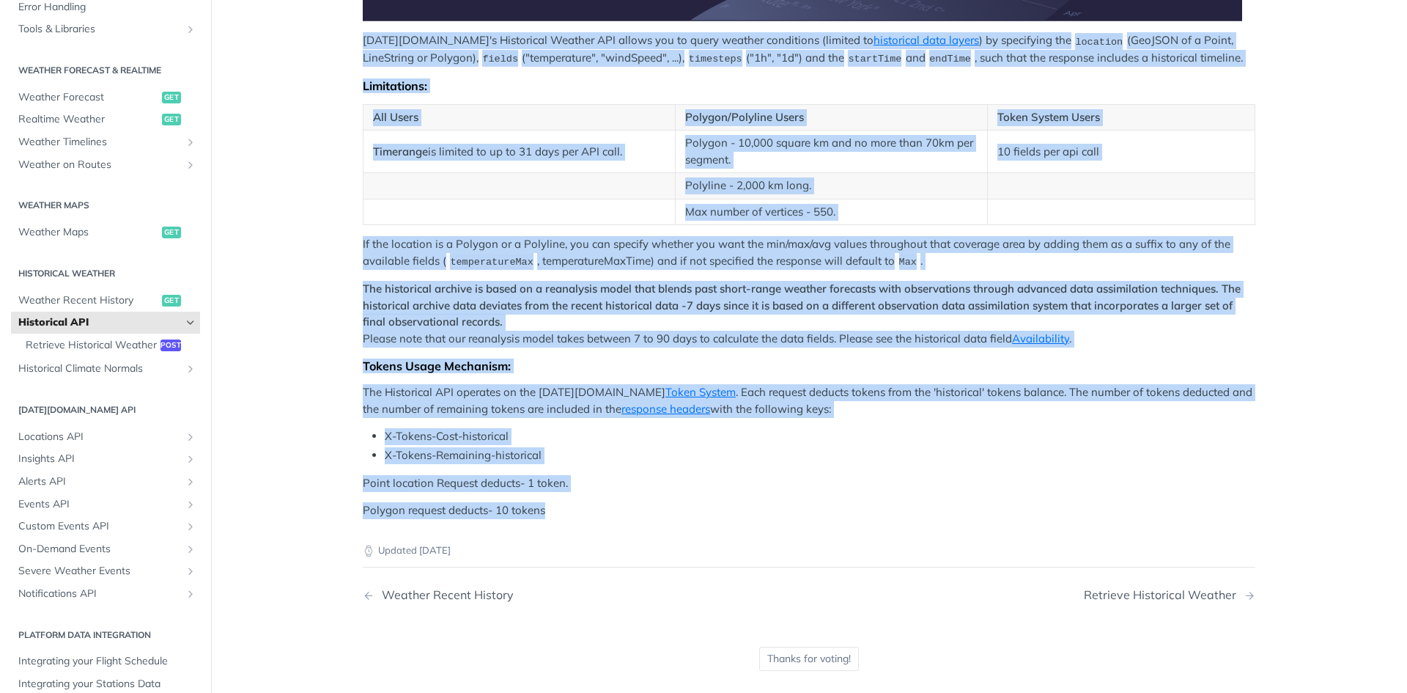
drag, startPoint x: 369, startPoint y: 394, endPoint x: 562, endPoint y: 512, distance: 225.4
click at [562, 512] on div "Tomorrow.io's Historical Weather API allows you to query weather conditions (li…" at bounding box center [809, 82] width 893 height 873
click at [562, 512] on p "Polygon request deducts- 10 tokens" at bounding box center [809, 510] width 893 height 17
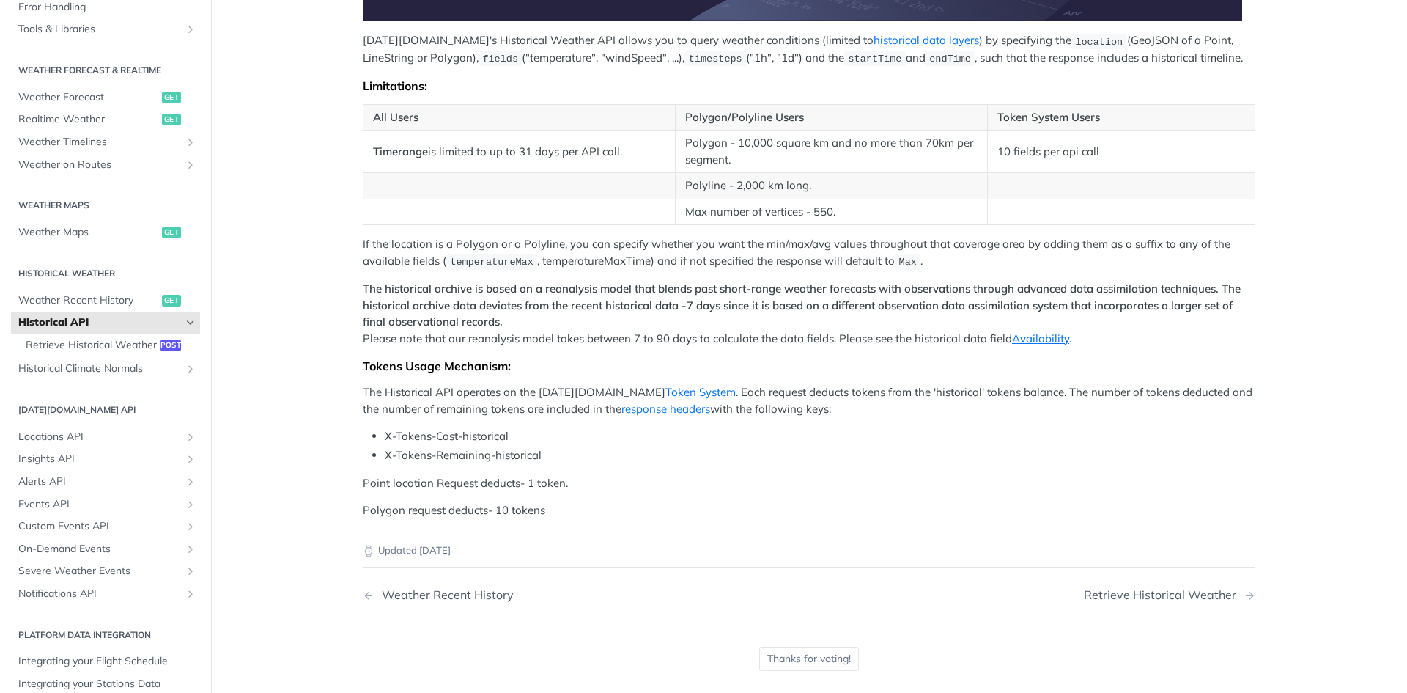
click at [562, 512] on p "Polygon request deducts- 10 tokens" at bounding box center [809, 510] width 893 height 17
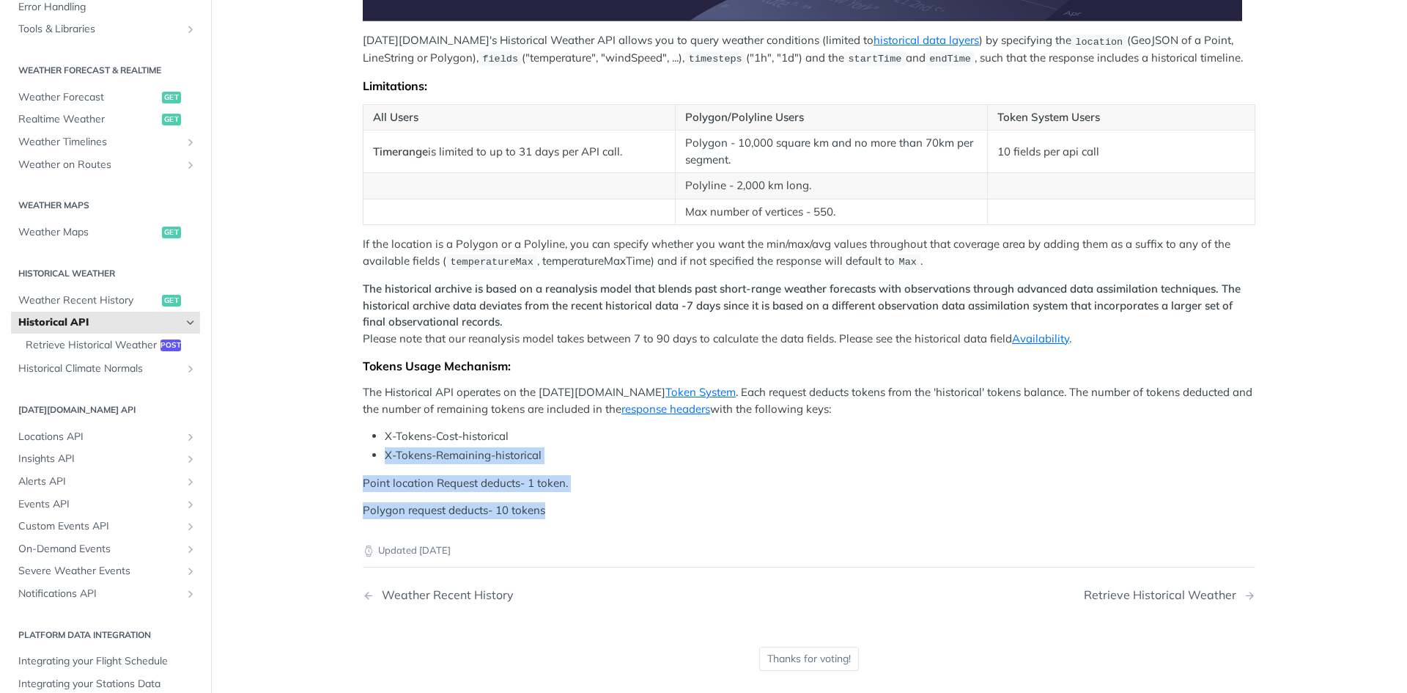
drag, startPoint x: 562, startPoint y: 512, endPoint x: 503, endPoint y: 440, distance: 92.7
click at [503, 440] on div "Tomorrow.io's Historical Weather API allows you to query weather conditions (li…" at bounding box center [809, 82] width 893 height 873
click at [556, 509] on p "Polygon request deducts- 10 tokens" at bounding box center [809, 510] width 893 height 17
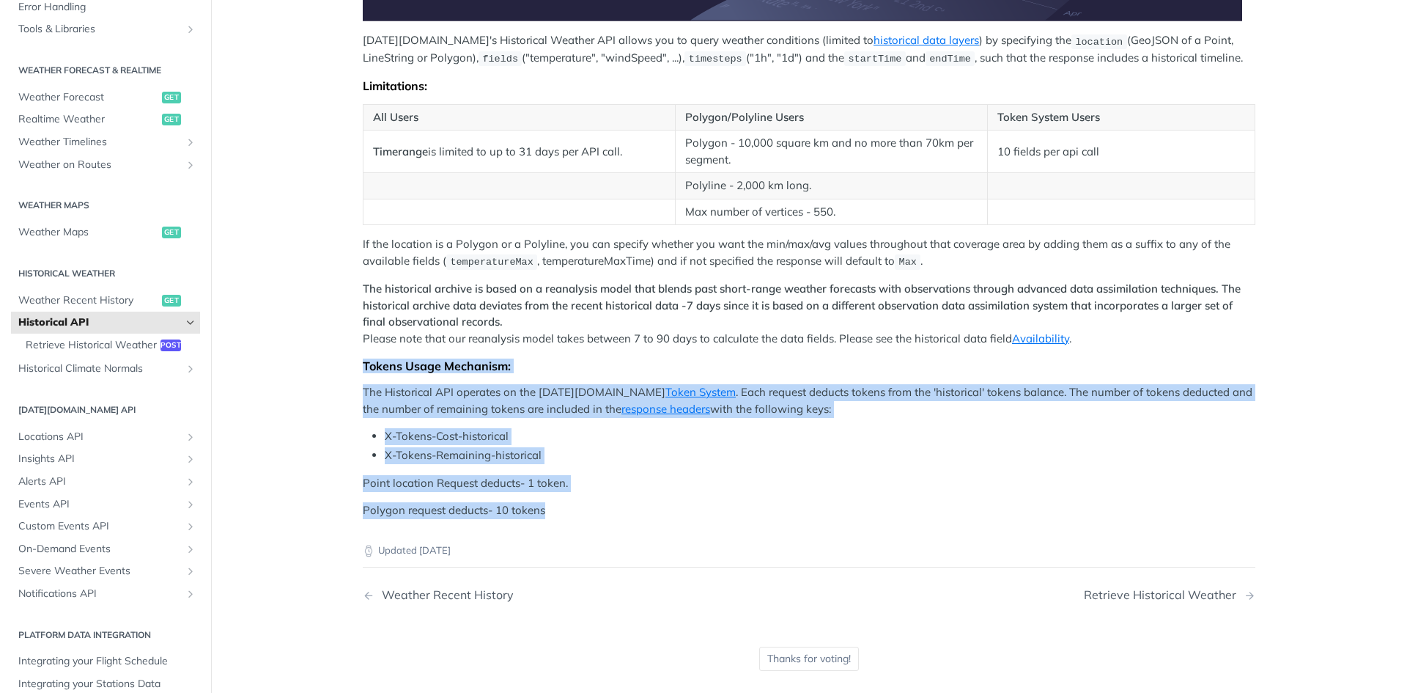
drag, startPoint x: 556, startPoint y: 509, endPoint x: 336, endPoint y: 367, distance: 261.3
click at [340, 367] on article "Historical API Tomorrow.io's Historical Weather API allows you to query weather…" at bounding box center [809, 136] width 938 height 1172
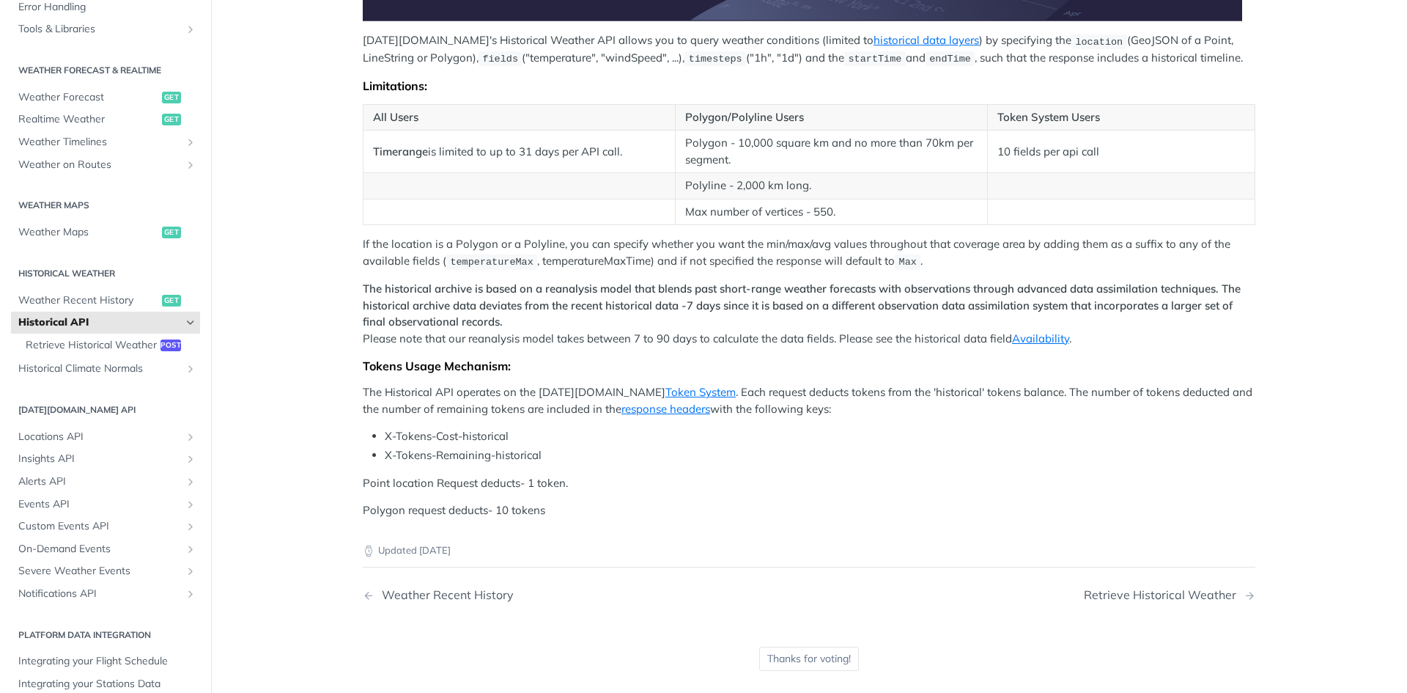
click at [340, 367] on article "Historical API Tomorrow.io's Historical Weather API allows you to query weather…" at bounding box center [809, 136] width 938 height 1172
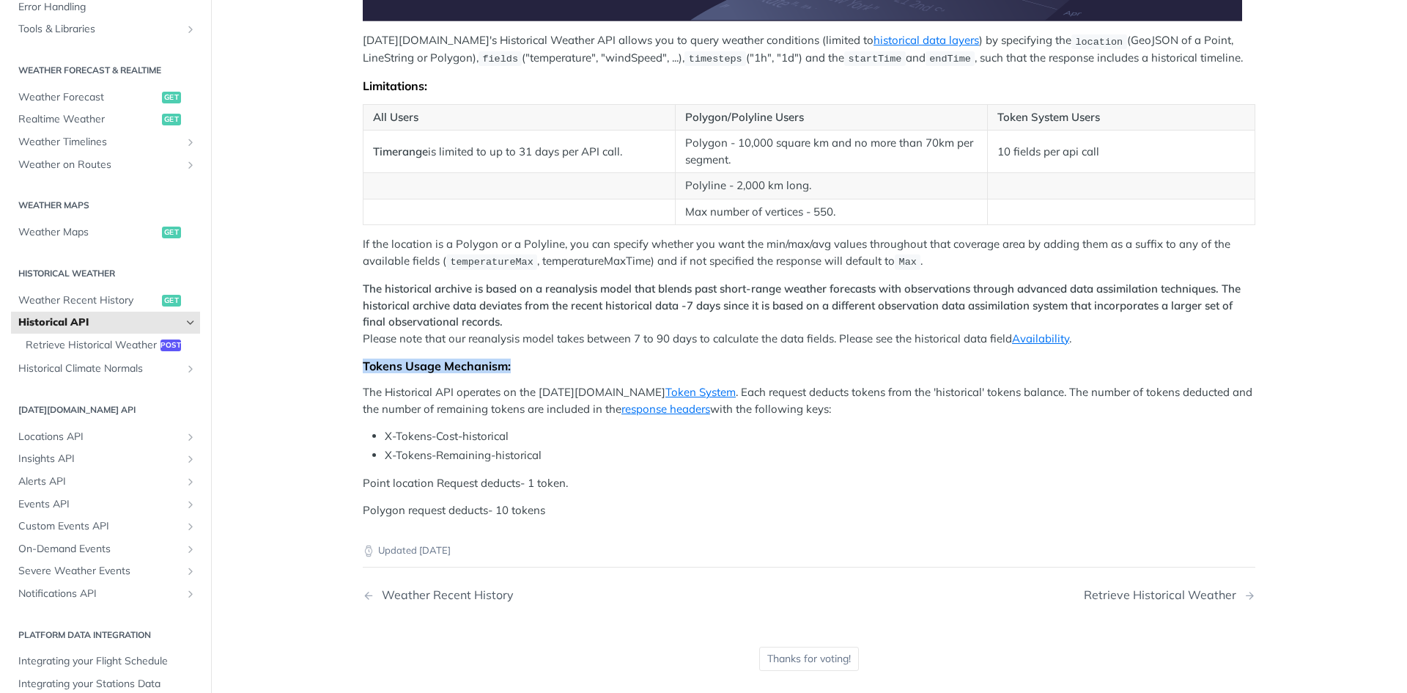
click at [340, 367] on article "Historical API Tomorrow.io's Historical Weather API allows you to query weather…" at bounding box center [809, 136] width 938 height 1172
click at [375, 290] on strong "The historical archive is based on a reanalysis model that blends past short-ra…" at bounding box center [802, 304] width 878 height 47
click at [340, 213] on article "Historical API Tomorrow.io's Historical Weather API allows you to query weather…" at bounding box center [809, 136] width 938 height 1172
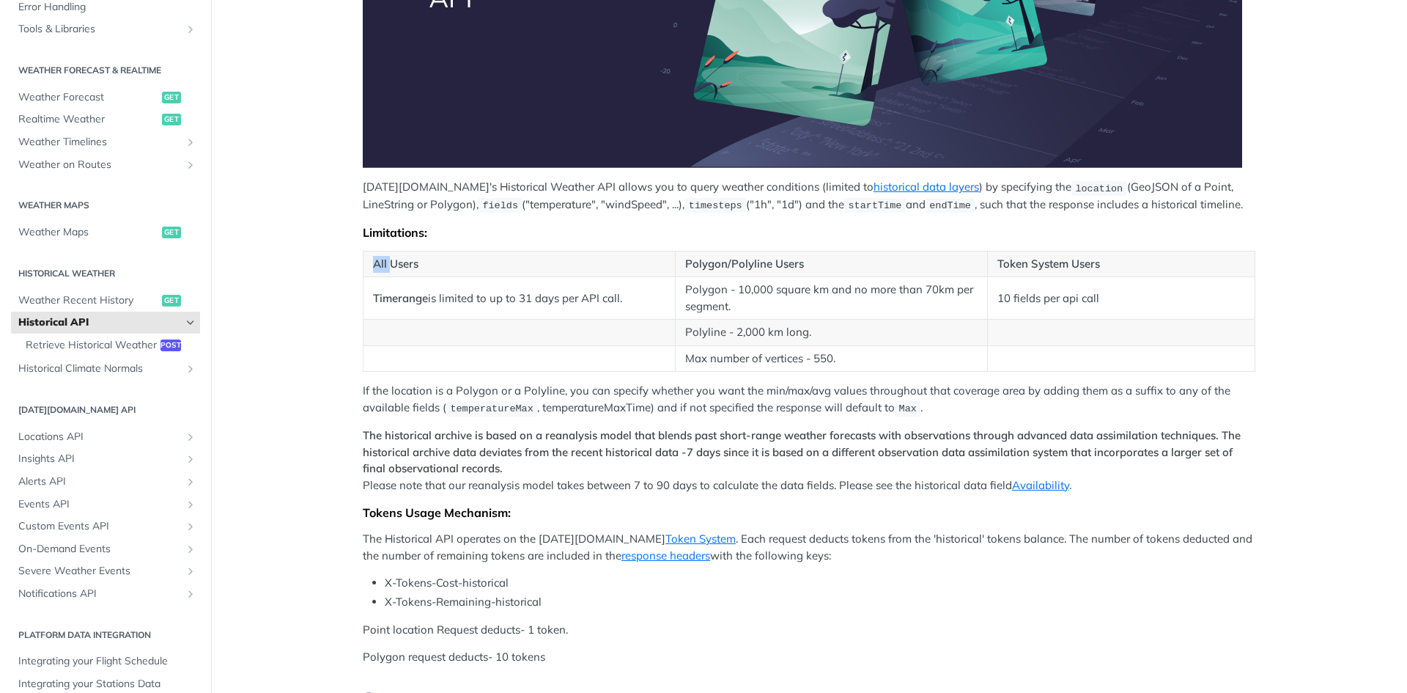
scroll to position [309, 0]
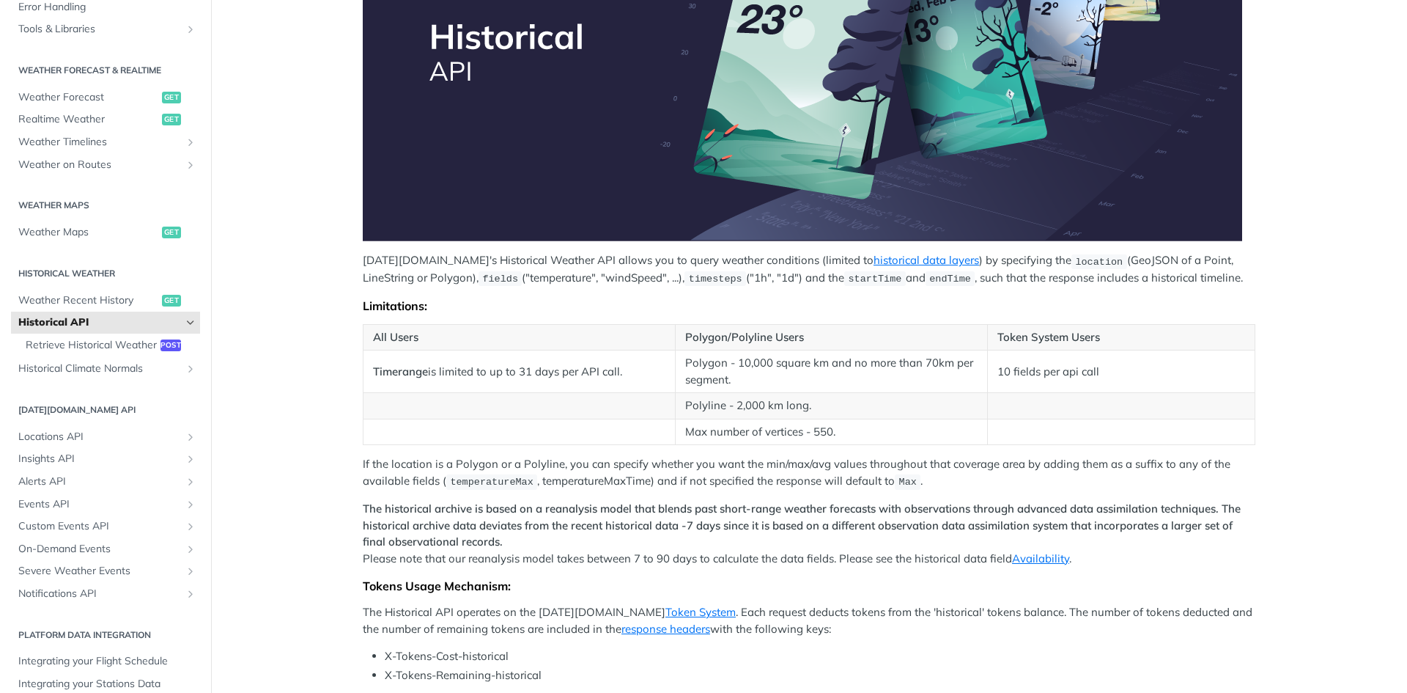
click at [352, 249] on article "Historical API Tomorrow.io's Historical Weather API allows you to query weather…" at bounding box center [809, 356] width 938 height 1172
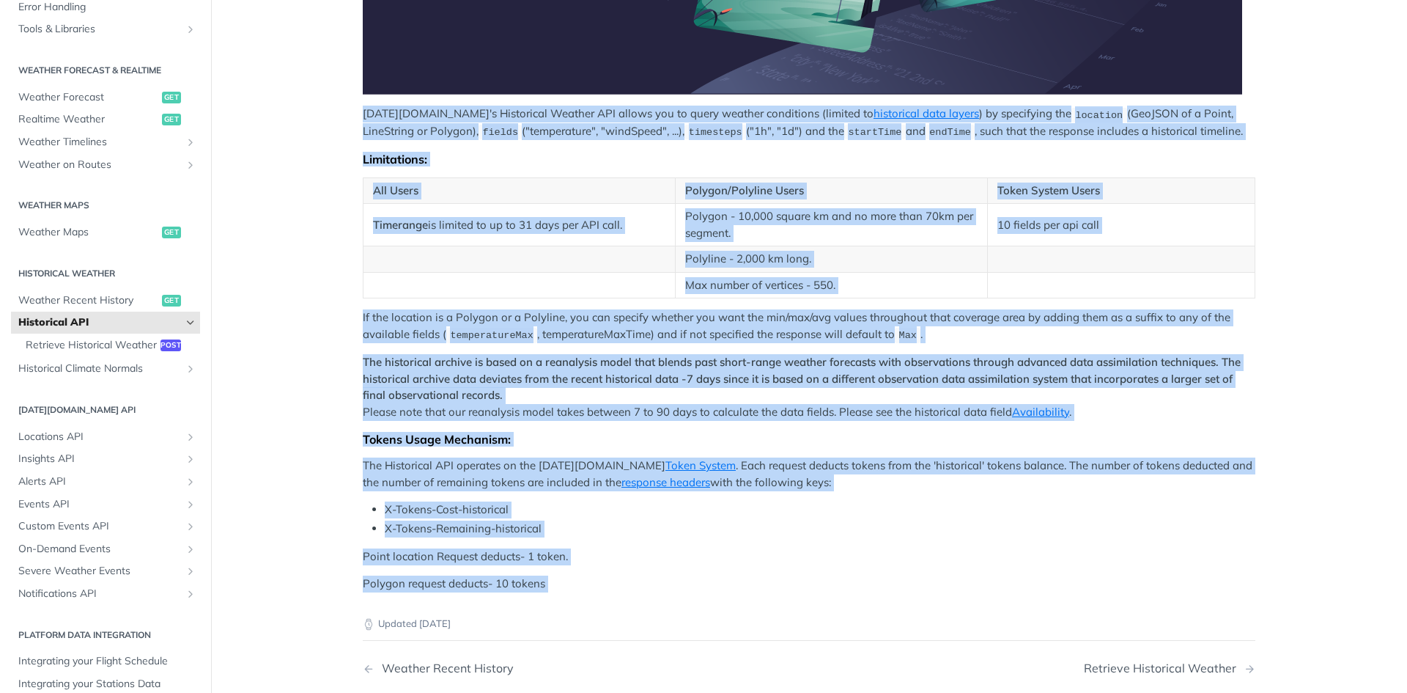
scroll to position [529, 0]
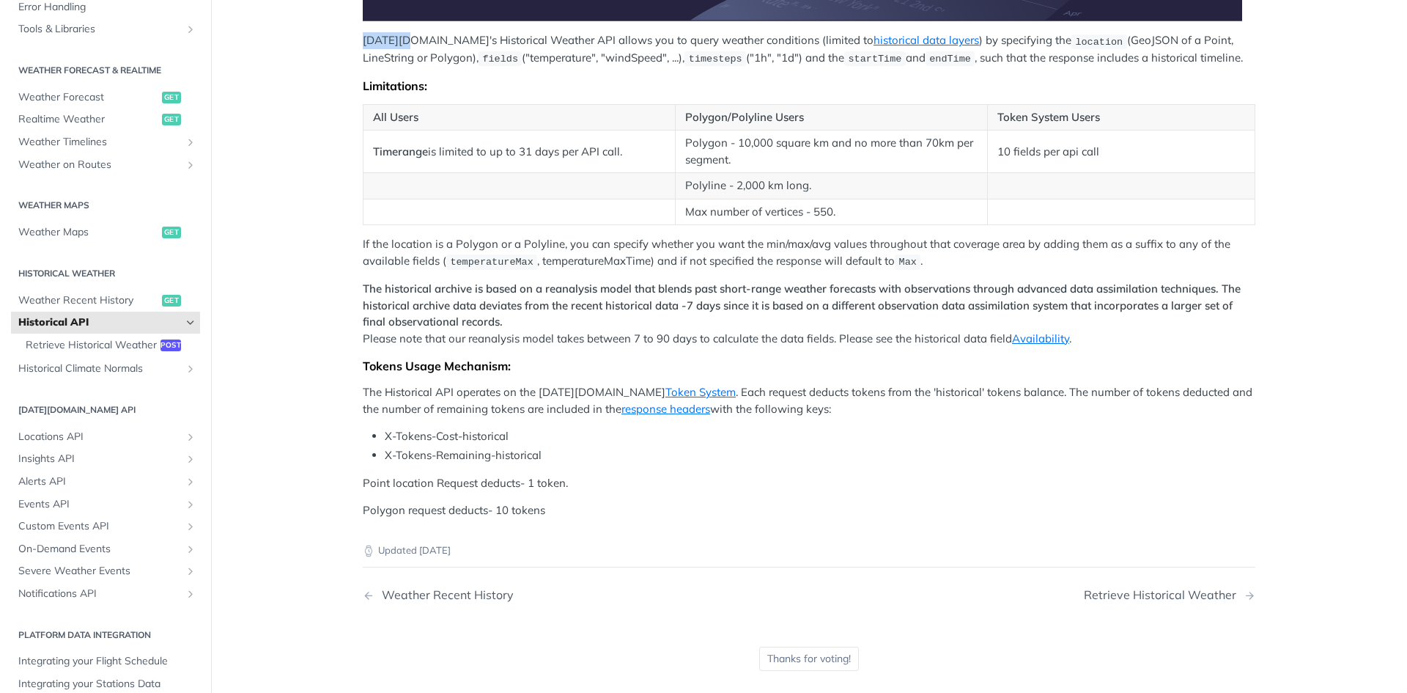
drag, startPoint x: 352, startPoint y: 249, endPoint x: 364, endPoint y: 42, distance: 207.8
click at [364, 42] on article "Historical API Tomorrow.io's Historical Weather API allows you to query weather…" at bounding box center [809, 136] width 938 height 1172
click at [364, 42] on p "Tomorrow.io's Historical Weather API allows you to query weather conditions (li…" at bounding box center [809, 49] width 893 height 34
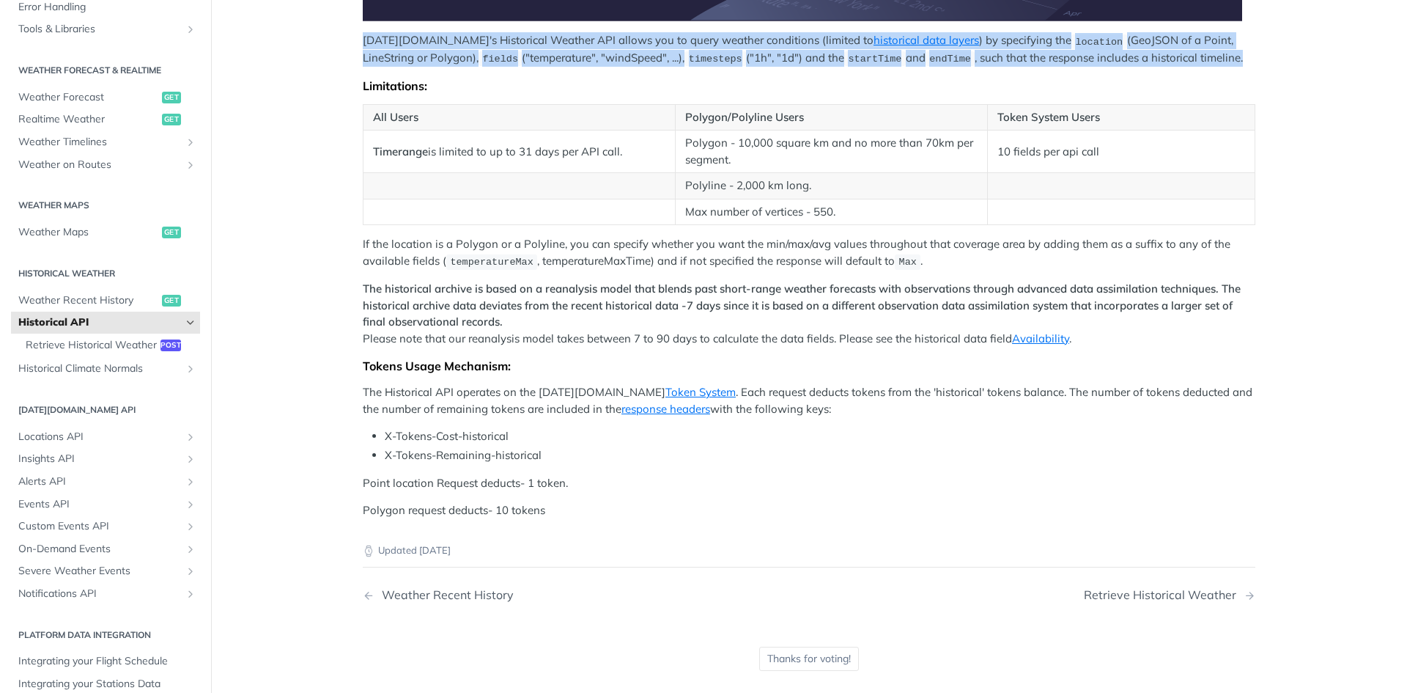
click at [364, 42] on p "Tomorrow.io's Historical Weather API allows you to query weather conditions (li…" at bounding box center [809, 49] width 893 height 34
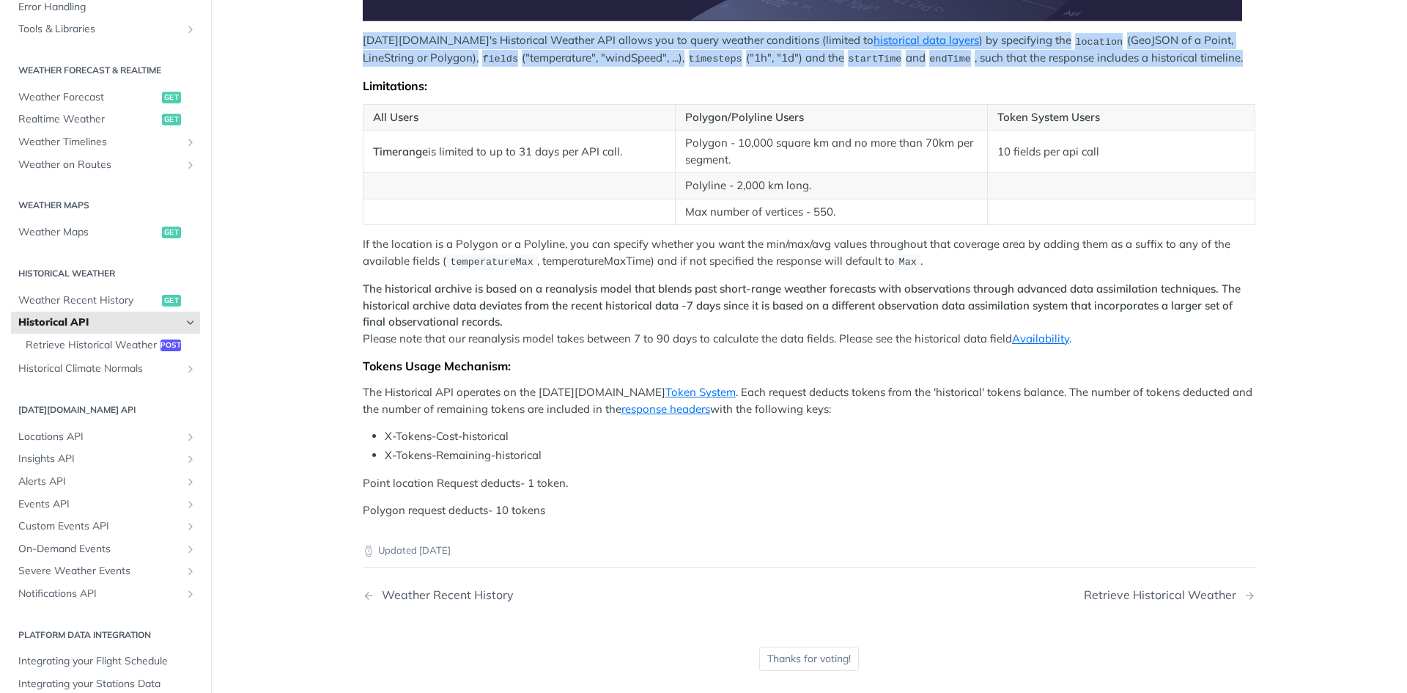
drag, startPoint x: 364, startPoint y: 42, endPoint x: 366, endPoint y: 50, distance: 8.4
click at [364, 43] on p "Tomorrow.io's Historical Weather API allows you to query weather conditions (li…" at bounding box center [809, 49] width 893 height 34
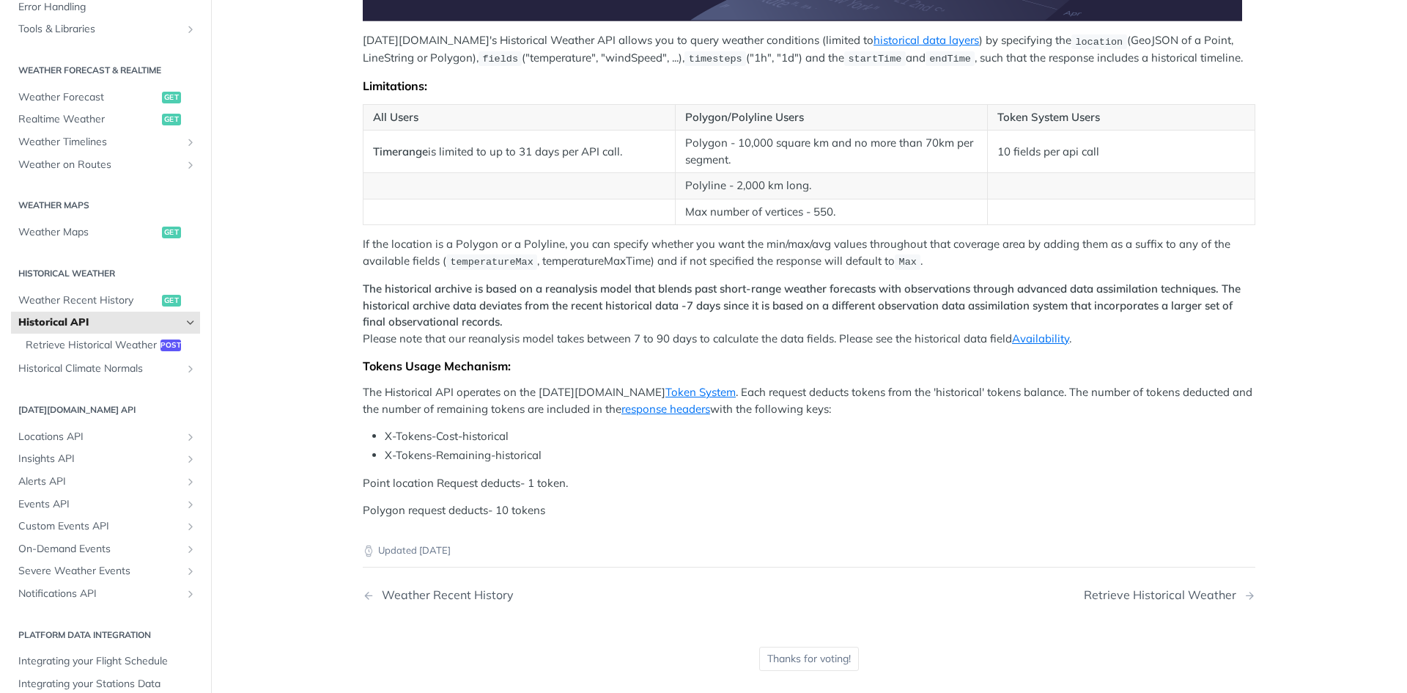
click at [400, 122] on th "All Users" at bounding box center [520, 117] width 312 height 26
drag, startPoint x: 406, startPoint y: 147, endPoint x: 414, endPoint y: 168, distance: 22.7
click at [414, 168] on td "Timerange is limited to up to 31 days per API call." at bounding box center [520, 151] width 312 height 43
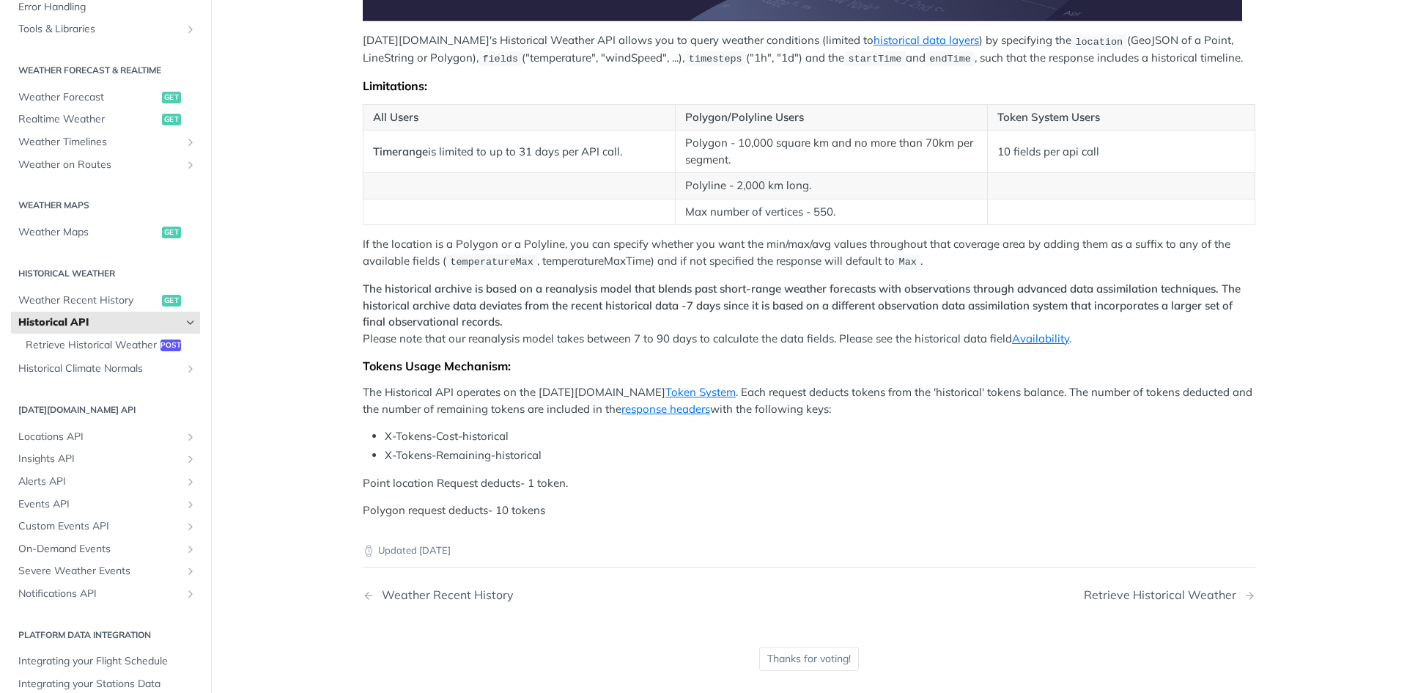
click at [375, 155] on strong "Timerange" at bounding box center [400, 151] width 55 height 14
click at [373, 151] on strong "Timerange" at bounding box center [400, 151] width 55 height 14
click at [364, 133] on td "Timerange is limited to up to 31 days per API call." at bounding box center [520, 151] width 312 height 43
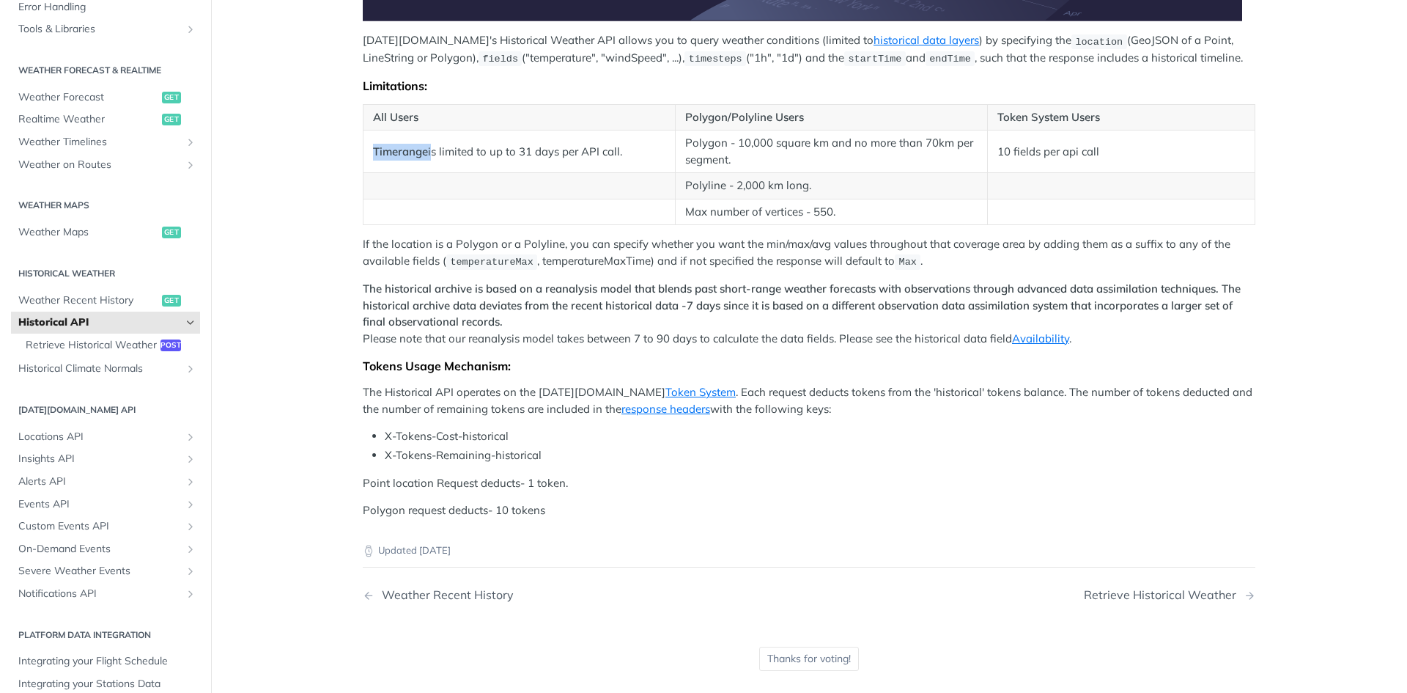
click at [364, 133] on td "Timerange is limited to up to 31 days per API call." at bounding box center [520, 151] width 312 height 43
drag, startPoint x: 361, startPoint y: 133, endPoint x: 599, endPoint y: 163, distance: 239.4
click at [599, 163] on td "Timerange is limited to up to 31 days per API call." at bounding box center [520, 151] width 312 height 43
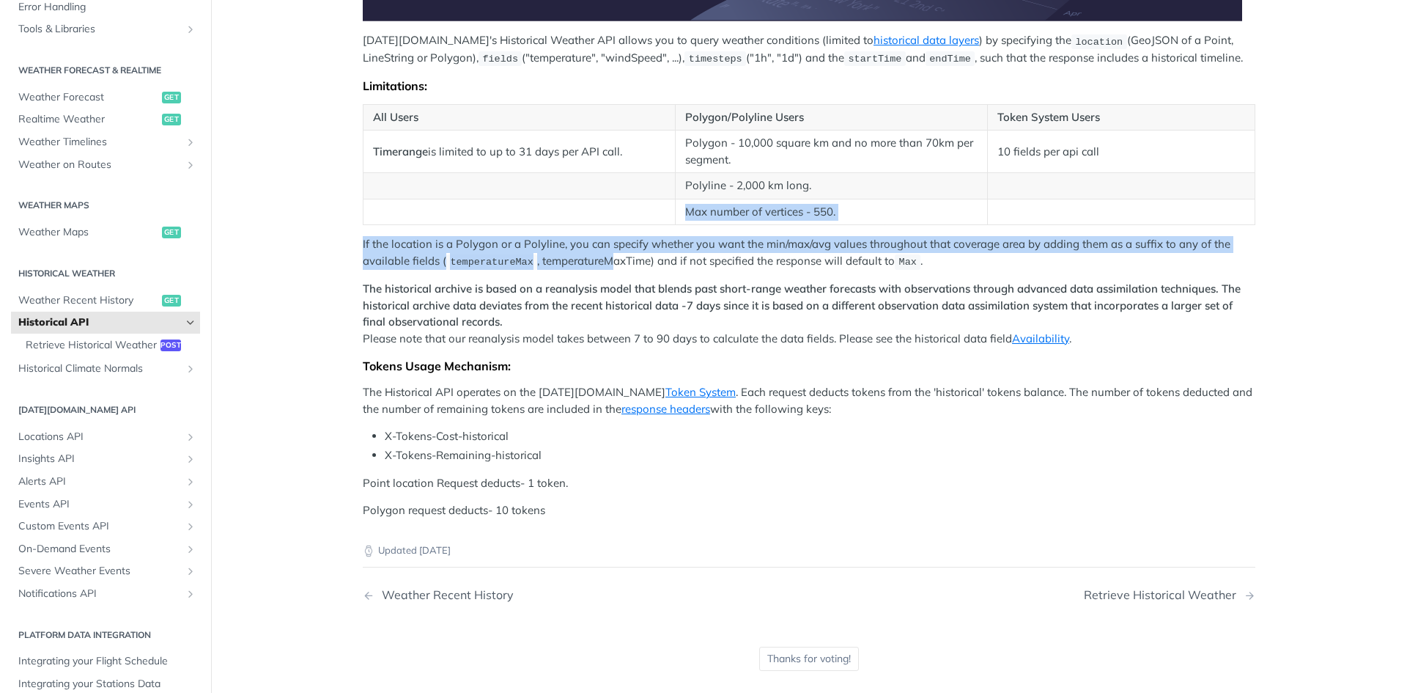
click at [603, 255] on div "Tomorrow.io's Historical Weather API allows you to query weather conditions (li…" at bounding box center [809, 82] width 893 height 873
click at [603, 255] on p "If the location is a Polygon or a Polyline, you can specify whether you want th…" at bounding box center [809, 253] width 893 height 34
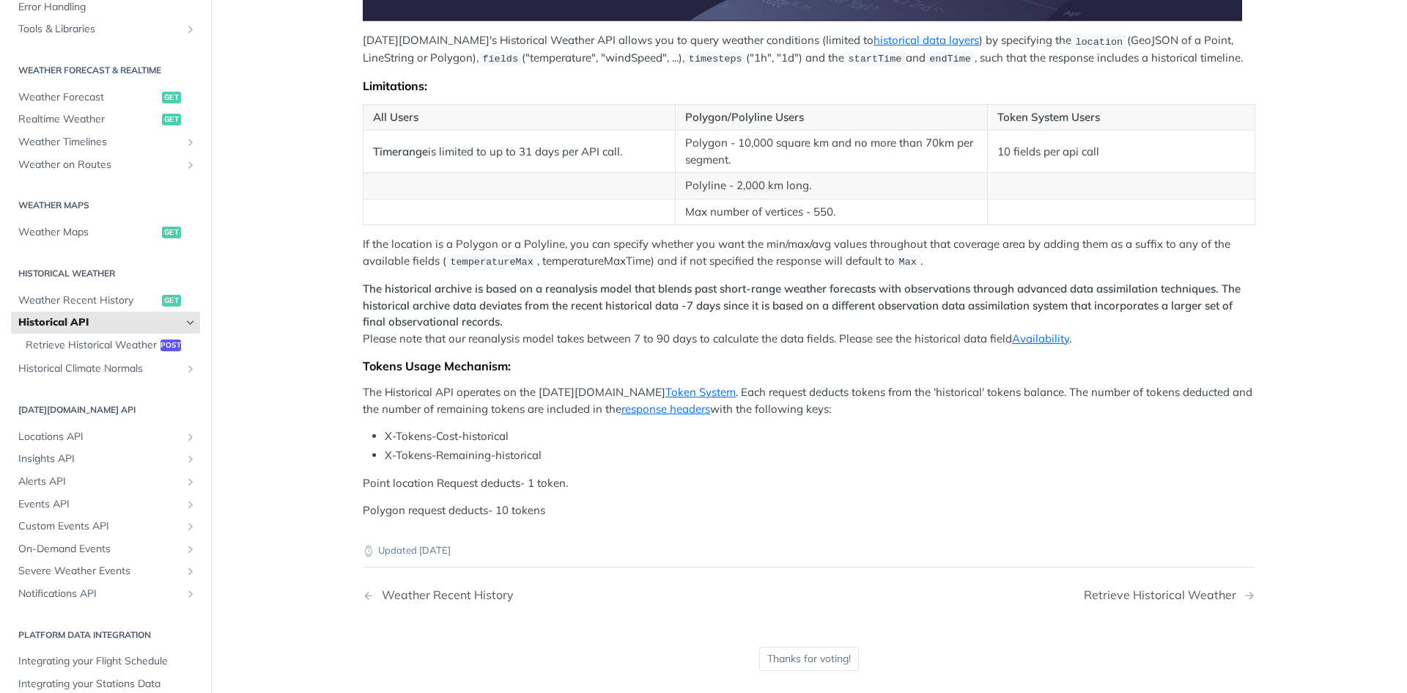
click at [340, 235] on article "Historical API Tomorrow.io's Historical Weather API allows you to query weather…" at bounding box center [809, 136] width 938 height 1172
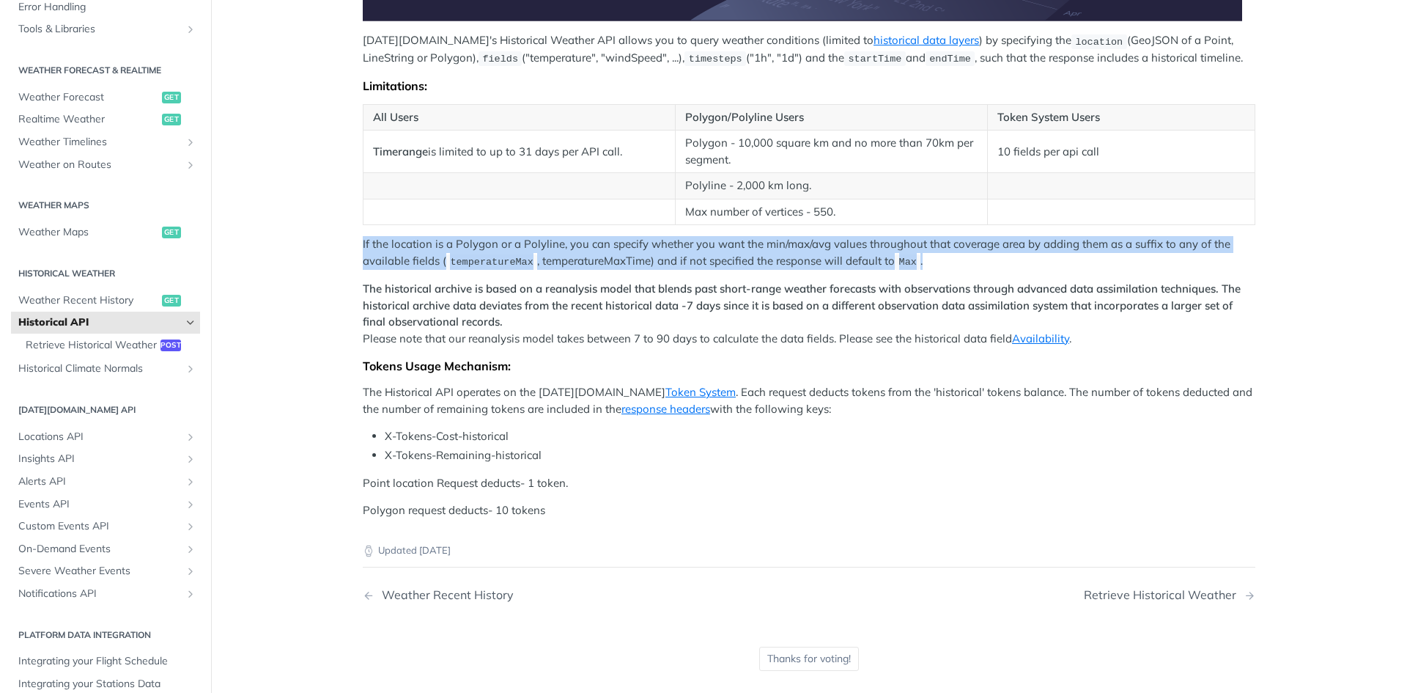
click at [340, 235] on article "Historical API Tomorrow.io's Historical Weather API allows you to query weather…" at bounding box center [809, 136] width 938 height 1172
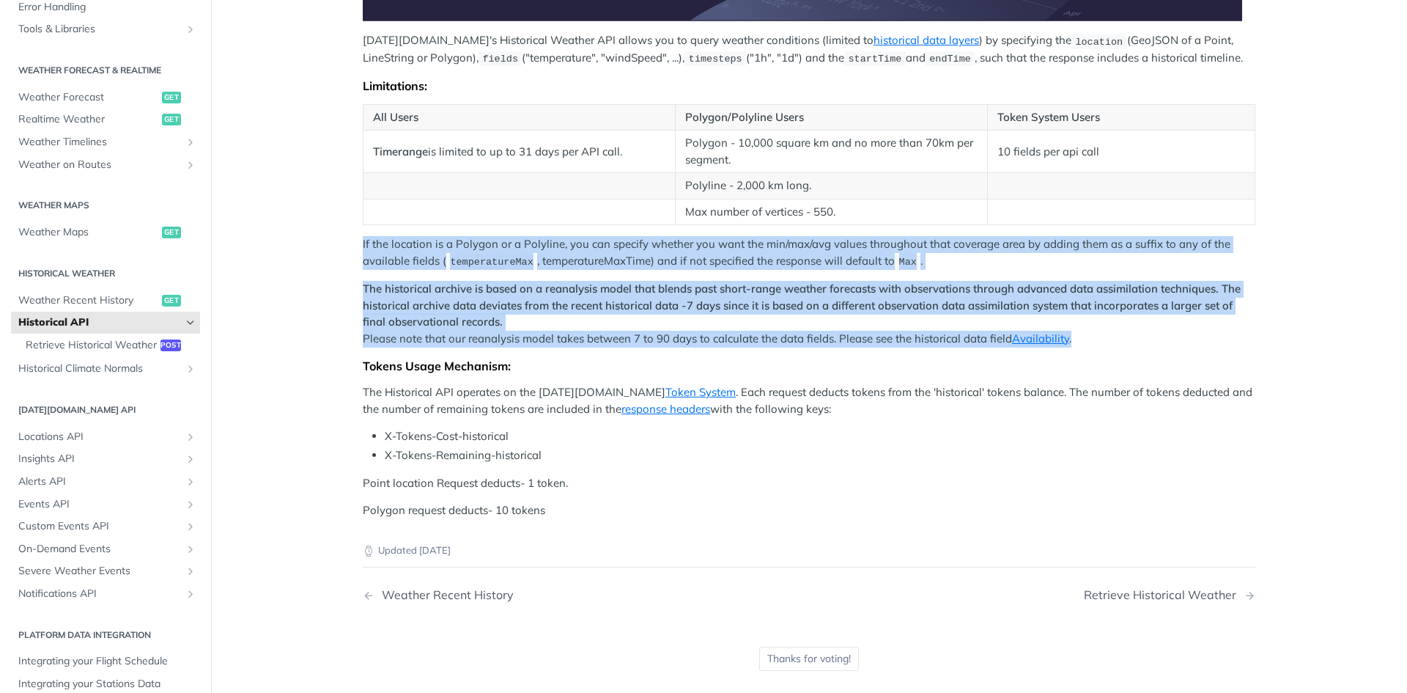
drag, startPoint x: 337, startPoint y: 235, endPoint x: 590, endPoint y: 337, distance: 272.9
click at [590, 337] on article "Historical API Tomorrow.io's Historical Weather API allows you to query weather…" at bounding box center [809, 136] width 938 height 1172
click at [590, 337] on p "The historical archive is based on a reanalysis model that blends past short-ra…" at bounding box center [809, 314] width 893 height 66
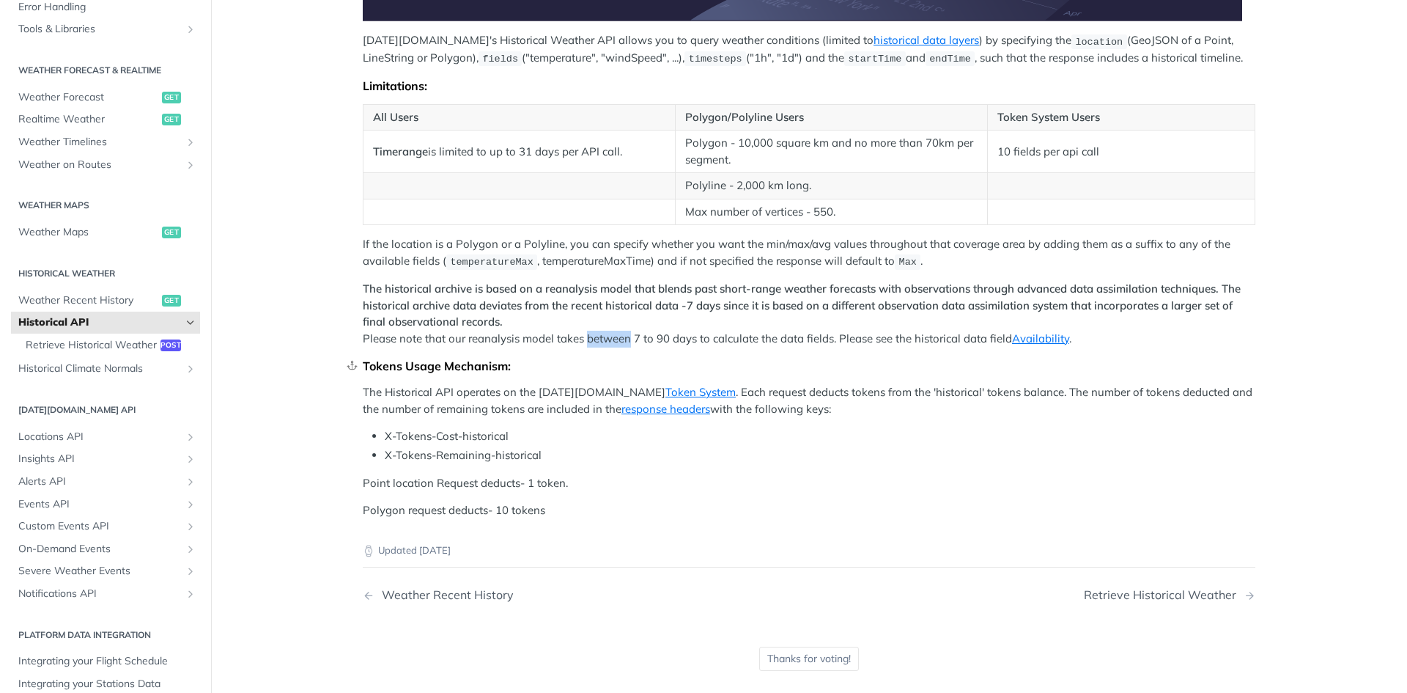
click at [652, 367] on div "Tokens Usage Mechanism:" at bounding box center [809, 365] width 893 height 15
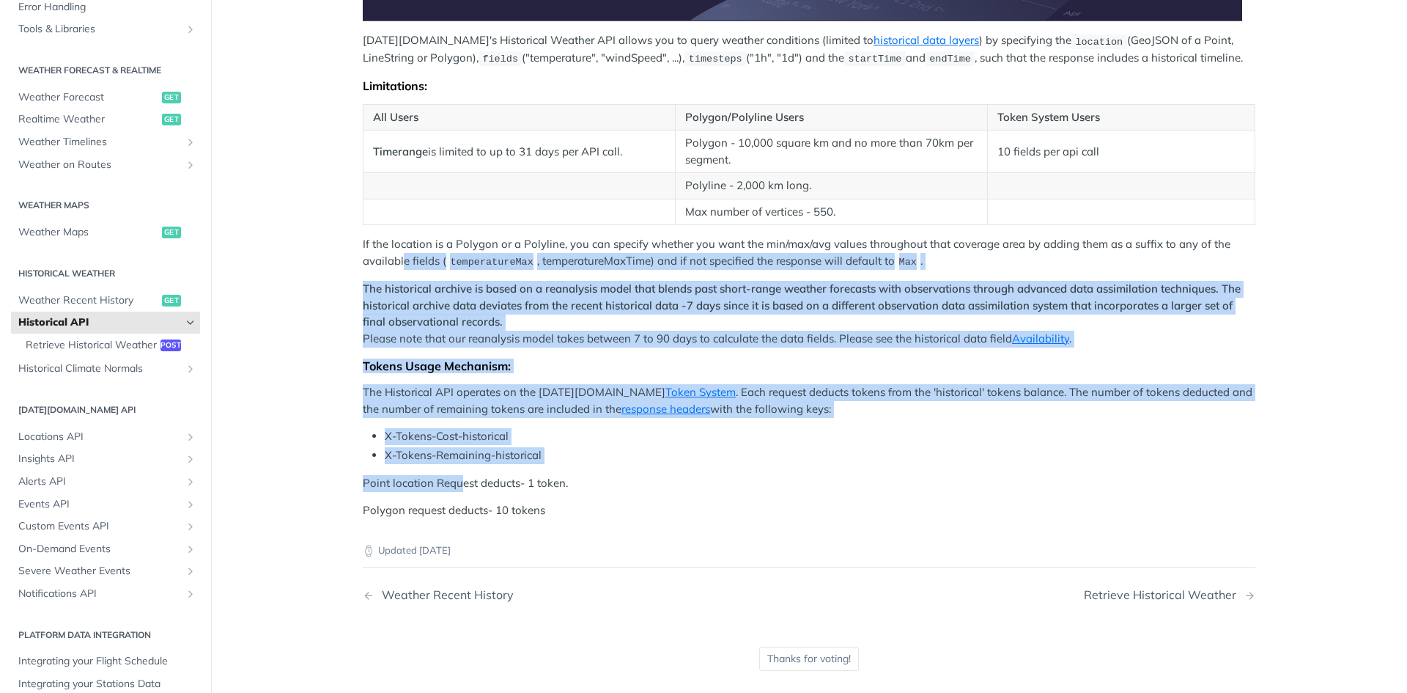
drag, startPoint x: 444, startPoint y: 478, endPoint x: 398, endPoint y: 262, distance: 220.3
click at [398, 262] on div "Tomorrow.io's Historical Weather API allows you to query weather conditions (li…" at bounding box center [809, 82] width 893 height 873
click at [398, 262] on p "If the location is a Polygon or a Polyline, you can specify whether you want th…" at bounding box center [809, 253] width 893 height 34
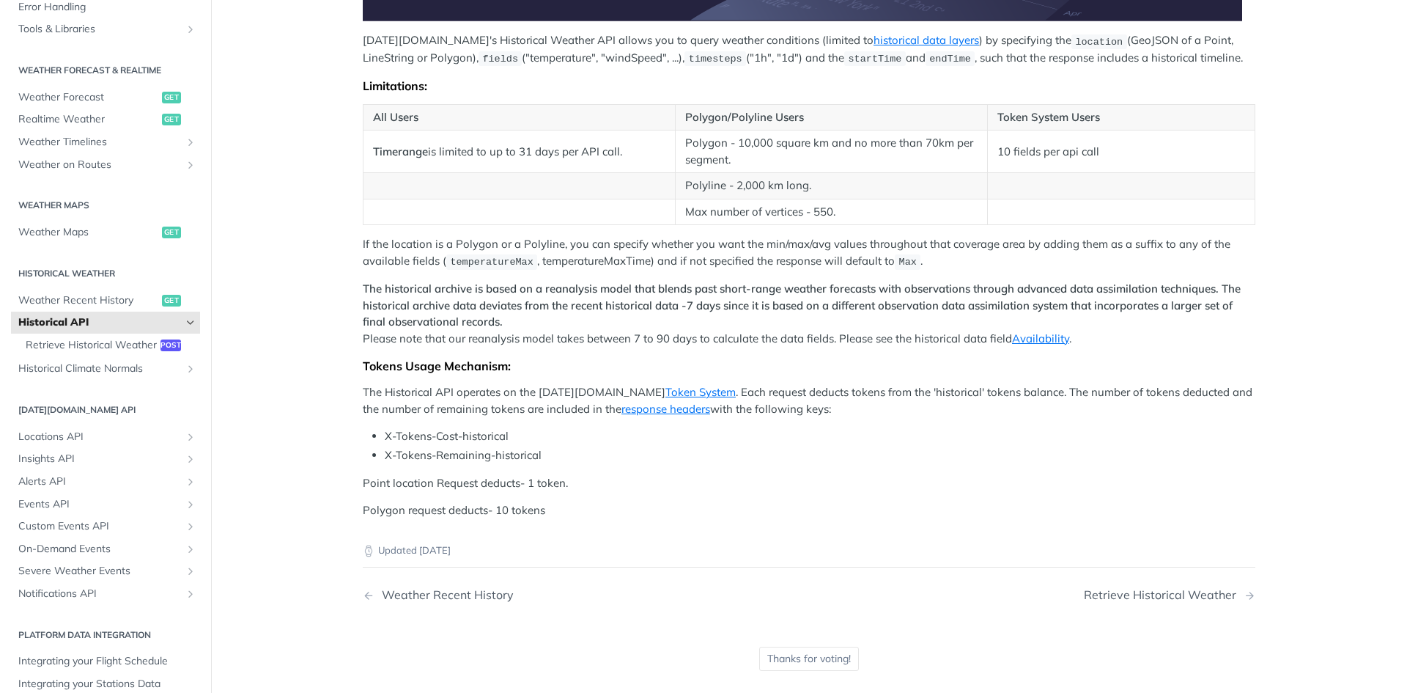
drag, startPoint x: 327, startPoint y: 226, endPoint x: 551, endPoint y: 292, distance: 233.1
click at [355, 236] on main "JUMP TO CTRL-/ Fundamentals Tomorrow.io APIs Weather Data Layers Core Probabili…" at bounding box center [703, 136] width 1407 height 1172
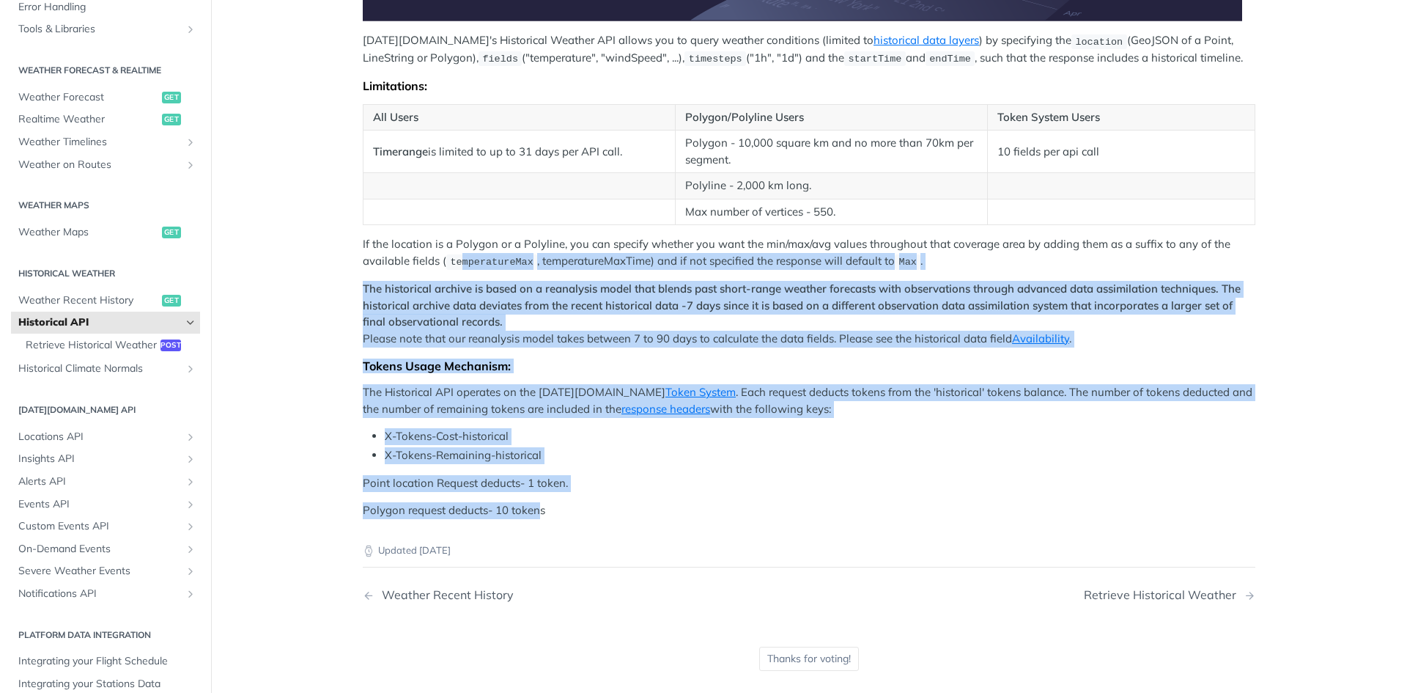
drag, startPoint x: 551, startPoint y: 292, endPoint x: 545, endPoint y: 512, distance: 220.7
click at [534, 510] on div "Tomorrow.io's Historical Weather API allows you to query weather conditions (li…" at bounding box center [809, 82] width 893 height 873
click at [613, 519] on div "Updated 3 months ago" at bounding box center [809, 538] width 893 height 39
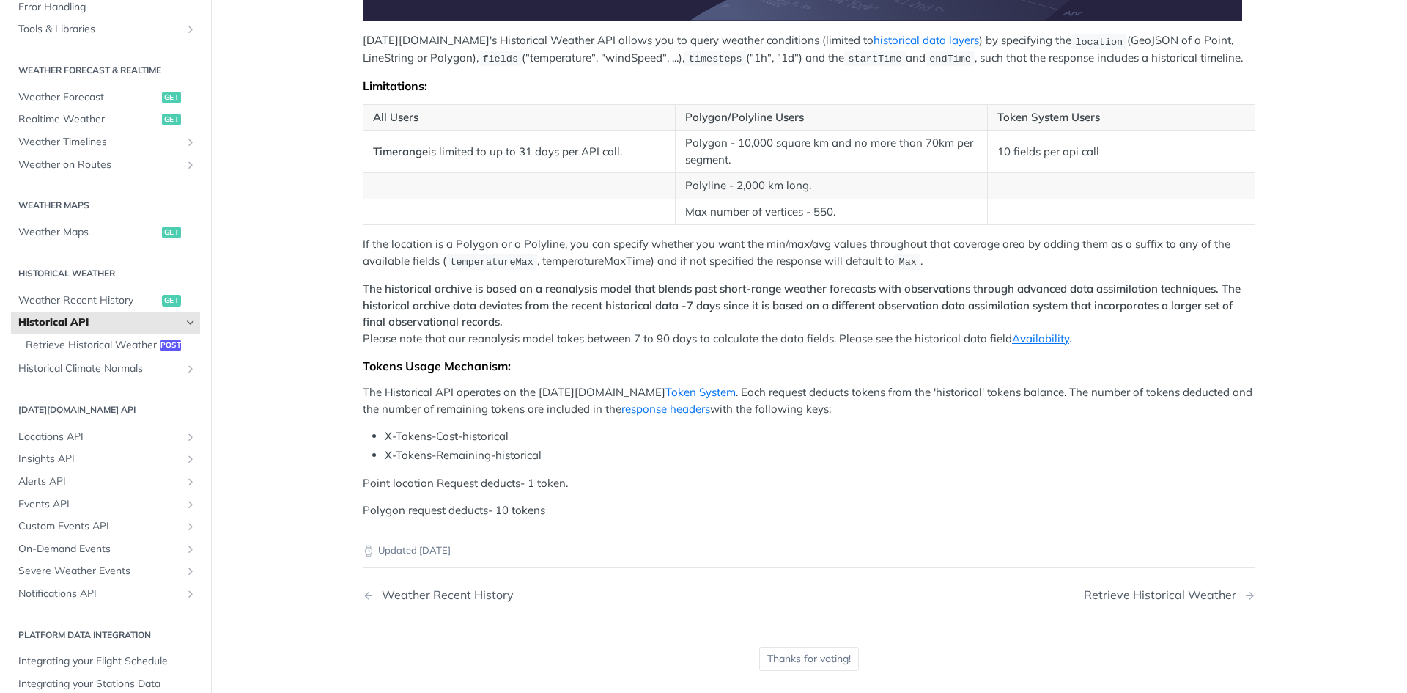
click at [664, 519] on div "Updated 3 months ago" at bounding box center [809, 538] width 893 height 39
drag, startPoint x: 664, startPoint y: 519, endPoint x: 531, endPoint y: 493, distance: 136.0
click at [625, 509] on article "Historical API Tomorrow.io's Historical Weather API allows you to query weather…" at bounding box center [809, 136] width 938 height 1172
click at [529, 493] on div "Tomorrow.io's Historical Weather API allows you to query weather conditions (li…" at bounding box center [809, 82] width 893 height 873
click at [699, 504] on p "Polygon request deducts- 10 tokens" at bounding box center [809, 510] width 893 height 17
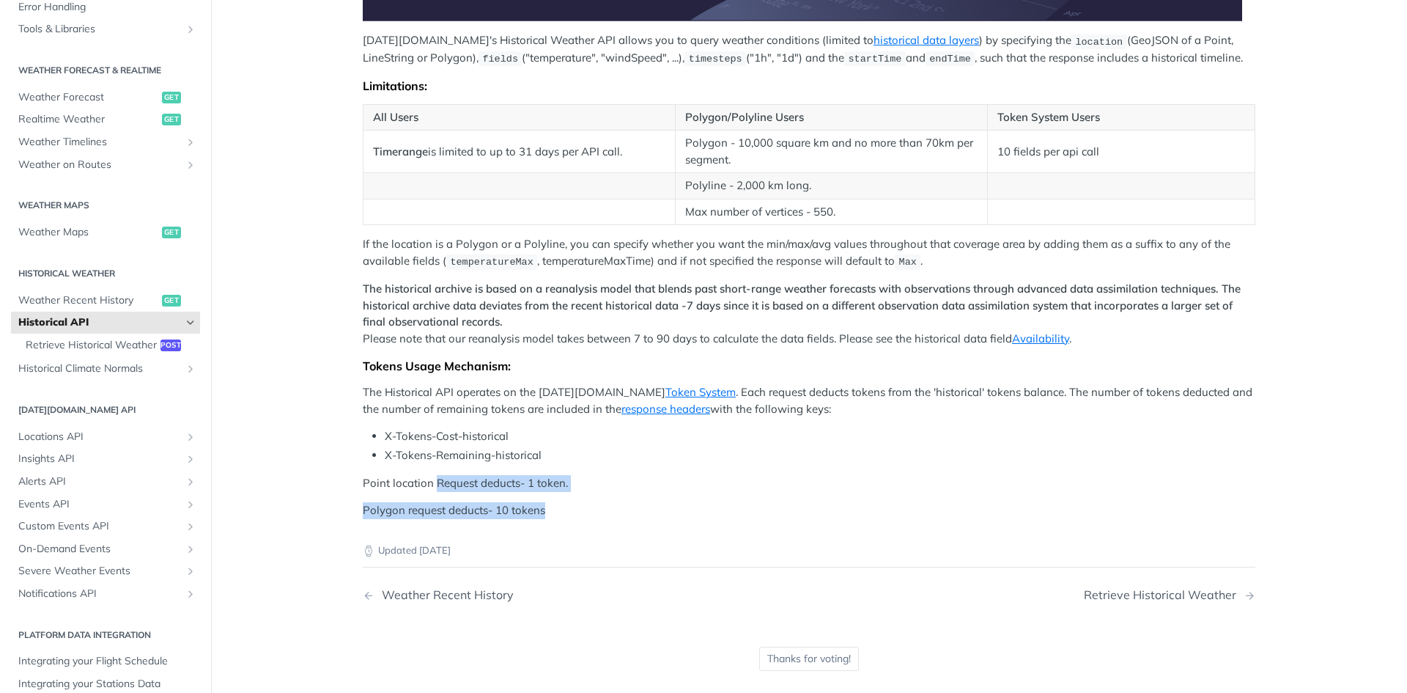
drag, startPoint x: 701, startPoint y: 504, endPoint x: 540, endPoint y: 416, distance: 183.4
click at [432, 466] on div "Tomorrow.io's Historical Weather API allows you to query weather conditions (li…" at bounding box center [809, 82] width 893 height 873
click at [379, 271] on div "Tomorrow.io's Historical Weather API allows you to query weather conditions (li…" at bounding box center [809, 82] width 893 height 873
drag, startPoint x: 302, startPoint y: 238, endPoint x: 459, endPoint y: 238, distance: 156.9
click at [301, 238] on main "JUMP TO CTRL-/ Fundamentals Tomorrow.io APIs Weather Data Layers Core Probabili…" at bounding box center [703, 136] width 1407 height 1172
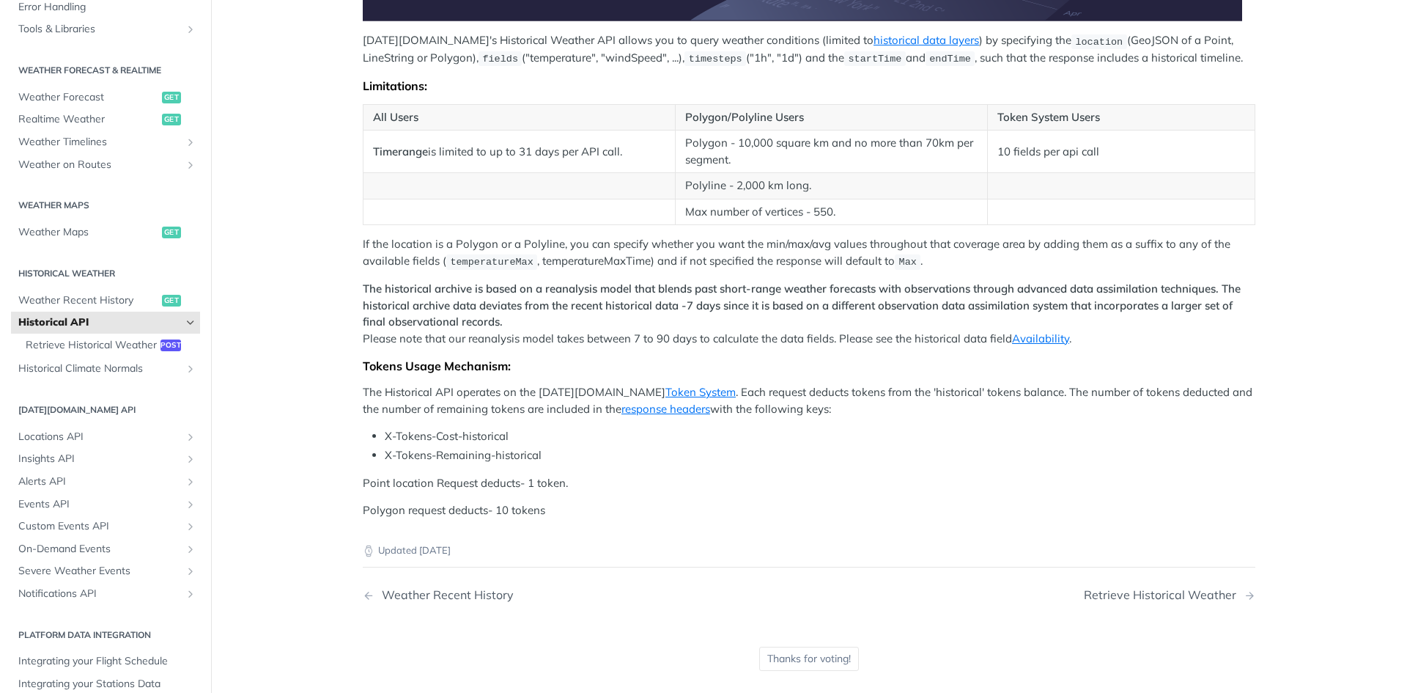
click at [511, 238] on p "If the location is a Polygon or a Polyline, you can specify whether you want th…" at bounding box center [809, 253] width 893 height 34
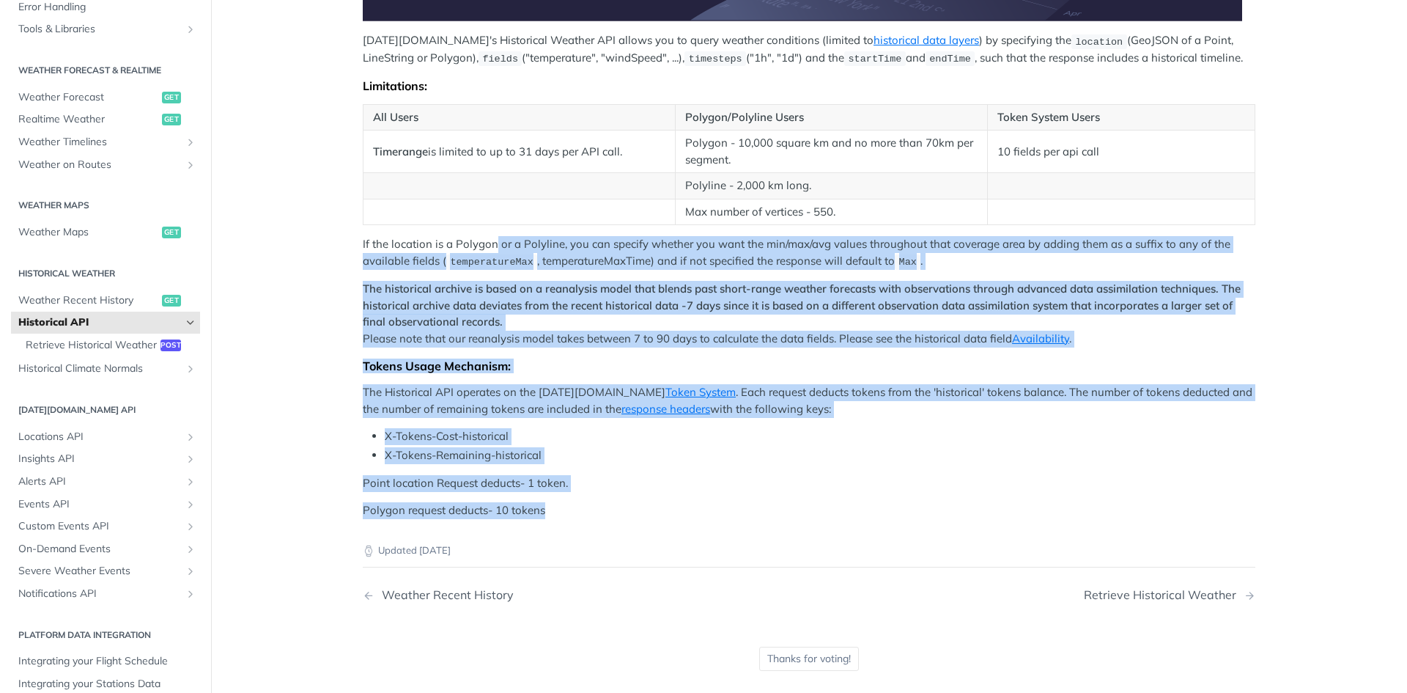
drag, startPoint x: 462, startPoint y: 254, endPoint x: 624, endPoint y: 515, distance: 307.2
click at [624, 515] on div "Tomorrow.io's Historical Weather API allows you to query weather conditions (li…" at bounding box center [809, 82] width 893 height 873
click at [624, 515] on p "Polygon request deducts- 10 tokens" at bounding box center [809, 510] width 893 height 17
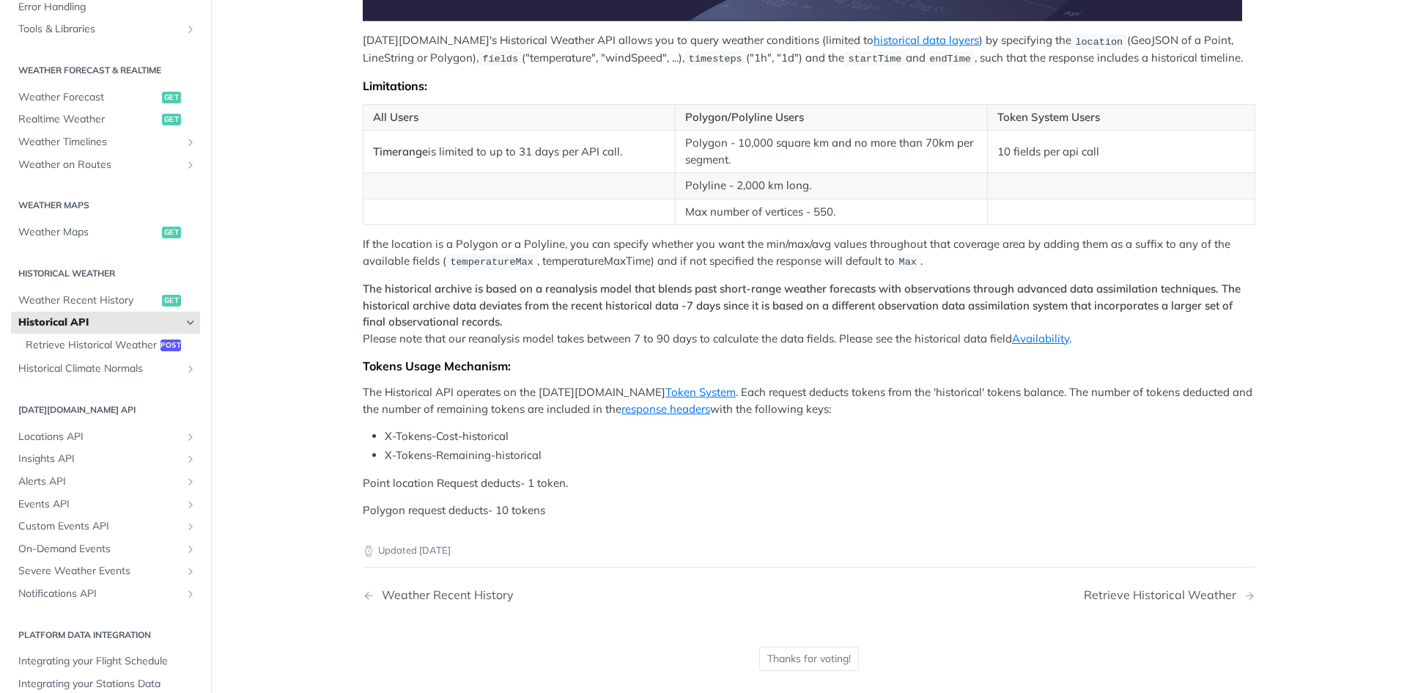
click at [631, 513] on p "Polygon request deducts- 10 tokens" at bounding box center [809, 510] width 893 height 17
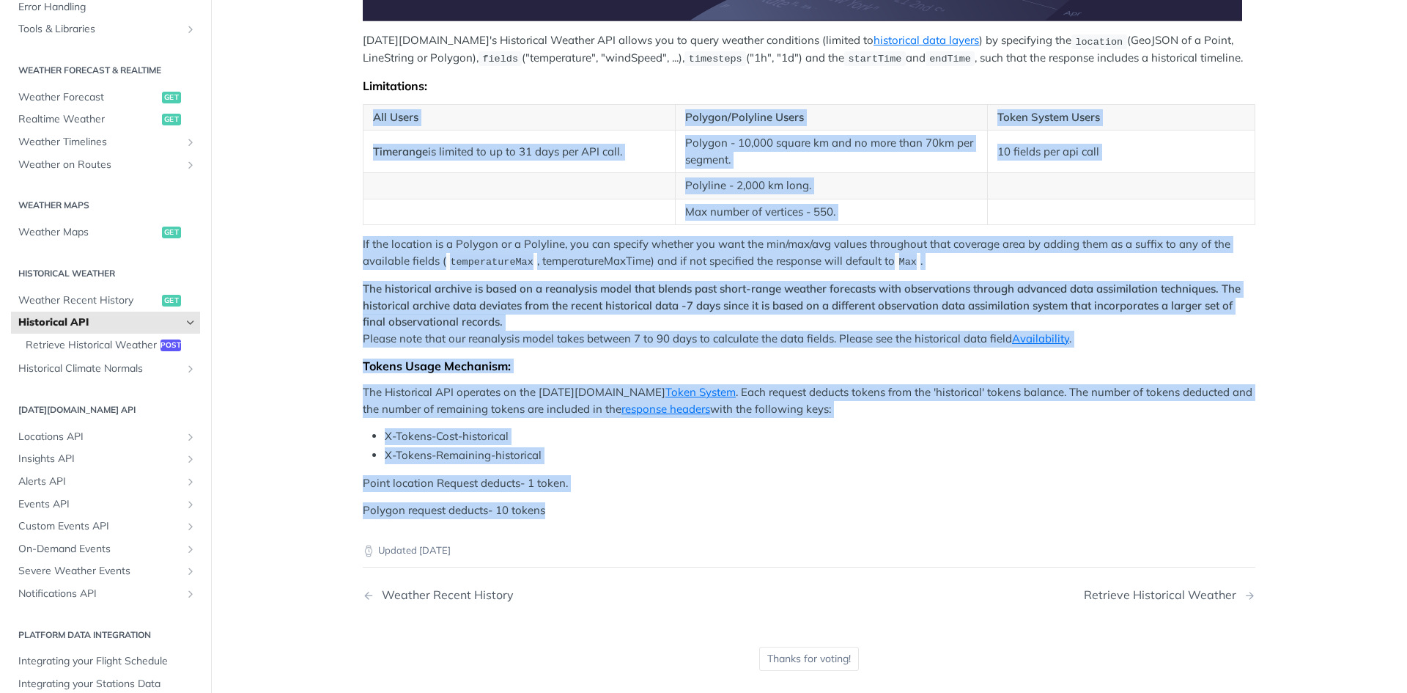
drag, startPoint x: 653, startPoint y: 510, endPoint x: 363, endPoint y: 110, distance: 494.4
click at [363, 110] on div "Tomorrow.io's Historical Weather API allows you to query weather conditions (li…" at bounding box center [809, 82] width 893 height 873
click at [364, 110] on th "All Users" at bounding box center [520, 117] width 312 height 26
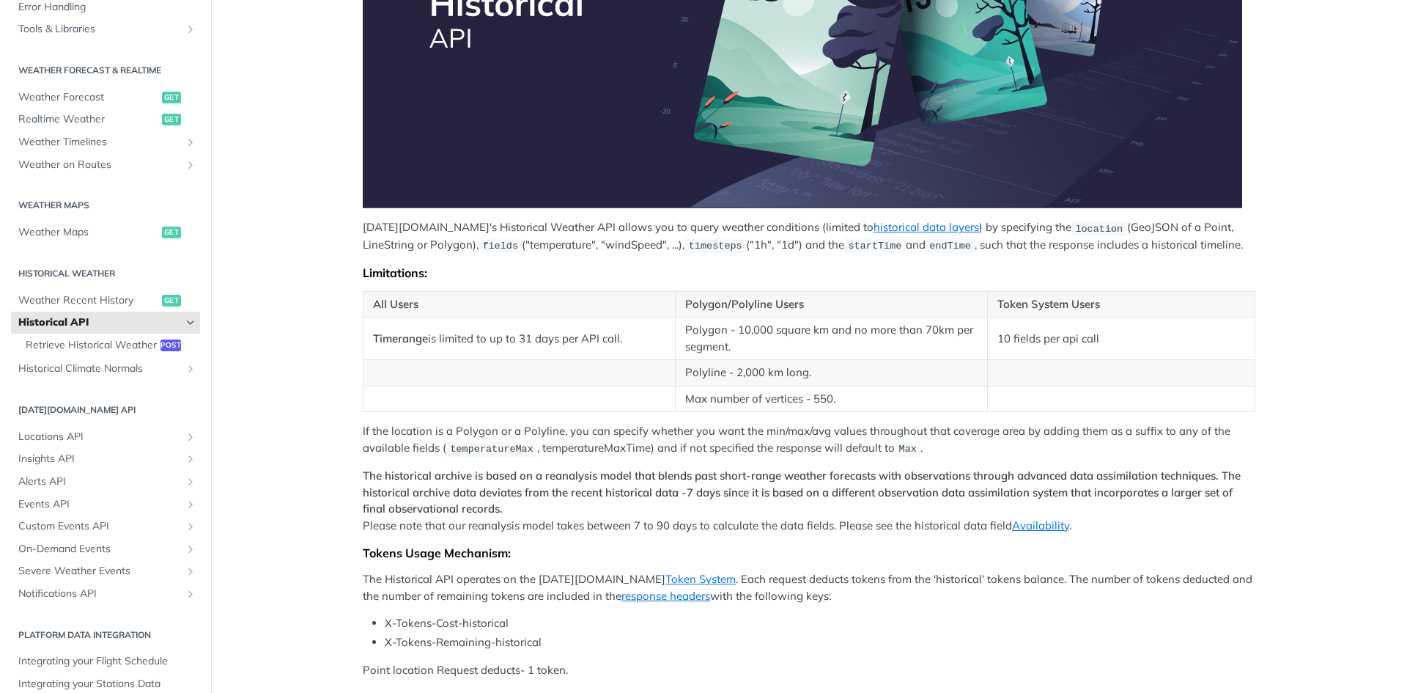
scroll to position [309, 0]
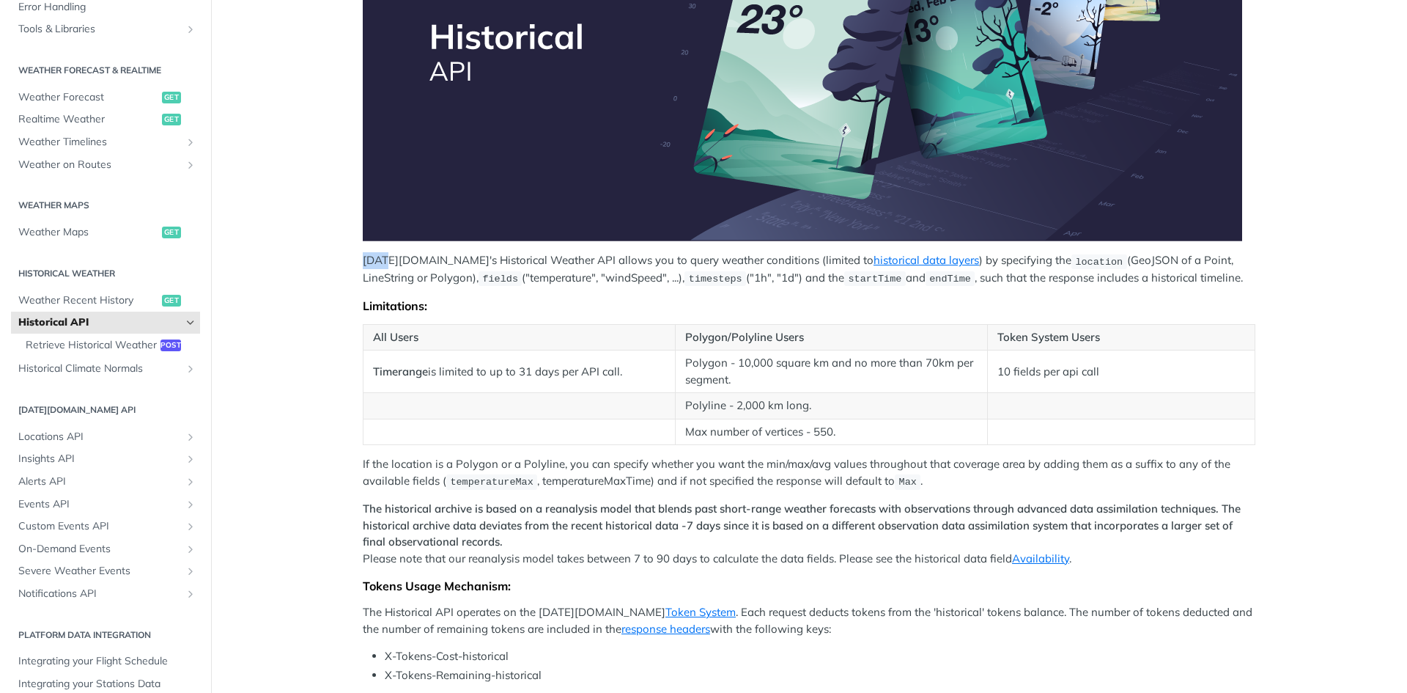
drag, startPoint x: 354, startPoint y: 254, endPoint x: 586, endPoint y: 348, distance: 250.2
click at [457, 281] on article "Historical API Tomorrow.io's Historical Weather API allows you to query weather…" at bounding box center [809, 356] width 938 height 1172
click at [566, 326] on div "Tomorrow.io's Historical Weather API allows you to query weather conditions (li…" at bounding box center [809, 302] width 893 height 873
click at [352, 219] on article "Historical API Tomorrow.io's Historical Weather API allows you to query weather…" at bounding box center [809, 356] width 938 height 1172
click at [331, 231] on main "JUMP TO CTRL-/ Fundamentals Tomorrow.io APIs Weather Data Layers Core Probabili…" at bounding box center [703, 356] width 1407 height 1172
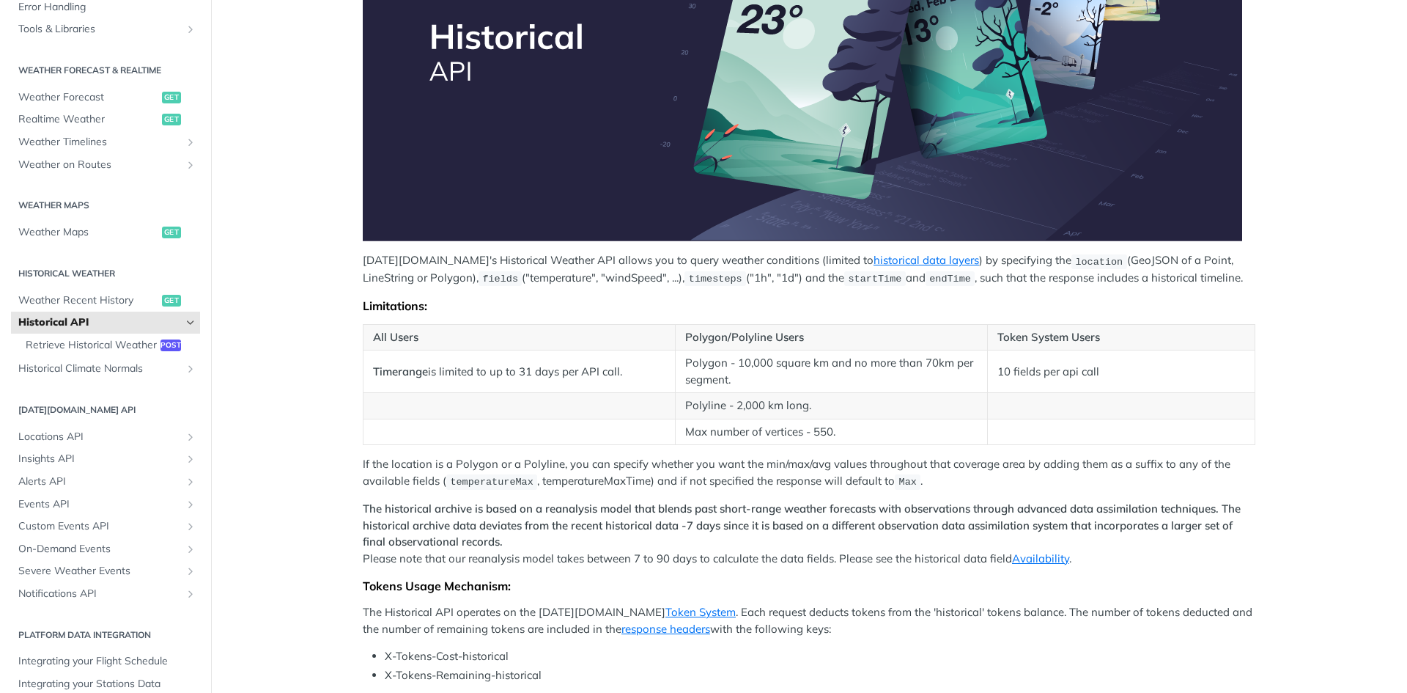
click at [331, 231] on main "JUMP TO CTRL-/ Fundamentals Tomorrow.io APIs Weather Data Layers Core Probabili…" at bounding box center [703, 356] width 1407 height 1172
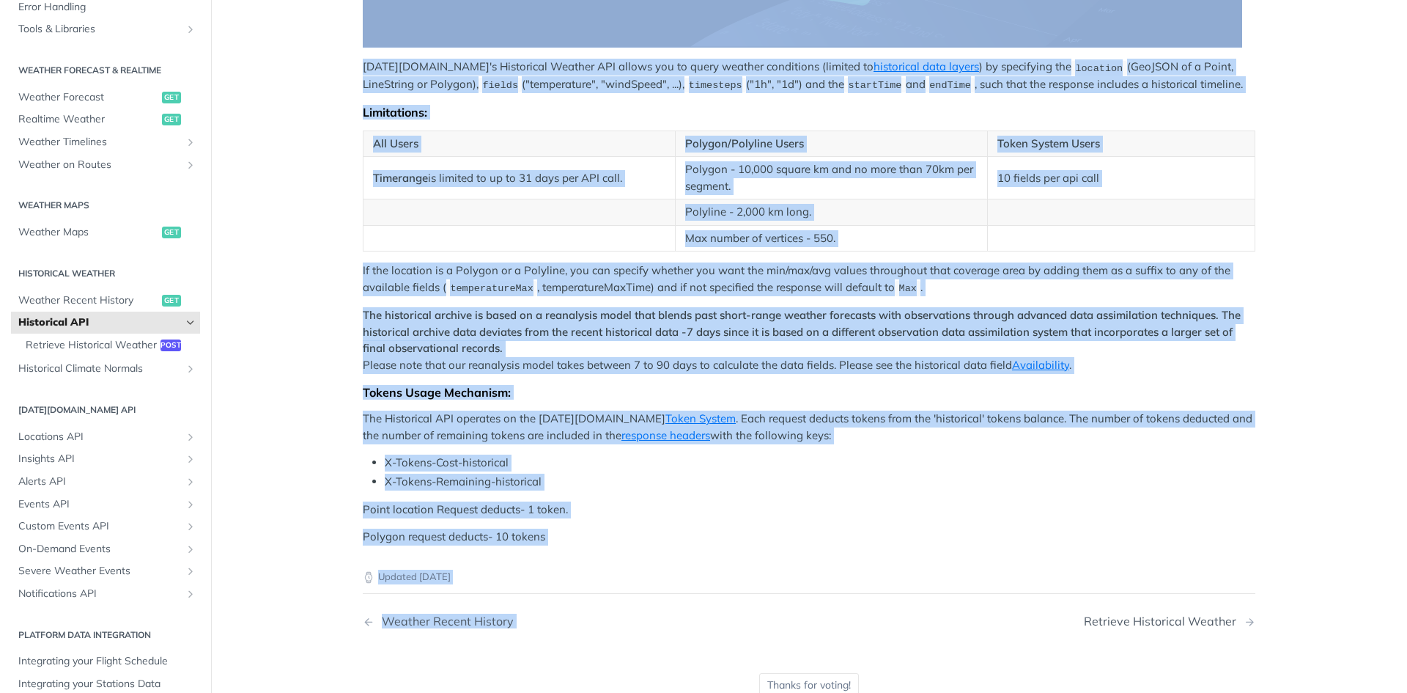
scroll to position [529, 0]
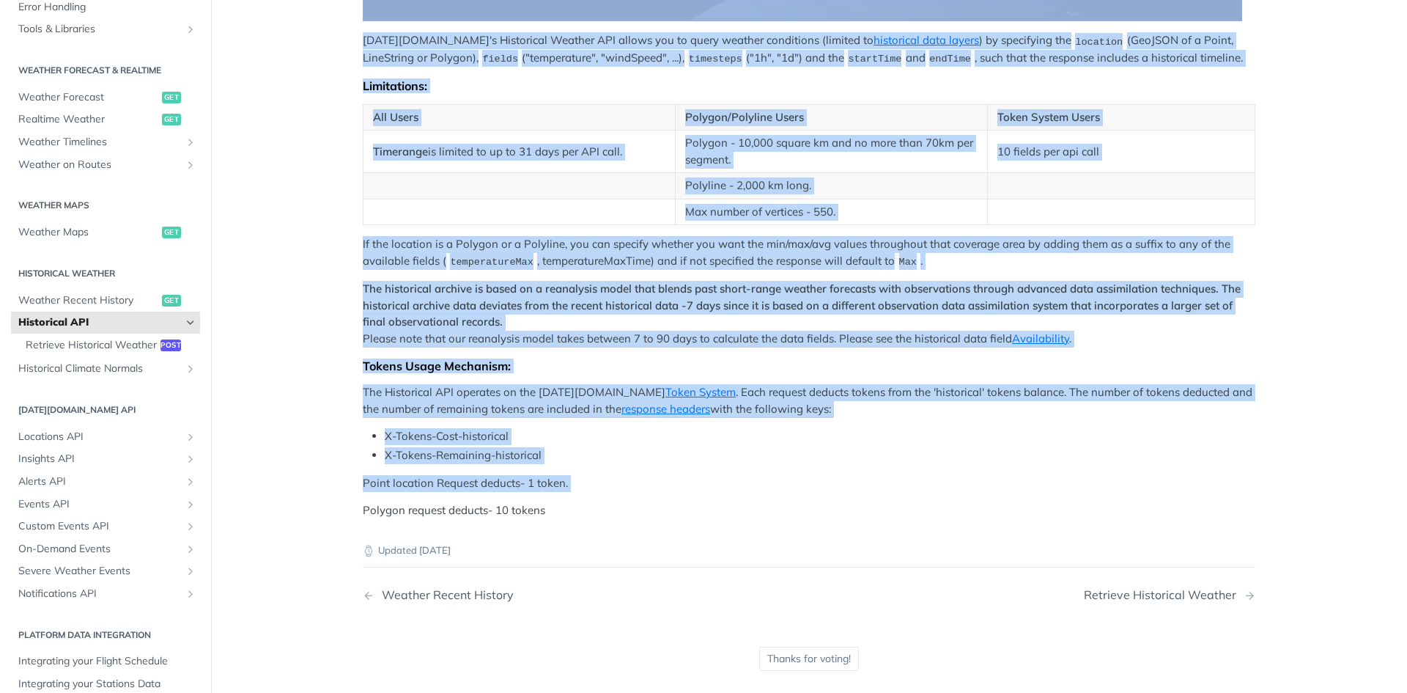
drag, startPoint x: 331, startPoint y: 231, endPoint x: 482, endPoint y: 461, distance: 275.3
click at [457, 471] on main "JUMP TO CTRL-/ Fundamentals Tomorrow.io APIs Weather Data Layers Core Probabili…" at bounding box center [703, 136] width 1407 height 1172
click at [559, 475] on p "Point location Request deducts- 1 token." at bounding box center [809, 483] width 893 height 17
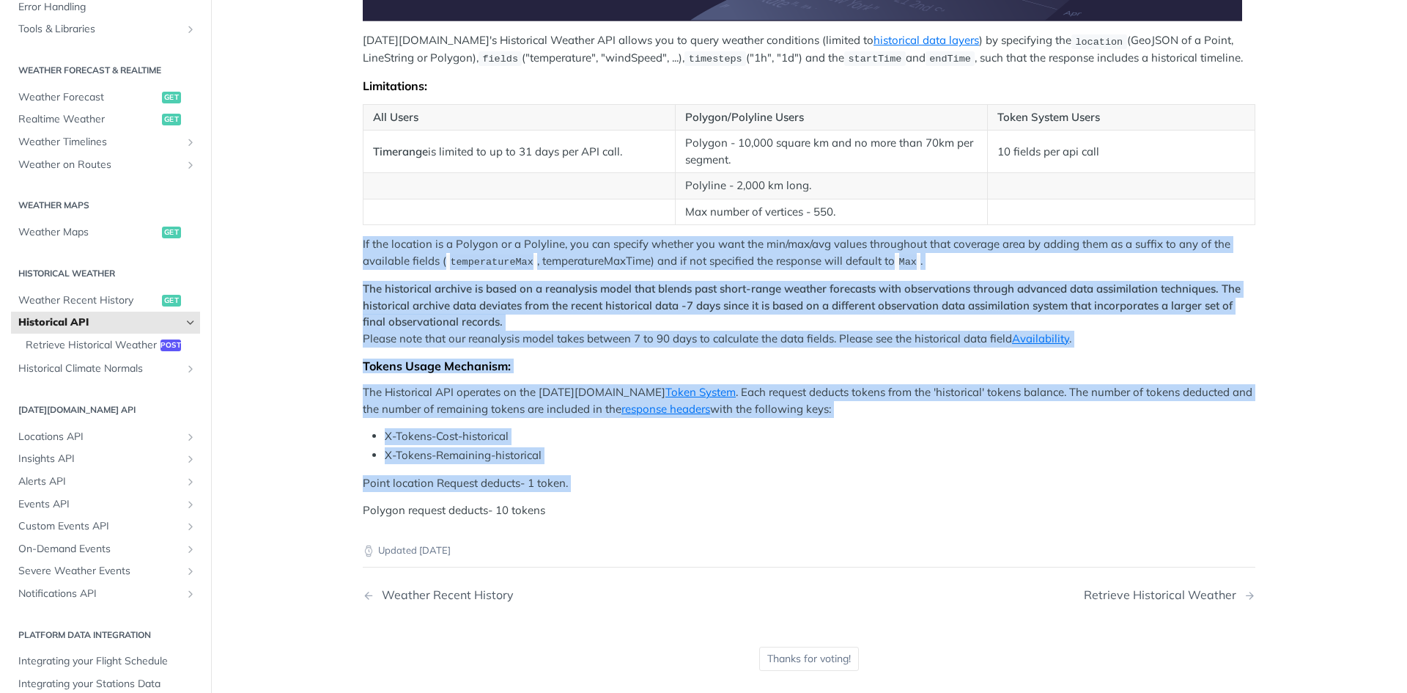
drag, startPoint x: 559, startPoint y: 474, endPoint x: 350, endPoint y: 253, distance: 303.4
click at [350, 253] on article "Historical API Tomorrow.io's Historical Weather API allows you to query weather…" at bounding box center [809, 136] width 938 height 1172
drag, startPoint x: 355, startPoint y: 229, endPoint x: 522, endPoint y: 442, distance: 270.4
click at [522, 442] on article "Historical API Tomorrow.io's Historical Weather API allows you to query weather…" at bounding box center [809, 136] width 938 height 1172
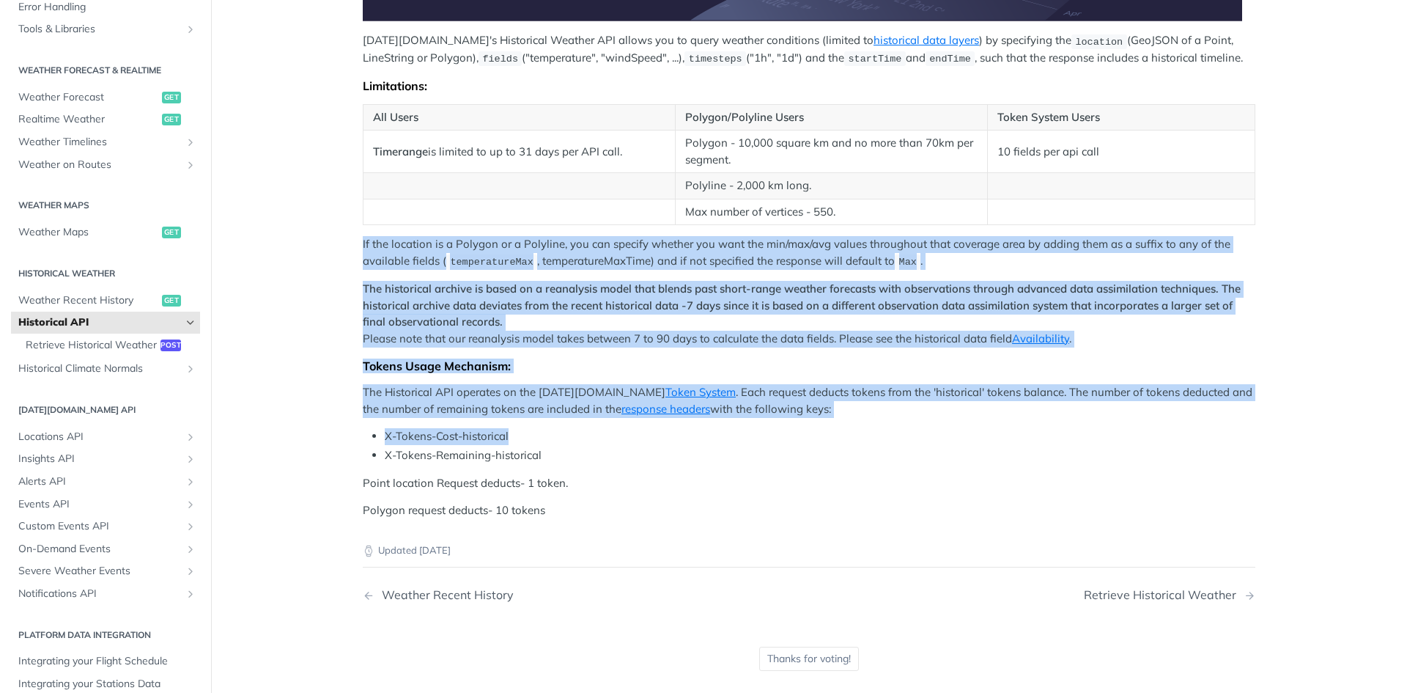
click at [522, 442] on li "X-Tokens-Cost-historical" at bounding box center [820, 436] width 871 height 17
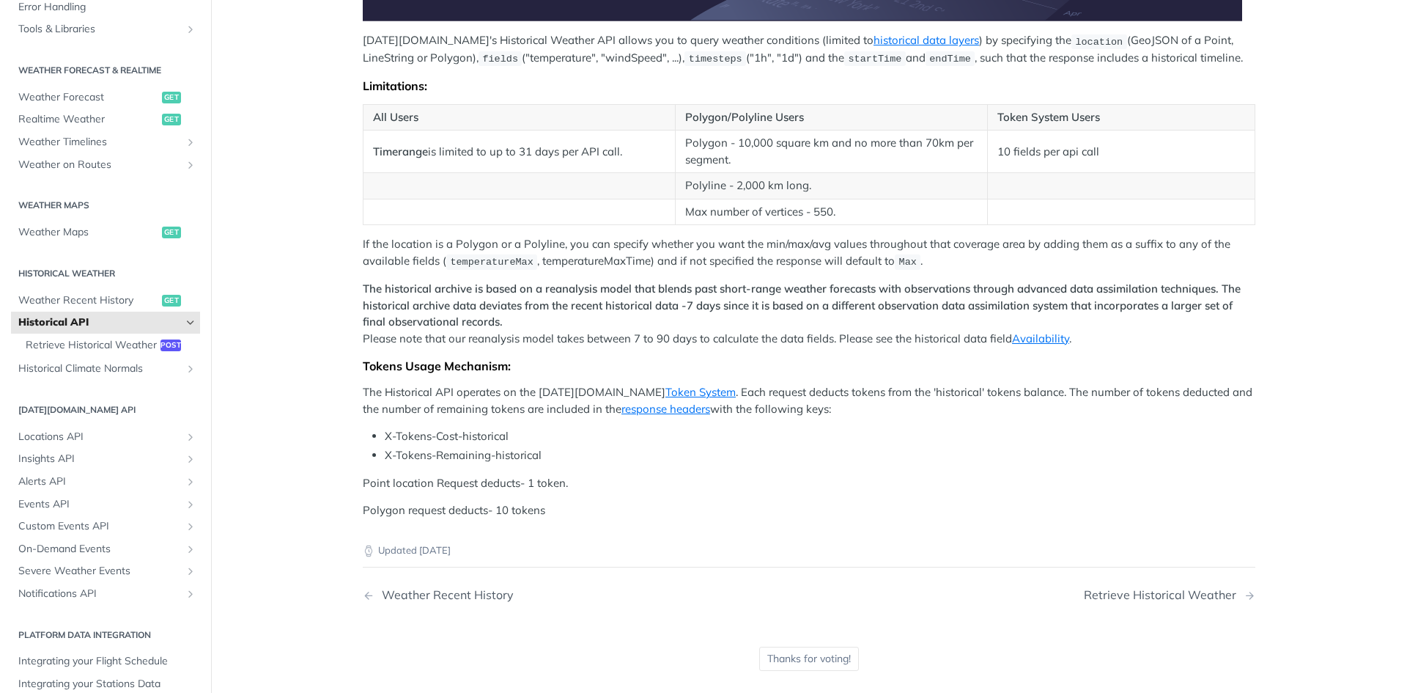
click at [799, 653] on div "Thanks for voting!" at bounding box center [809, 659] width 100 height 24
click at [836, 666] on div "Thanks for voting!" at bounding box center [809, 659] width 100 height 24
click at [814, 655] on div "Thanks for voting!" at bounding box center [809, 659] width 100 height 24
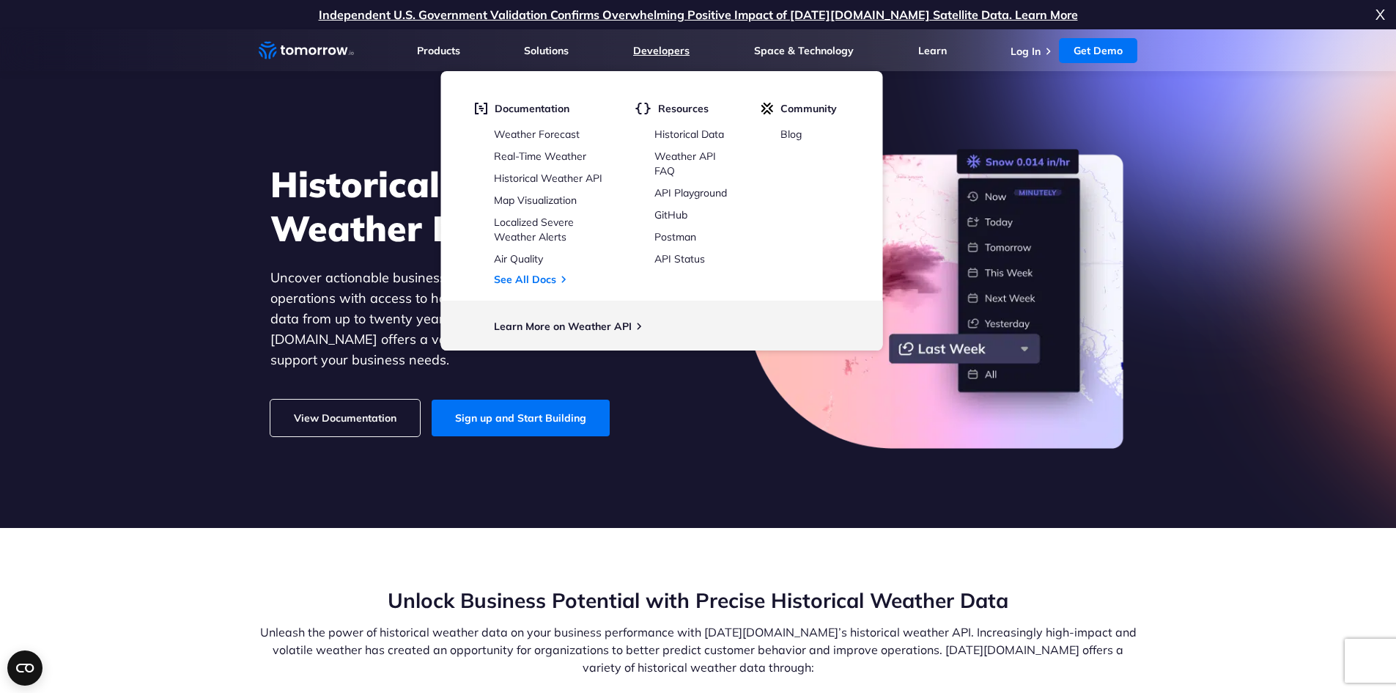
click at [677, 51] on link "Developers" at bounding box center [661, 50] width 56 height 13
click at [693, 150] on link "Weather API FAQ" at bounding box center [686, 164] width 62 height 28
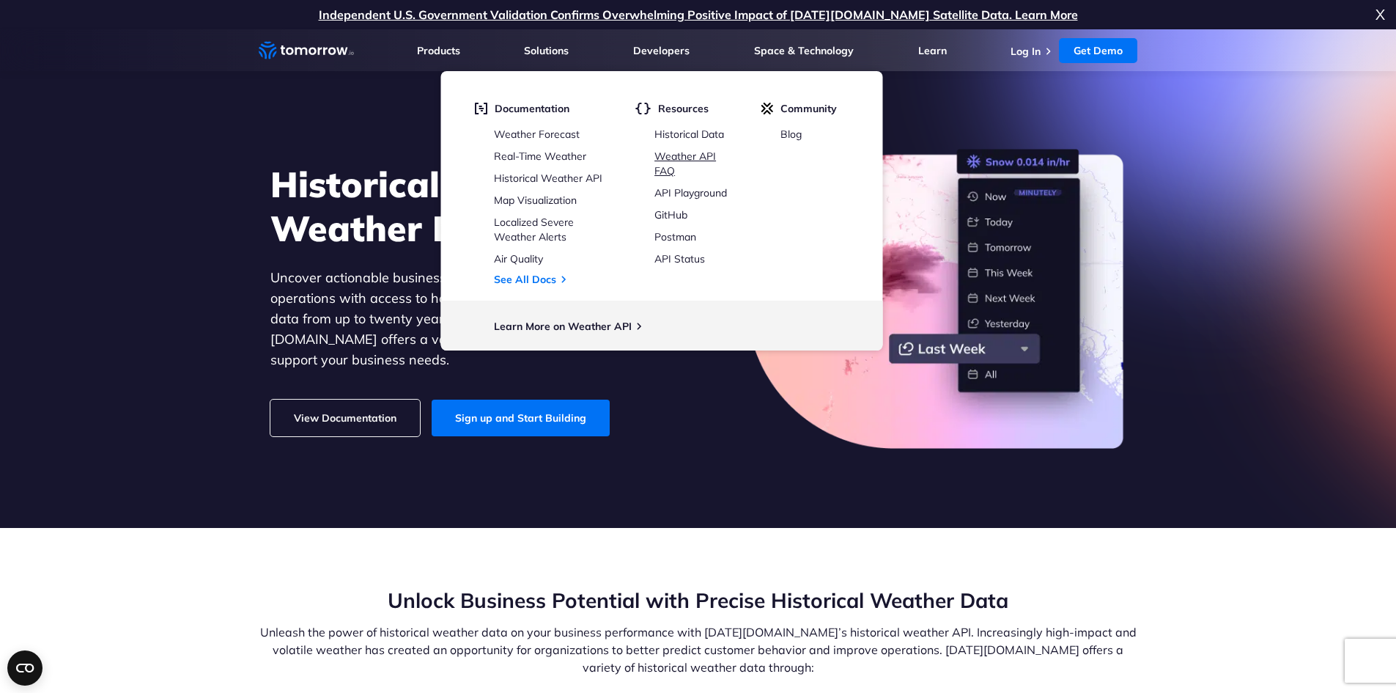
click at [693, 150] on link "Weather API FAQ" at bounding box center [686, 164] width 62 height 28
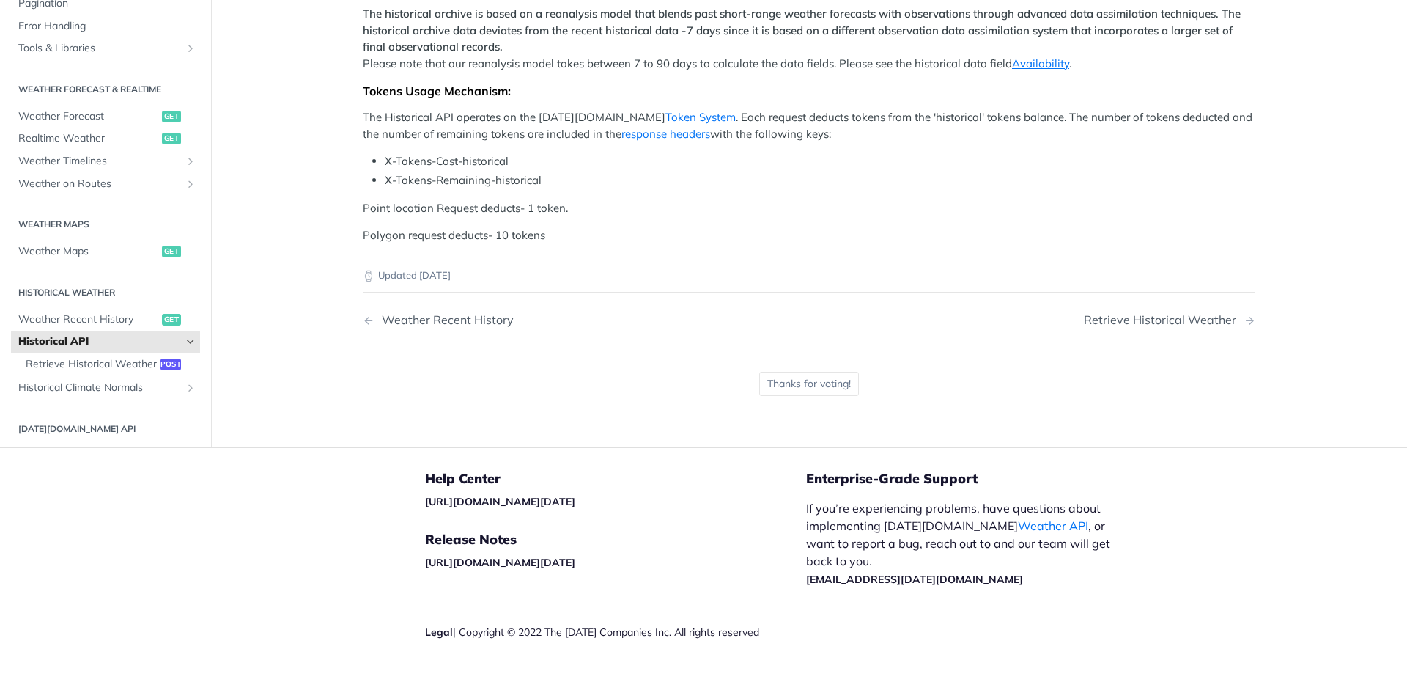
scroll to position [806, 0]
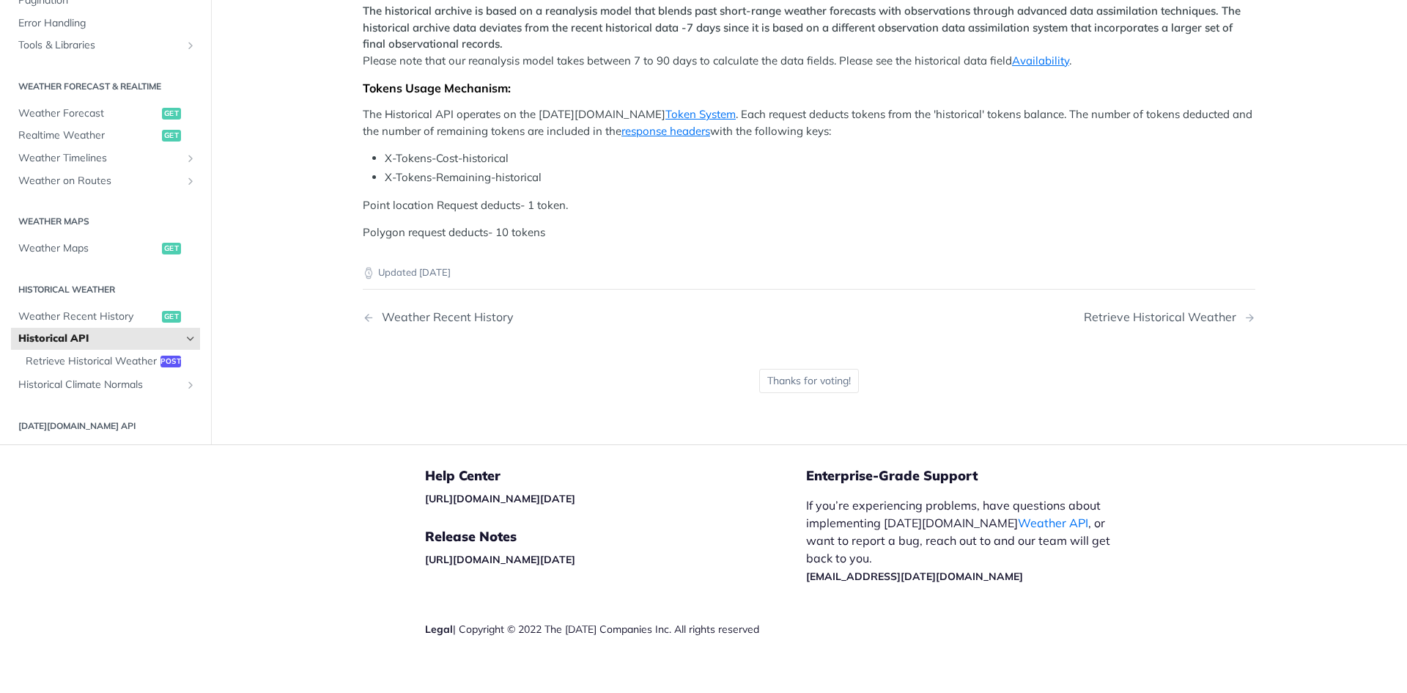
click at [814, 377] on div "Thanks for voting!" at bounding box center [809, 381] width 100 height 24
click at [708, 376] on div "Updated [DATE] Weather Recent History Retrieve Historical Weather Thanks for vo…" at bounding box center [809, 331] width 893 height 181
drag, startPoint x: 708, startPoint y: 376, endPoint x: 718, endPoint y: 373, distance: 10.0
click at [718, 373] on div "Updated [DATE] Weather Recent History Retrieve Historical Weather Thanks for vo…" at bounding box center [809, 331] width 893 height 181
drag, startPoint x: 731, startPoint y: 368, endPoint x: 824, endPoint y: 369, distance: 93.1
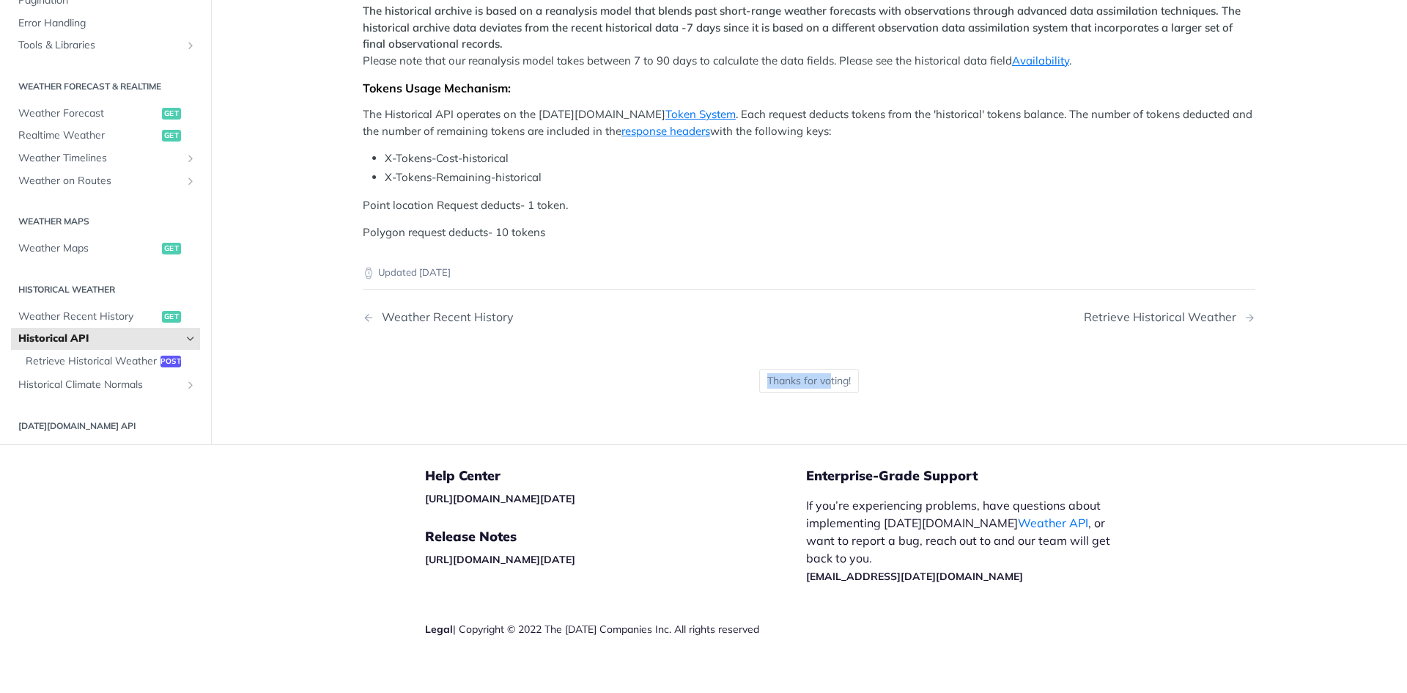
click at [824, 369] on div "Updated [DATE] Weather Recent History Retrieve Historical Weather Thanks for vo…" at bounding box center [809, 331] width 893 height 181
click at [824, 369] on div "Thanks for voting!" at bounding box center [809, 381] width 100 height 24
drag, startPoint x: 888, startPoint y: 377, endPoint x: 1032, endPoint y: 372, distance: 144.5
click at [891, 377] on div "Updated [DATE] Weather Recent History Retrieve Historical Weather Thanks for vo…" at bounding box center [809, 331] width 893 height 181
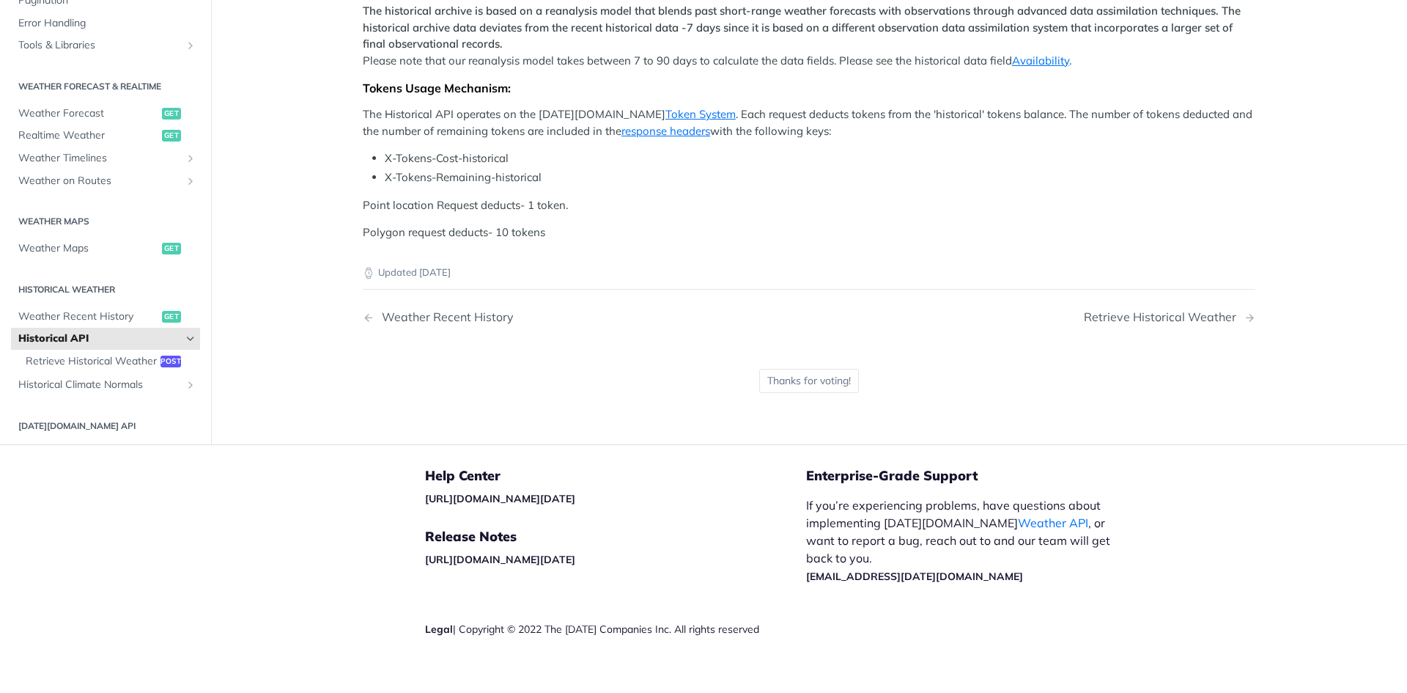
drag, startPoint x: 831, startPoint y: 362, endPoint x: 820, endPoint y: 375, distance: 16.6
click at [828, 366] on div "Thanks for voting!" at bounding box center [809, 380] width 129 height 83
click at [820, 375] on div "Thanks for voting!" at bounding box center [809, 381] width 100 height 24
click at [807, 384] on div "Thanks for voting!" at bounding box center [809, 381] width 100 height 24
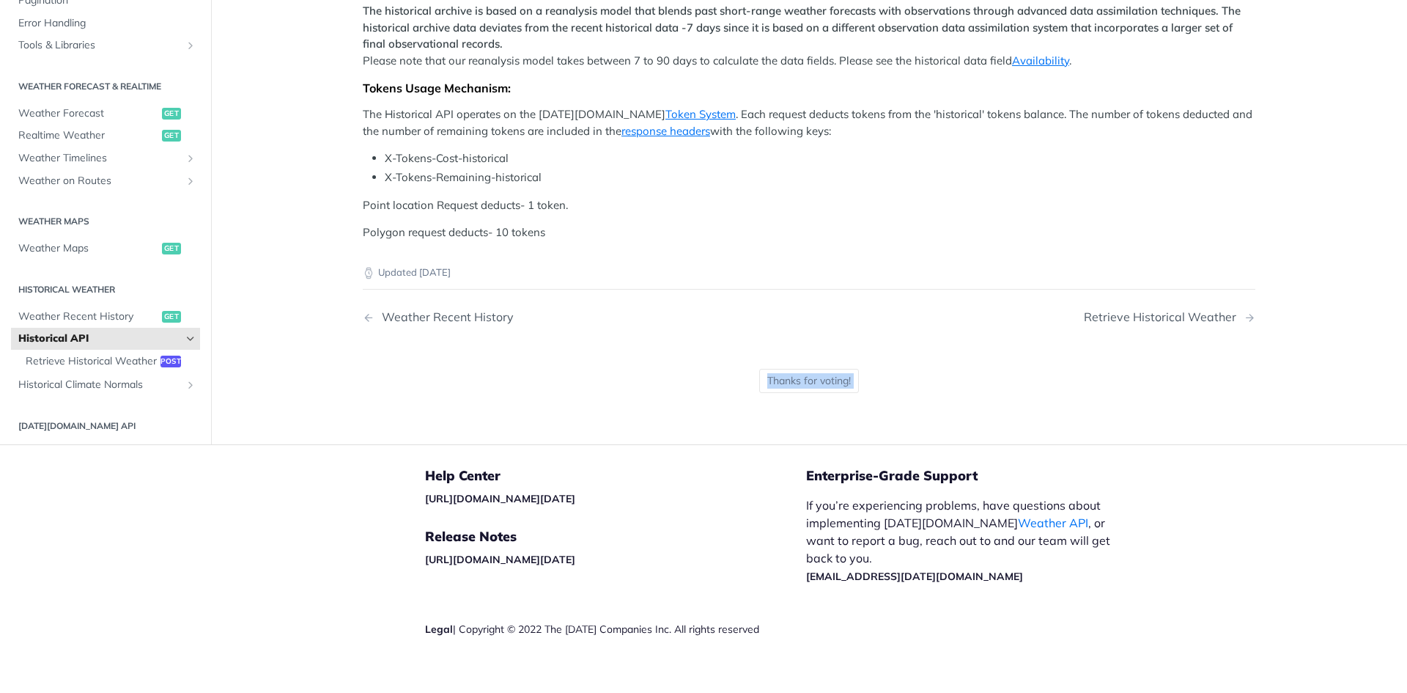
click at [807, 384] on div "Thanks for voting!" at bounding box center [809, 381] width 100 height 24
click at [740, 453] on div "Help Center https://support.tomorrow.io Release Notes https://docs.tomorrow.io/…" at bounding box center [615, 577] width 381 height 264
click at [792, 386] on div "Thanks for voting!" at bounding box center [809, 381] width 100 height 24
click at [792, 383] on div "Thanks for voting!" at bounding box center [809, 381] width 100 height 24
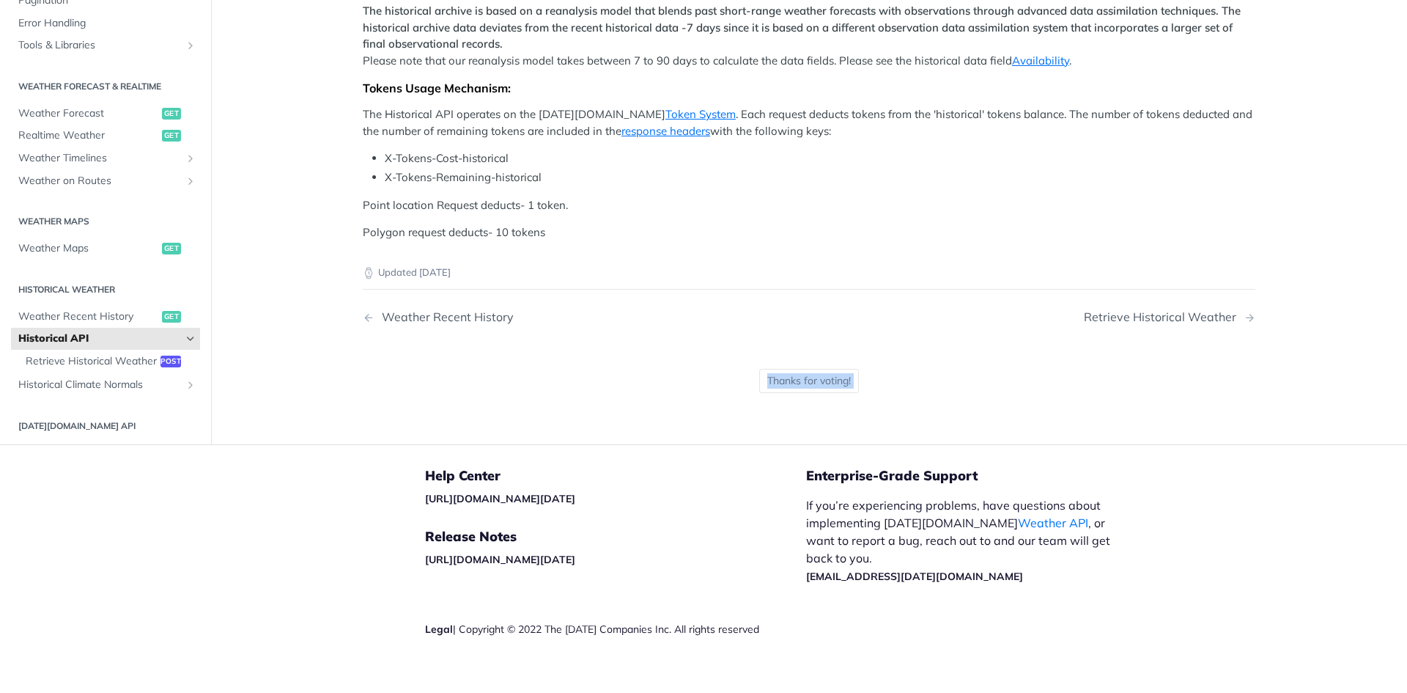
drag, startPoint x: 792, startPoint y: 383, endPoint x: 634, endPoint y: 252, distance: 204.6
click at [647, 263] on div "Updated 3 months ago Weather Recent History Retrieve Historical Weather Thanks …" at bounding box center [809, 331] width 893 height 181
